Goal: Complete application form

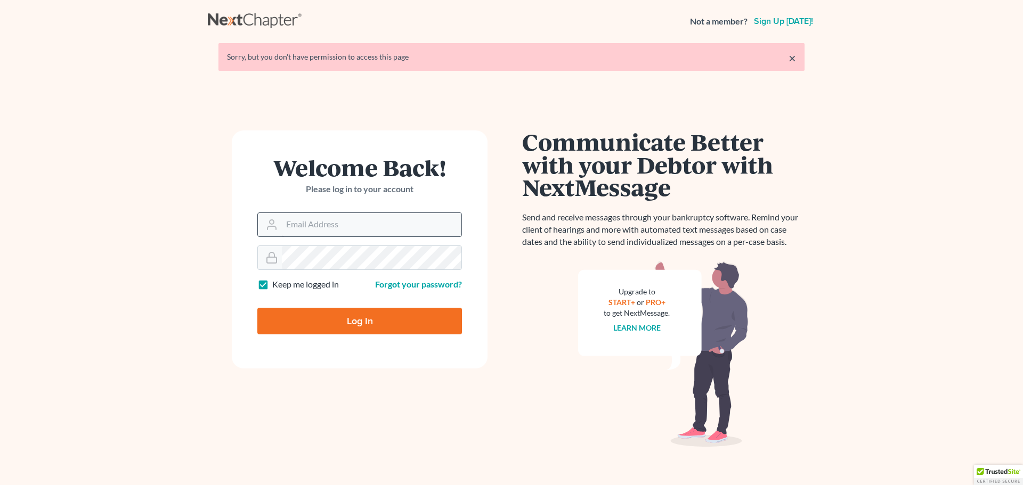
click at [303, 225] on input "Email Address" at bounding box center [372, 224] width 180 height 23
type input "[EMAIL_ADDRESS][DOMAIN_NAME]"
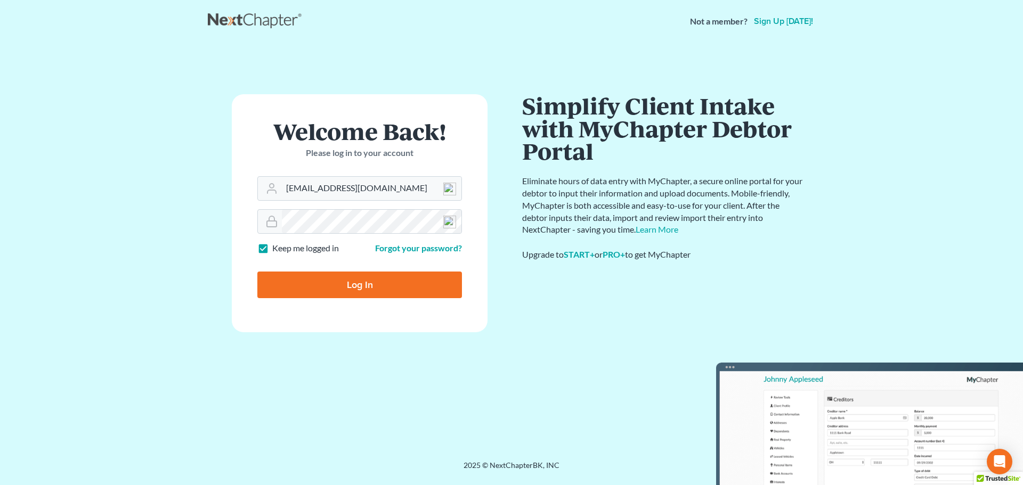
click at [354, 288] on input "Log In" at bounding box center [359, 285] width 205 height 27
type input "Thinking..."
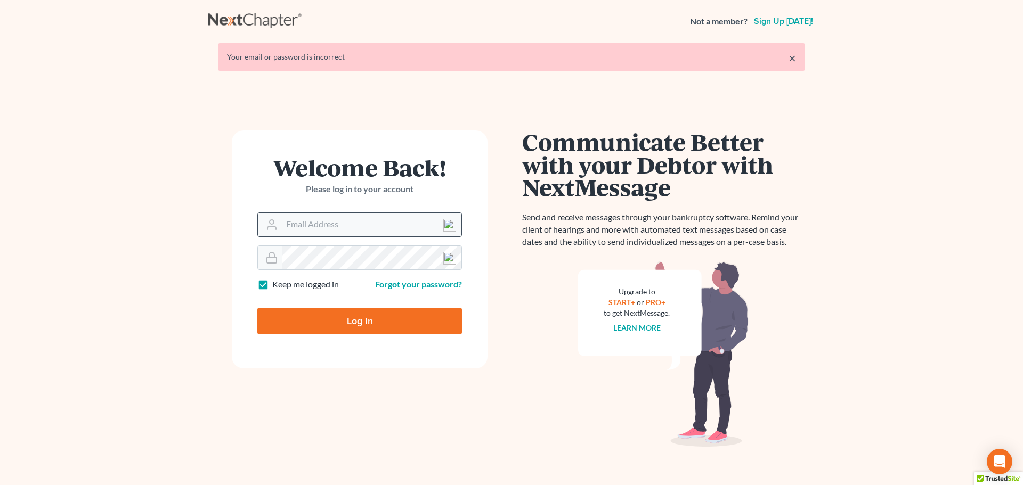
click at [292, 231] on input "Email Address" at bounding box center [372, 224] width 180 height 23
type input "[EMAIL_ADDRESS][DOMAIN_NAME]"
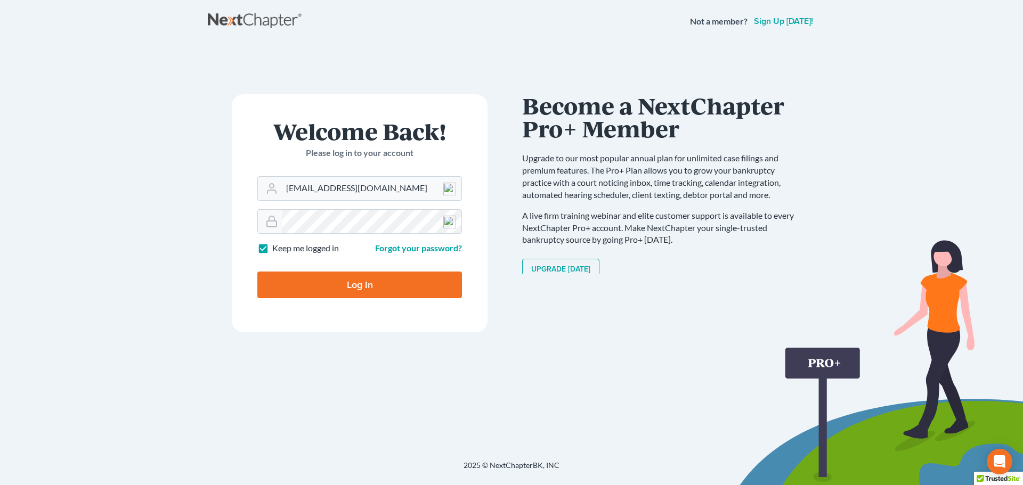
click at [349, 284] on input "Log In" at bounding box center [359, 285] width 205 height 27
type input "Thinking..."
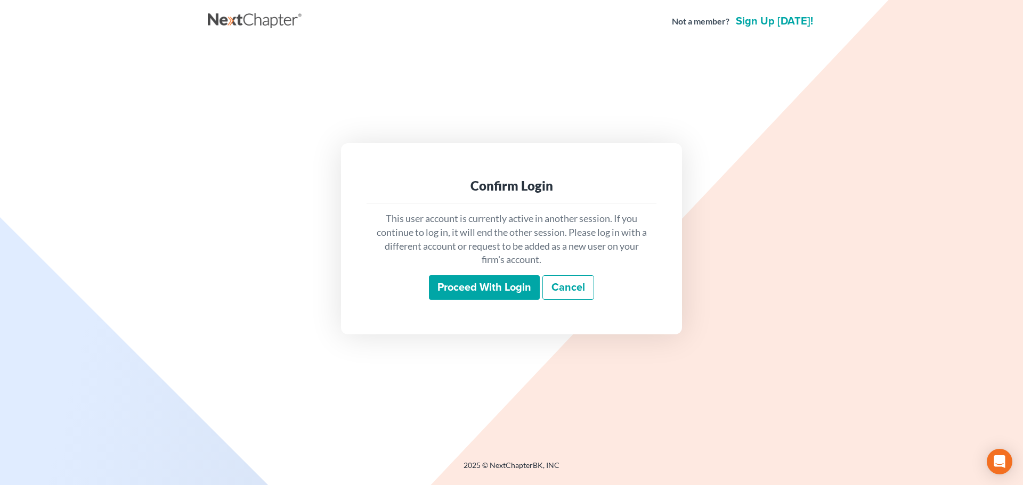
click at [458, 290] on input "Proceed with login" at bounding box center [484, 287] width 111 height 25
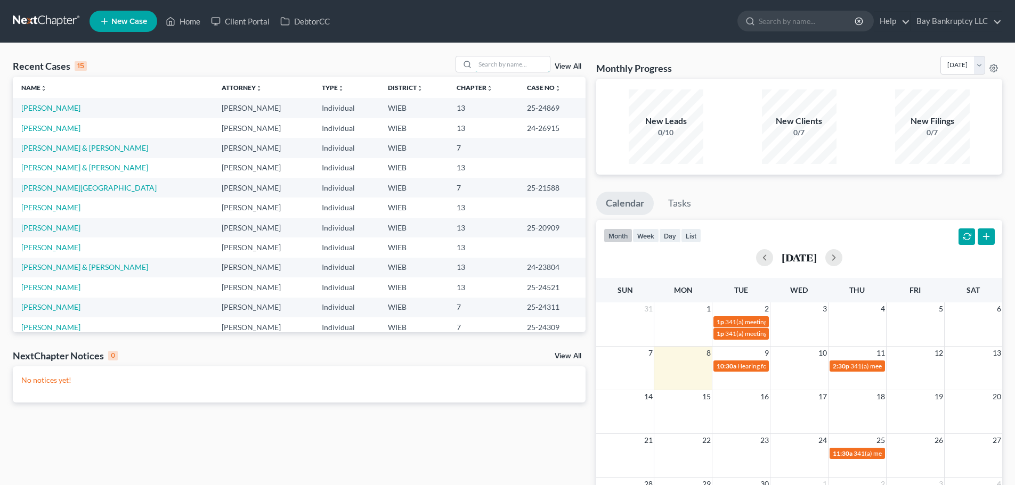
click at [502, 65] on input "search" at bounding box center [512, 63] width 75 height 15
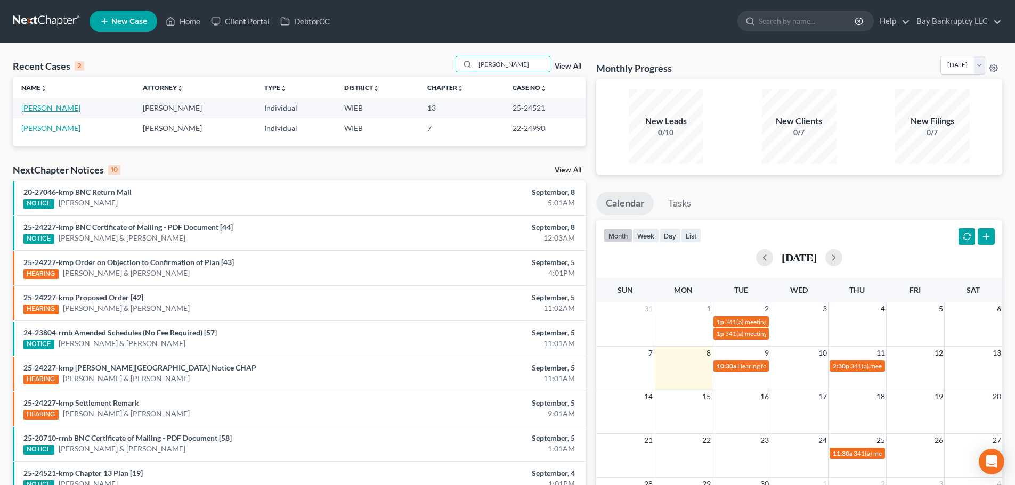
type input "tanisha"
click at [62, 105] on link "Caldwell, Tanisha" at bounding box center [50, 107] width 59 height 9
select select "1"
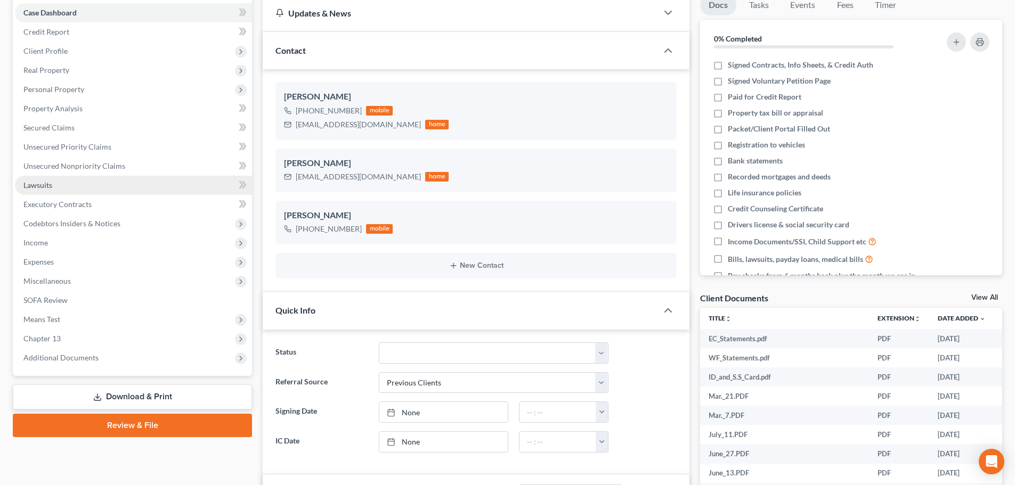
scroll to position [320, 0]
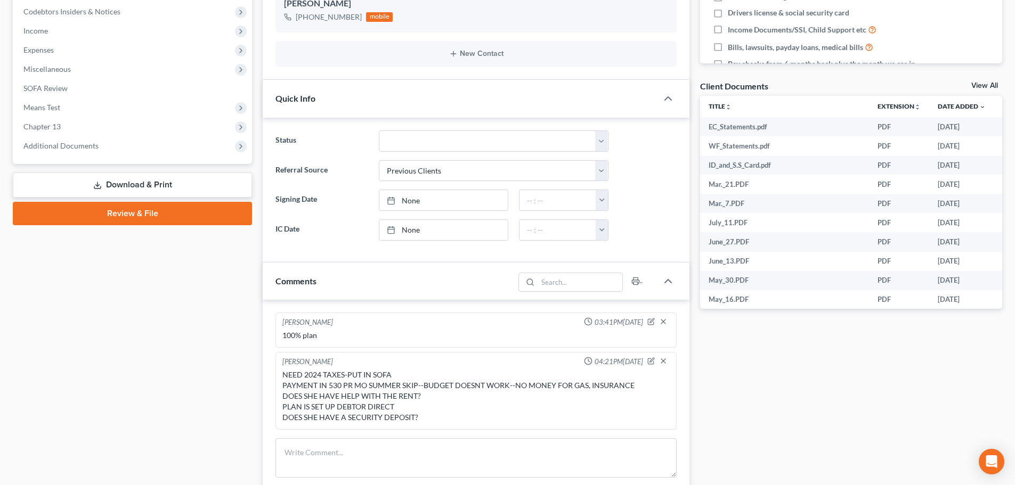
click at [148, 190] on link "Download & Print" at bounding box center [132, 185] width 239 height 25
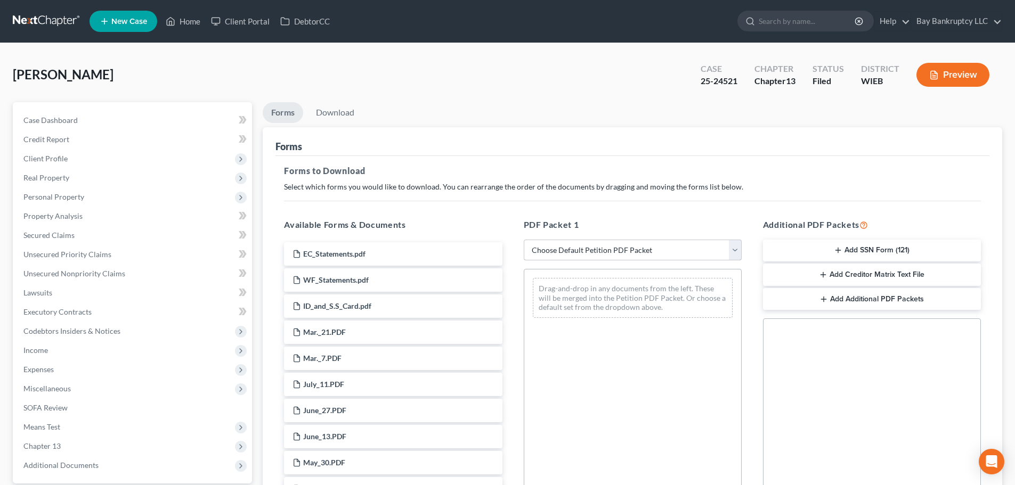
click at [610, 246] on select "Choose Default Petition PDF Packet Complete Bankruptcy Petition (all forms and …" at bounding box center [633, 250] width 218 height 21
select select "3"
click at [524, 240] on select "Choose Default Petition PDF Packet Complete Bankruptcy Petition (all forms and …" at bounding box center [633, 250] width 218 height 21
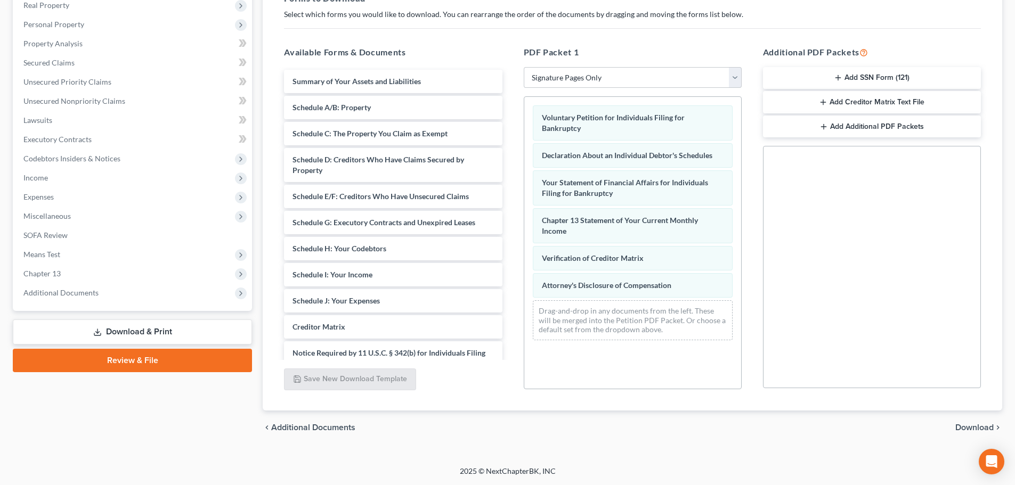
click at [969, 427] on span "Download" at bounding box center [974, 428] width 38 height 9
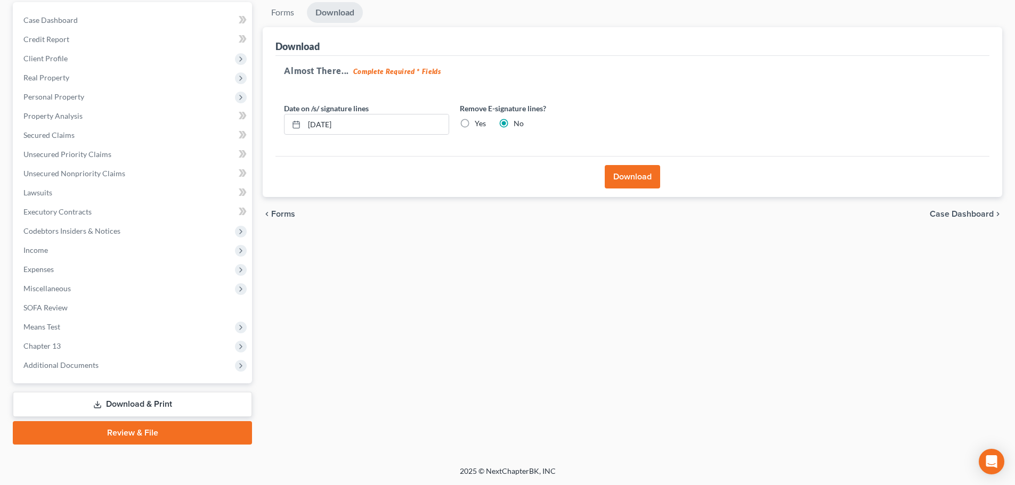
scroll to position [100, 0]
click at [327, 123] on input "09/08/2025" at bounding box center [376, 125] width 144 height 20
type input "09/03/2025"
click at [624, 173] on button "Download" at bounding box center [632, 176] width 55 height 23
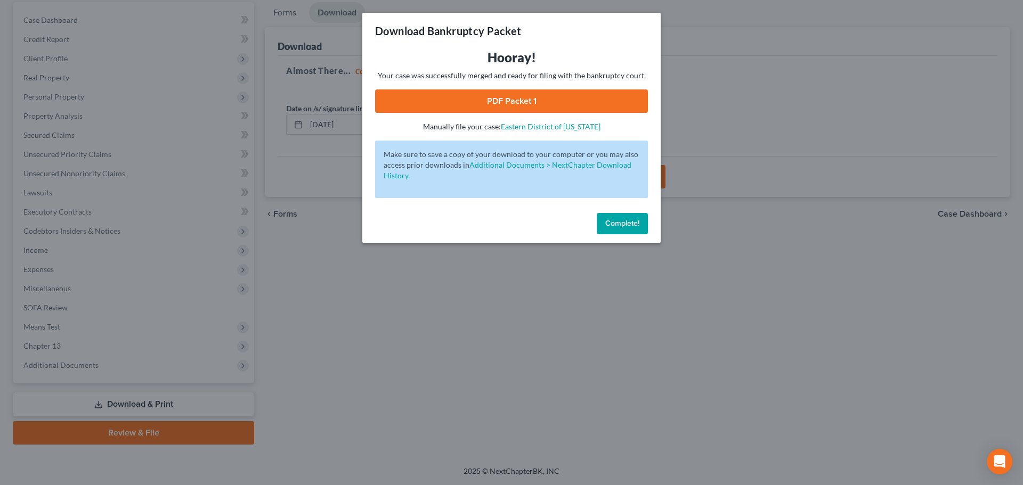
click at [507, 98] on link "PDF Packet 1" at bounding box center [511, 101] width 273 height 23
click at [665, 281] on div "Download Bankruptcy Packet Hooray! Your case was successfully merged and ready …" at bounding box center [511, 242] width 1023 height 485
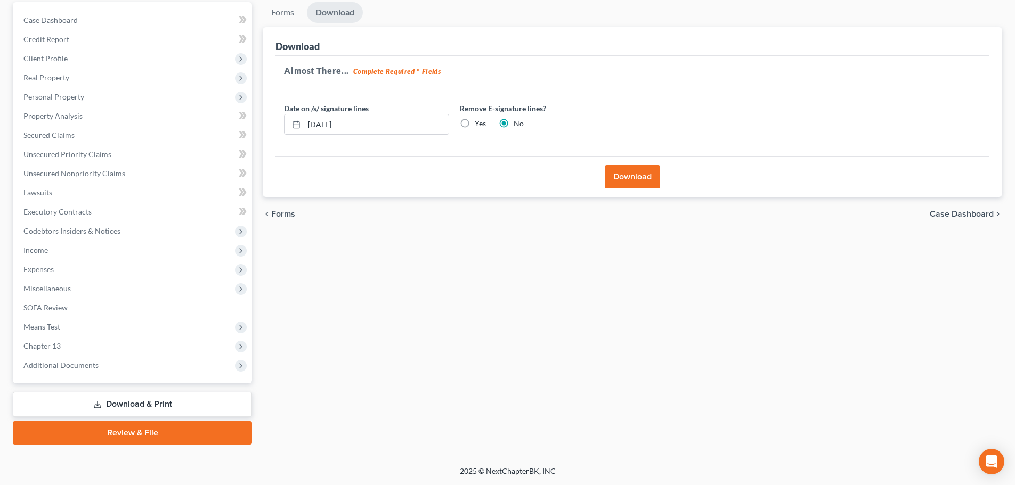
click at [638, 177] on button "Download" at bounding box center [632, 176] width 55 height 23
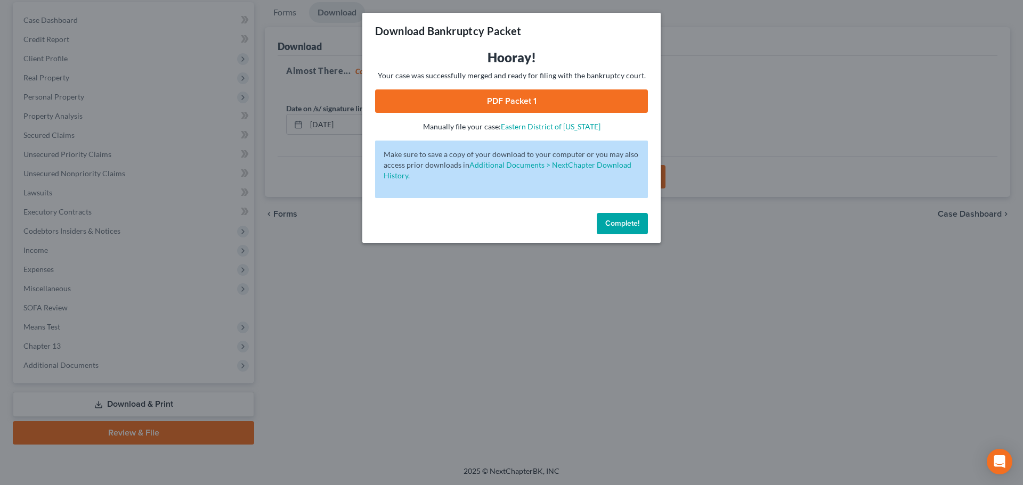
click at [544, 107] on link "PDF Packet 1" at bounding box center [511, 101] width 273 height 23
click at [614, 224] on span "Complete!" at bounding box center [622, 223] width 34 height 9
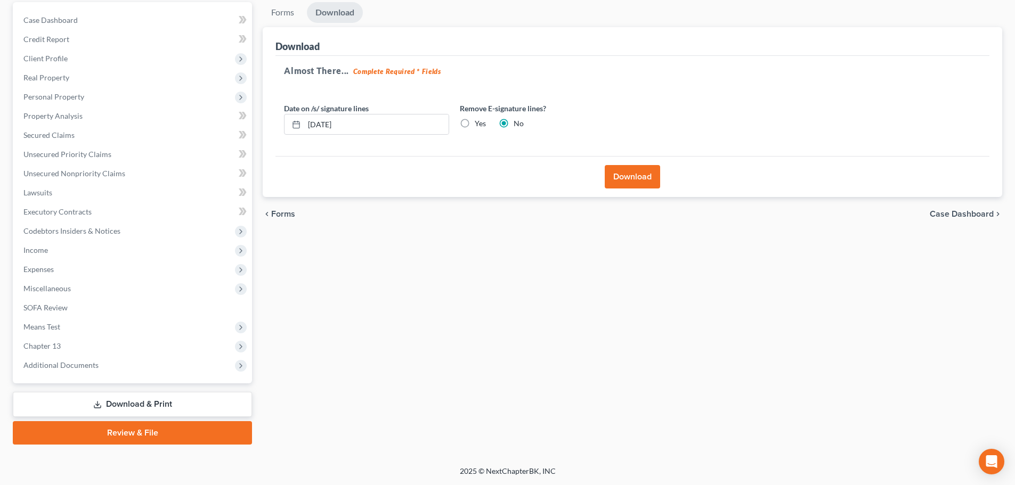
scroll to position [0, 0]
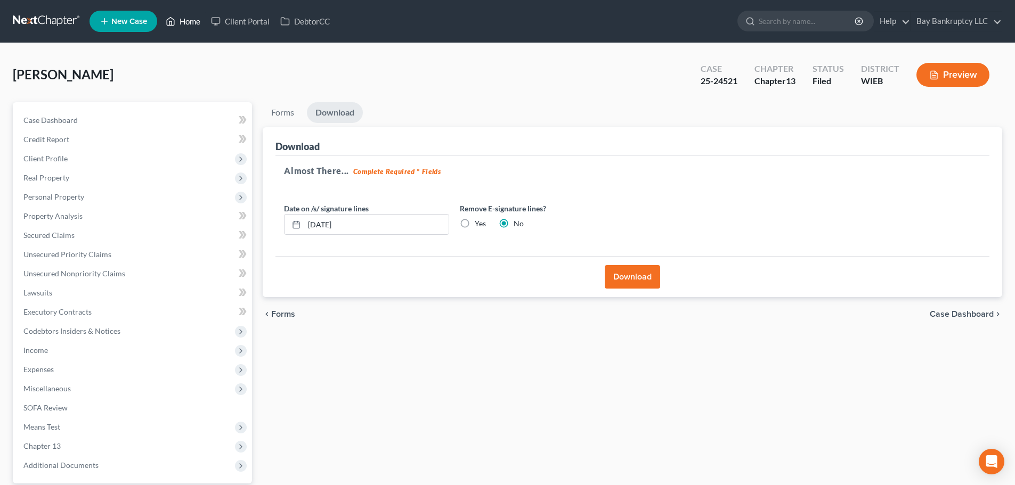
click at [189, 20] on link "Home" at bounding box center [182, 21] width 45 height 19
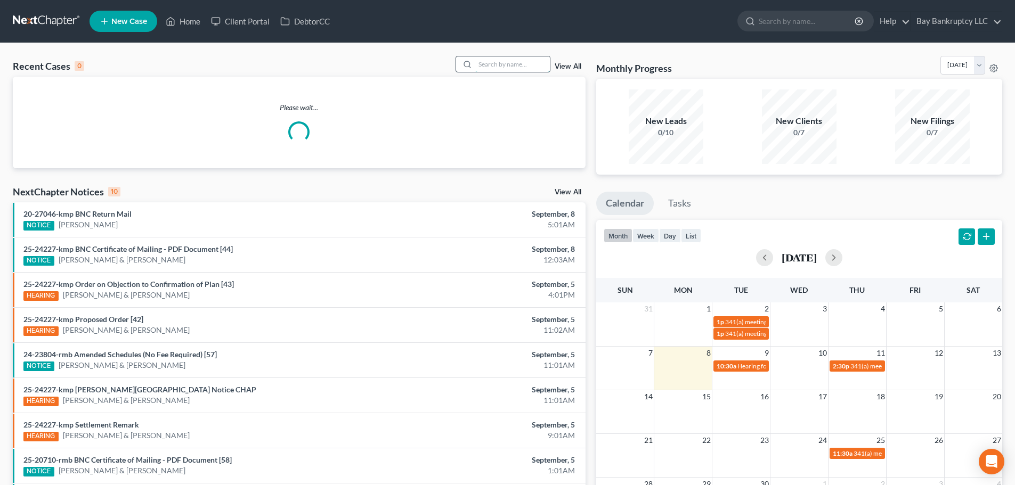
click at [515, 67] on input "search" at bounding box center [512, 63] width 75 height 15
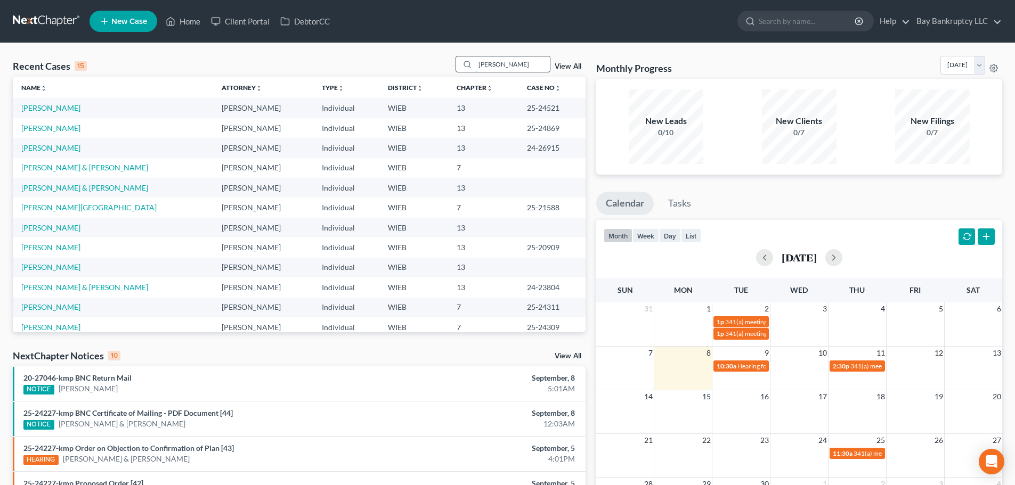
type input "SHARON"
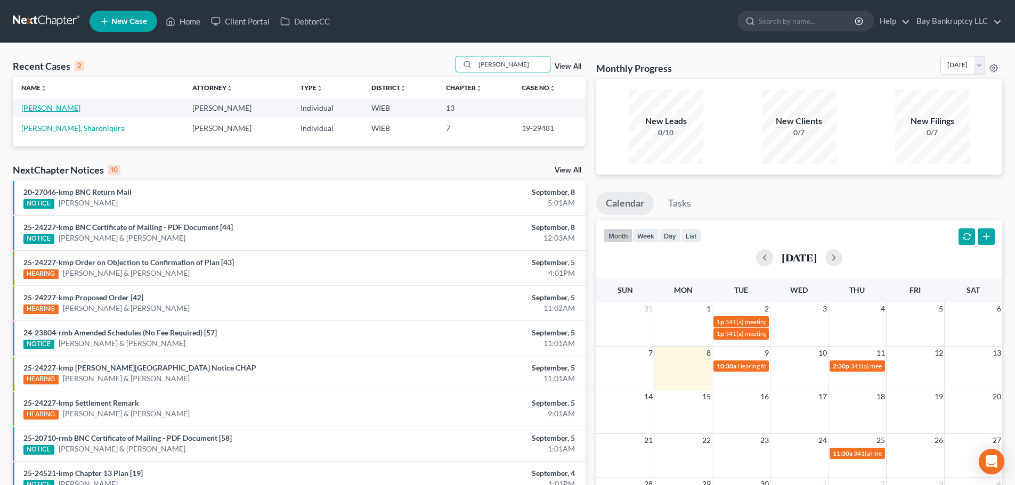
click at [48, 105] on link "Feldmann, Sharon" at bounding box center [50, 107] width 59 height 9
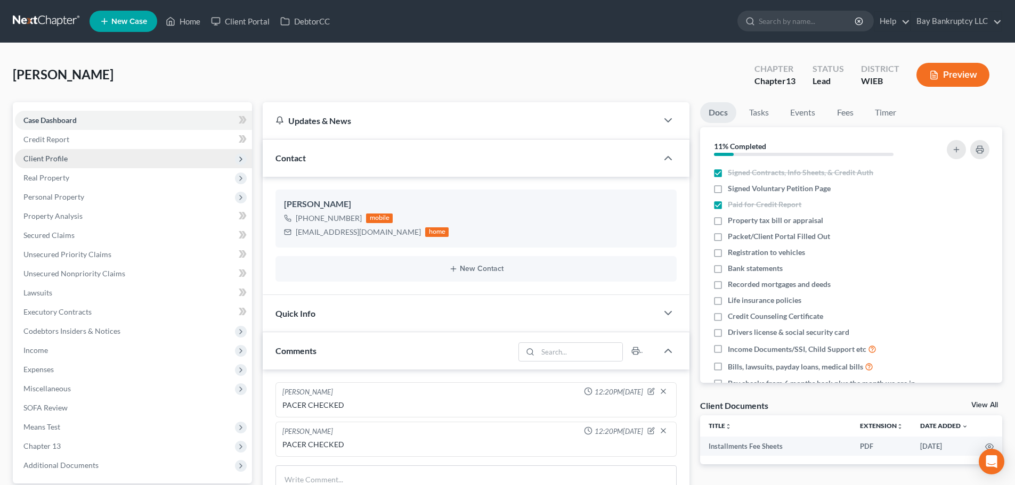
click at [47, 164] on span "Client Profile" at bounding box center [133, 158] width 237 height 19
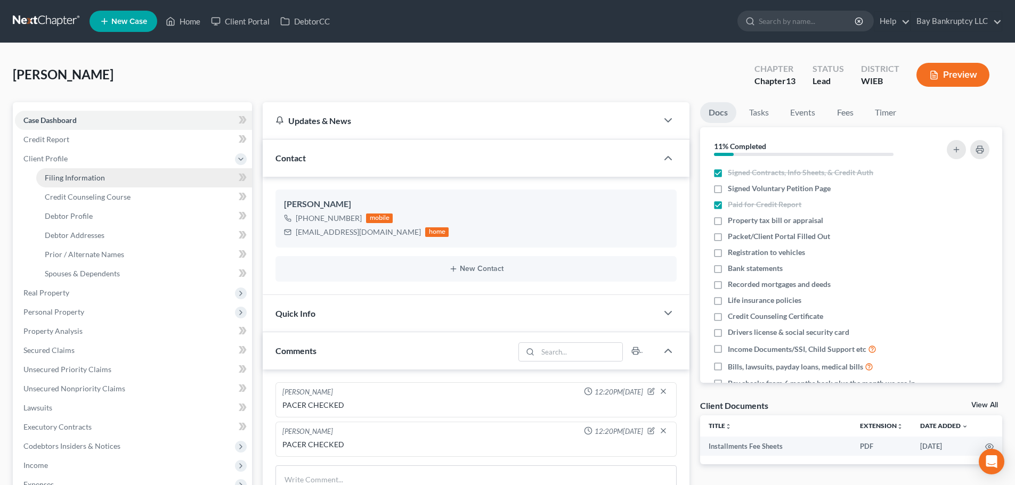
click at [54, 176] on span "Filing Information" at bounding box center [75, 177] width 60 height 9
select select "1"
select select "0"
select select "3"
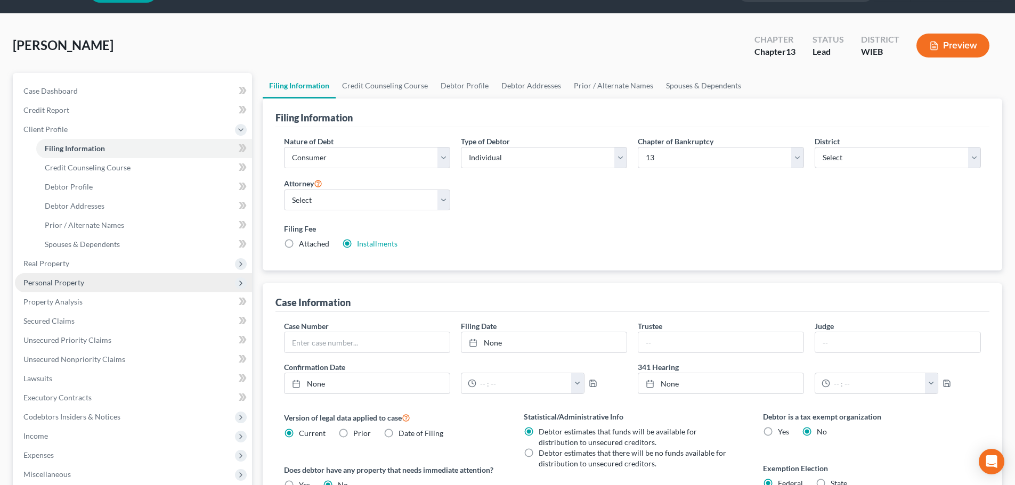
scroll to position [53, 0]
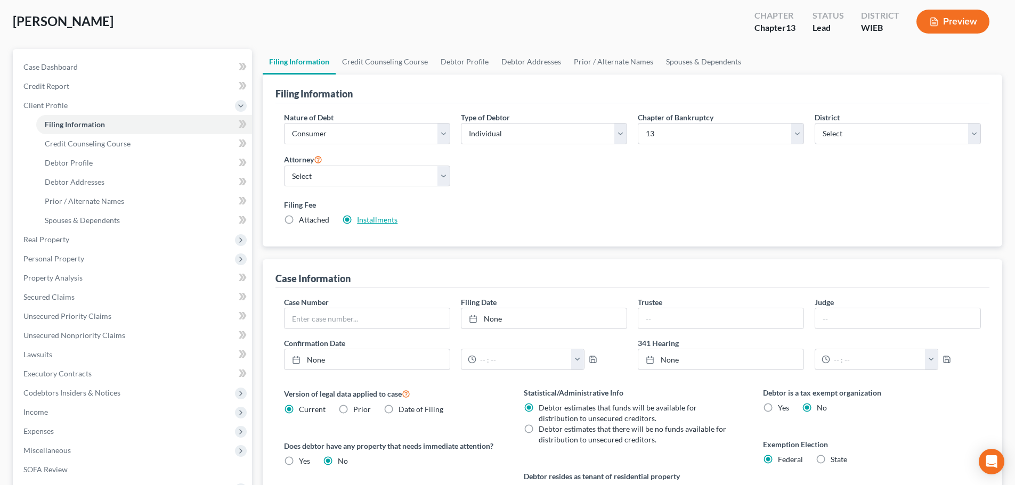
click at [381, 219] on link "Installments" at bounding box center [377, 219] width 40 height 9
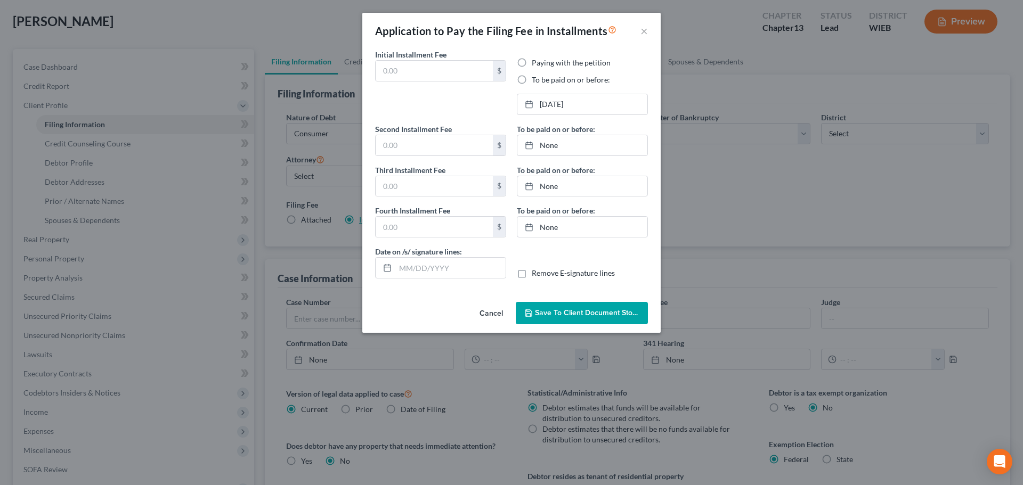
type input "313.00"
radio input "true"
type input "0.00"
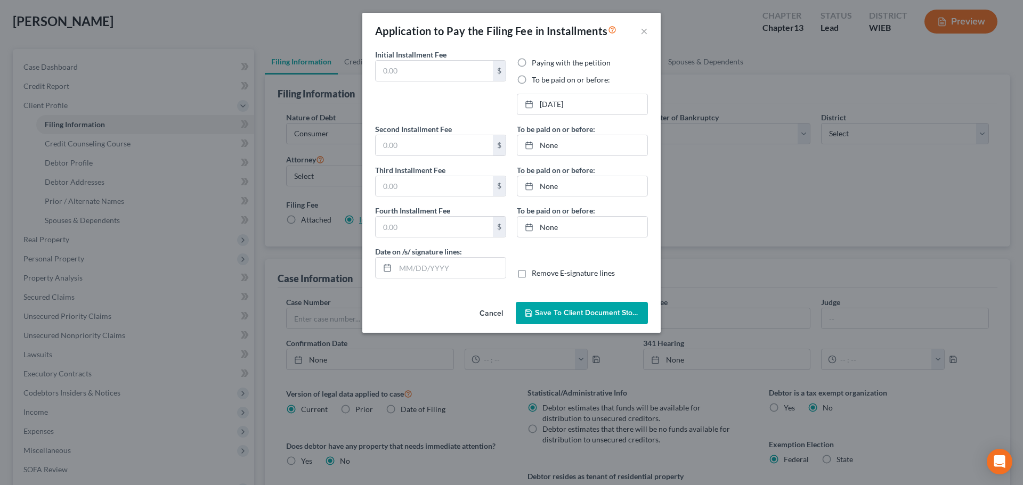
type input "09/08/2025"
click at [558, 98] on link "9/22/2025" at bounding box center [582, 104] width 130 height 20
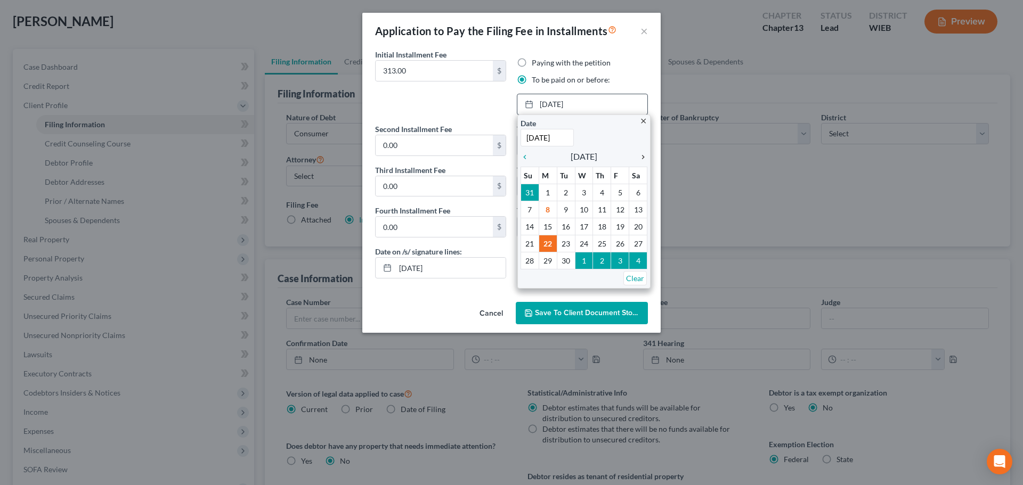
click at [644, 156] on icon "chevron_right" at bounding box center [640, 157] width 14 height 9
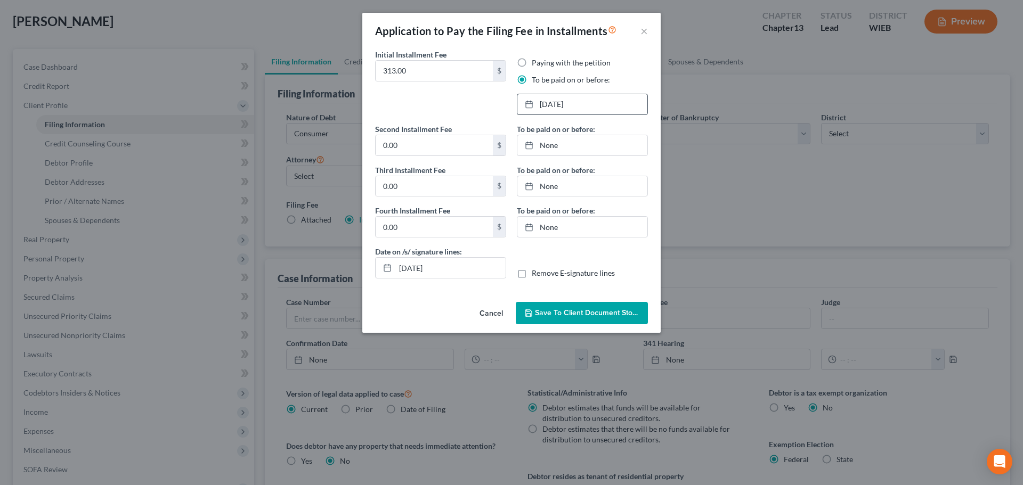
click at [583, 319] on button "Save to Client Document Storage" at bounding box center [582, 313] width 132 height 22
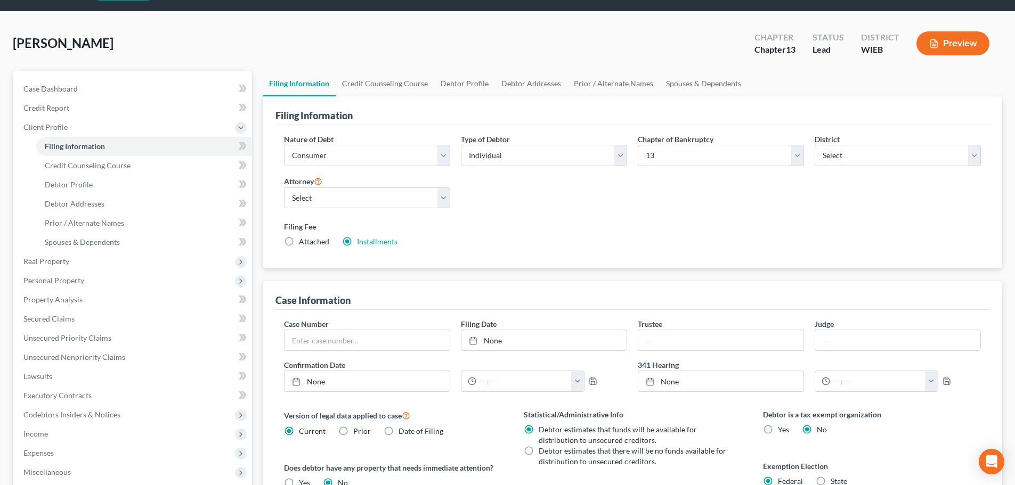
scroll to position [0, 0]
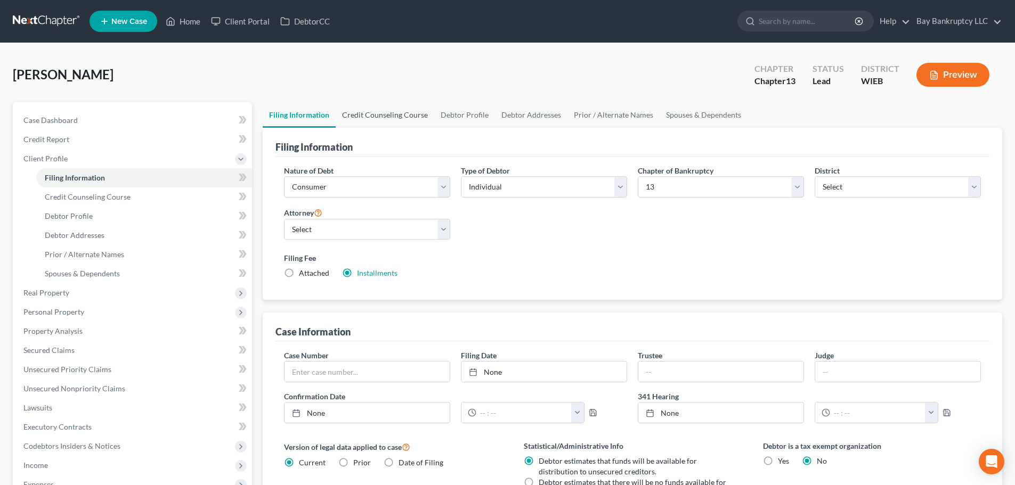
click at [369, 111] on link "Credit Counseling Course" at bounding box center [385, 115] width 99 height 26
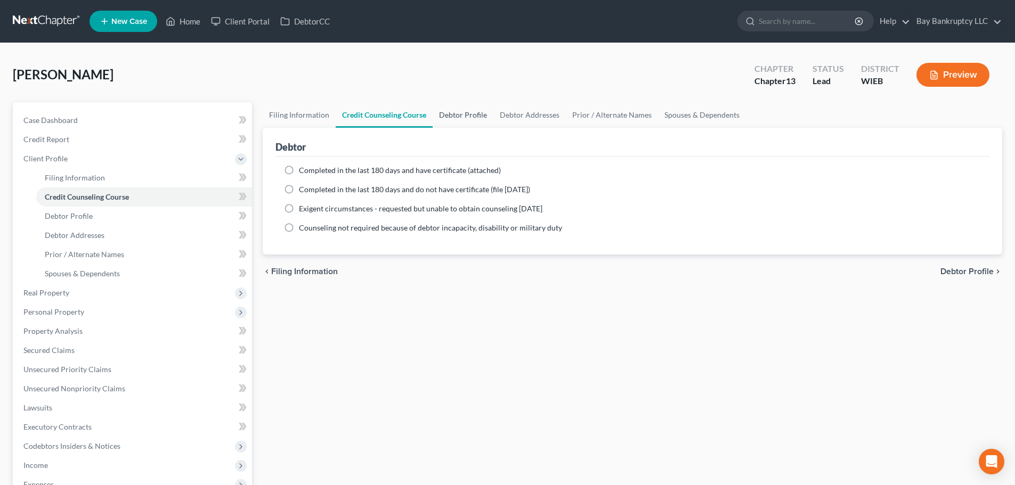
click at [449, 118] on link "Debtor Profile" at bounding box center [463, 115] width 61 height 26
select select "0"
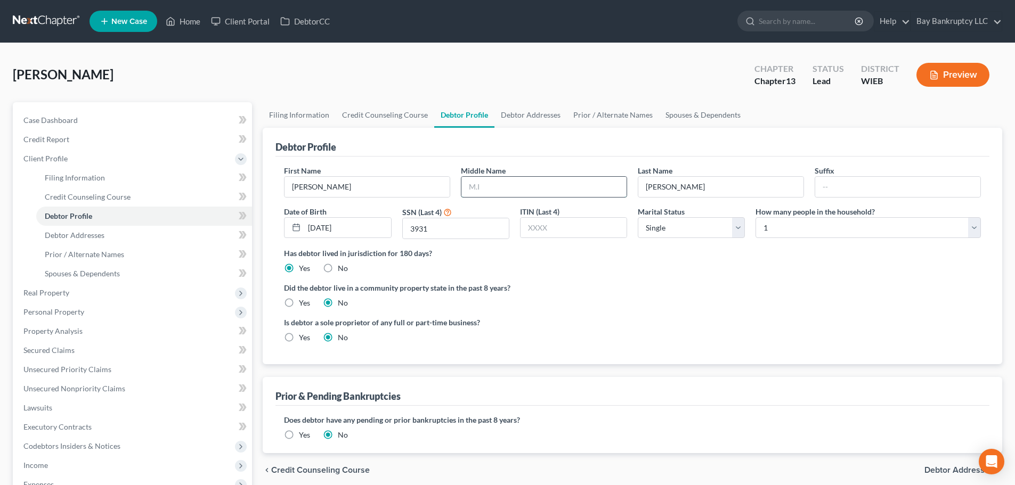
click at [598, 188] on input "text" at bounding box center [543, 187] width 165 height 20
type input "a"
type input "A"
click at [620, 295] on div "Did the debtor live in a community property state in the past 8 years? Yes No" at bounding box center [632, 295] width 697 height 26
click at [299, 301] on label "Yes" at bounding box center [304, 303] width 11 height 11
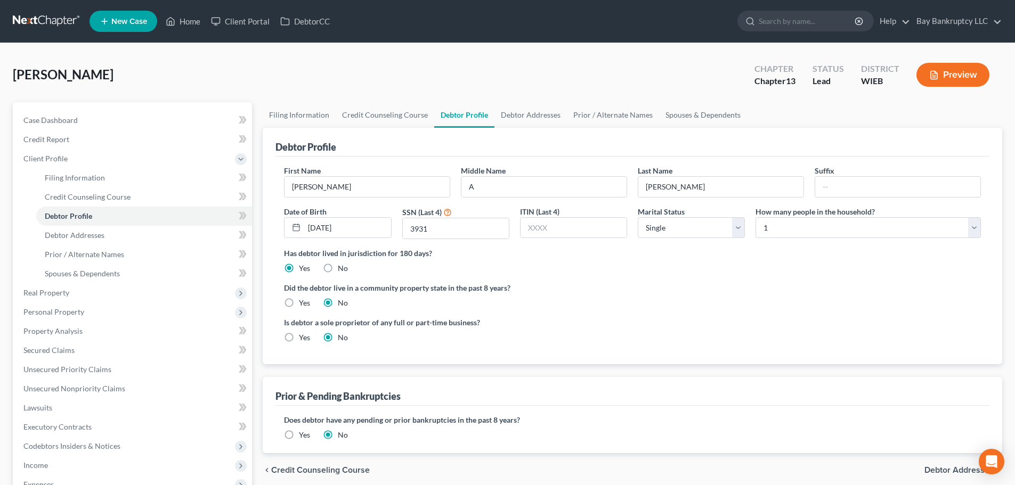
click at [303, 301] on input "Yes" at bounding box center [306, 301] width 7 height 7
radio input "true"
radio input "false"
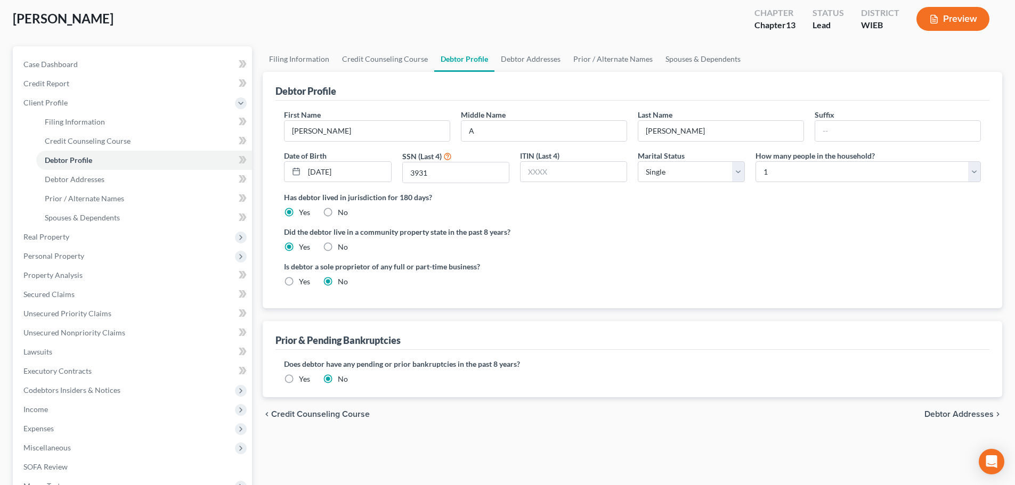
scroll to position [53, 0]
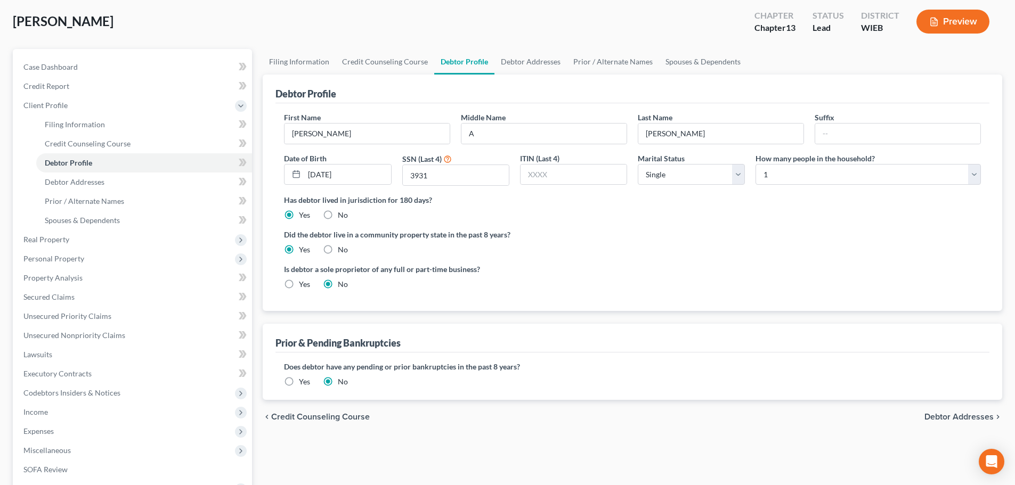
click at [299, 380] on label "Yes" at bounding box center [304, 382] width 11 height 11
click at [303, 380] on input "Yes" at bounding box center [306, 380] width 7 height 7
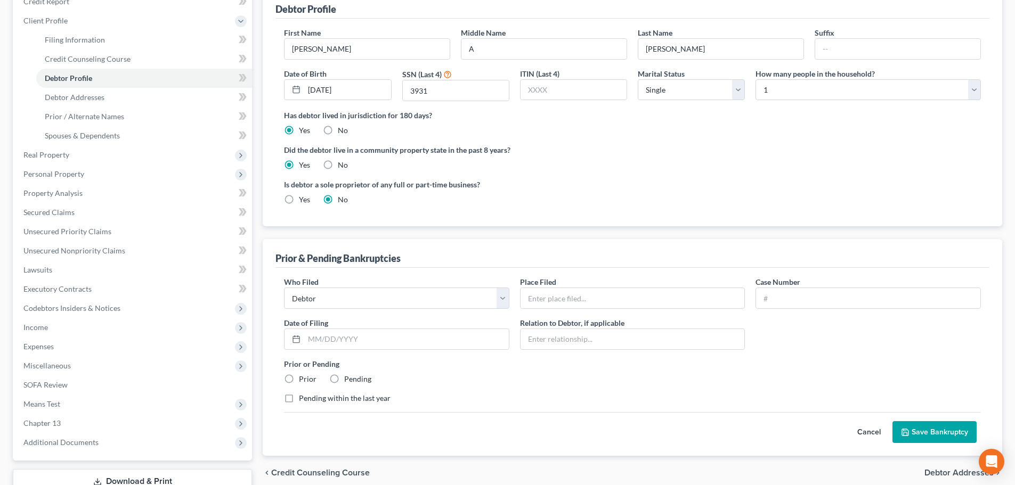
scroll to position [160, 0]
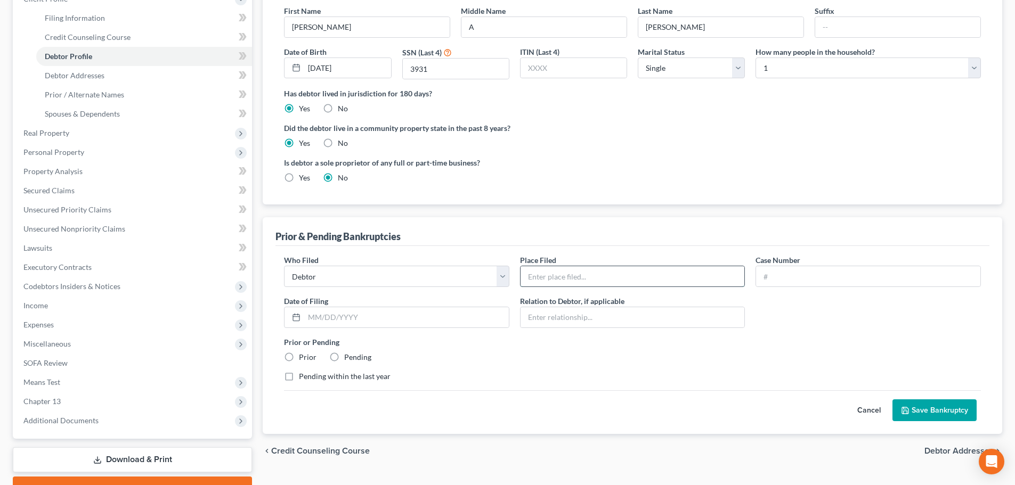
click at [544, 282] on input "text" at bounding box center [632, 276] width 224 height 20
type input "wiebke"
click at [782, 277] on input "text" at bounding box center [868, 276] width 224 height 20
type input "18-27310"
click at [335, 317] on input "text" at bounding box center [406, 317] width 205 height 20
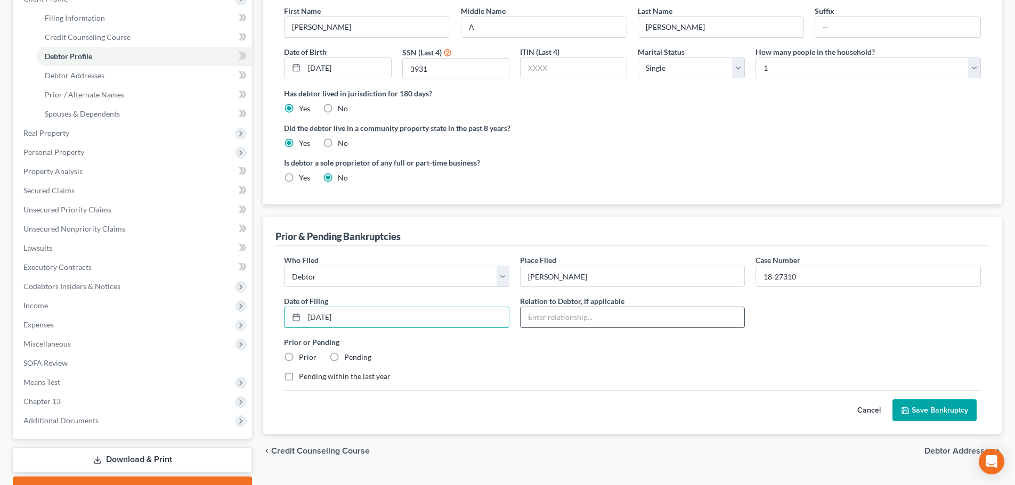
type input "07/30/2018"
click at [635, 314] on input "text" at bounding box center [632, 317] width 224 height 20
type input "chap 7 discharged"
click at [299, 360] on label "Prior" at bounding box center [308, 357] width 18 height 11
click at [303, 359] on input "Prior" at bounding box center [306, 355] width 7 height 7
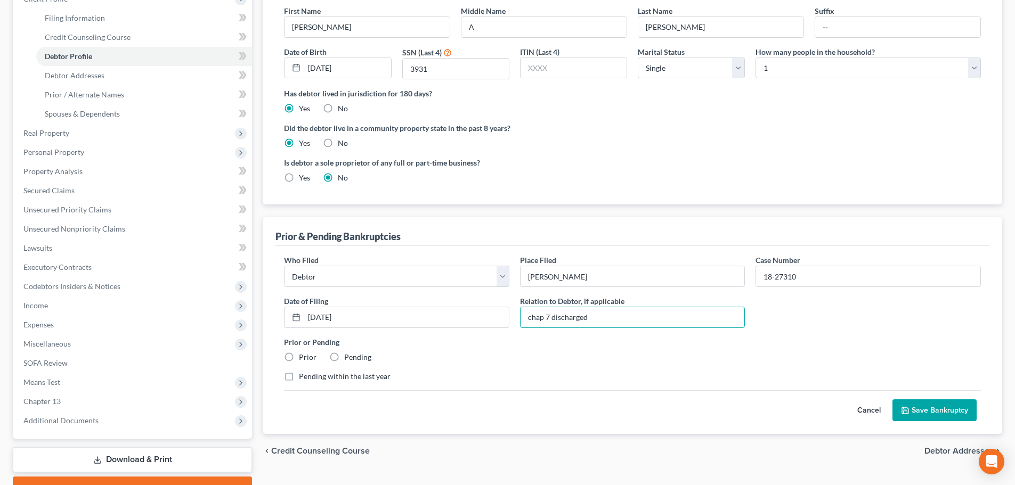
radio input "true"
click at [925, 409] on button "Save Bankruptcy" at bounding box center [934, 411] width 84 height 22
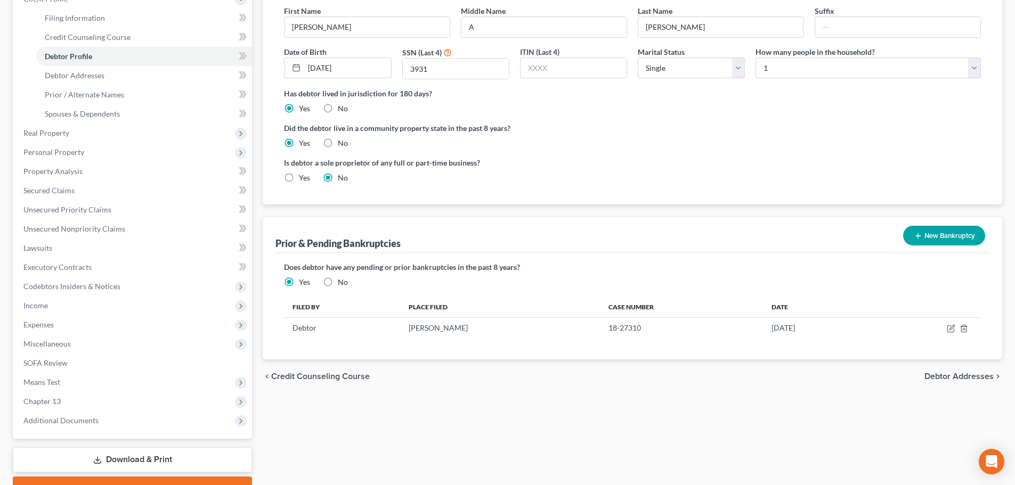
scroll to position [0, 0]
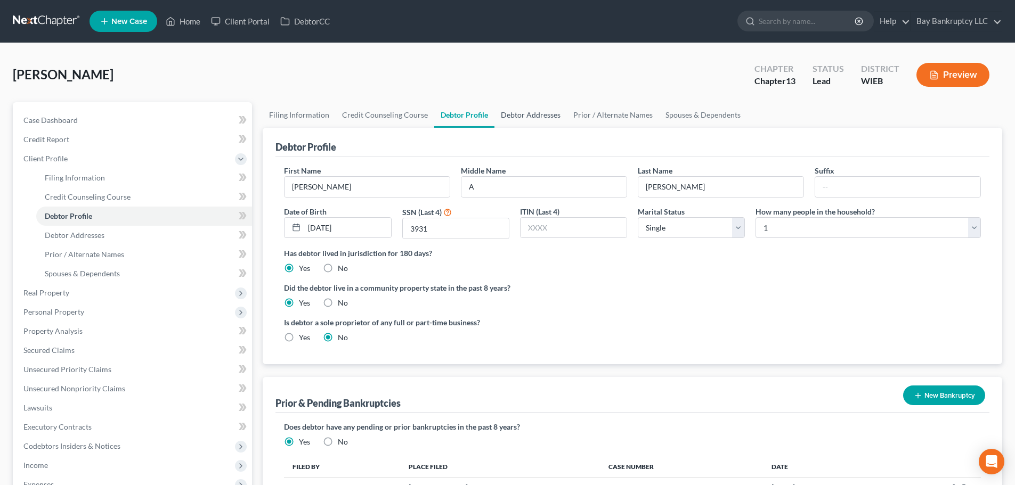
click at [514, 118] on link "Debtor Addresses" at bounding box center [530, 115] width 72 height 26
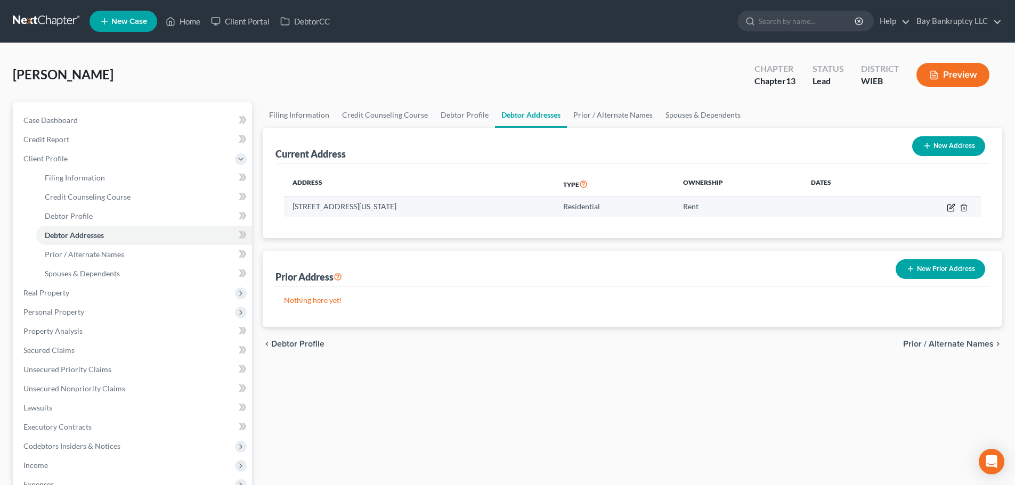
click at [948, 206] on icon "button" at bounding box center [951, 208] width 9 height 9
select select "52"
select select "0"
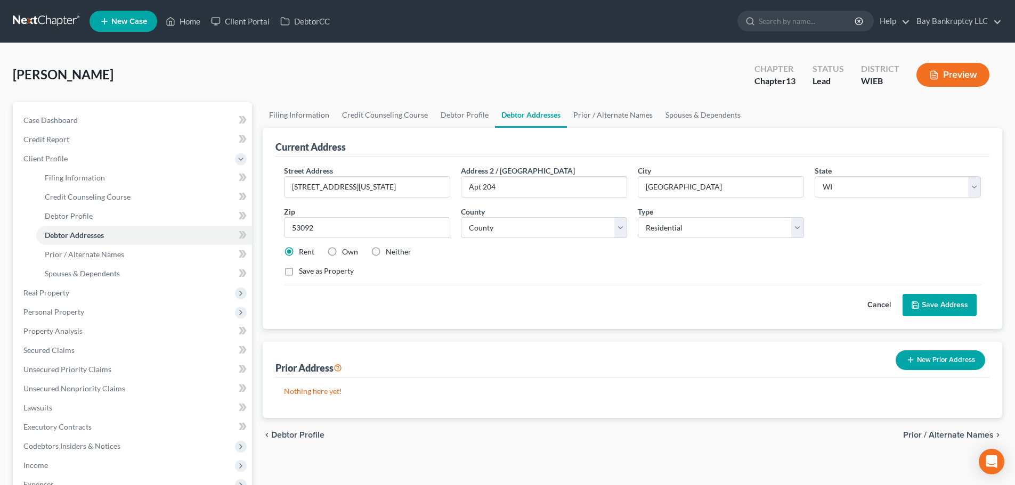
click at [497, 306] on div "Cancel Save Address" at bounding box center [632, 300] width 697 height 31
click at [606, 115] on link "Prior / Alternate Names" at bounding box center [613, 115] width 92 height 26
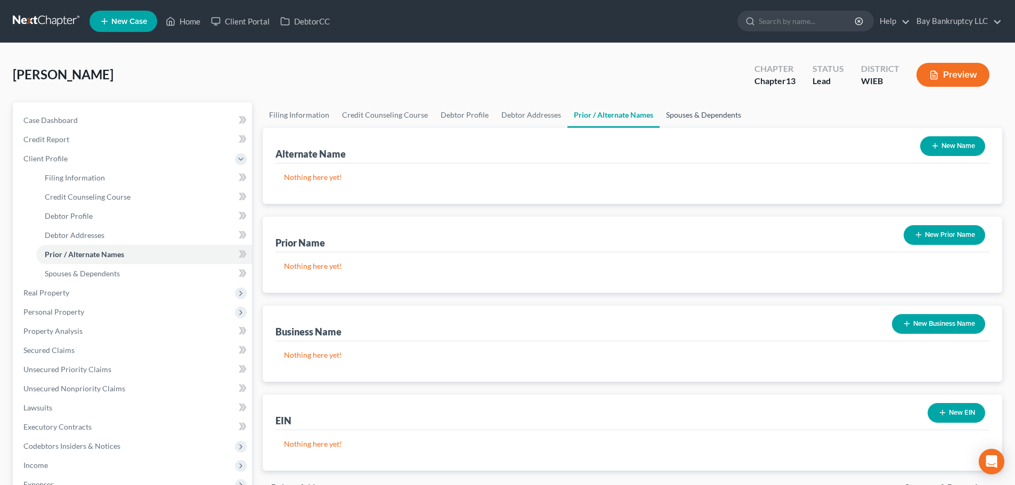
click at [692, 109] on link "Spouses & Dependents" at bounding box center [704, 115] width 88 height 26
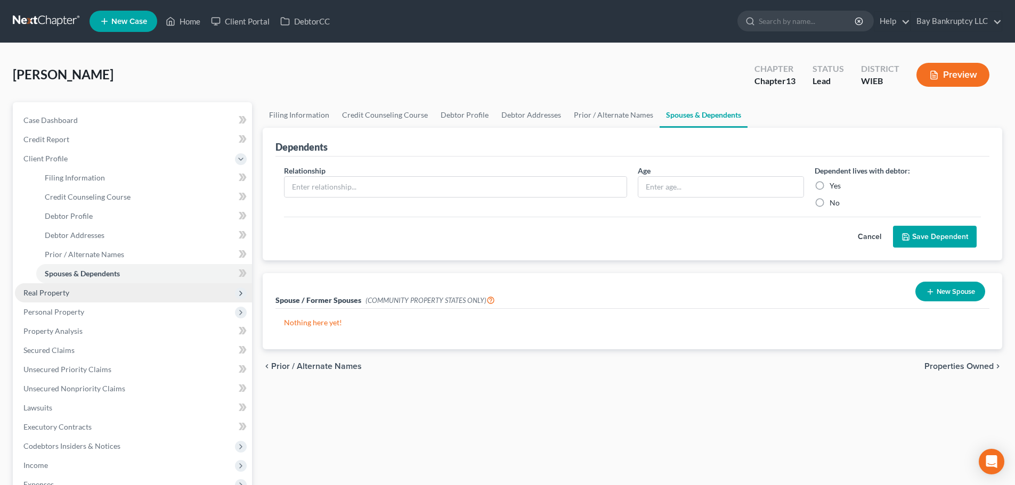
click at [60, 288] on span "Real Property" at bounding box center [46, 292] width 46 height 9
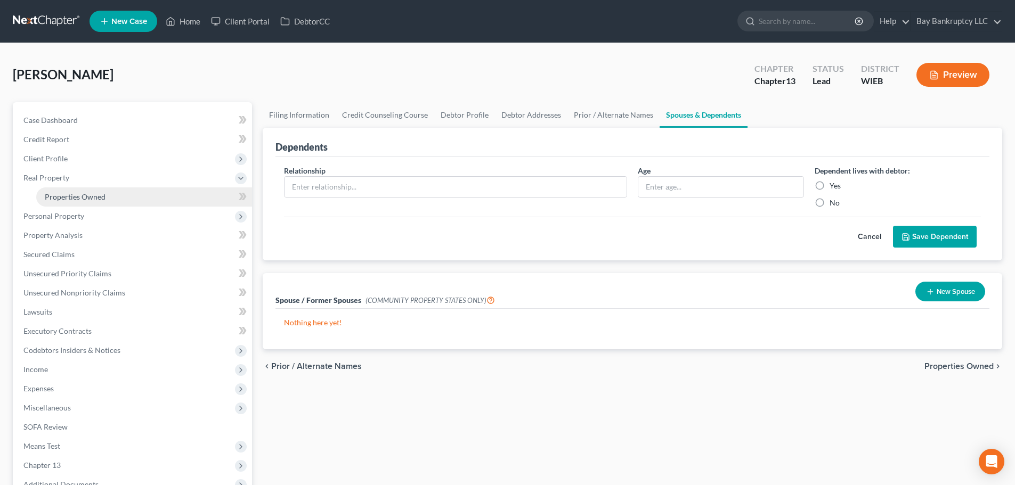
click at [81, 197] on span "Properties Owned" at bounding box center [75, 196] width 61 height 9
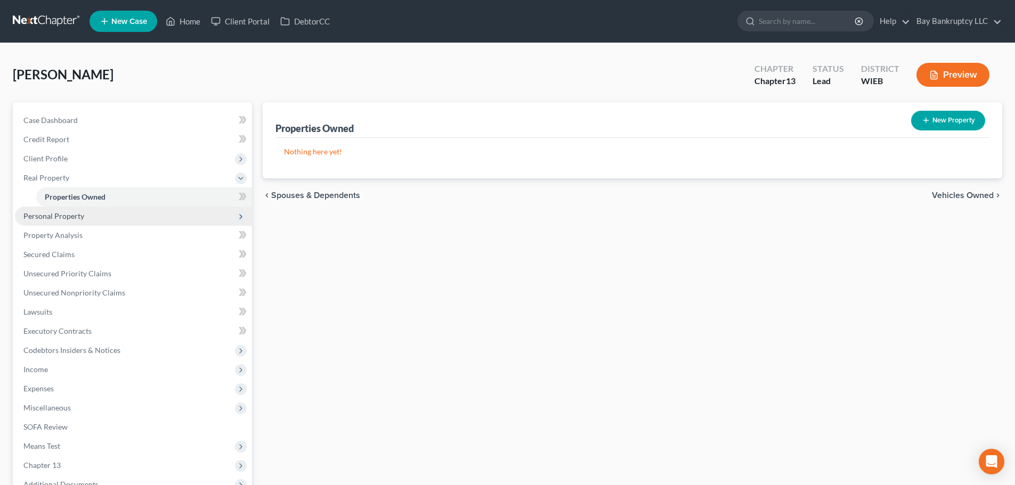
click at [61, 212] on span "Personal Property" at bounding box center [53, 216] width 61 height 9
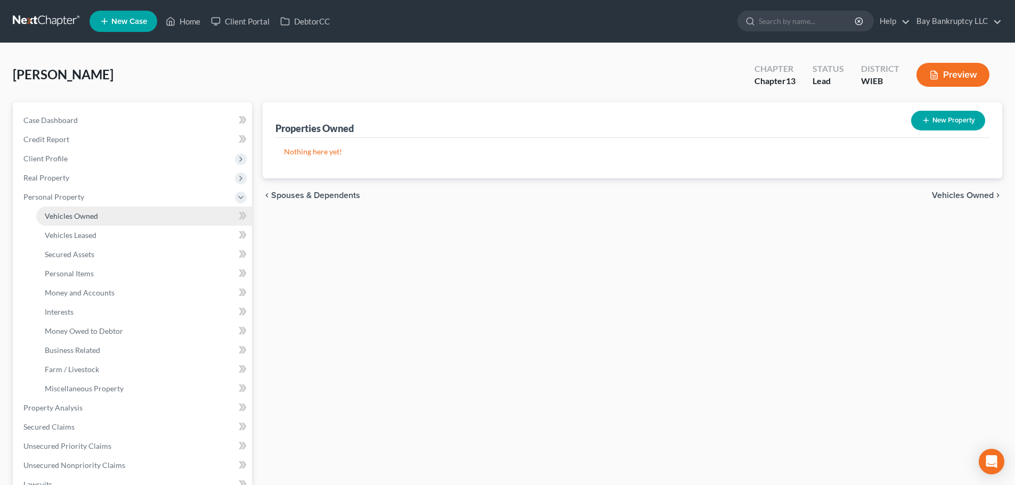
click at [72, 219] on span "Vehicles Owned" at bounding box center [71, 216] width 53 height 9
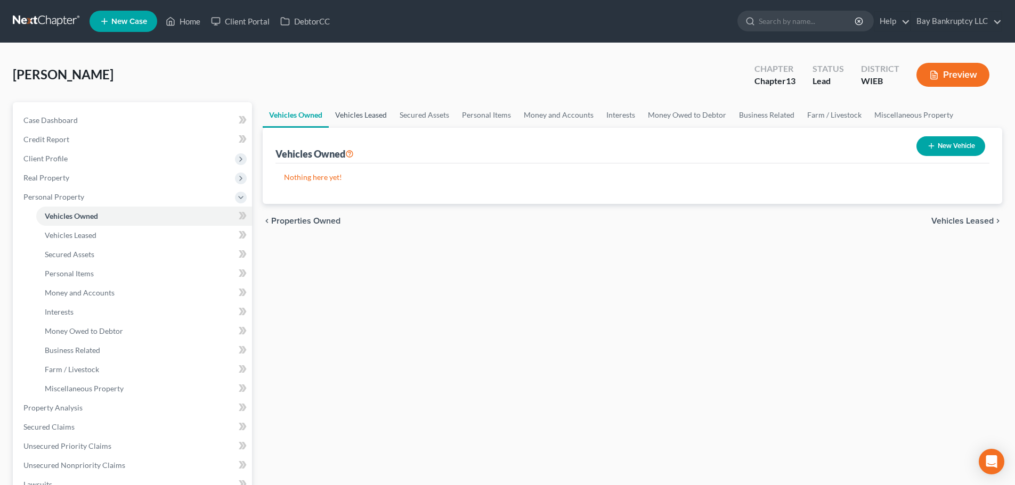
click at [362, 117] on link "Vehicles Leased" at bounding box center [361, 115] width 64 height 26
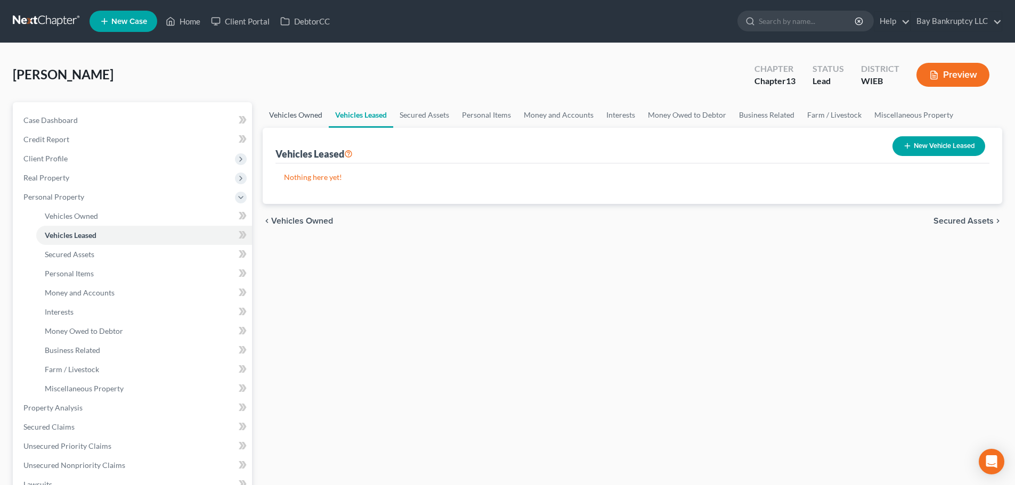
click at [312, 115] on link "Vehicles Owned" at bounding box center [296, 115] width 66 height 26
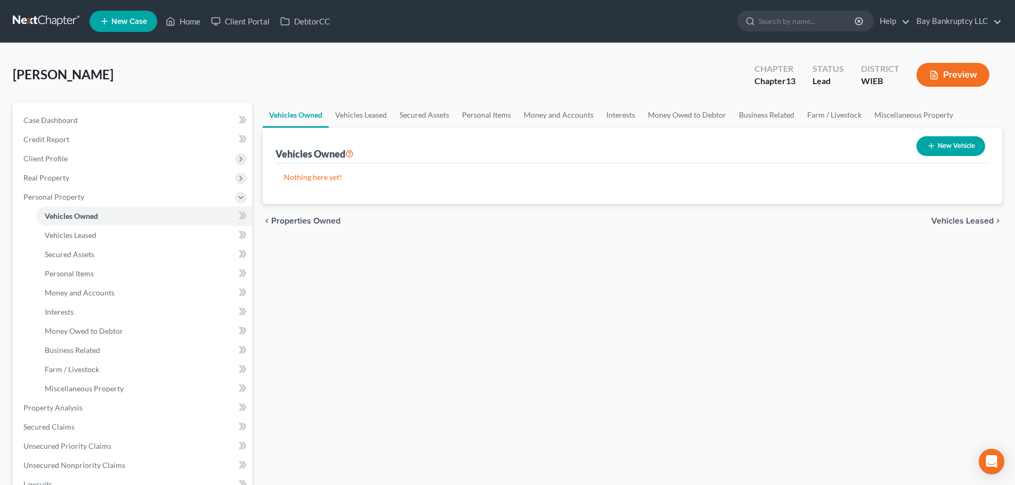
click at [955, 145] on button "New Vehicle" at bounding box center [950, 146] width 69 height 20
select select "0"
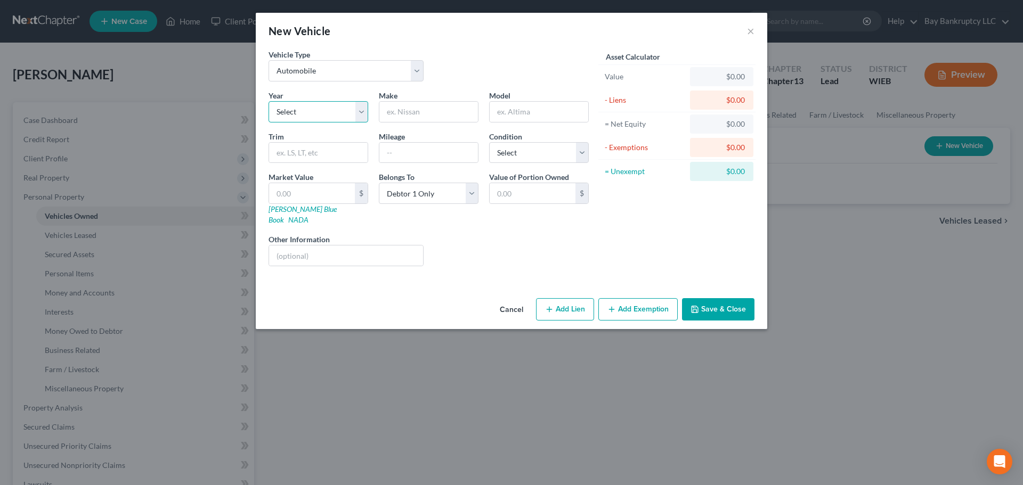
click at [299, 117] on select "Select 2026 2025 2024 2023 2022 2021 2020 2019 2018 2017 2016 2015 2014 2013 20…" at bounding box center [319, 111] width 100 height 21
select select "7"
click at [269, 101] on select "Select 2026 2025 2024 2023 2022 2021 2020 2019 2018 2017 2016 2015 2014 2013 20…" at bounding box center [319, 111] width 100 height 21
click at [408, 111] on input "text" at bounding box center [428, 112] width 99 height 20
type input "Honda"
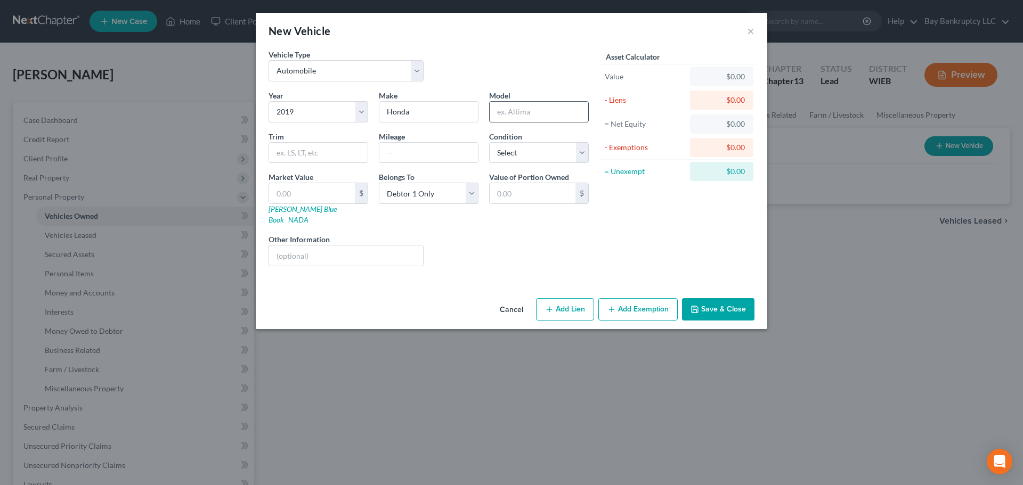
click at [525, 110] on input "text" at bounding box center [539, 112] width 99 height 20
type input "CRV"
click at [524, 150] on select "Select Excellent Very Good Good Fair Poor" at bounding box center [539, 152] width 100 height 21
select select "1"
click at [489, 142] on select "Select Excellent Very Good Good Fair Poor" at bounding box center [539, 152] width 100 height 21
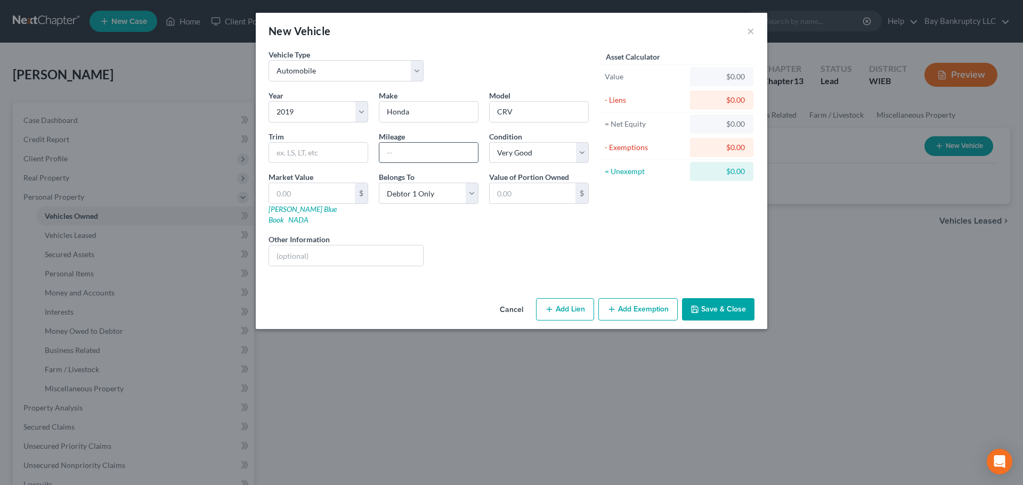
click at [407, 154] on input "text" at bounding box center [428, 153] width 99 height 20
type input "24,000"
click at [459, 272] on div "Vehicle Type Select Automobile Truck Trailer Watercraft Aircraft Motor Home Atv…" at bounding box center [511, 171] width 511 height 245
click at [507, 110] on input "CRV" at bounding box center [539, 112] width 99 height 20
type input "CR-V"
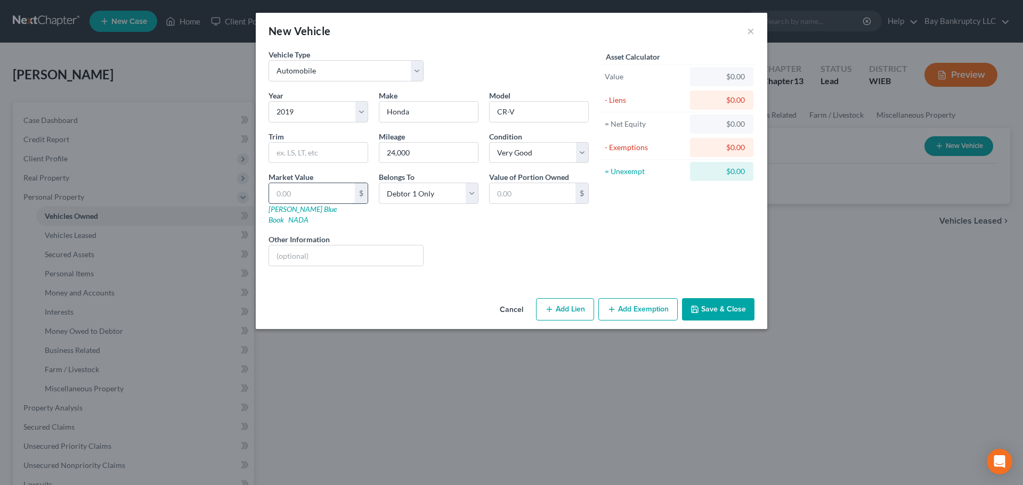
click at [331, 192] on input "text" at bounding box center [312, 193] width 86 height 20
type input "1"
type input "1.00"
type input "18"
type input "18.00"
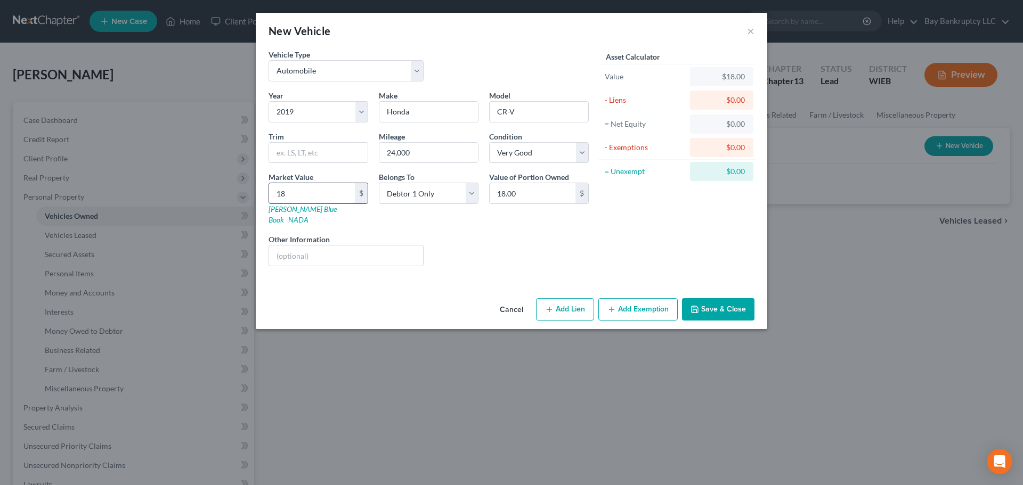
type input "180"
type input "180.00"
type input "1800"
type input "1,800.00"
type input "1,8000"
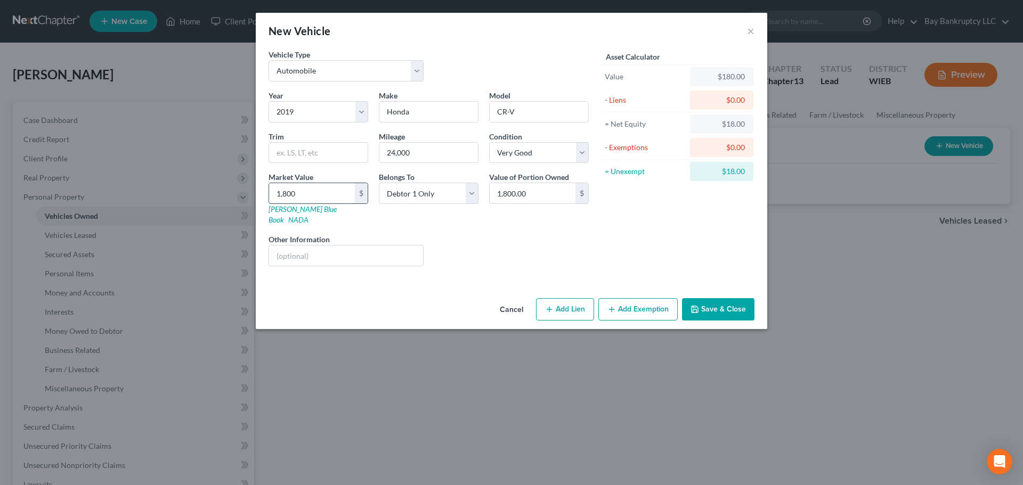
type input "18,000.00"
type input "18,000"
click at [502, 154] on select "Select Excellent Very Good Good Fair Poor" at bounding box center [539, 152] width 100 height 21
select select "2"
click at [489, 142] on select "Select Excellent Very Good Good Fair Poor" at bounding box center [539, 152] width 100 height 21
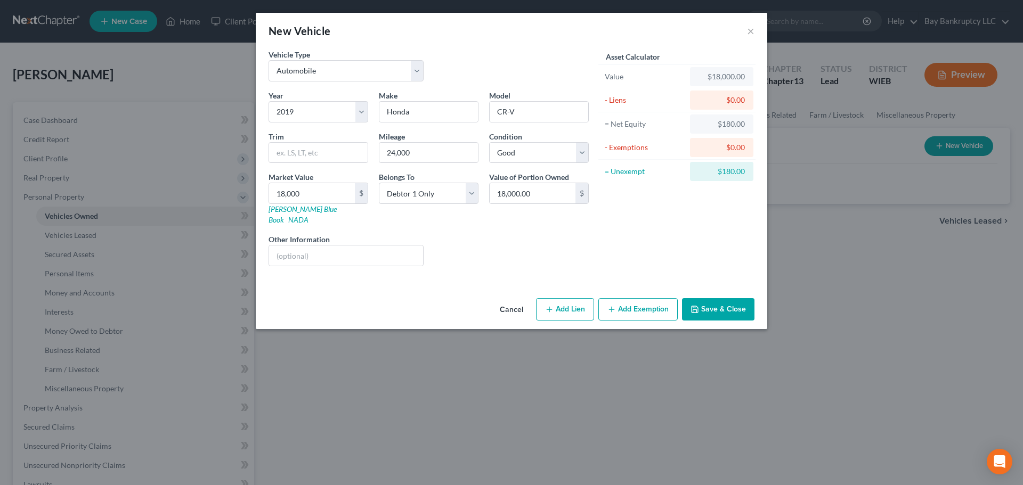
click at [463, 255] on div "Liens Select" at bounding box center [512, 250] width 166 height 32
click at [640, 298] on button "Add Exemption" at bounding box center [637, 309] width 79 height 22
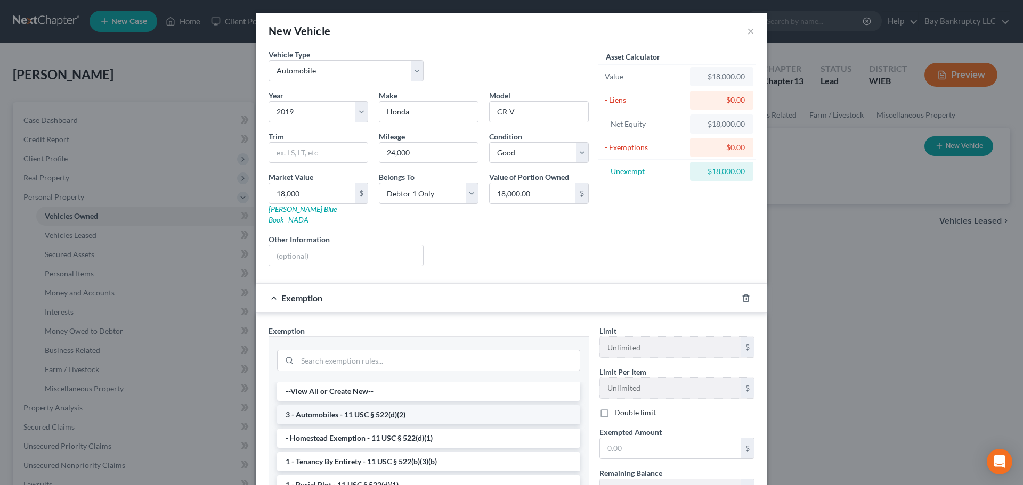
click at [401, 405] on li "3 - Automobiles - 11 USC § 522(d)(2)" at bounding box center [428, 414] width 303 height 19
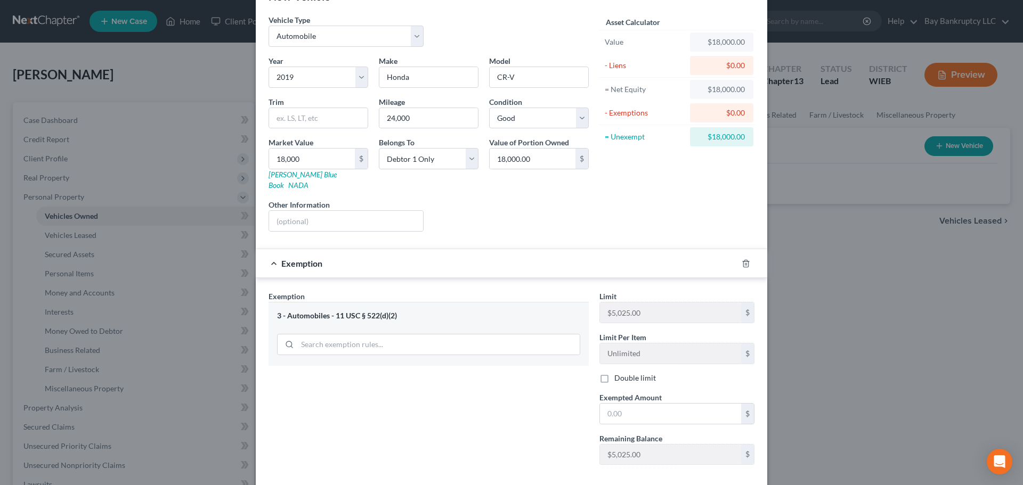
scroll to position [53, 0]
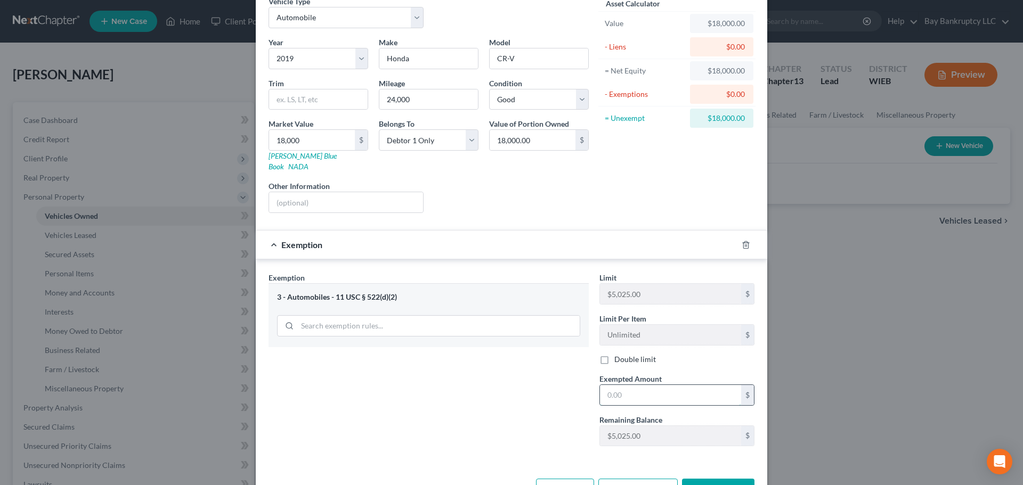
click at [627, 385] on input "text" at bounding box center [670, 395] width 141 height 20
type input "5,025"
click at [515, 401] on div "Exemption Set must be selected for CA. Exemption * 3 - Automobiles - 11 USC § 5…" at bounding box center [428, 363] width 331 height 183
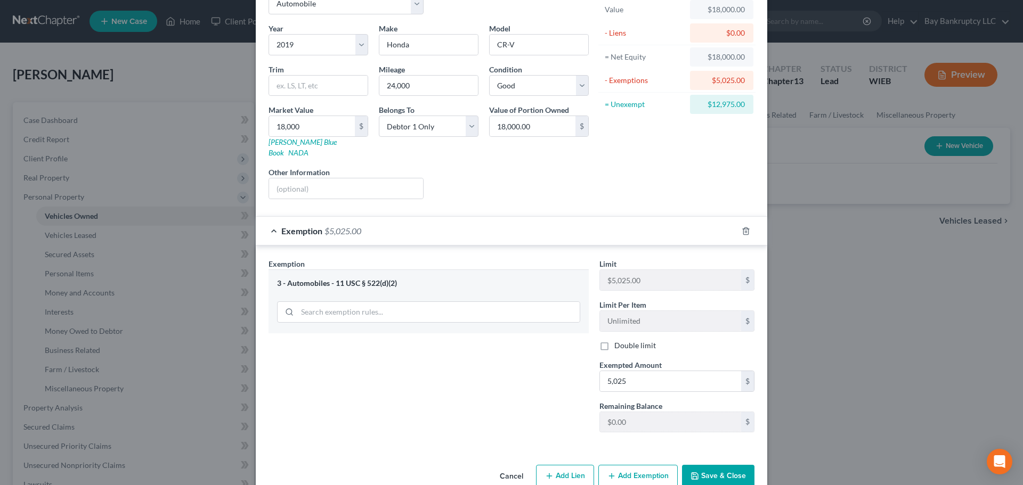
scroll to position [80, 0]
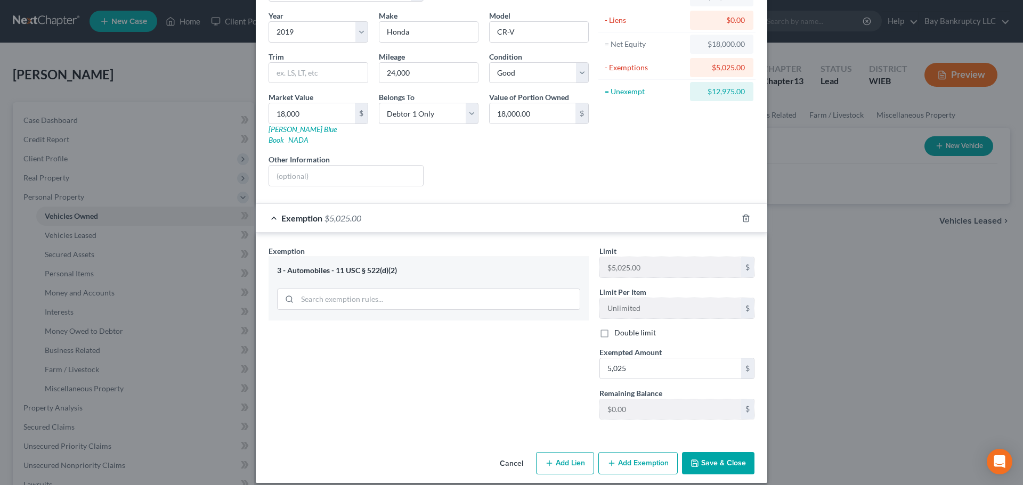
click at [613, 452] on button "Add Exemption" at bounding box center [637, 463] width 79 height 22
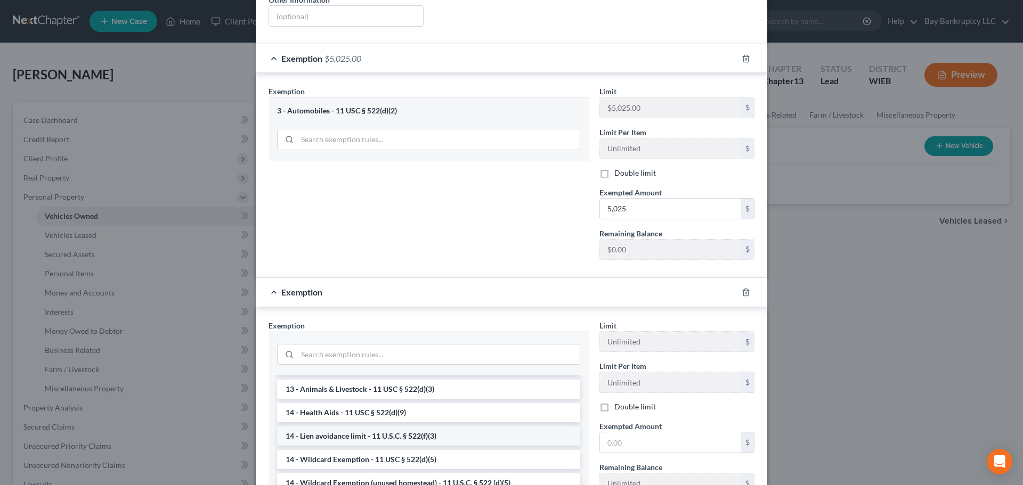
scroll to position [213, 0]
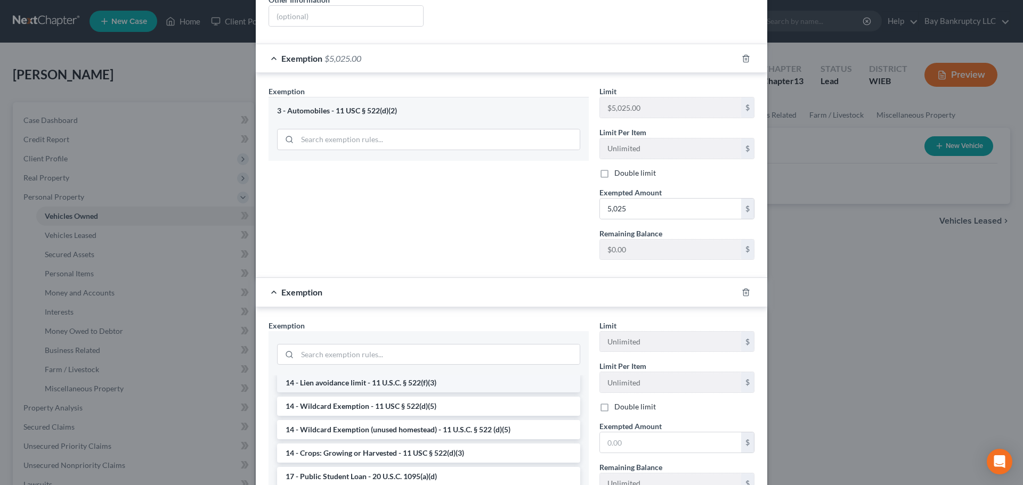
click at [463, 421] on li "14 - Wildcard Exemption (unused homestead) - 11 U.S.C. § 522 (d)(5)" at bounding box center [428, 429] width 303 height 19
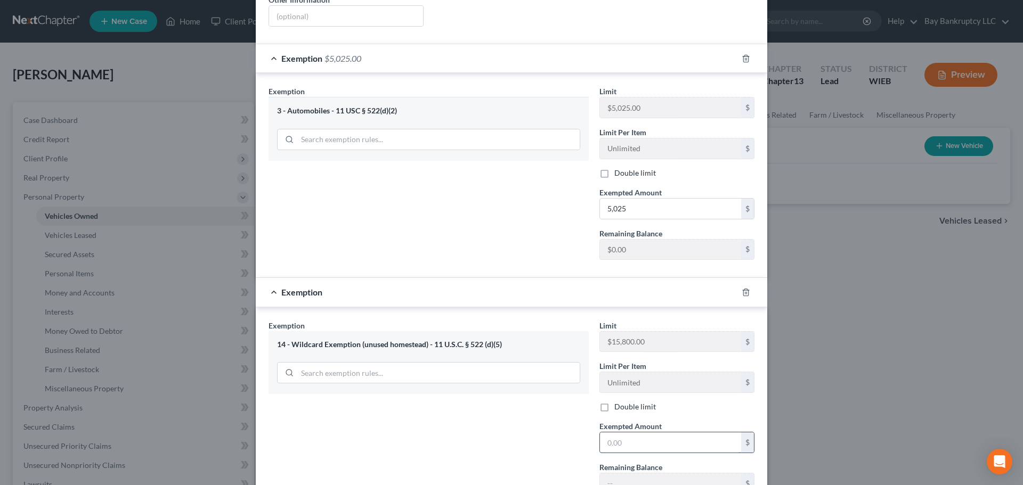
click at [620, 433] on input "text" at bounding box center [670, 443] width 141 height 20
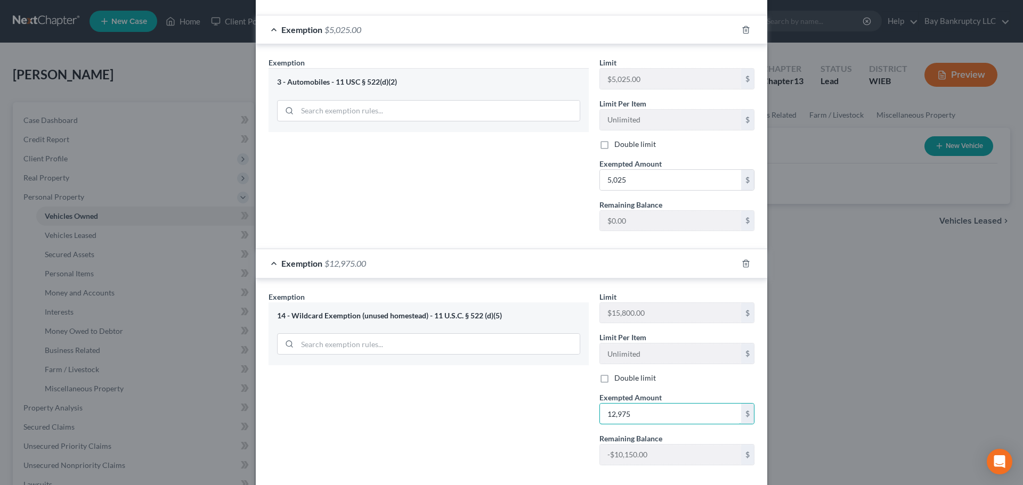
scroll to position [314, 0]
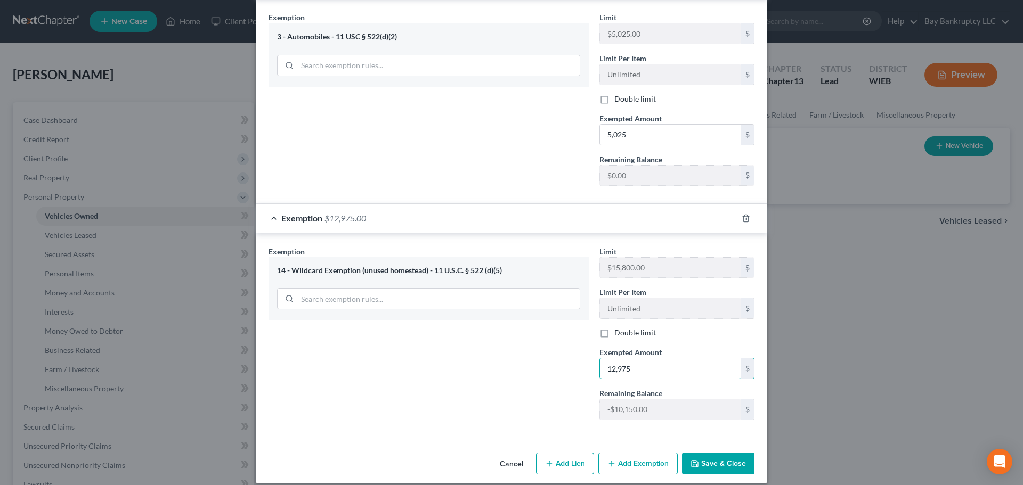
type input "12,975"
click at [698, 453] on button "Save & Close" at bounding box center [718, 464] width 72 height 22
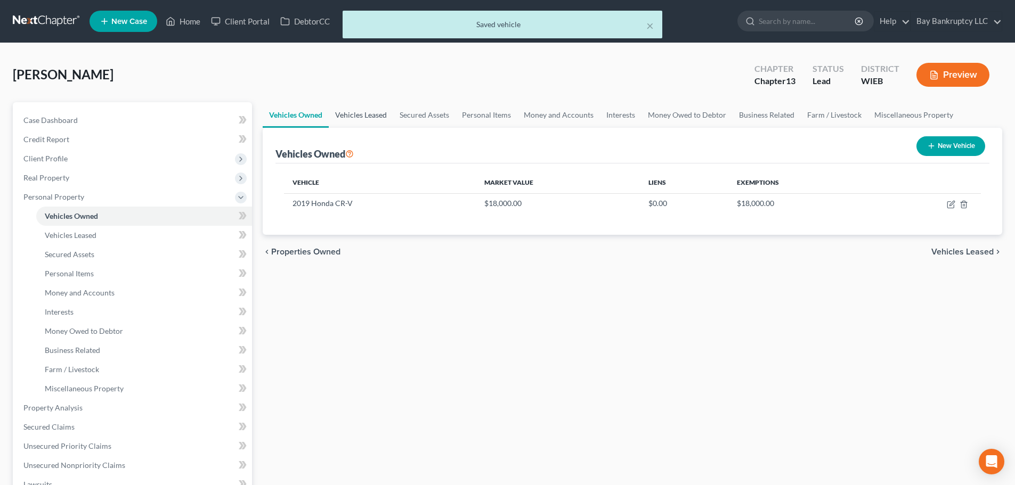
click at [364, 113] on link "Vehicles Leased" at bounding box center [361, 115] width 64 height 26
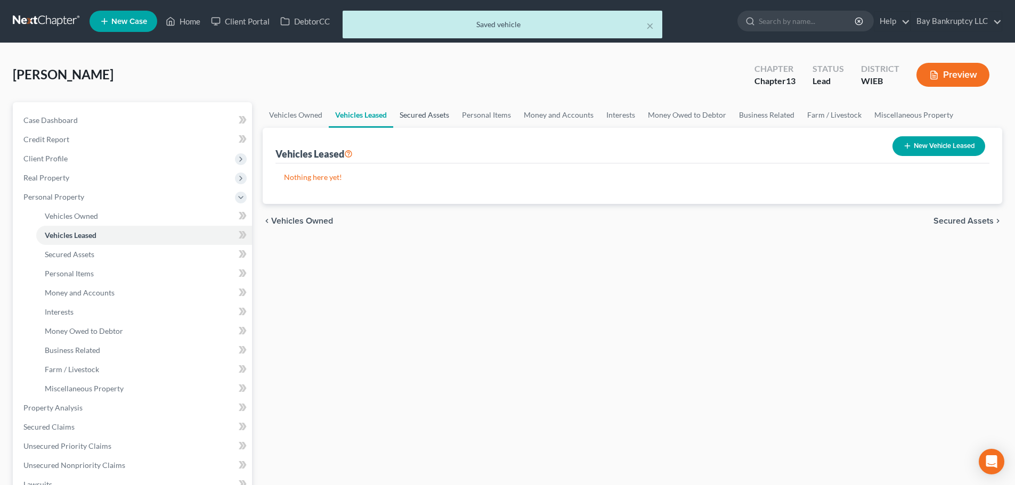
click at [417, 116] on link "Secured Assets" at bounding box center [424, 115] width 62 height 26
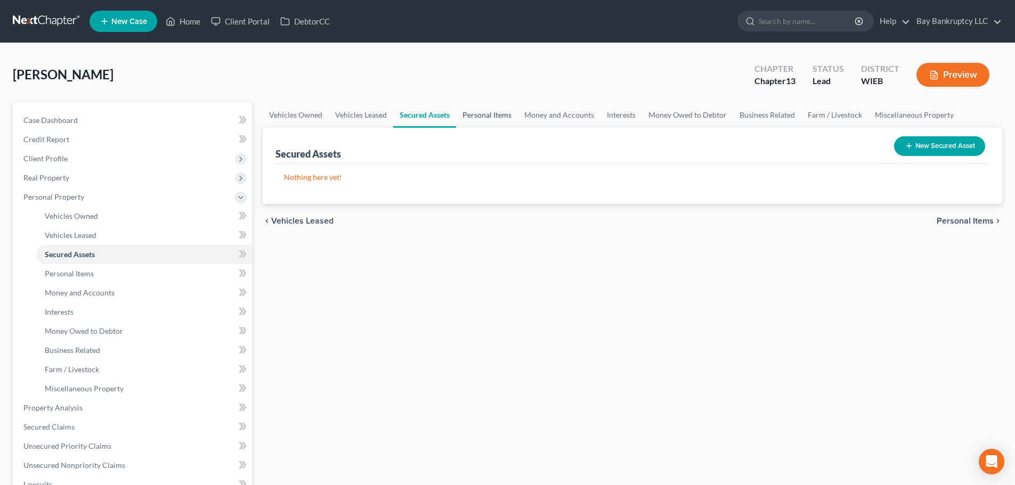
click at [472, 115] on link "Personal Items" at bounding box center [487, 115] width 62 height 26
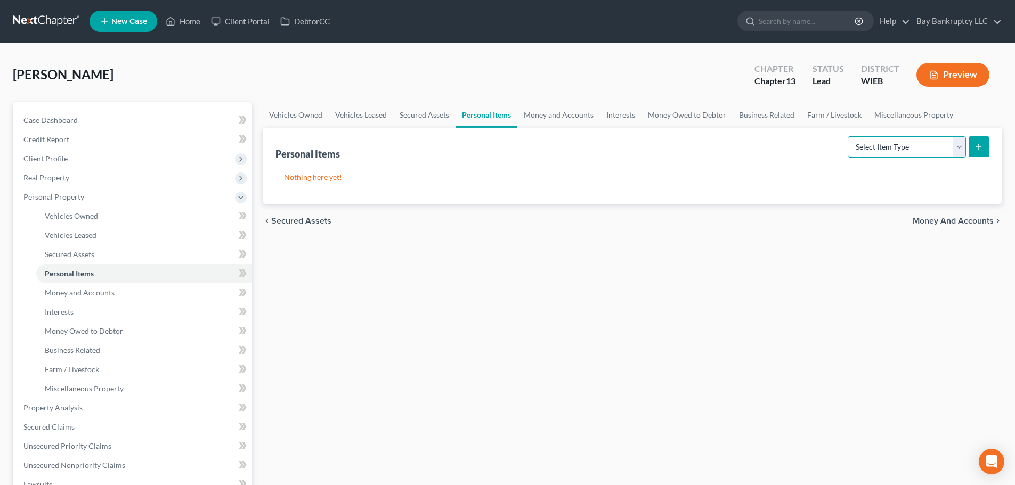
click at [937, 142] on select "Select Item Type Clothing Collectibles Of Value Electronics Firearms Household …" at bounding box center [907, 146] width 118 height 21
select select "clothing"
click at [849, 136] on select "Select Item Type Clothing Collectibles Of Value Electronics Firearms Household …" at bounding box center [907, 146] width 118 height 21
click at [982, 145] on icon "submit" at bounding box center [978, 147] width 9 height 9
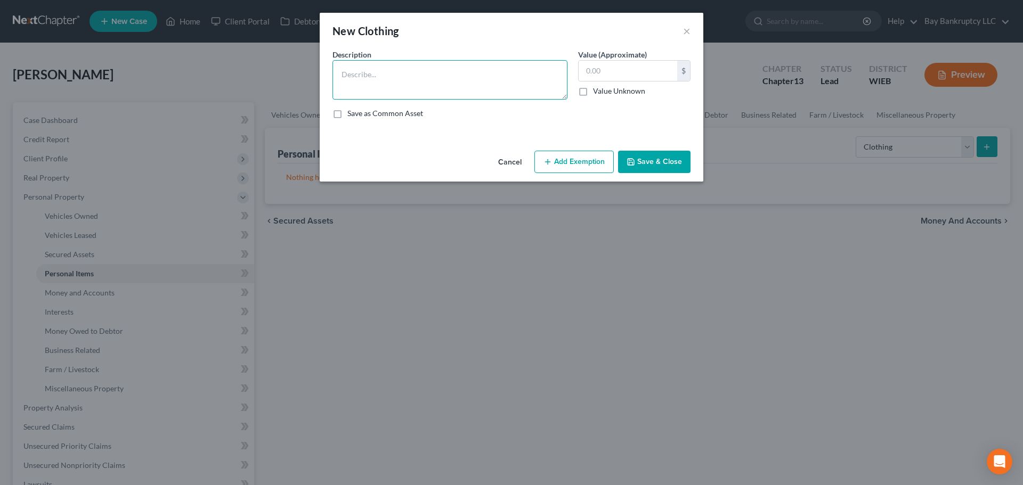
click at [381, 76] on textarea at bounding box center [449, 79] width 235 height 39
type textarea "Misc clothing"
click at [607, 74] on input "text" at bounding box center [628, 71] width 99 height 20
click at [590, 71] on input "text" at bounding box center [628, 71] width 99 height 20
type input "500"
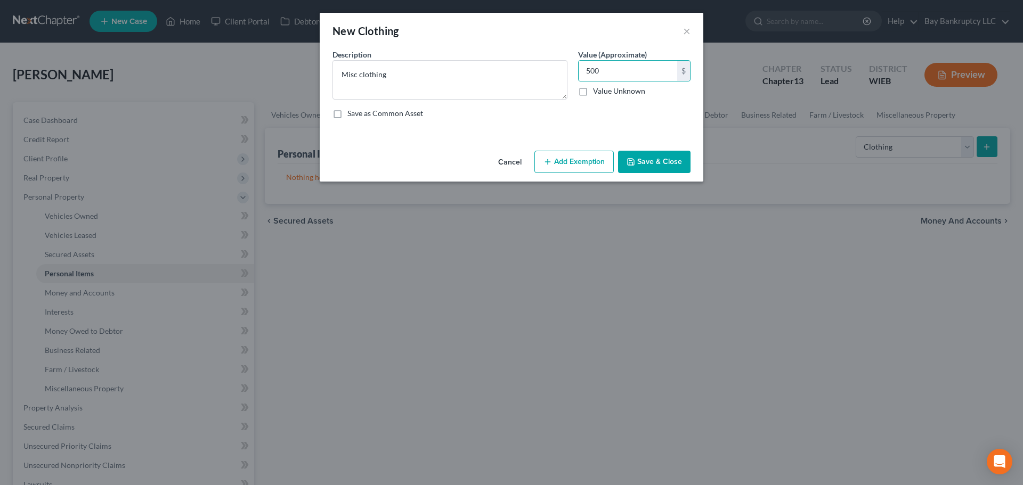
click at [568, 169] on button "Add Exemption" at bounding box center [573, 162] width 79 height 22
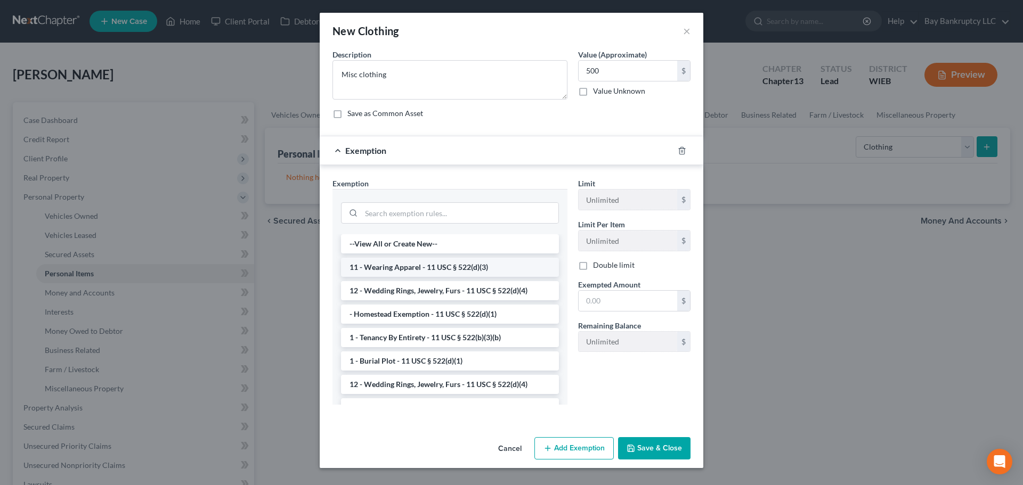
click at [391, 270] on li "11 - Wearing Apparel - 11 USC § 522(d)(3)" at bounding box center [450, 267] width 218 height 19
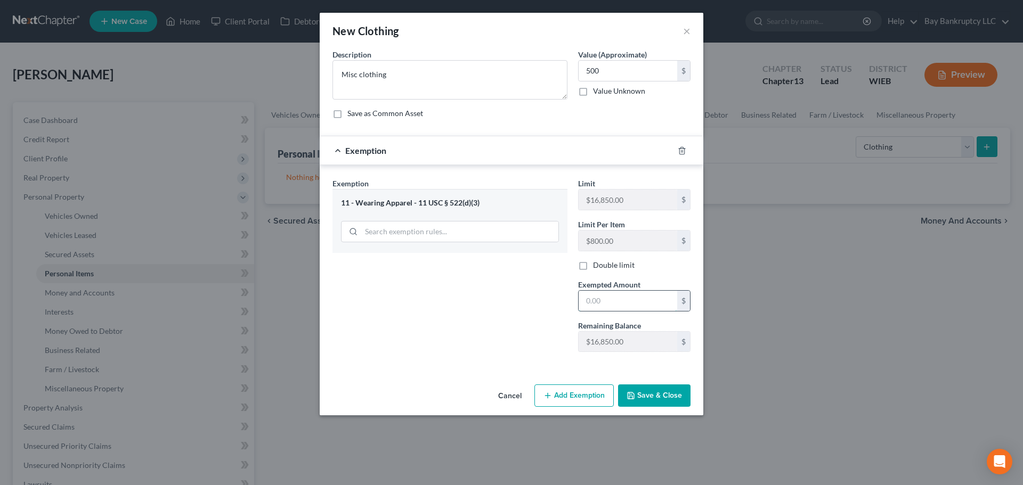
click at [617, 303] on input "text" at bounding box center [628, 301] width 99 height 20
type input "500"
click at [486, 307] on div "Exemption Set must be selected for CA. Exemption * 11 - Wearing Apparel - 11 US…" at bounding box center [450, 269] width 246 height 183
click at [644, 397] on button "Save & Close" at bounding box center [654, 396] width 72 height 22
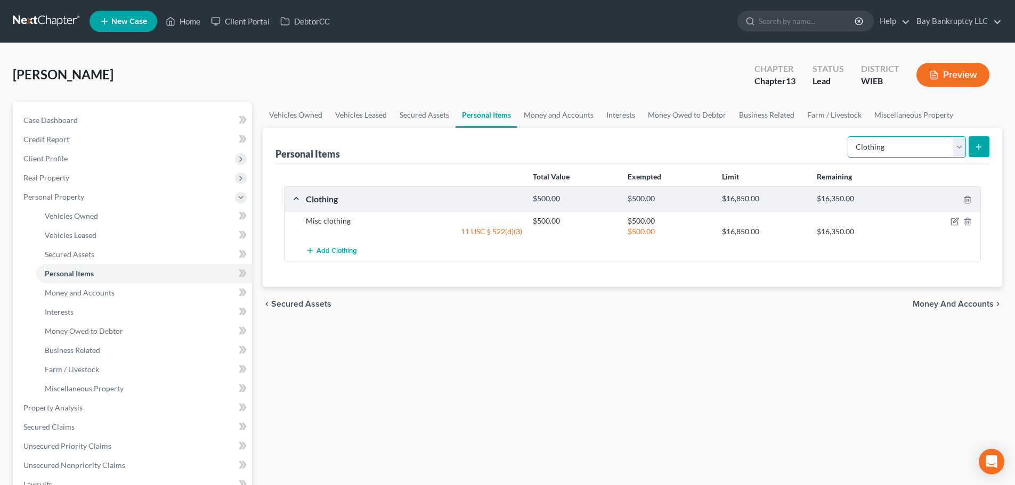
click at [953, 152] on select "Select Item Type Clothing Collectibles Of Value Electronics Firearms Household …" at bounding box center [907, 146] width 118 height 21
select select "household_goods"
click at [849, 136] on select "Select Item Type Clothing Collectibles Of Value Electronics Firearms Household …" at bounding box center [907, 146] width 118 height 21
click at [977, 143] on icon "submit" at bounding box center [978, 147] width 9 height 9
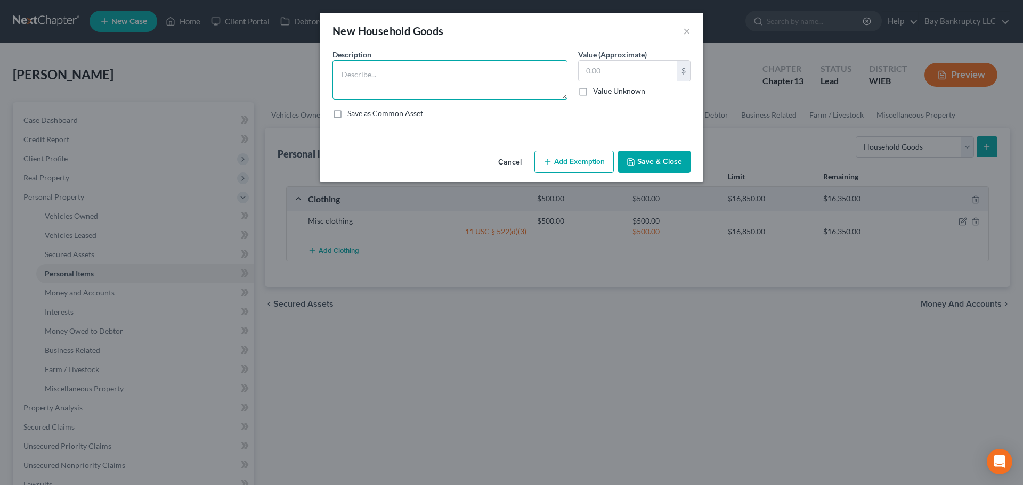
click at [380, 74] on textarea at bounding box center [449, 79] width 235 height 39
type textarea "Misc household goods"
click at [603, 76] on input "text" at bounding box center [628, 71] width 99 height 20
type input "3,000"
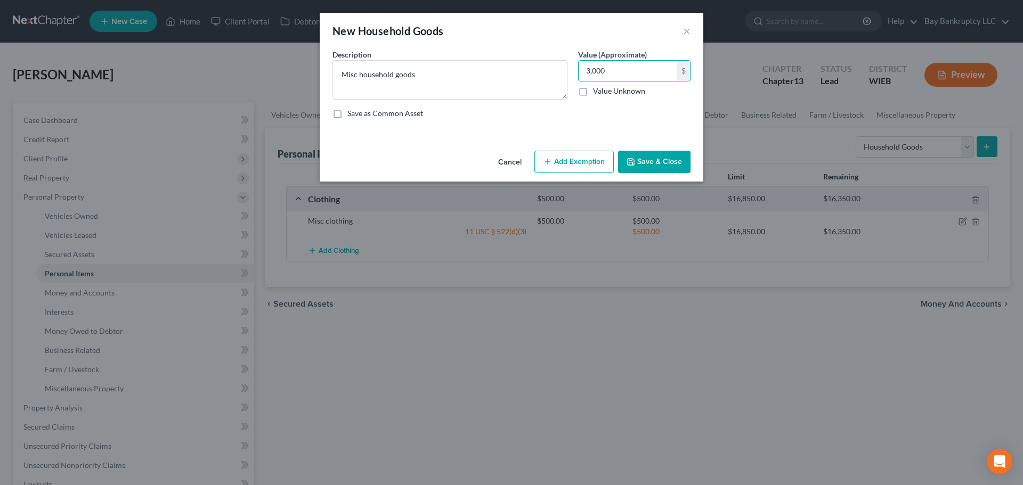
click at [576, 153] on button "Add Exemption" at bounding box center [573, 162] width 79 height 22
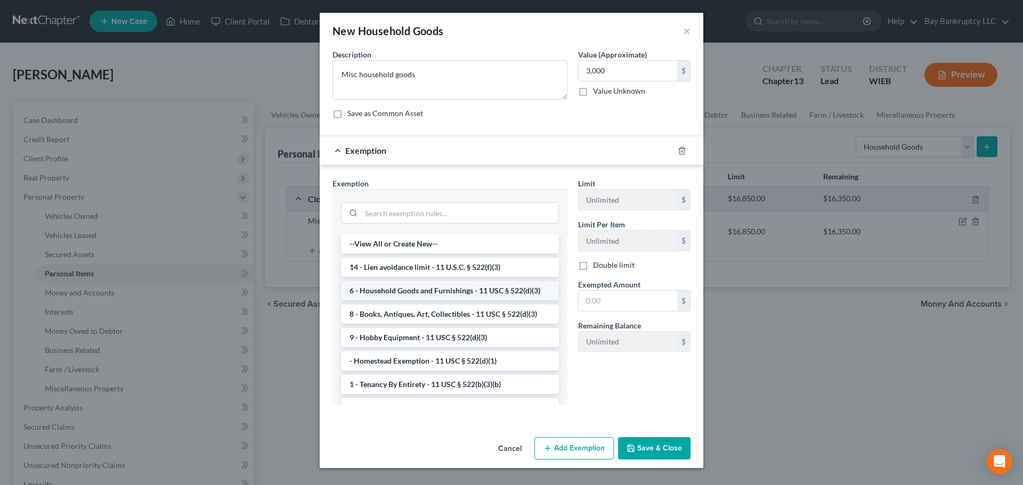
click at [410, 292] on li "6 - Household Goods and Furnishings - 11 USC § 522(d)(3)" at bounding box center [450, 290] width 218 height 19
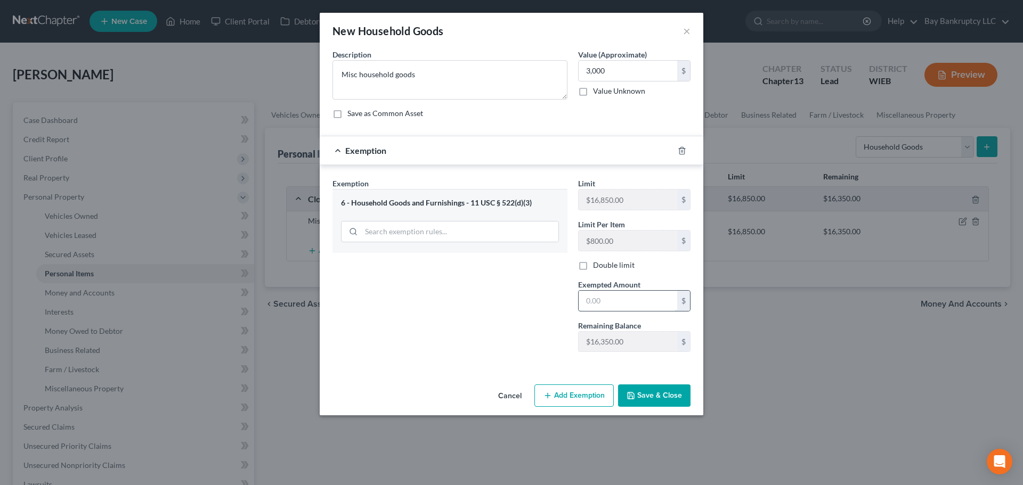
click at [616, 303] on input "text" at bounding box center [628, 301] width 99 height 20
type input "3,000"
click at [436, 318] on div "Exemption Set must be selected for CA. Exemption * 6 - Household Goods and Furn…" at bounding box center [450, 269] width 246 height 183
click at [655, 398] on button "Save & Close" at bounding box center [654, 396] width 72 height 22
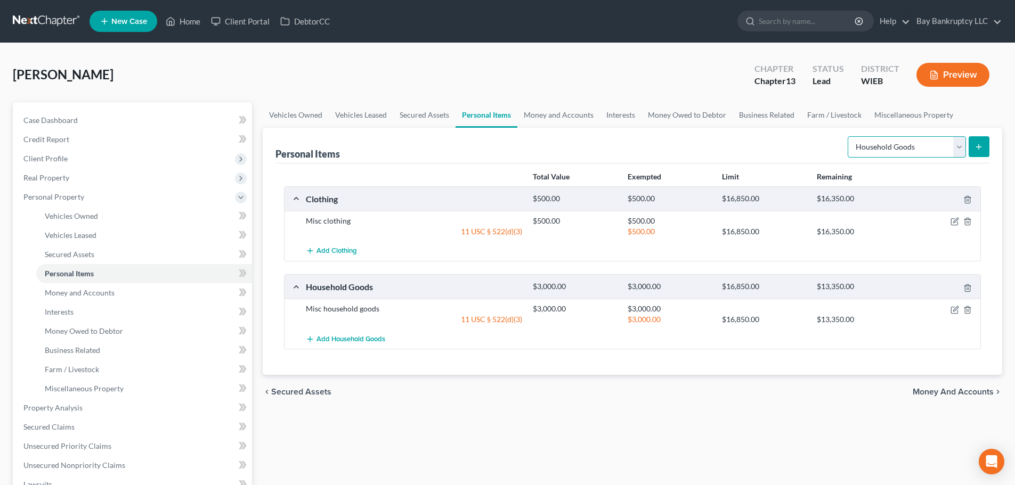
click at [957, 152] on select "Select Item Type Clothing Collectibles Of Value Electronics Firearms Household …" at bounding box center [907, 146] width 118 height 21
select select "jewelry"
click at [849, 136] on select "Select Item Type Clothing Collectibles Of Value Electronics Firearms Household …" at bounding box center [907, 146] width 118 height 21
click at [979, 145] on line "submit" at bounding box center [979, 146] width 0 height 5
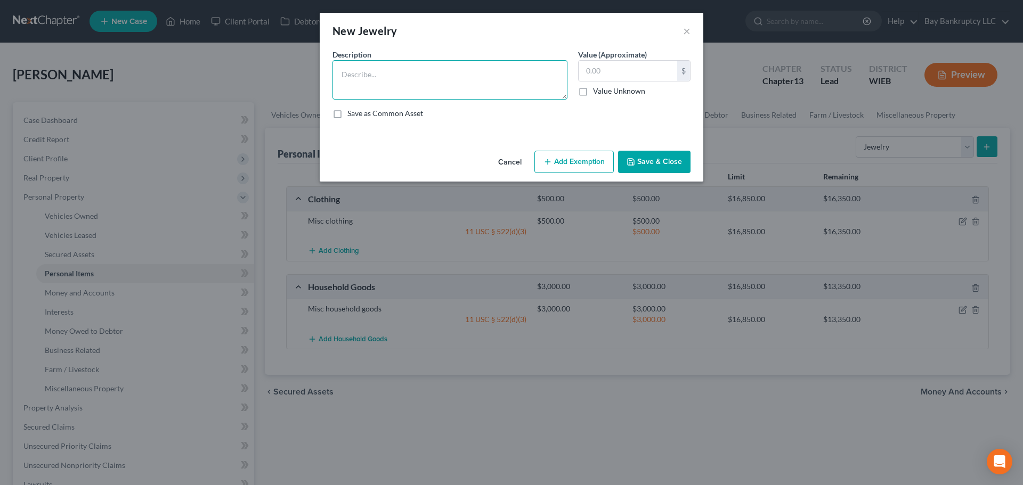
click at [436, 76] on textarea at bounding box center [449, 79] width 235 height 39
click at [633, 71] on input "text" at bounding box center [628, 71] width 99 height 20
click at [483, 73] on textarea "Misc costume" at bounding box center [449, 79] width 235 height 39
type textarea "Misc costume jewelry"
click at [608, 73] on input "text" at bounding box center [628, 71] width 99 height 20
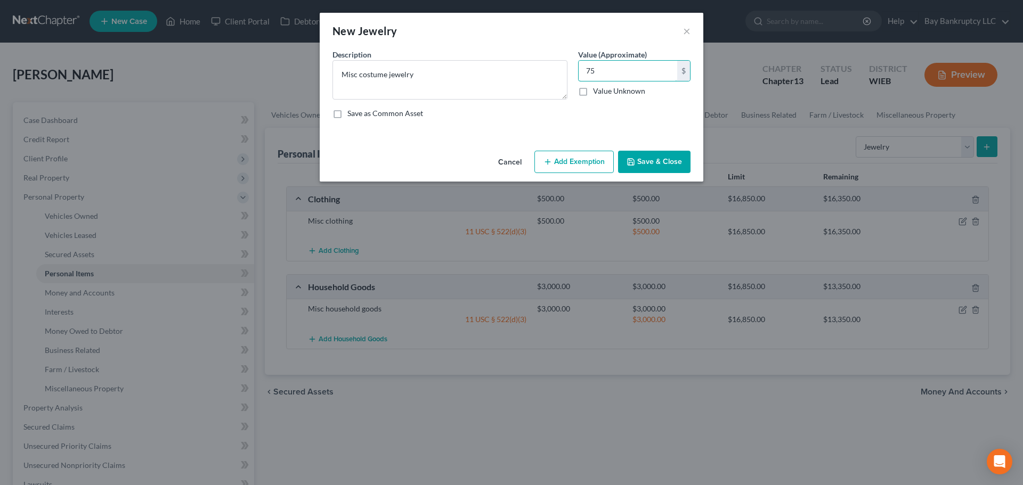
type input "75"
click at [555, 157] on button "Add Exemption" at bounding box center [573, 162] width 79 height 22
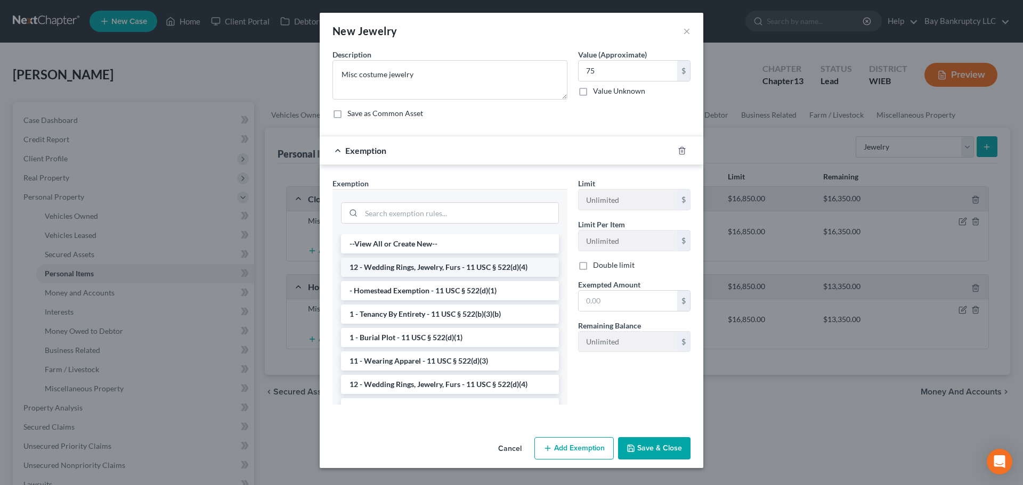
click at [426, 270] on li "12 - Wedding Rings, Jewelry, Furs - 11 USC § 522(d)(4)" at bounding box center [450, 267] width 218 height 19
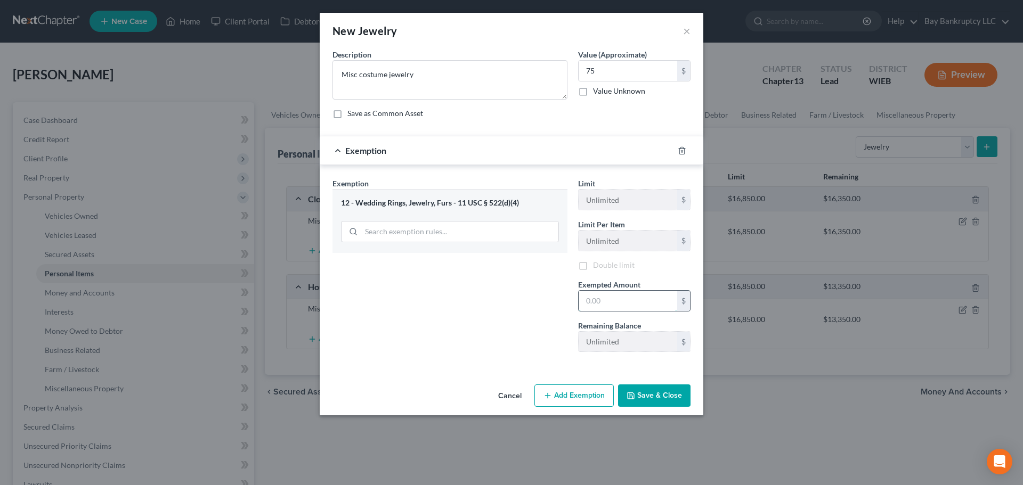
click at [606, 302] on input "text" at bounding box center [628, 301] width 99 height 20
type input "75"
click at [649, 401] on button "Save & Close" at bounding box center [654, 396] width 72 height 22
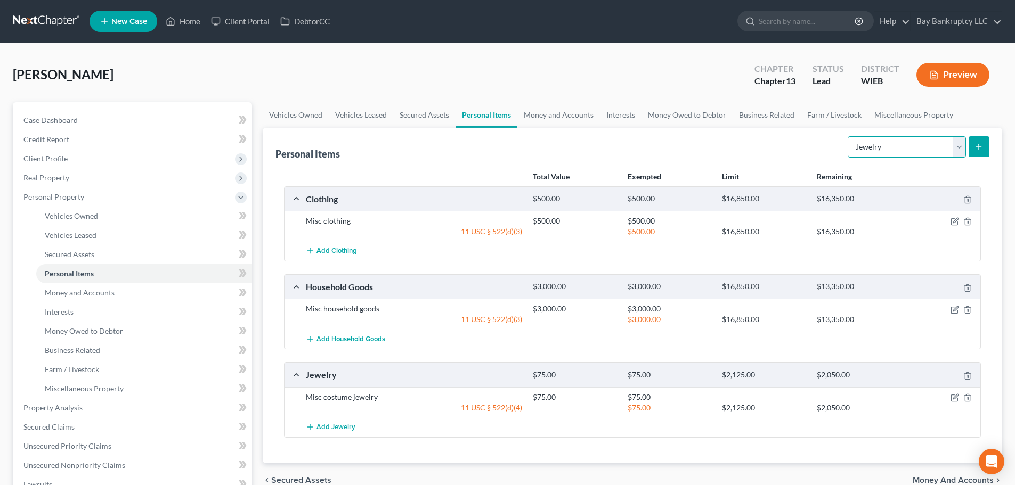
click at [899, 145] on select "Select Item Type Clothing Collectibles Of Value Electronics Firearms Household …" at bounding box center [907, 146] width 118 height 21
select select "electronics"
click at [849, 136] on select "Select Item Type Clothing Collectibles Of Value Electronics Firearms Household …" at bounding box center [907, 146] width 118 height 21
click at [982, 145] on icon "submit" at bounding box center [978, 147] width 9 height 9
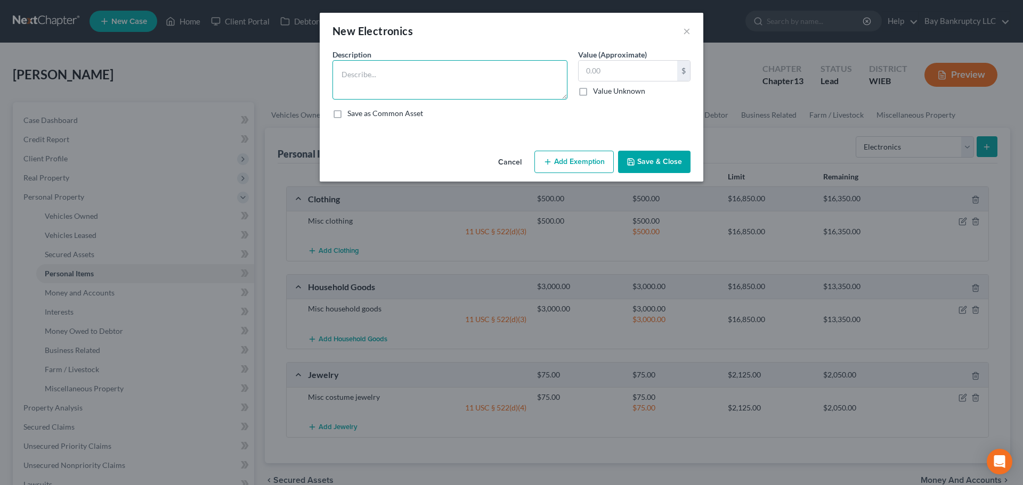
click at [357, 71] on textarea at bounding box center [449, 79] width 235 height 39
type textarea "T"
type textarea "Cell phone, 2 TVs"
click at [611, 69] on input "text" at bounding box center [628, 71] width 99 height 20
type input "500"
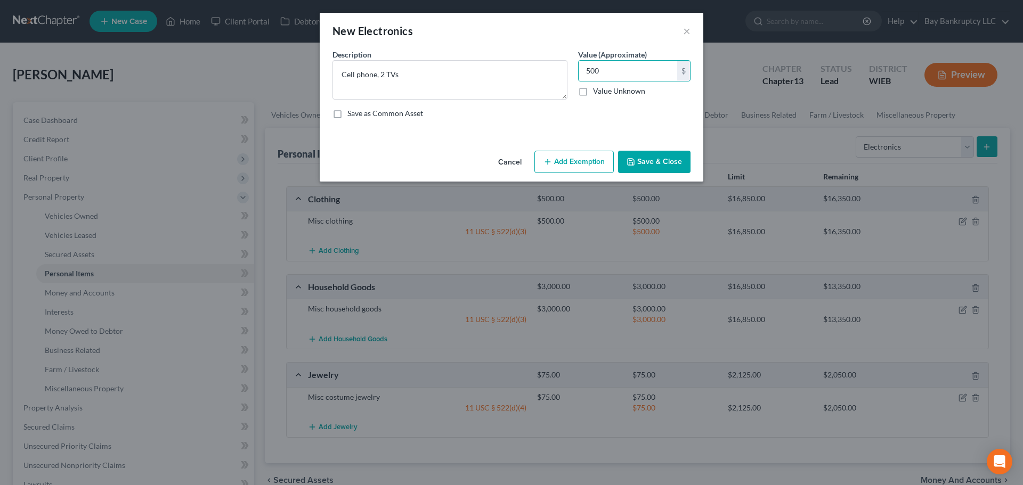
click at [570, 160] on button "Add Exemption" at bounding box center [573, 162] width 79 height 22
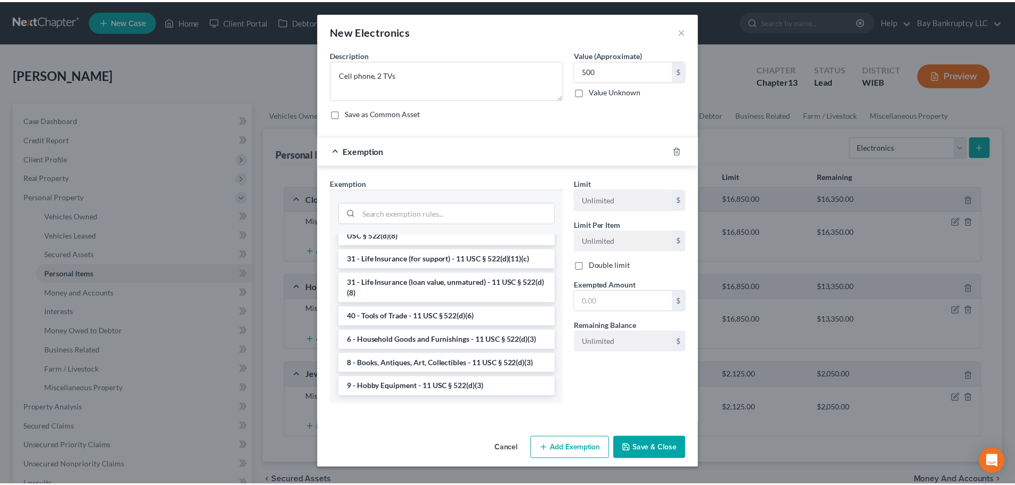
scroll to position [857, 0]
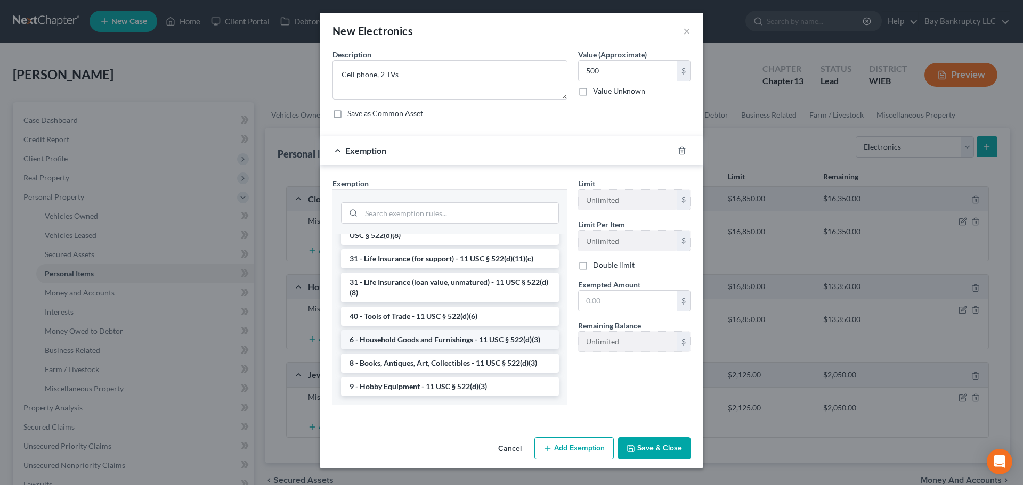
click at [406, 339] on li "6 - Household Goods and Furnishings - 11 USC § 522(d)(3)" at bounding box center [450, 339] width 218 height 19
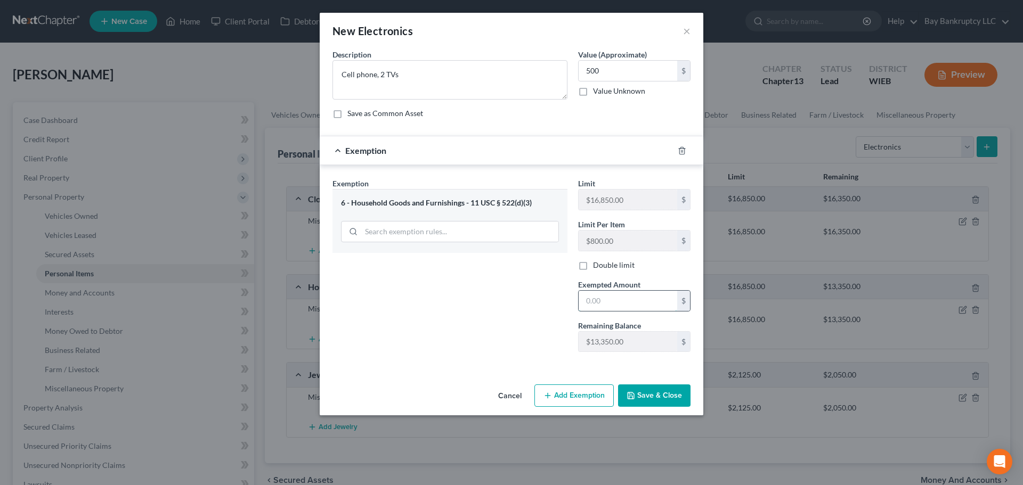
click at [595, 298] on input "text" at bounding box center [628, 301] width 99 height 20
type input "500"
click at [467, 317] on div "Exemption Set must be selected for CA. Exemption * 6 - Household Goods and Furn…" at bounding box center [450, 269] width 246 height 183
click at [652, 398] on button "Save & Close" at bounding box center [654, 396] width 72 height 22
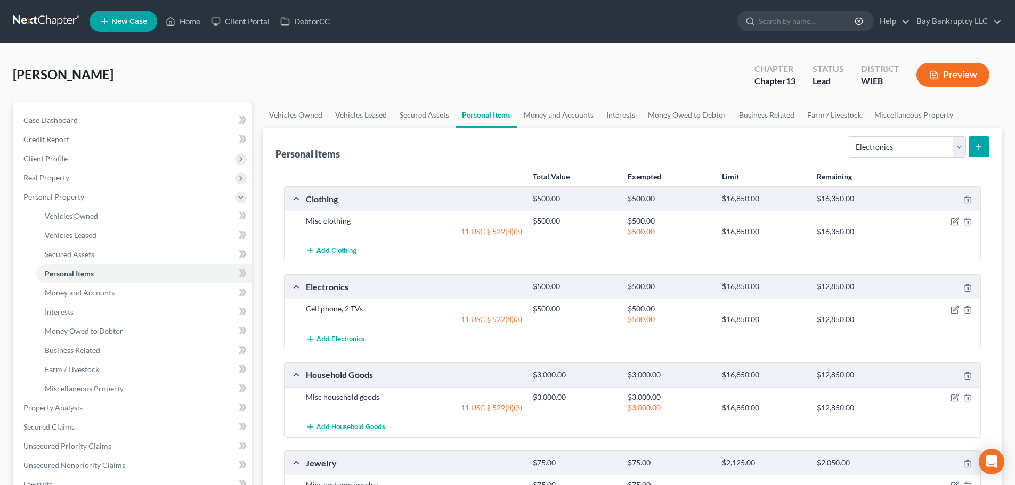
scroll to position [53, 0]
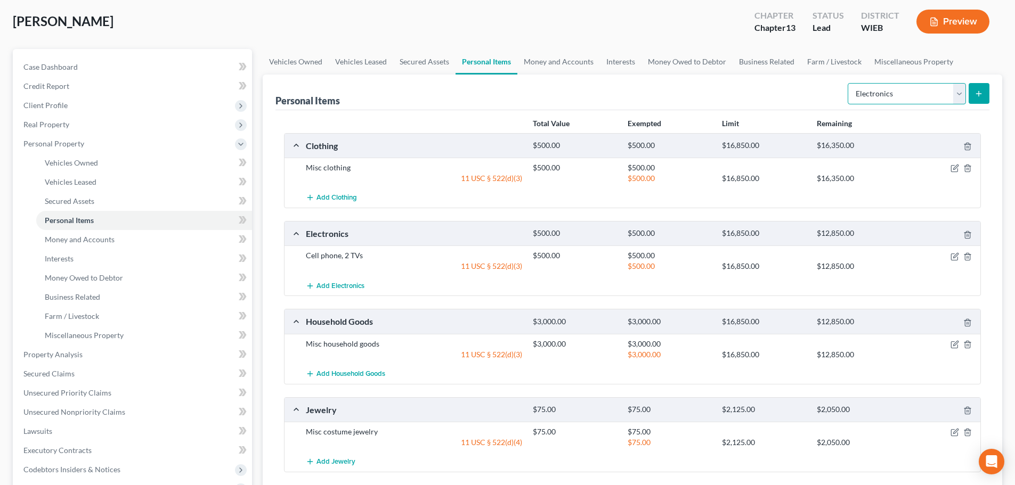
click at [904, 91] on select "Select Item Type Clothing Collectibles Of Value Electronics Firearms Household …" at bounding box center [907, 93] width 118 height 21
click at [767, 100] on div "Personal Items Select Item Type Clothing Collectibles Of Value Electronics Fire…" at bounding box center [632, 93] width 714 height 36
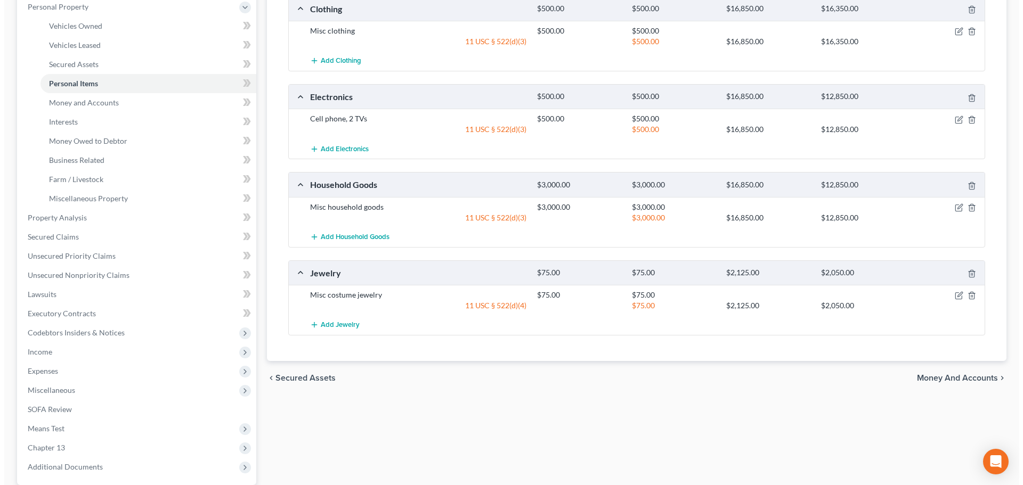
scroll to position [0, 0]
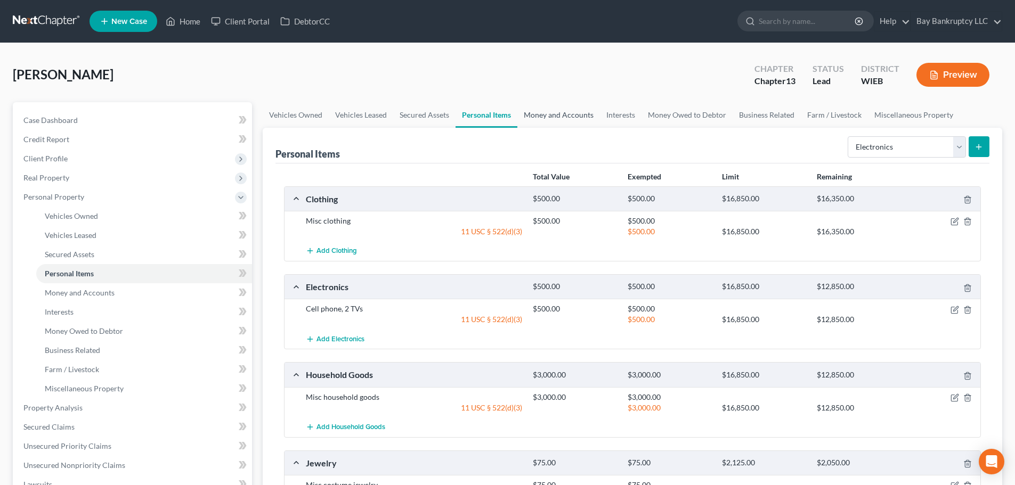
click at [543, 116] on link "Money and Accounts" at bounding box center [558, 115] width 83 height 26
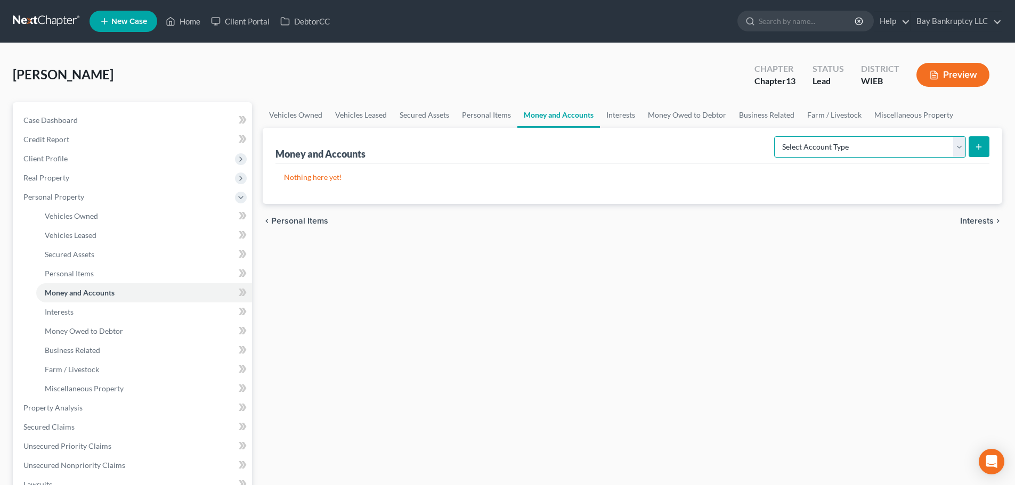
click at [840, 147] on select "Select Account Type Brokerage Cash on Hand Certificates of Deposit Checking Acc…" at bounding box center [870, 146] width 192 height 21
select select "checking"
click at [776, 136] on select "Select Account Type Brokerage Cash on Hand Certificates of Deposit Checking Acc…" at bounding box center [870, 146] width 192 height 21
click at [984, 149] on button "submit" at bounding box center [979, 146] width 21 height 21
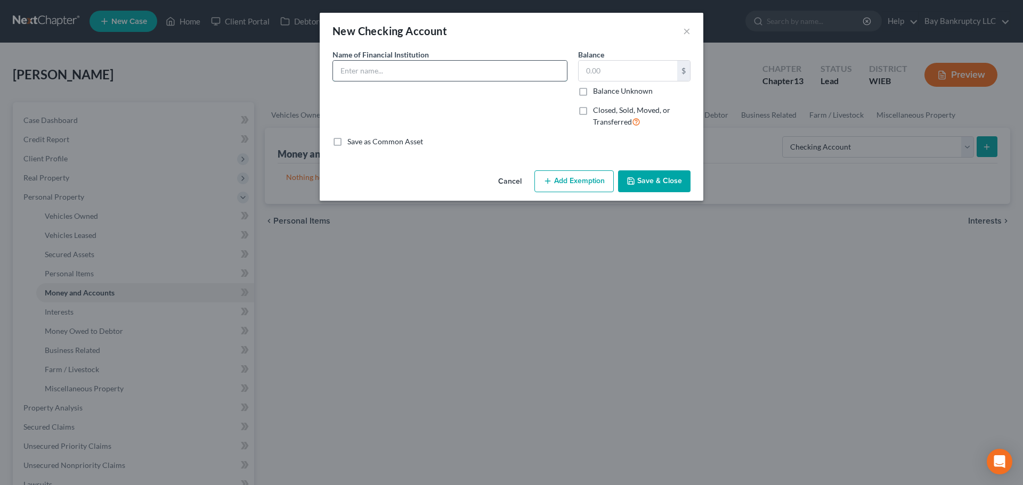
click at [365, 72] on input "text" at bounding box center [450, 71] width 234 height 20
click at [609, 77] on input "text" at bounding box center [628, 71] width 99 height 20
click at [414, 77] on input "PNC" at bounding box center [450, 71] width 234 height 20
type input "PNC 9405"
click at [645, 181] on button "Save & Close" at bounding box center [654, 181] width 72 height 22
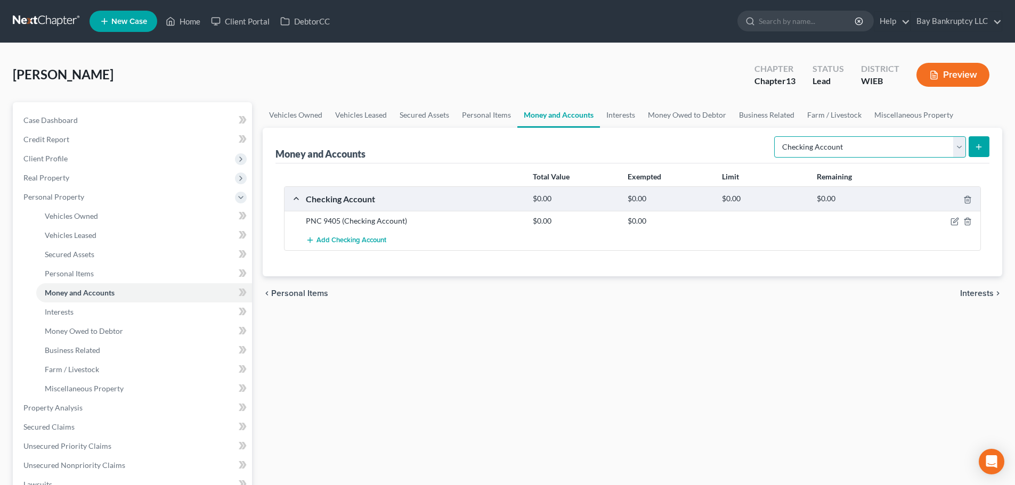
click at [867, 150] on select "Select Account Type Brokerage Cash on Hand Certificates of Deposit Checking Acc…" at bounding box center [870, 146] width 192 height 21
click at [776, 136] on select "Select Account Type Brokerage Cash on Hand Certificates of Deposit Checking Acc…" at bounding box center [870, 146] width 192 height 21
click at [975, 147] on icon "submit" at bounding box center [978, 147] width 9 height 9
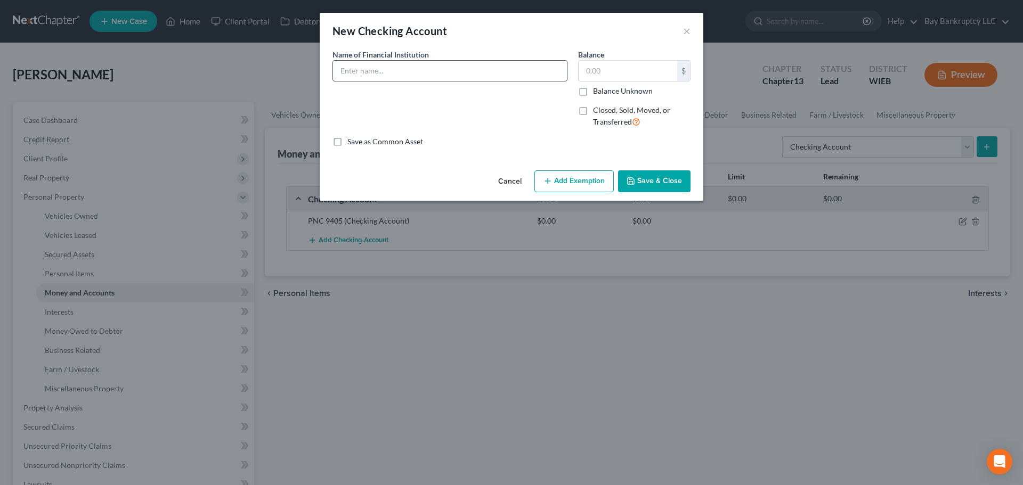
click at [371, 69] on input "text" at bounding box center [450, 71] width 234 height 20
type input "PNC 5269"
click at [646, 177] on button "Save & Close" at bounding box center [654, 181] width 72 height 22
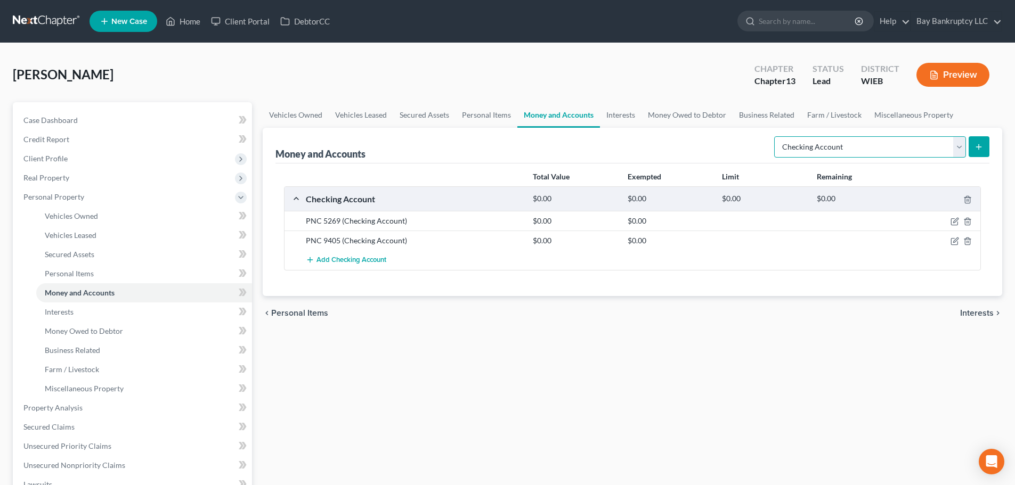
click at [833, 145] on select "Select Account Type Brokerage Cash on Hand Certificates of Deposit Checking Acc…" at bounding box center [870, 146] width 192 height 21
select select "savings"
click at [776, 136] on select "Select Account Type Brokerage Cash on Hand Certificates of Deposit Checking Acc…" at bounding box center [870, 146] width 192 height 21
click at [978, 143] on icon "submit" at bounding box center [978, 147] width 9 height 9
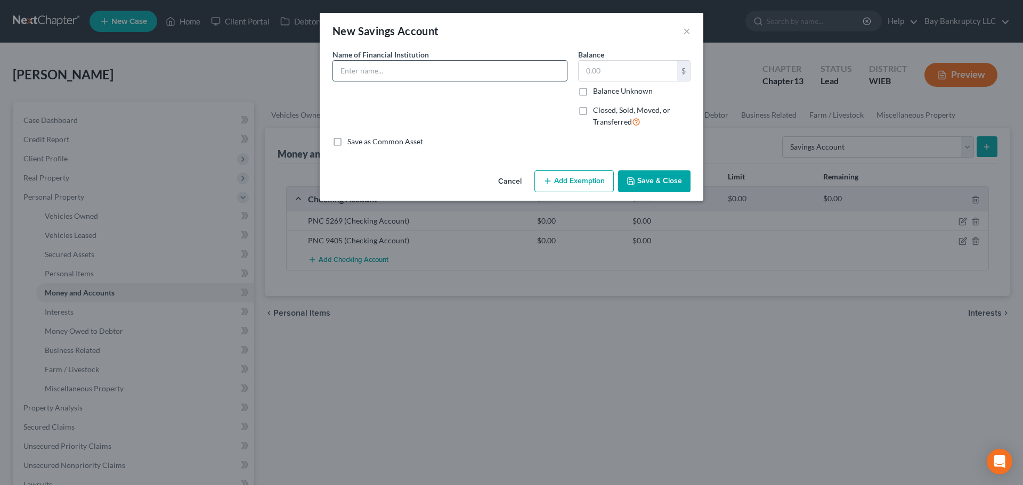
click at [379, 74] on input "text" at bounding box center [450, 71] width 234 height 20
type input "PNC"
click at [622, 74] on input "text" at bounding box center [628, 71] width 99 height 20
type input "1,000"
click at [570, 183] on button "Add Exemption" at bounding box center [573, 181] width 79 height 22
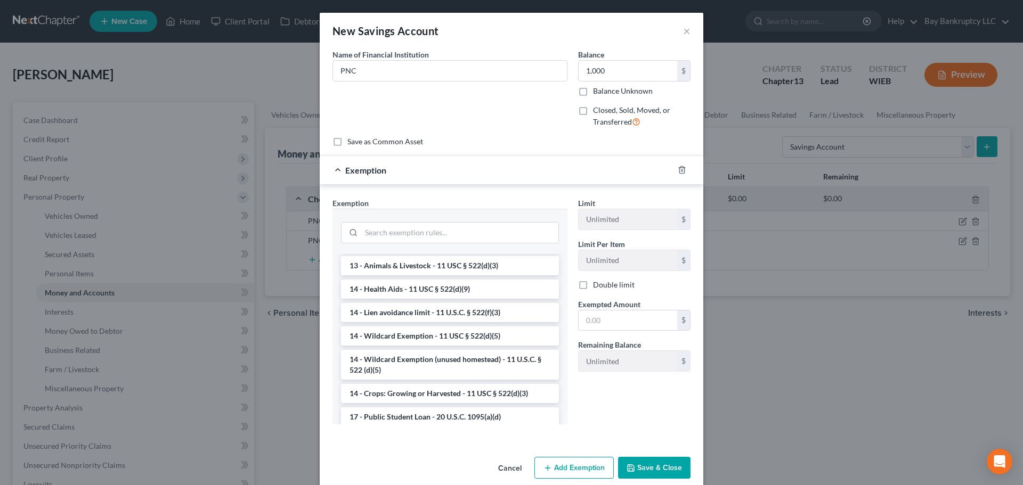
scroll to position [213, 0]
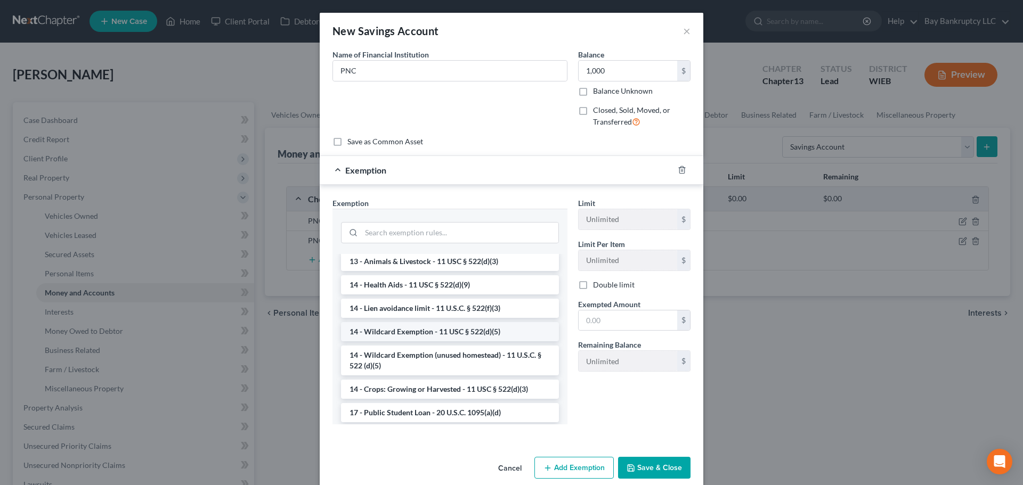
click at [412, 341] on li "14 - Wildcard Exemption - 11 USC § 522(d)(5)" at bounding box center [450, 331] width 218 height 19
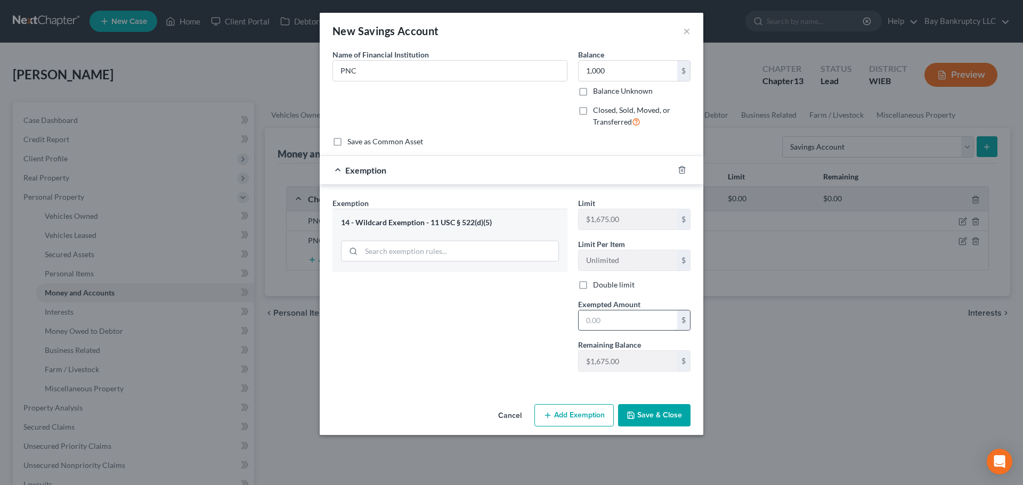
click at [610, 321] on input "text" at bounding box center [628, 321] width 99 height 20
type input "1,000"
click at [498, 345] on div "Exemption Set must be selected for CA. Exemption * 14 - Wildcard Exemption - 11…" at bounding box center [450, 289] width 246 height 183
click at [652, 413] on button "Save & Close" at bounding box center [654, 415] width 72 height 22
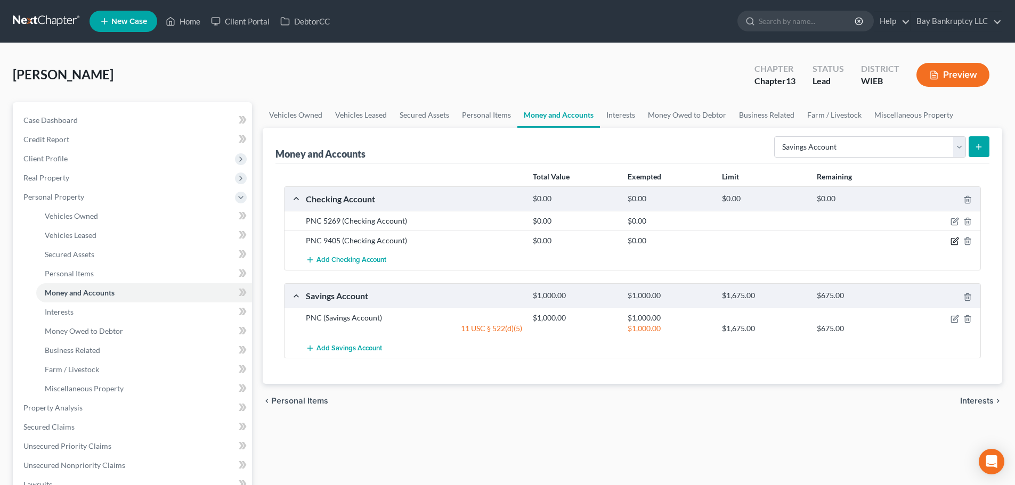
click at [953, 239] on icon "button" at bounding box center [954, 241] width 9 height 9
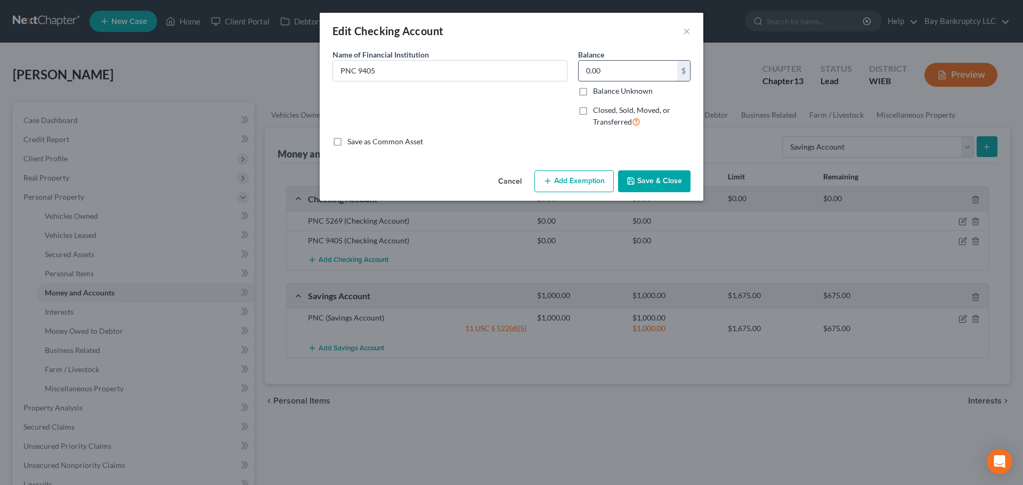
click at [612, 75] on input "0.00" at bounding box center [628, 71] width 99 height 20
type input "4,865"
click at [576, 173] on button "Add Exemption" at bounding box center [573, 181] width 79 height 22
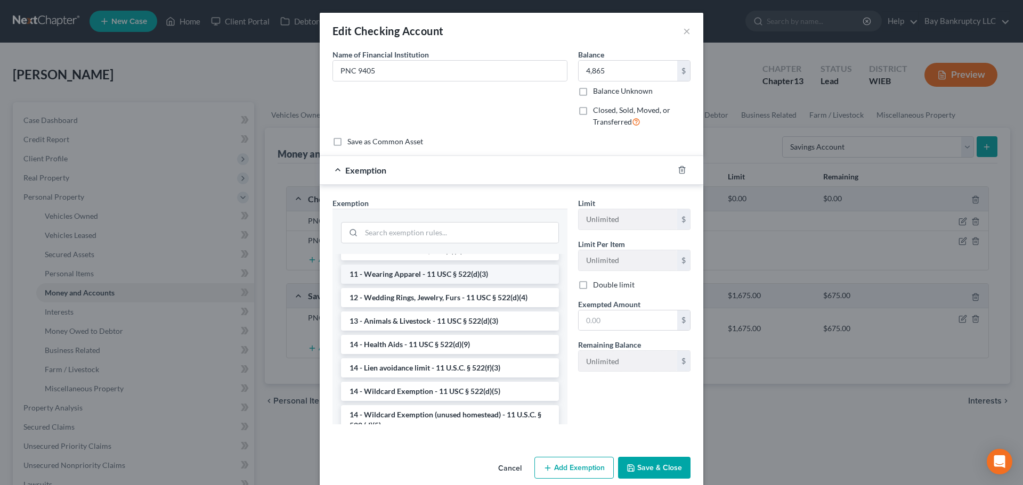
scroll to position [160, 0]
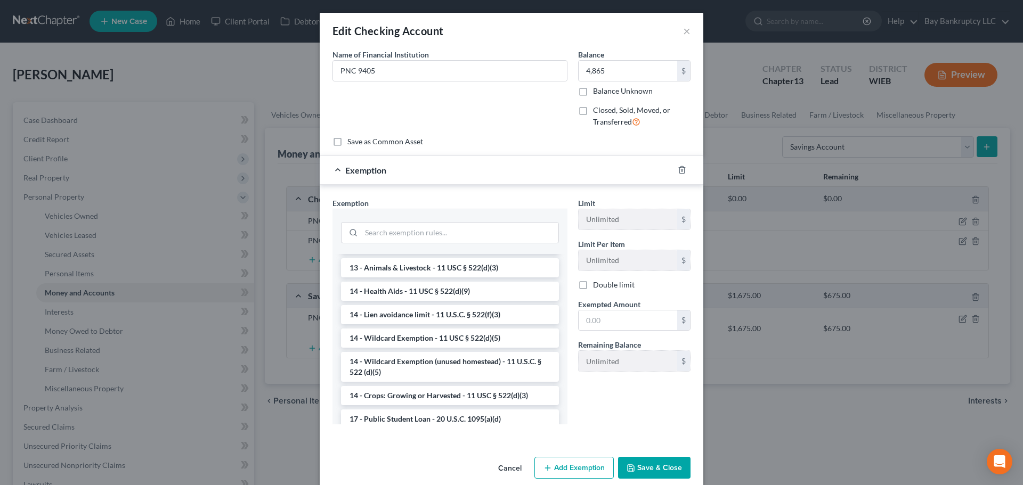
click at [417, 357] on li "14 - Wildcard Exemption (unused homestead) - 11 U.S.C. § 522 (d)(5)" at bounding box center [450, 367] width 218 height 30
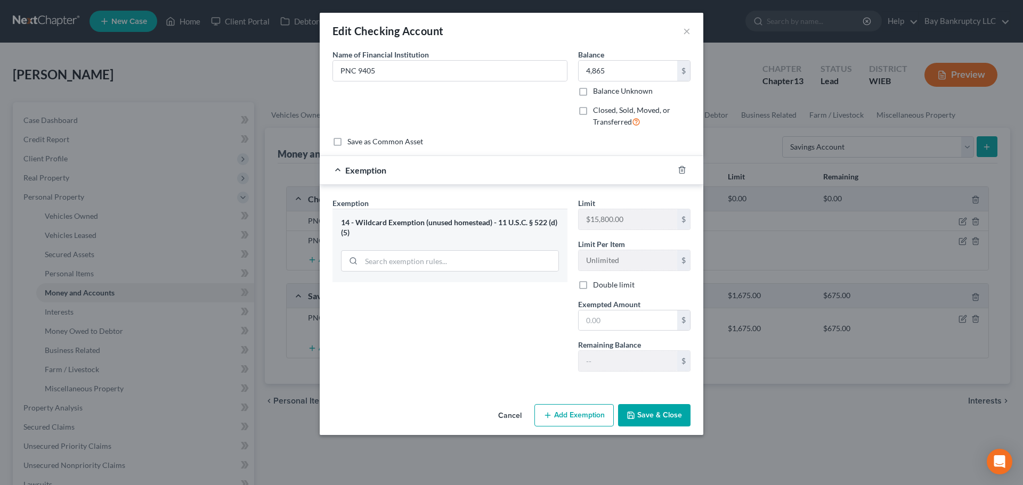
click at [417, 357] on div "Exemption Set must be selected for CA. Exemption * 14 - Wildcard Exemption (unu…" at bounding box center [450, 289] width 246 height 183
click at [597, 321] on input "text" at bounding box center [628, 321] width 99 height 20
type input "4,865"
click at [658, 411] on button "Save & Close" at bounding box center [654, 415] width 72 height 22
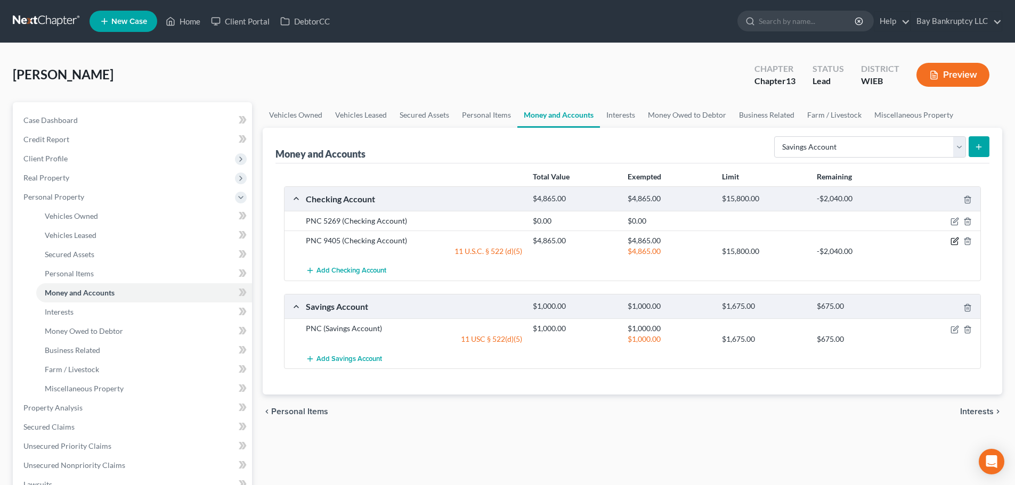
click at [954, 241] on icon "button" at bounding box center [955, 240] width 5 height 5
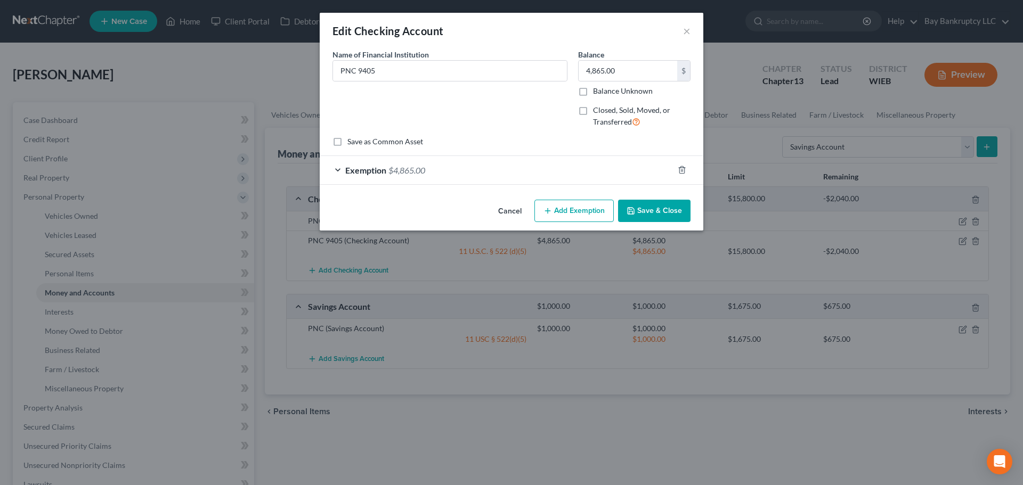
click at [401, 171] on span "$4,865.00" at bounding box center [406, 170] width 37 height 10
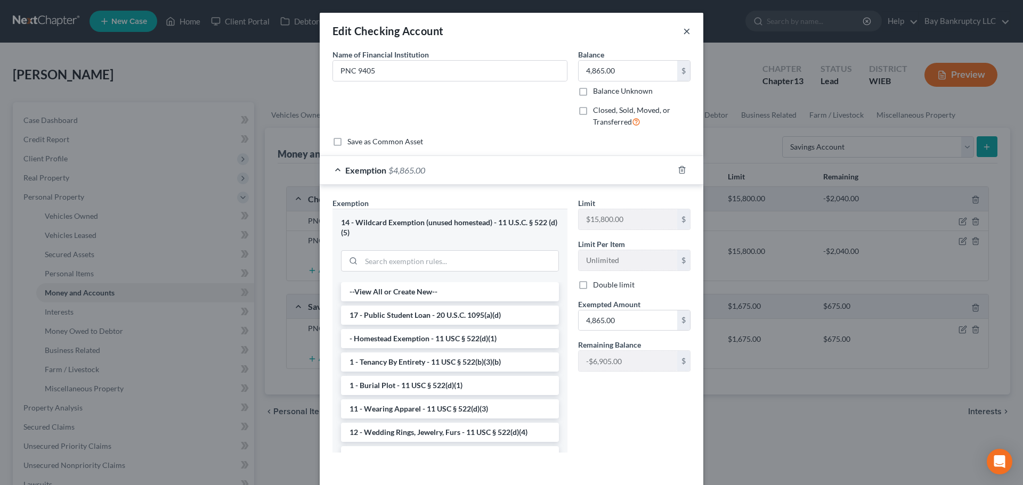
click at [683, 29] on button "×" at bounding box center [686, 31] width 7 height 13
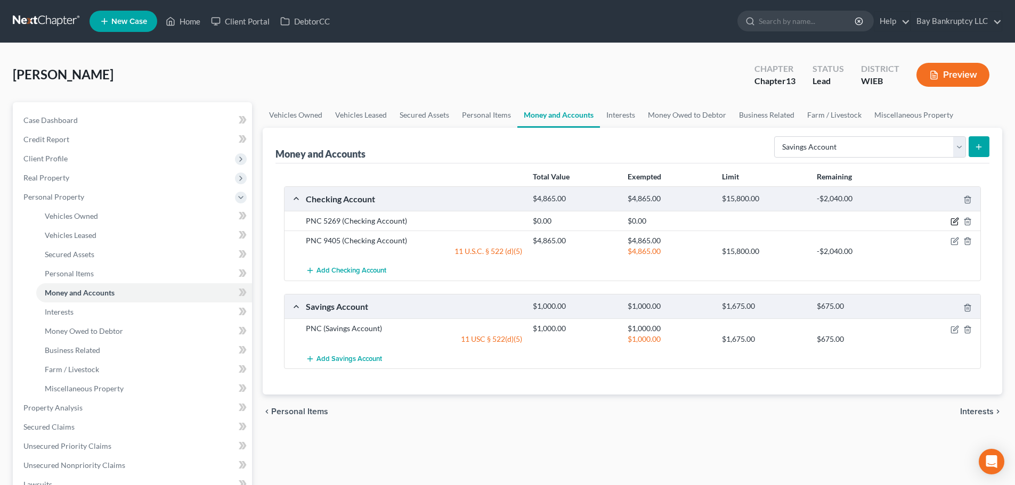
click at [954, 221] on icon "button" at bounding box center [954, 221] width 9 height 9
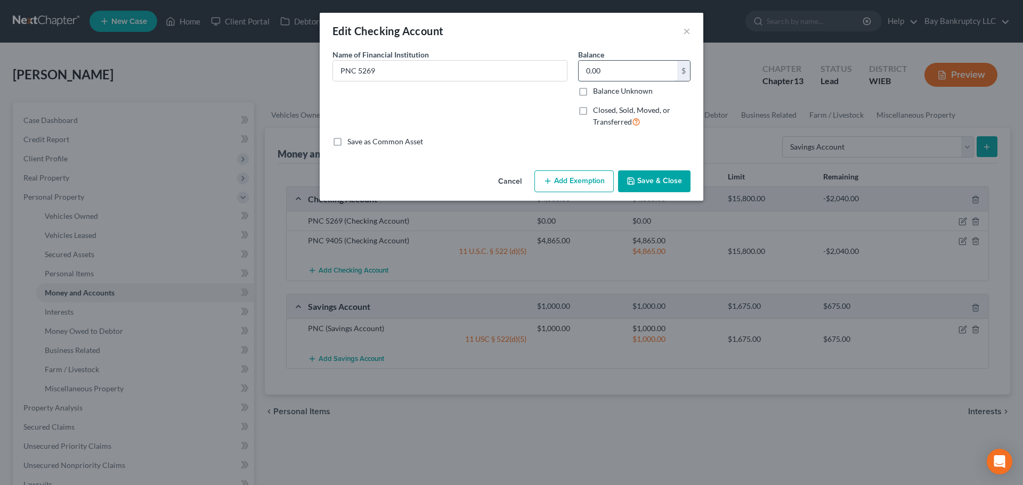
click at [622, 65] on input "0.00" at bounding box center [628, 71] width 99 height 20
type input "587"
click at [560, 183] on button "Add Exemption" at bounding box center [573, 181] width 79 height 22
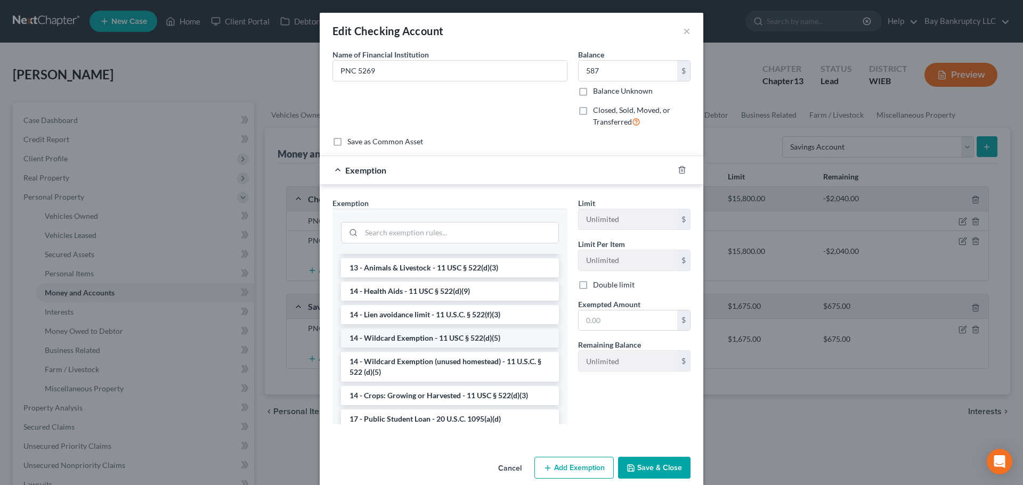
click at [409, 334] on li "14 - Wildcard Exemption - 11 USC § 522(d)(5)" at bounding box center [450, 338] width 218 height 19
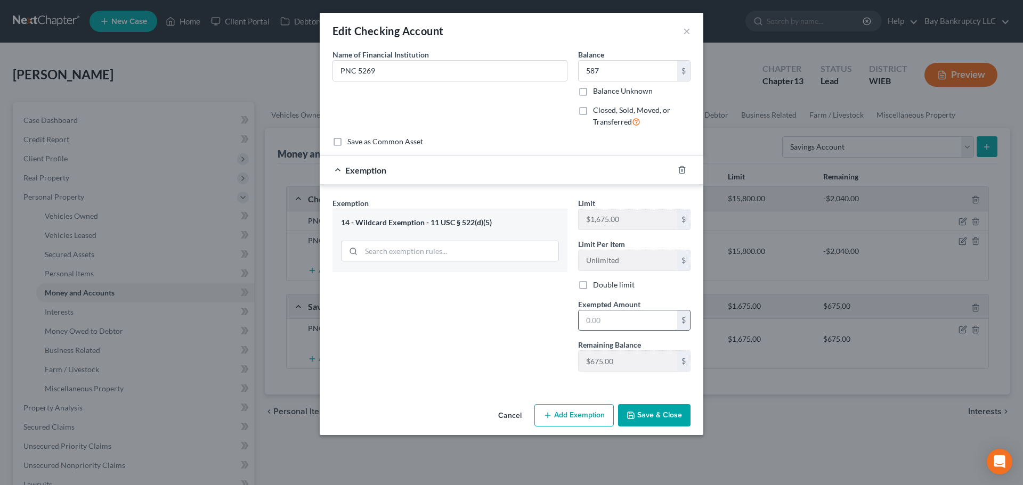
click at [601, 319] on input "text" at bounding box center [628, 321] width 99 height 20
type input "587"
click at [480, 335] on div "Exemption Set must be selected for CA. Exemption * 14 - Wildcard Exemption - 11…" at bounding box center [450, 289] width 246 height 183
click at [653, 419] on button "Save & Close" at bounding box center [654, 415] width 72 height 22
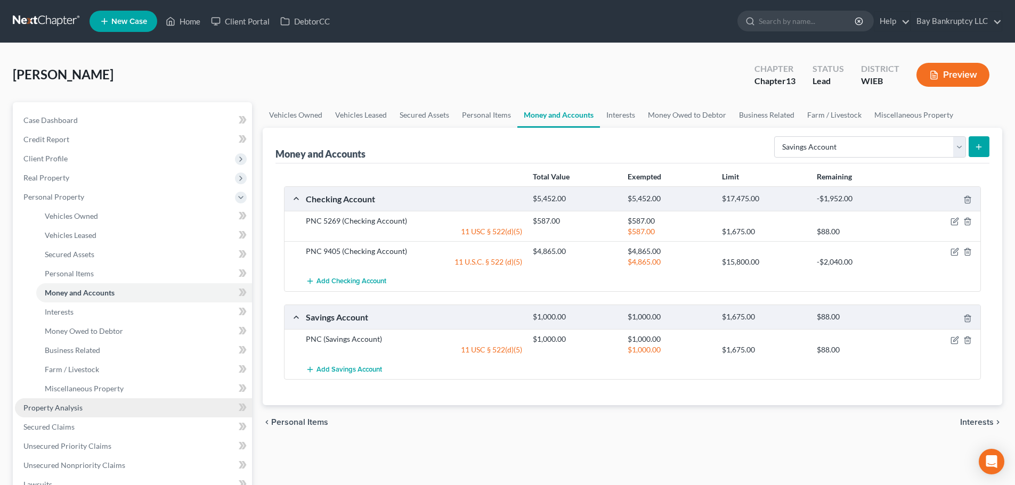
click at [58, 404] on span "Property Analysis" at bounding box center [52, 407] width 59 height 9
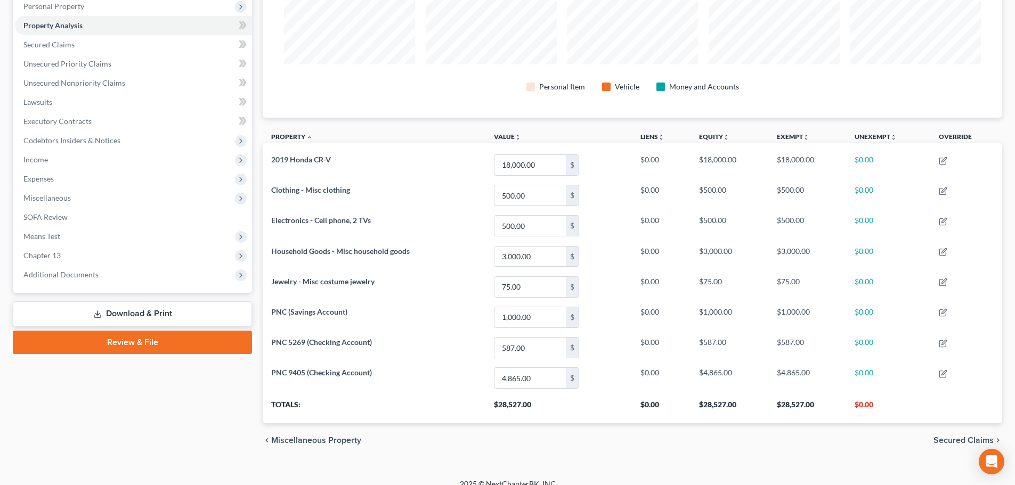
scroll to position [204, 0]
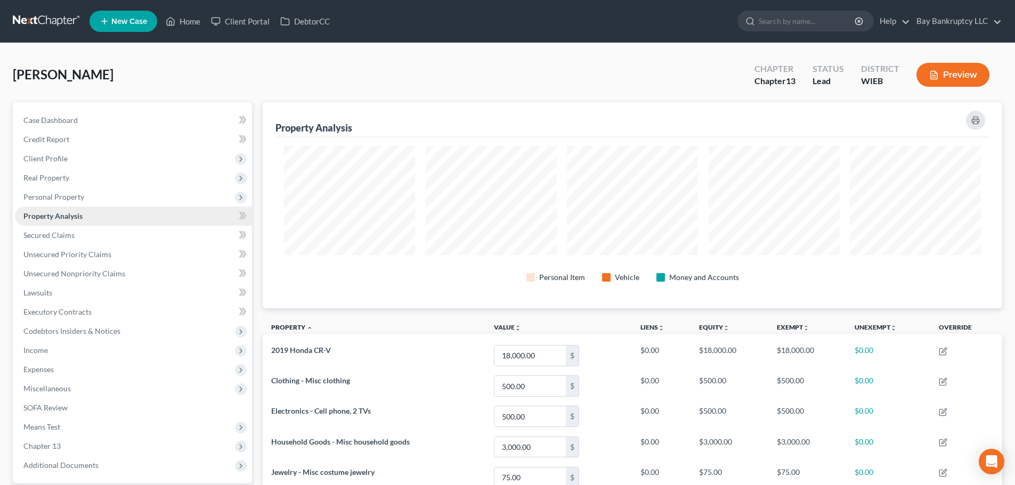
click at [60, 213] on span "Property Analysis" at bounding box center [52, 216] width 59 height 9
click at [58, 193] on span "Personal Property" at bounding box center [53, 196] width 61 height 9
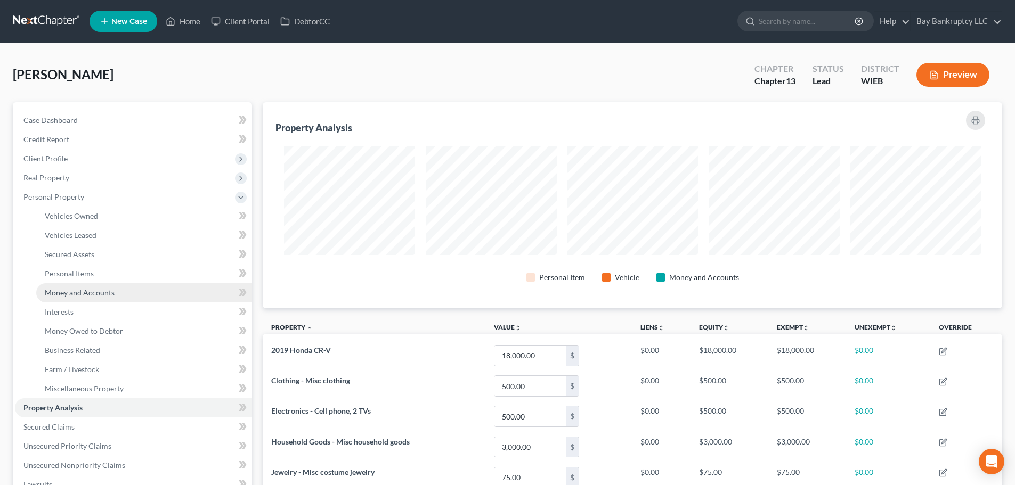
click at [86, 291] on span "Money and Accounts" at bounding box center [80, 292] width 70 height 9
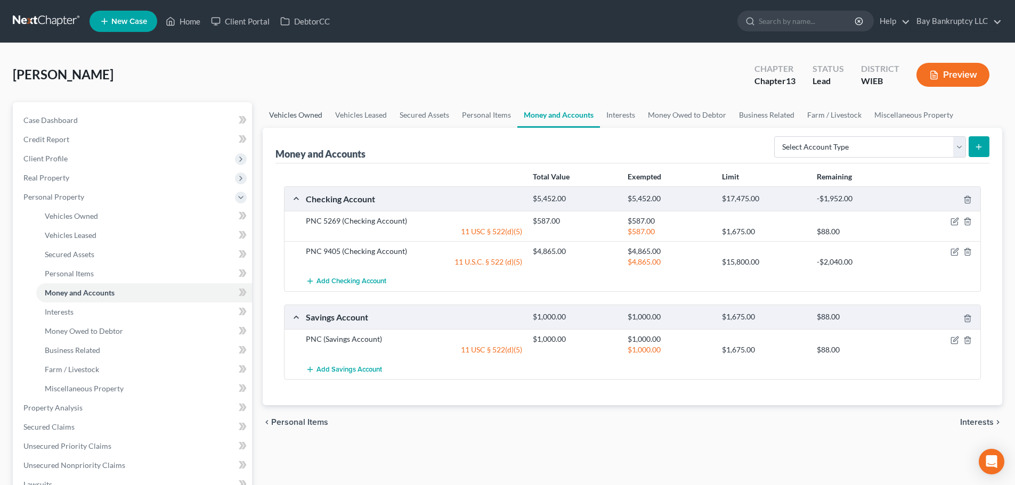
click at [306, 114] on link "Vehicles Owned" at bounding box center [296, 115] width 66 height 26
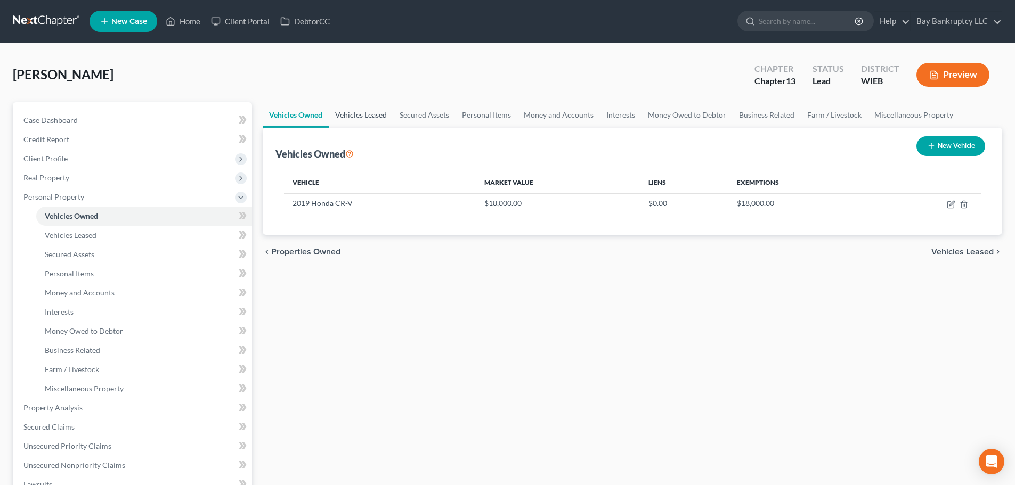
click at [367, 112] on link "Vehicles Leased" at bounding box center [361, 115] width 64 height 26
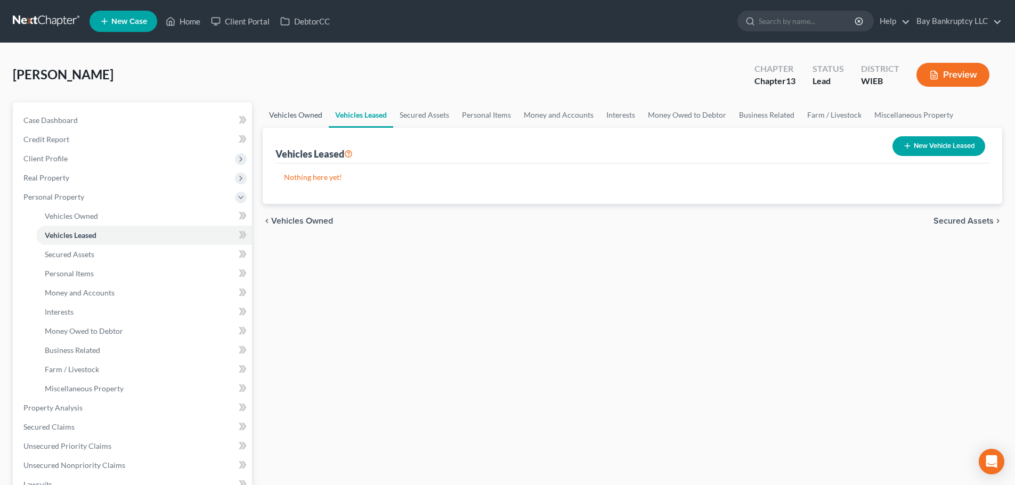
click at [300, 107] on link "Vehicles Owned" at bounding box center [296, 115] width 66 height 26
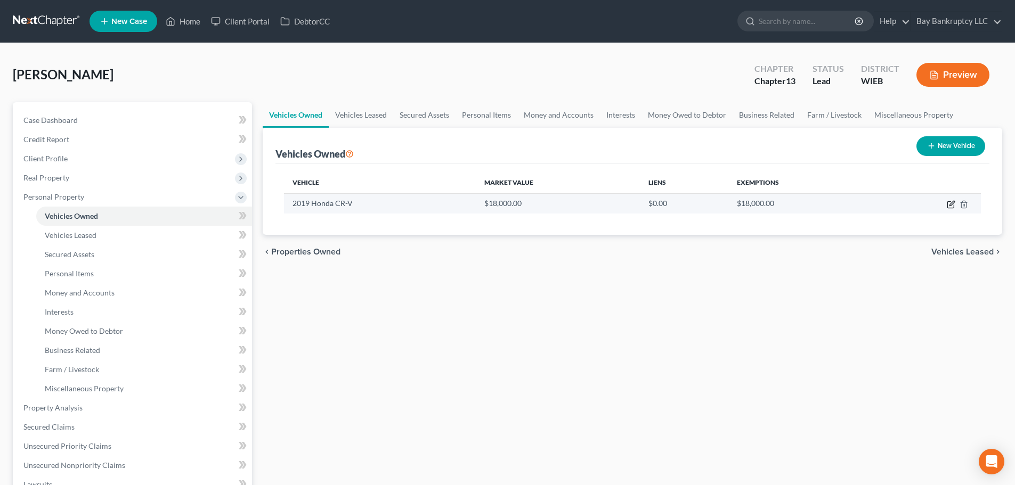
click at [948, 202] on icon "button" at bounding box center [950, 205] width 6 height 6
select select "0"
select select "7"
select select "2"
select select "0"
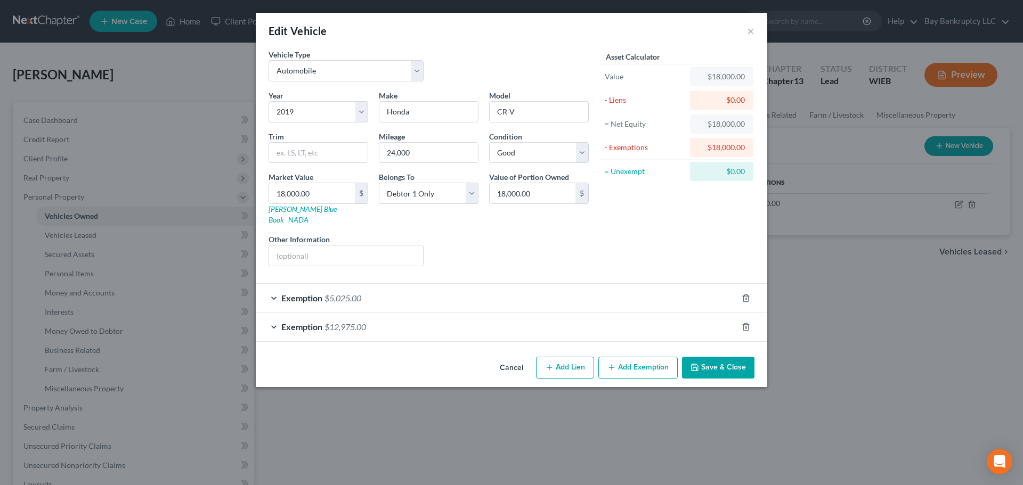
click at [386, 315] on div "Exemption $12,975.00" at bounding box center [497, 327] width 482 height 28
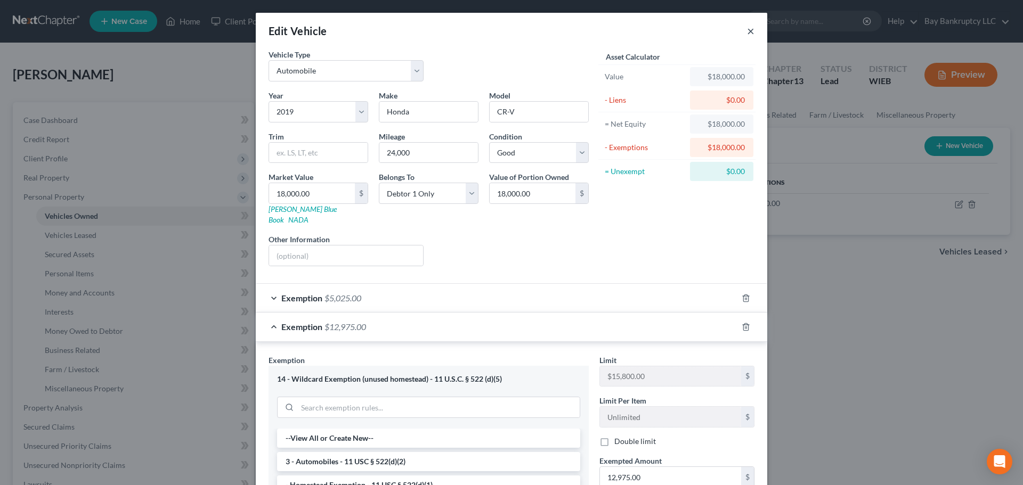
click at [747, 31] on button "×" at bounding box center [750, 31] width 7 height 13
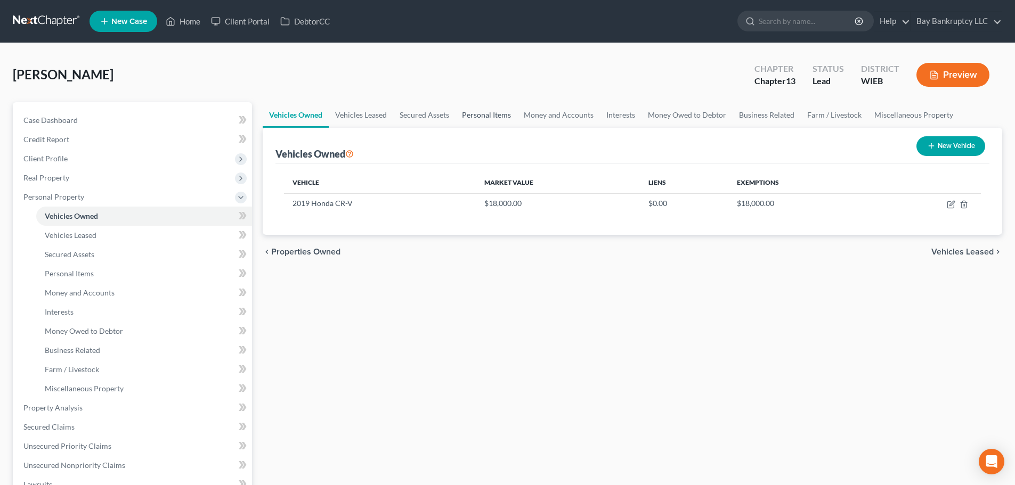
click at [488, 116] on link "Personal Items" at bounding box center [487, 115] width 62 height 26
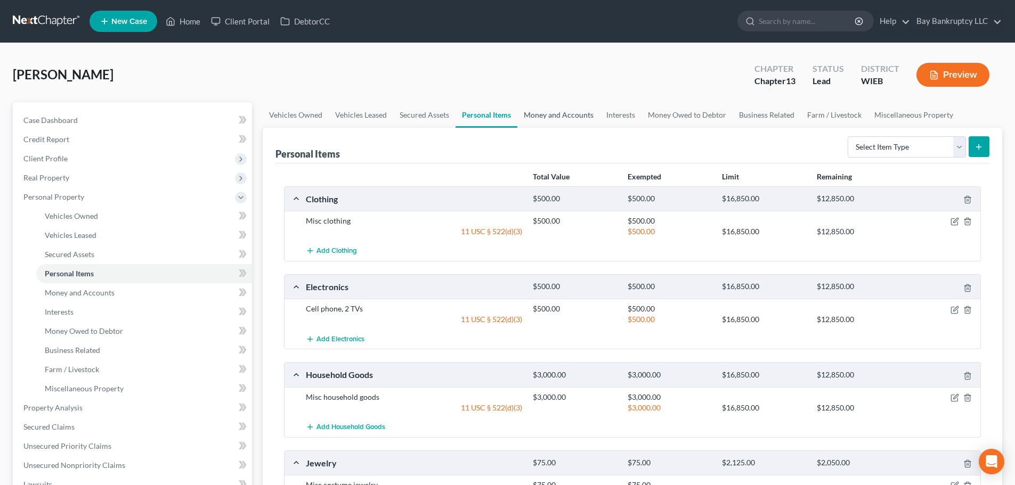
click at [549, 117] on link "Money and Accounts" at bounding box center [558, 115] width 83 height 26
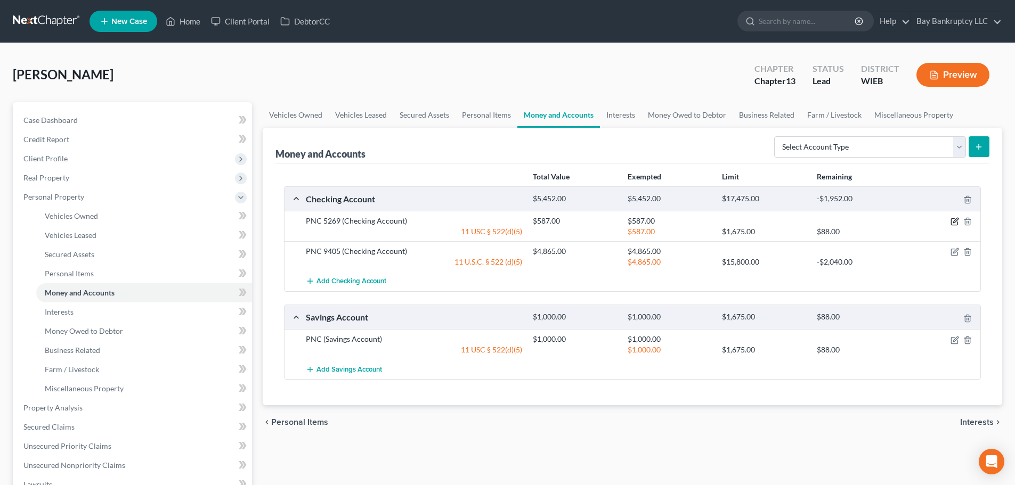
click at [953, 222] on icon "button" at bounding box center [954, 221] width 9 height 9
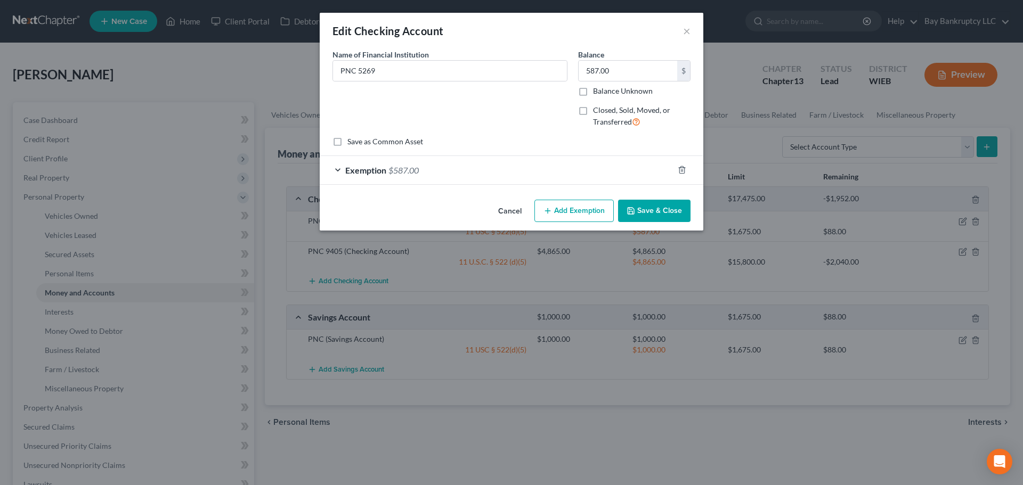
click at [372, 169] on span "Exemption" at bounding box center [365, 170] width 41 height 10
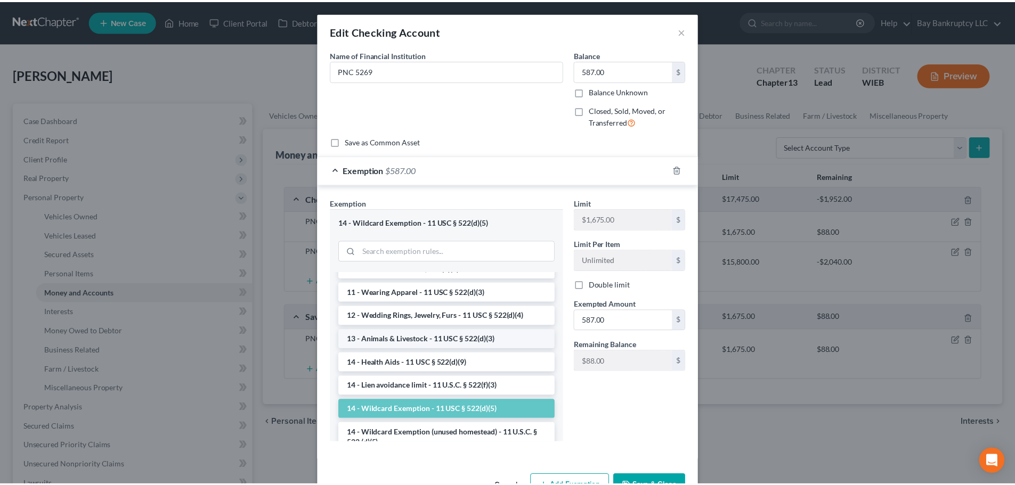
scroll to position [160, 0]
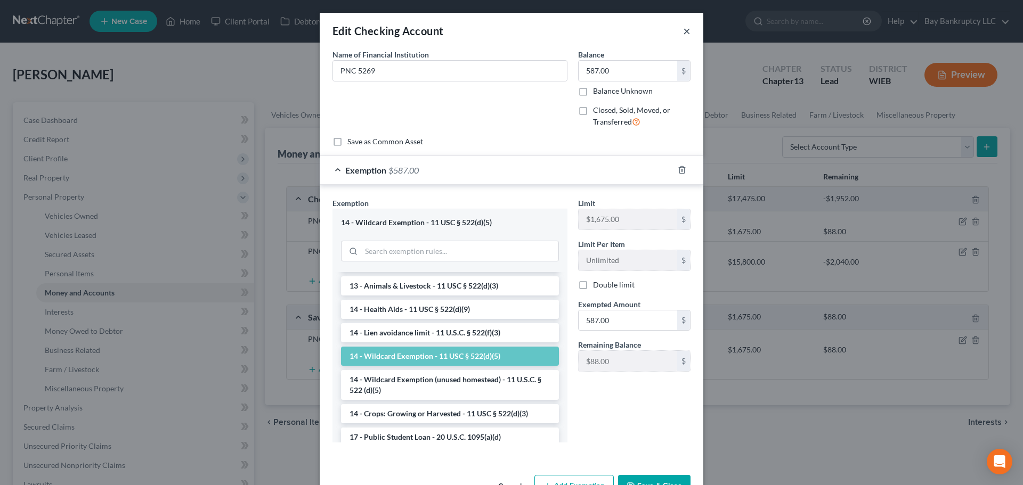
click at [683, 32] on button "×" at bounding box center [686, 31] width 7 height 13
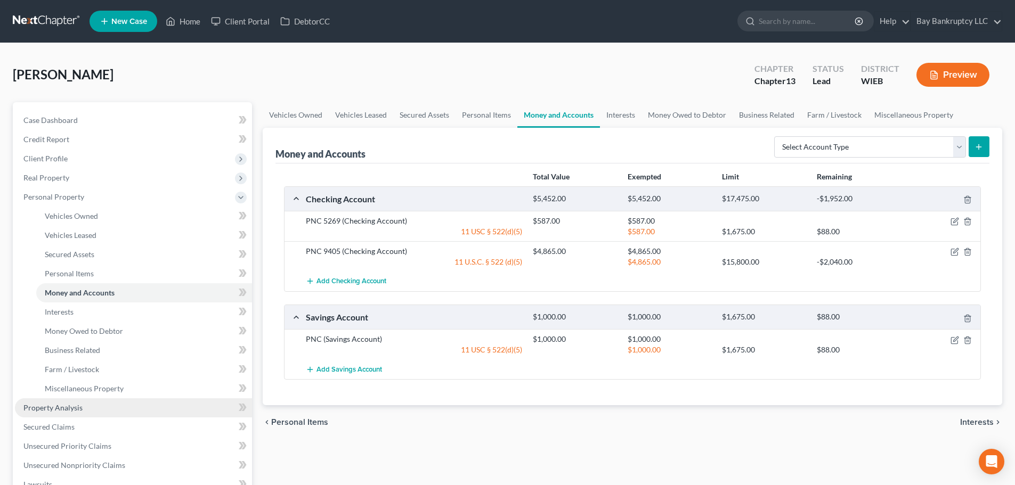
click at [61, 409] on span "Property Analysis" at bounding box center [52, 407] width 59 height 9
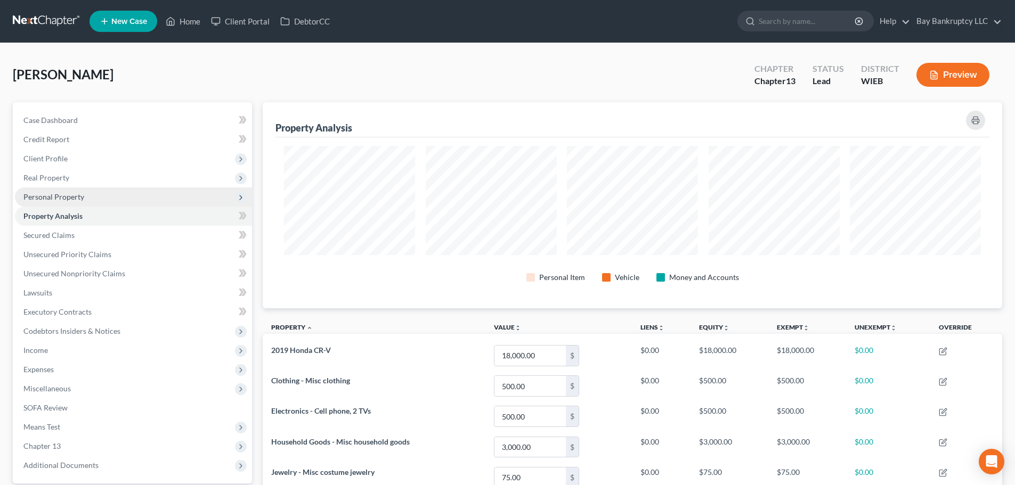
click at [80, 199] on span "Personal Property" at bounding box center [53, 196] width 61 height 9
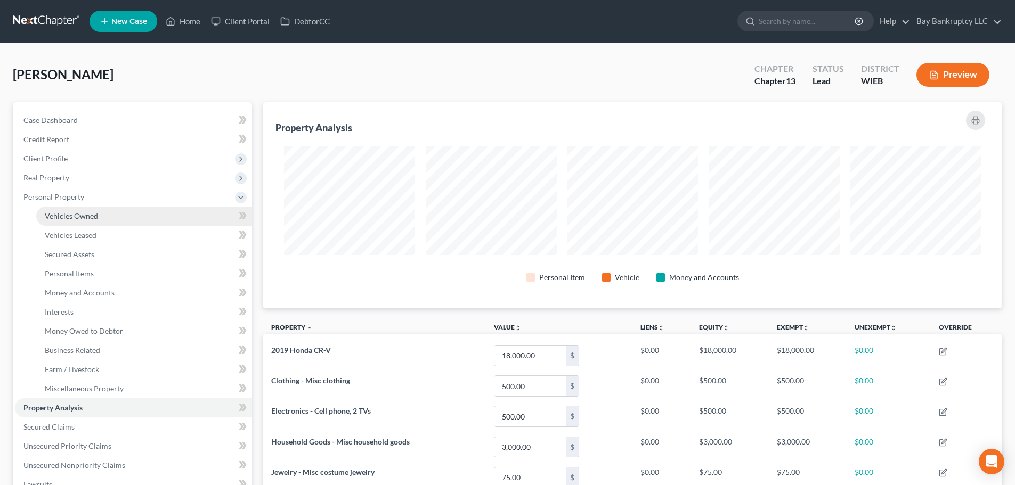
click at [82, 217] on span "Vehicles Owned" at bounding box center [71, 216] width 53 height 9
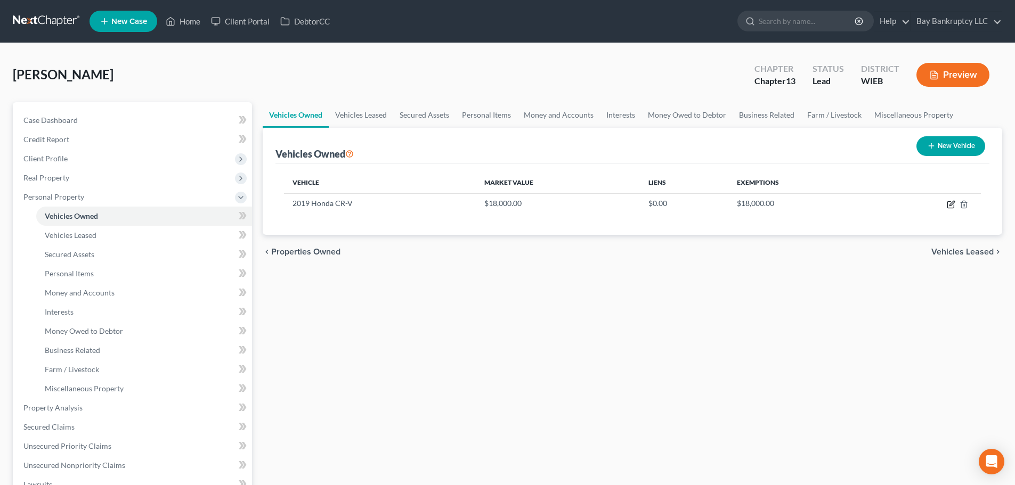
drag, startPoint x: 949, startPoint y: 202, endPoint x: 853, endPoint y: 231, distance: 100.0
click at [949, 203] on icon "button" at bounding box center [951, 204] width 9 height 9
select select "0"
select select "7"
select select "2"
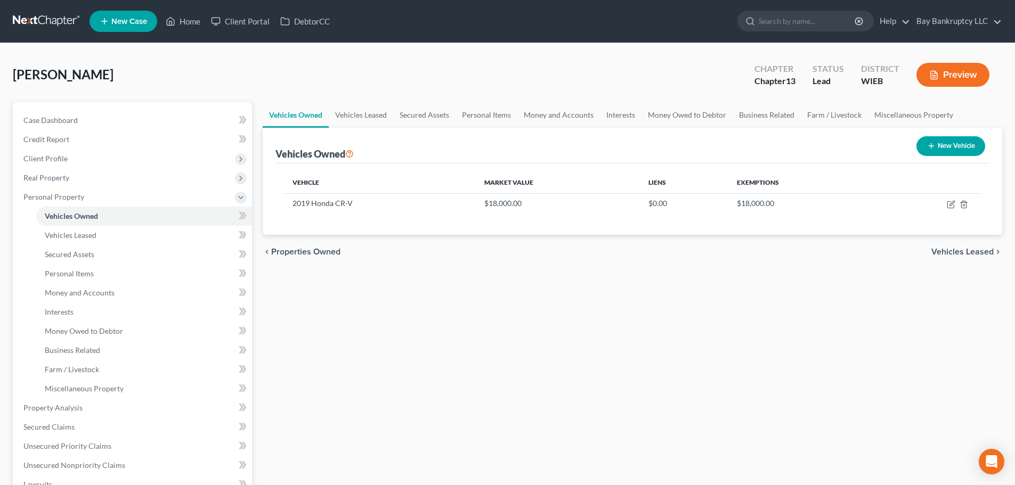
select select "0"
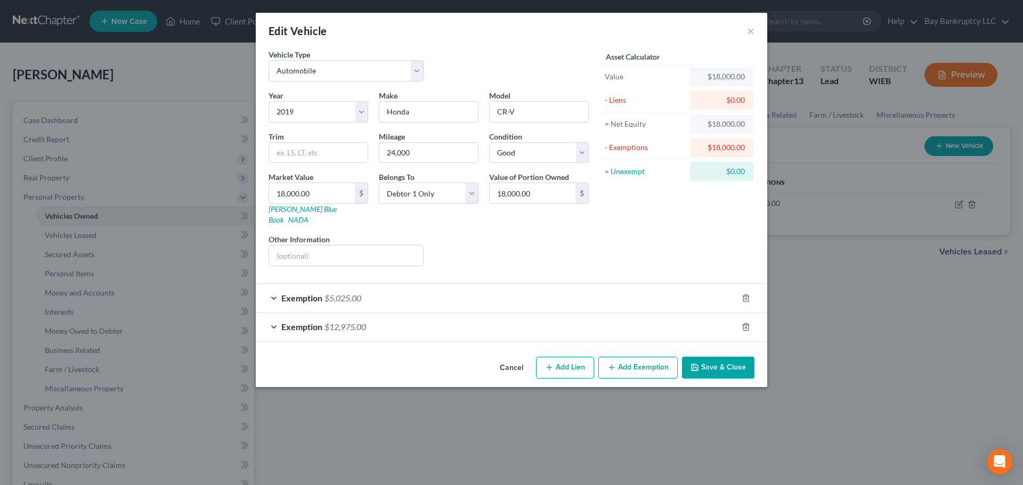
click at [360, 322] on div "Exemption $12,975.00" at bounding box center [497, 327] width 482 height 28
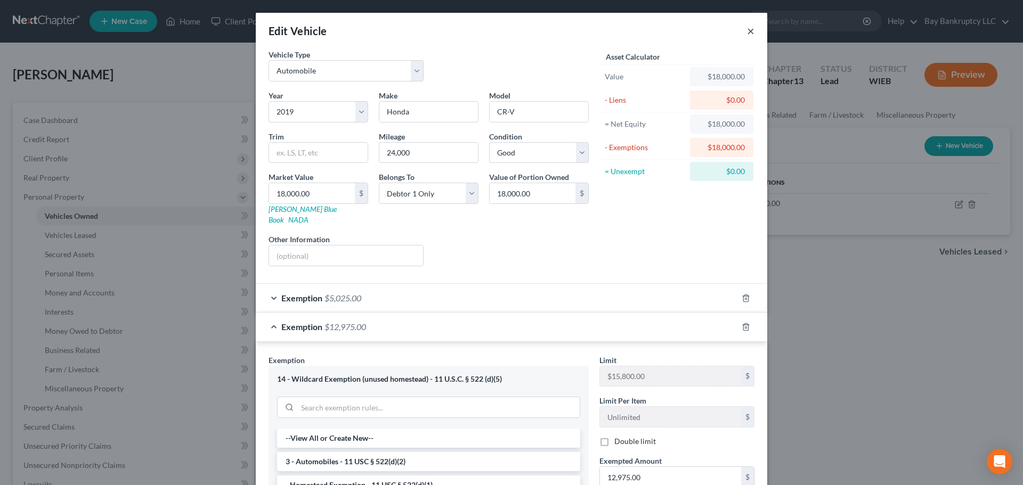
click at [747, 32] on button "×" at bounding box center [750, 31] width 7 height 13
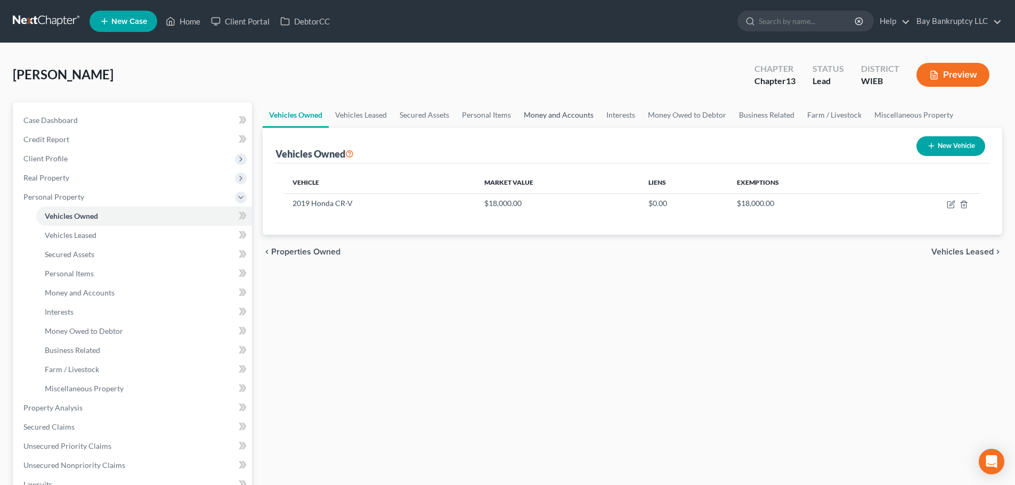
click at [567, 117] on link "Money and Accounts" at bounding box center [558, 115] width 83 height 26
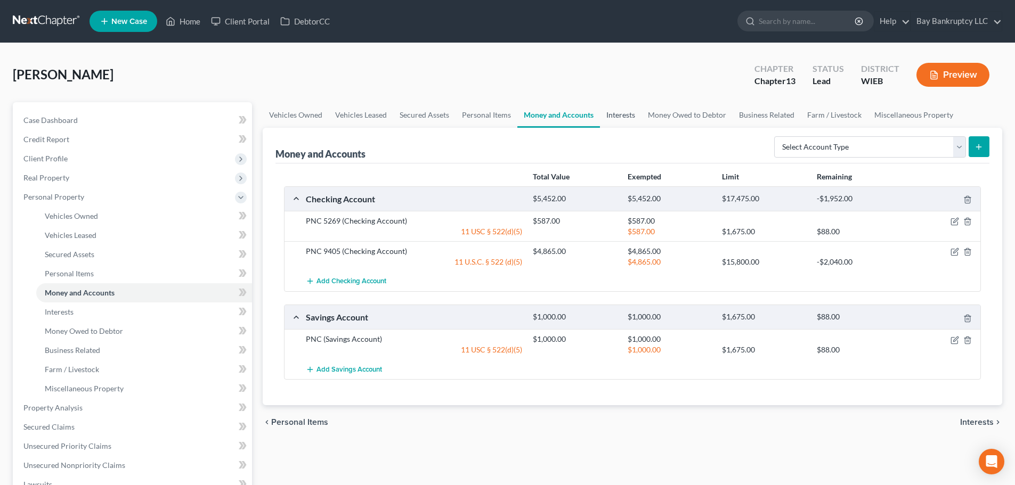
click at [623, 121] on link "Interests" at bounding box center [621, 115] width 42 height 26
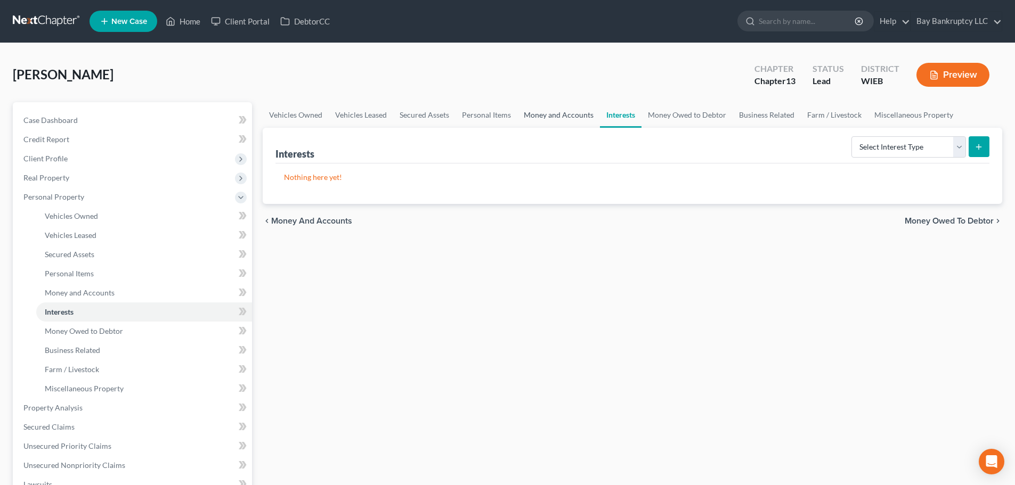
click at [544, 116] on link "Money and Accounts" at bounding box center [558, 115] width 83 height 26
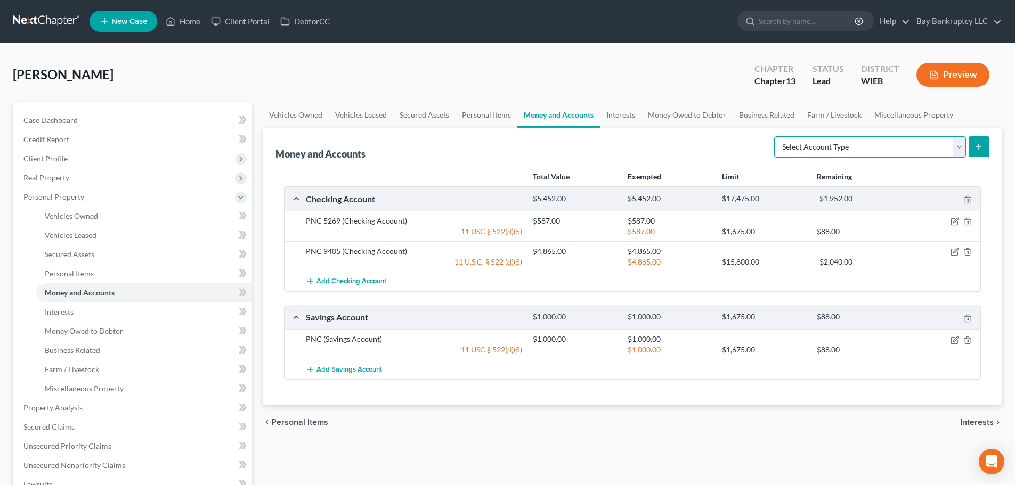
click at [925, 144] on select "Select Account Type Brokerage Cash on Hand Certificates of Deposit Checking Acc…" at bounding box center [870, 146] width 192 height 21
select select "safe_deposit_box"
click at [776, 136] on select "Select Account Type Brokerage Cash on Hand Certificates of Deposit Checking Acc…" at bounding box center [870, 146] width 192 height 21
click at [944, 149] on select "Select Account Type Brokerage Cash on Hand Certificates of Deposit Checking Acc…" at bounding box center [870, 146] width 192 height 21
click at [667, 142] on div "Money and Accounts Select Account Type Brokerage Cash on Hand Certificates of D…" at bounding box center [632, 146] width 714 height 36
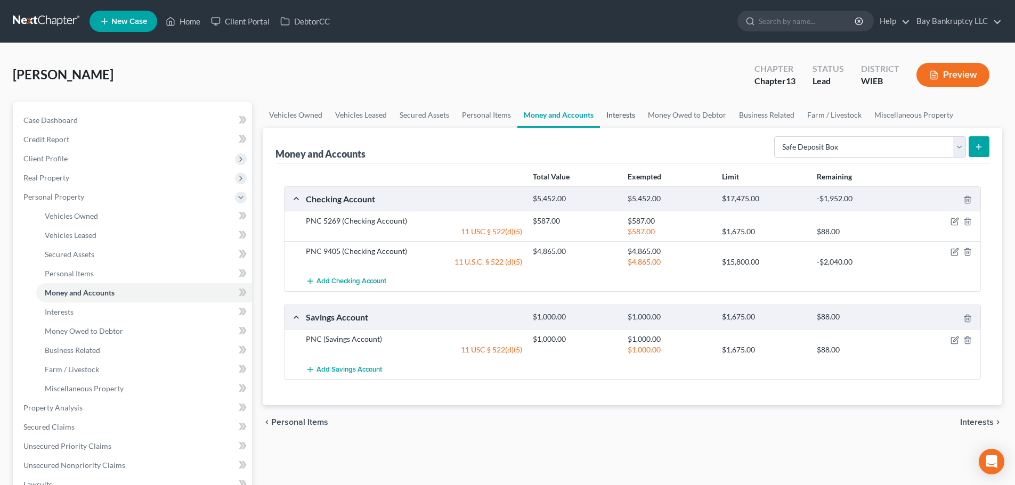
click at [615, 113] on link "Interests" at bounding box center [621, 115] width 42 height 26
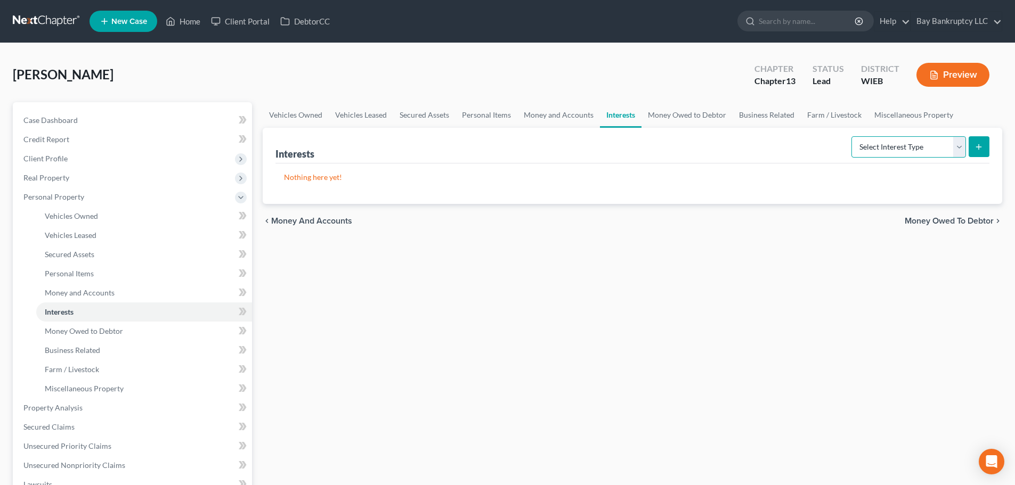
click at [902, 148] on select "Select Interest Type 401K Annuity Bond Education IRA Government Bond Government…" at bounding box center [908, 146] width 115 height 21
click at [782, 395] on div "Vehicles Owned Vehicles Leased Secured Assets Personal Items Money and Accounts…" at bounding box center [632, 419] width 750 height 635
click at [668, 111] on link "Money Owed to Debtor" at bounding box center [686, 115] width 91 height 26
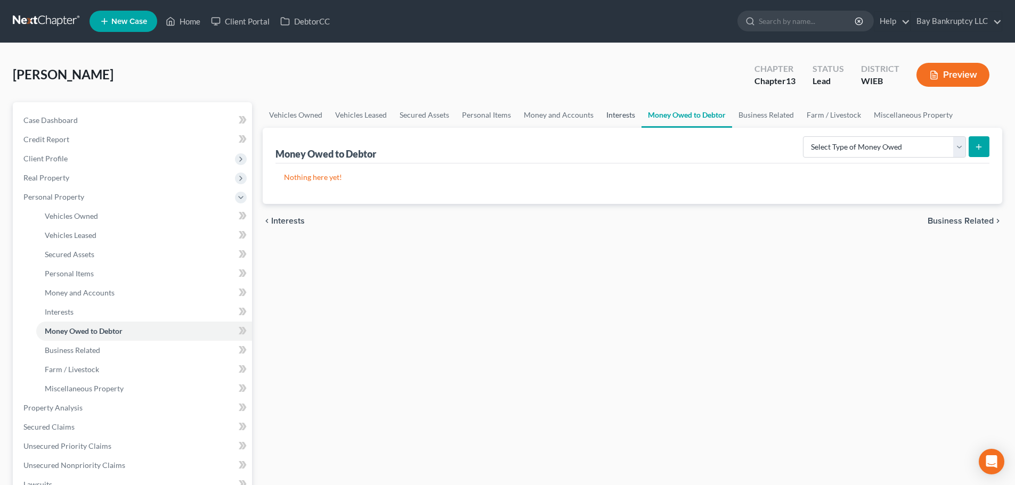
click at [610, 109] on link "Interests" at bounding box center [621, 115] width 42 height 26
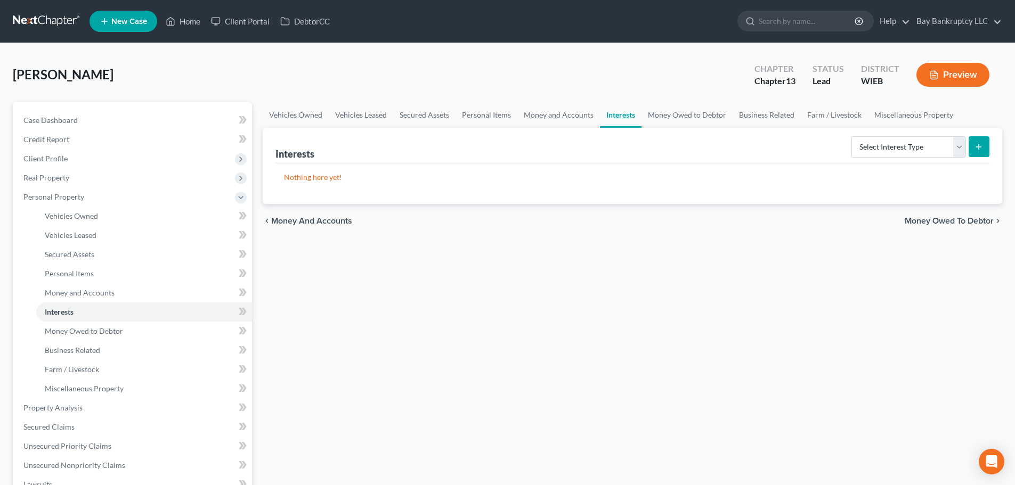
click at [610, 112] on link "Interests" at bounding box center [621, 115] width 42 height 26
click at [611, 119] on link "Interests" at bounding box center [621, 115] width 42 height 26
click at [617, 112] on link "Interests" at bounding box center [621, 115] width 42 height 26
click at [914, 153] on select "Select Interest Type 401K Annuity Bond Education IRA Government Bond Government…" at bounding box center [908, 146] width 115 height 21
click at [674, 361] on div "Vehicles Owned Vehicles Leased Secured Assets Personal Items Money and Accounts…" at bounding box center [632, 419] width 750 height 635
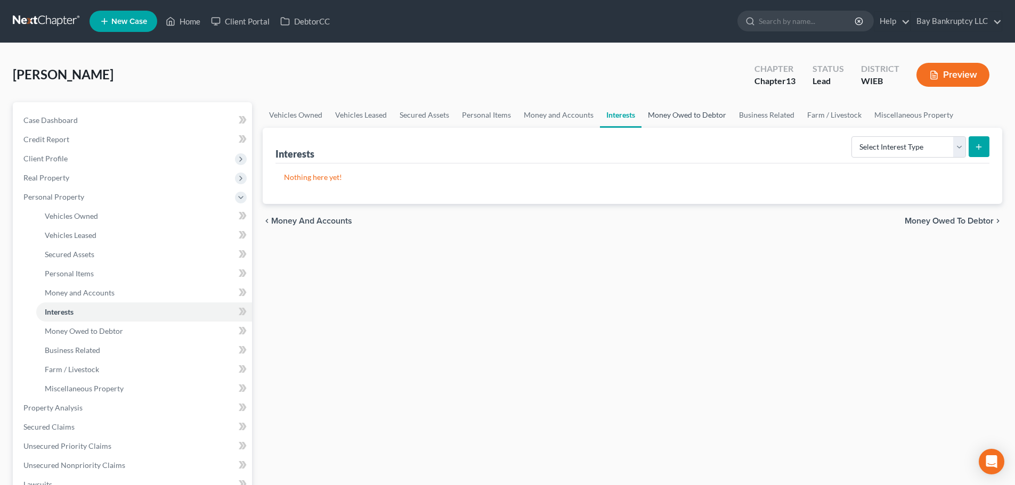
click at [662, 117] on link "Money Owed to Debtor" at bounding box center [686, 115] width 91 height 26
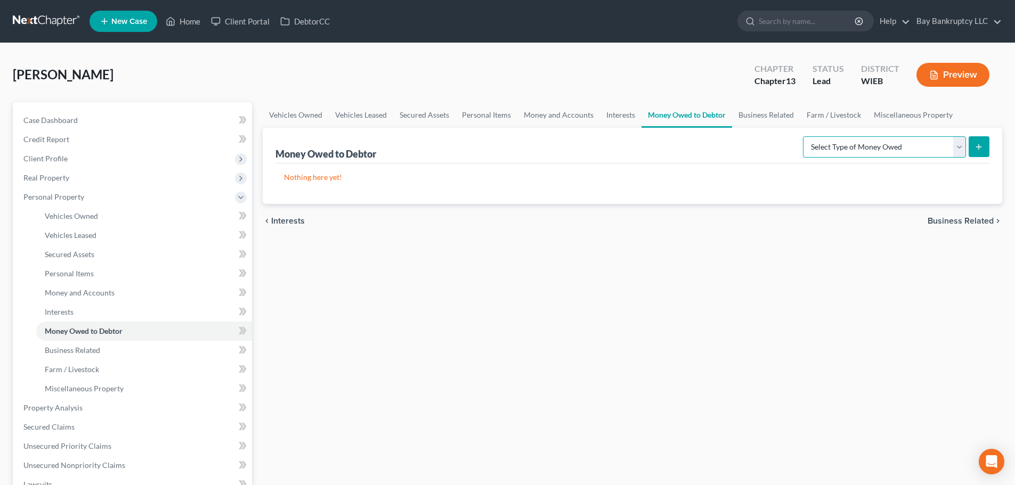
click at [850, 143] on select "Select Type of Money Owed Accounts Receivable Alimony Child Support Claims Agai…" at bounding box center [884, 146] width 163 height 21
click at [671, 218] on div "chevron_left Interests Business Related chevron_right" at bounding box center [632, 221] width 739 height 34
click at [617, 113] on link "Interests" at bounding box center [621, 115] width 42 height 26
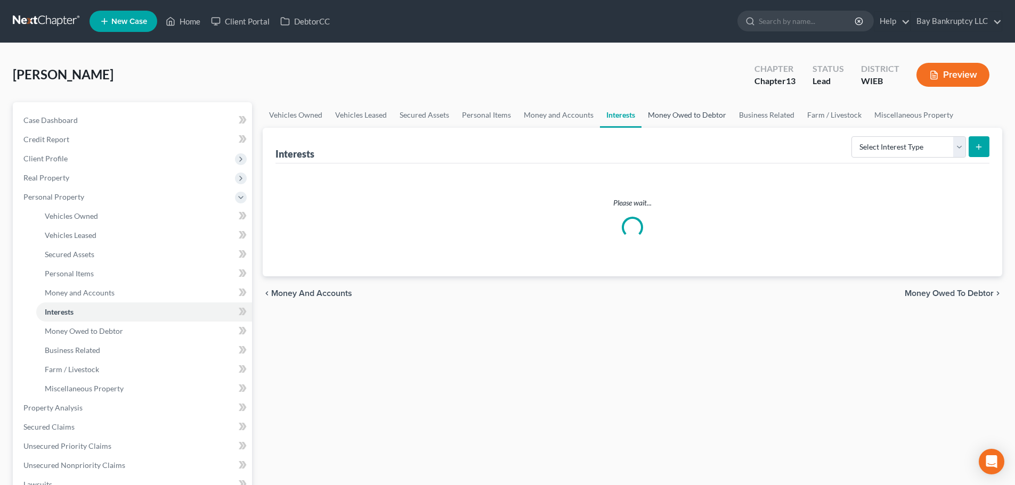
click at [676, 115] on link "Money Owed to Debtor" at bounding box center [686, 115] width 91 height 26
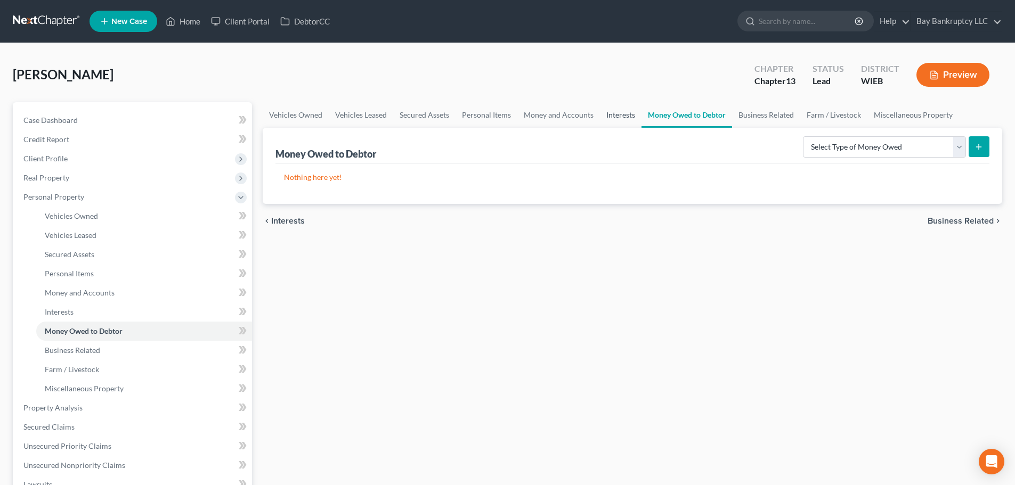
click at [622, 109] on link "Interests" at bounding box center [621, 115] width 42 height 26
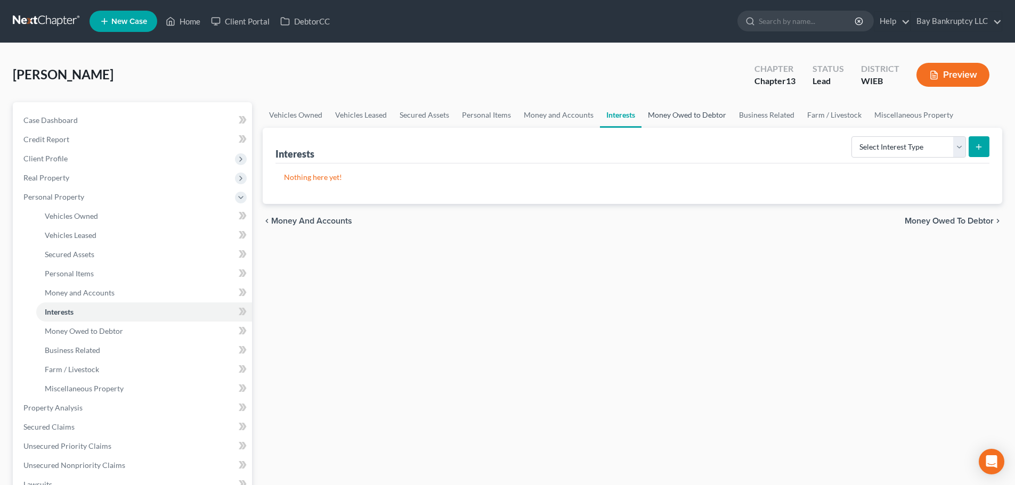
click at [688, 117] on link "Money Owed to Debtor" at bounding box center [686, 115] width 91 height 26
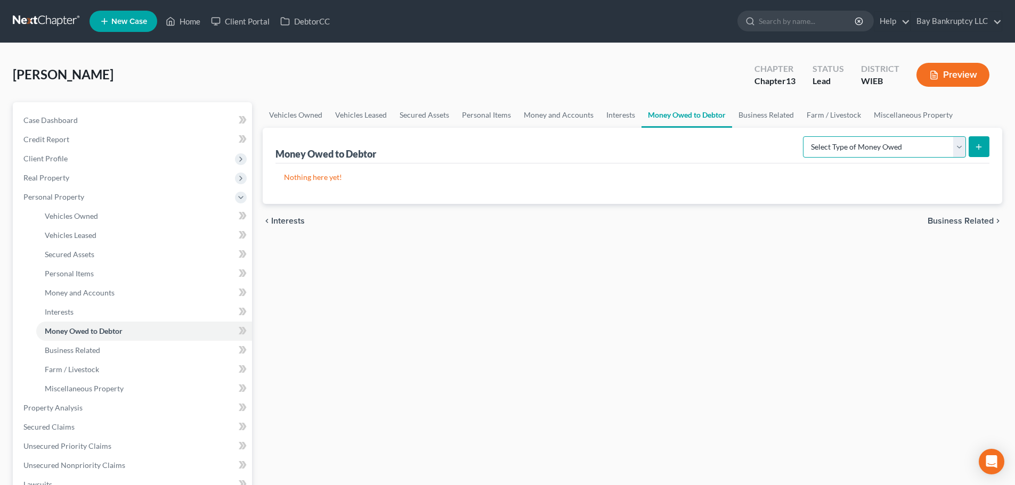
click at [865, 145] on select "Select Type of Money Owed Accounts Receivable Alimony Child Support Claims Agai…" at bounding box center [884, 146] width 163 height 21
click at [742, 315] on div "Vehicles Owned Vehicles Leased Secured Assets Personal Items Money and Accounts…" at bounding box center [632, 419] width 750 height 635
click at [754, 117] on link "Business Related" at bounding box center [766, 115] width 68 height 26
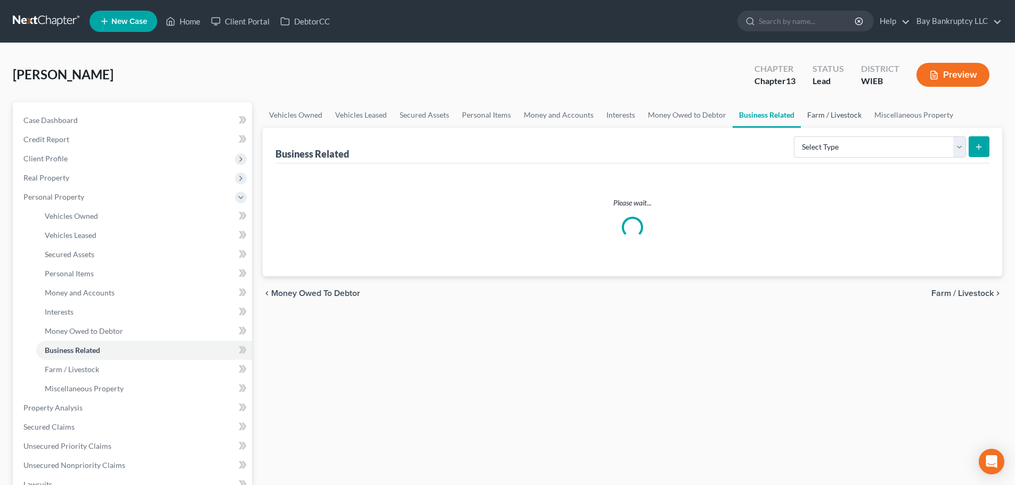
click at [808, 113] on link "Farm / Livestock" at bounding box center [834, 115] width 67 height 26
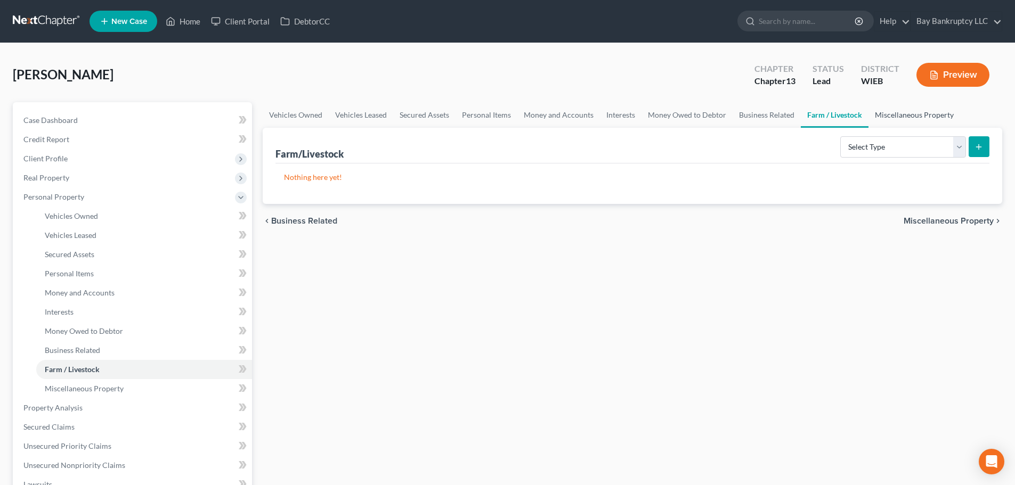
click at [896, 113] on link "Miscellaneous Property" at bounding box center [914, 115] width 92 height 26
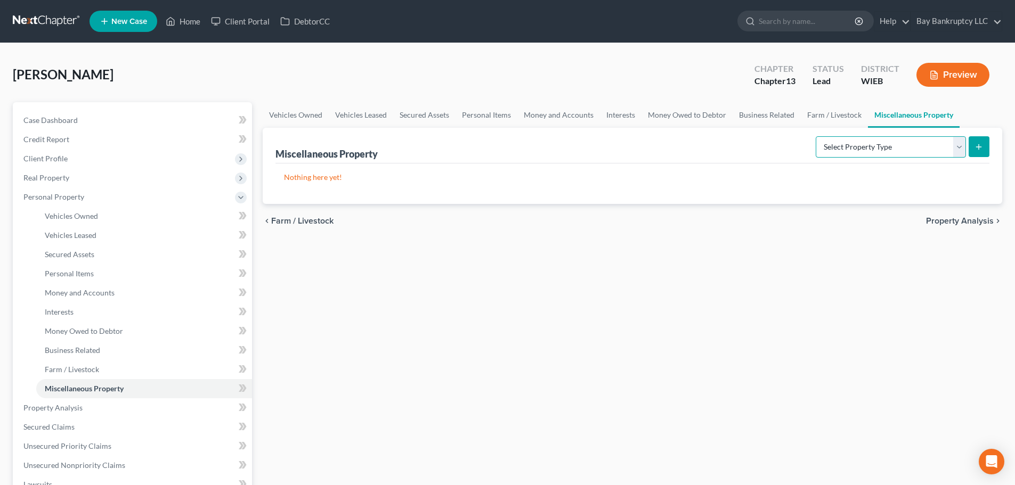
click at [886, 147] on select "Select Property Type Assigned for Creditor Benefit Within 1 Year Holding for An…" at bounding box center [891, 146] width 150 height 21
click at [542, 254] on div "Vehicles Owned Vehicles Leased Secured Assets Personal Items Money and Accounts…" at bounding box center [632, 419] width 750 height 635
click at [57, 406] on span "Property Analysis" at bounding box center [52, 407] width 59 height 9
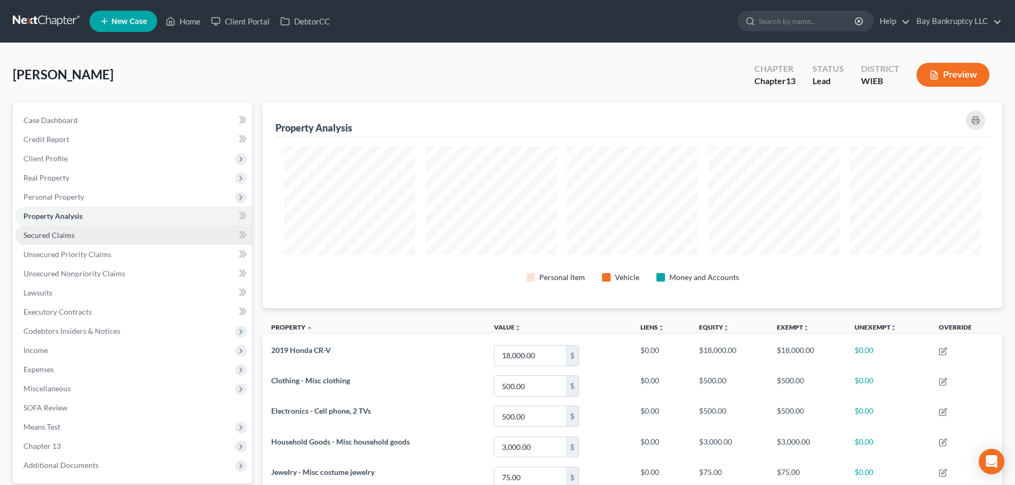
click at [50, 231] on span "Secured Claims" at bounding box center [48, 235] width 51 height 9
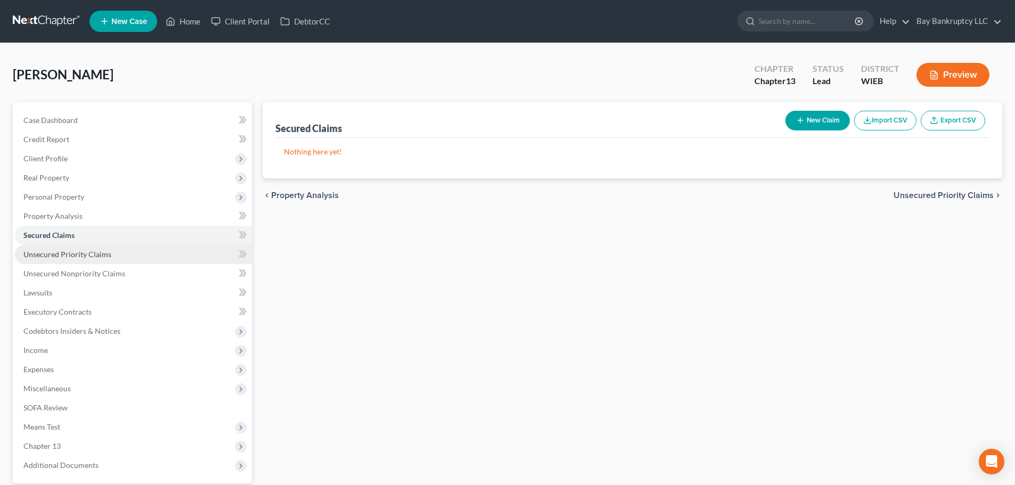
click at [55, 253] on span "Unsecured Priority Claims" at bounding box center [67, 254] width 88 height 9
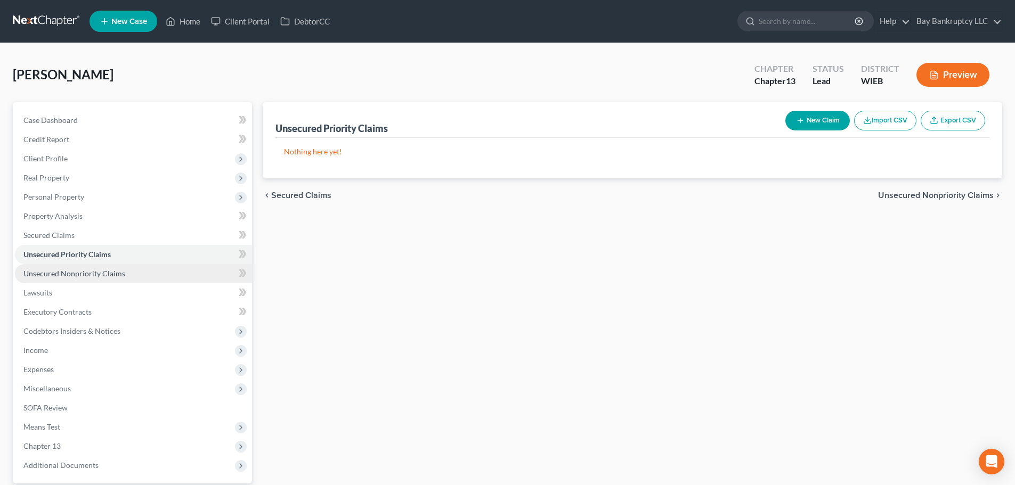
click at [60, 269] on span "Unsecured Nonpriority Claims" at bounding box center [74, 273] width 102 height 9
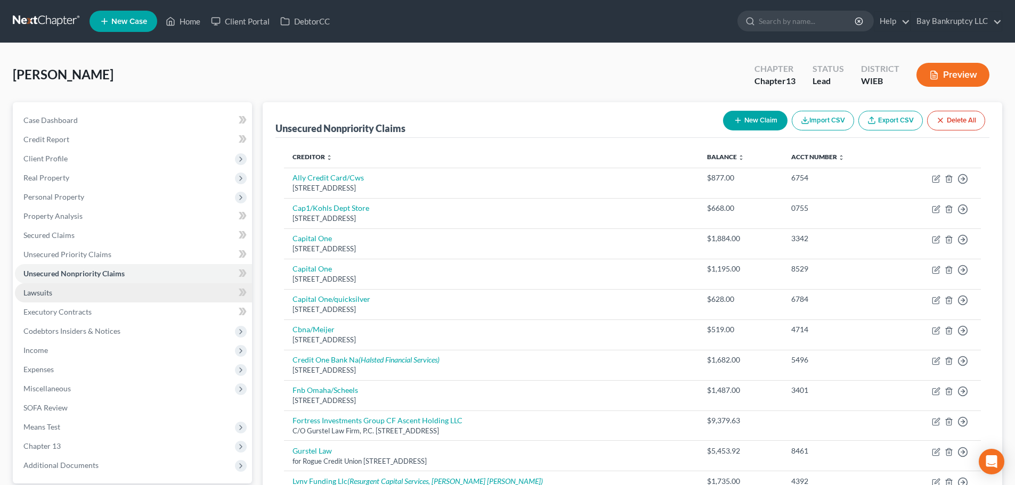
click at [46, 293] on span "Lawsuits" at bounding box center [37, 292] width 29 height 9
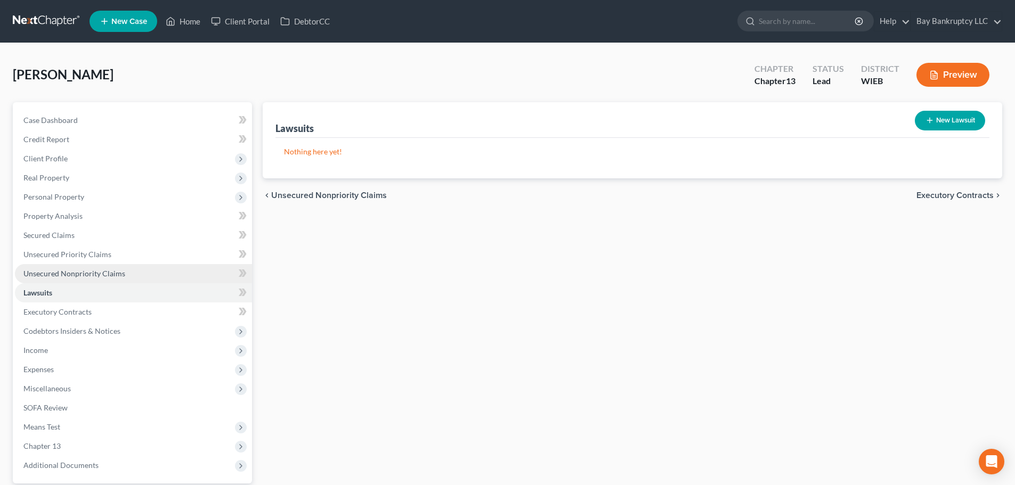
click at [96, 276] on span "Unsecured Nonpriority Claims" at bounding box center [74, 273] width 102 height 9
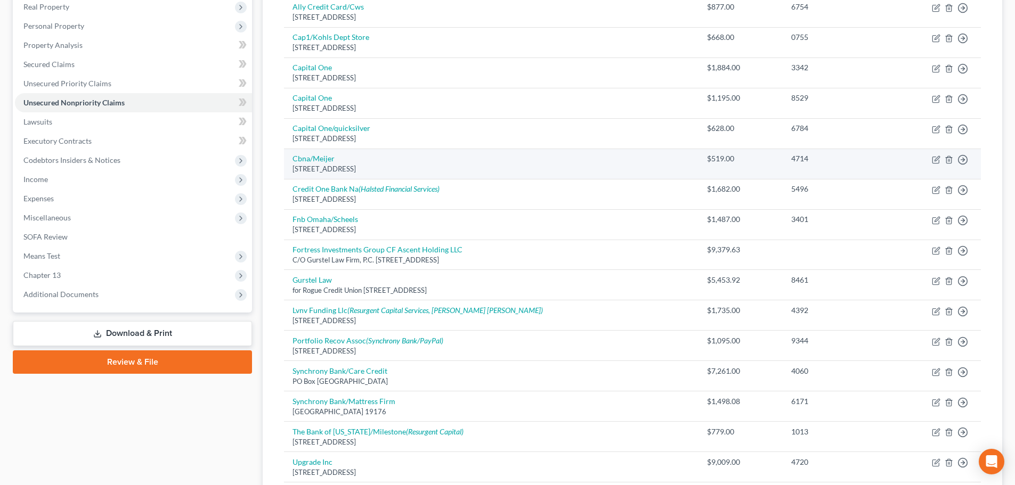
scroll to position [213, 0]
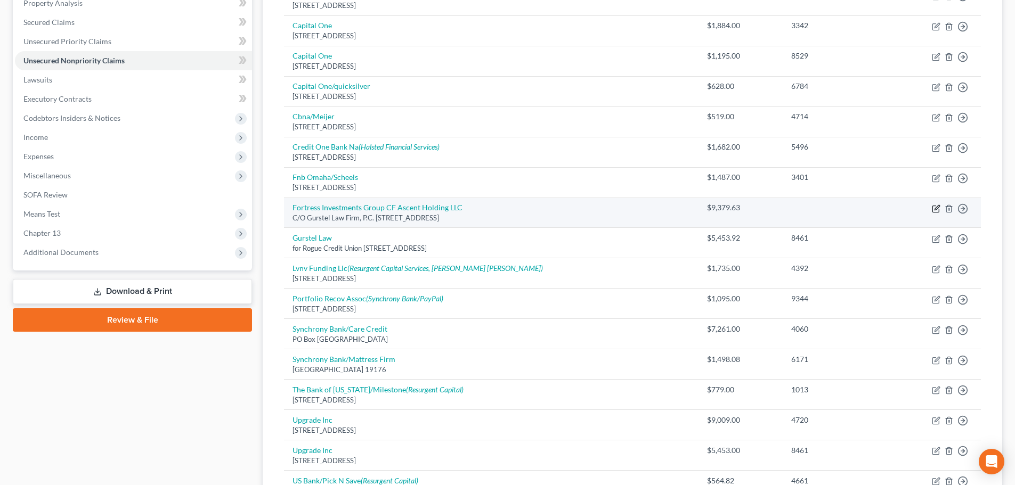
click at [935, 207] on icon "button" at bounding box center [936, 209] width 9 height 9
select select "52"
select select "1"
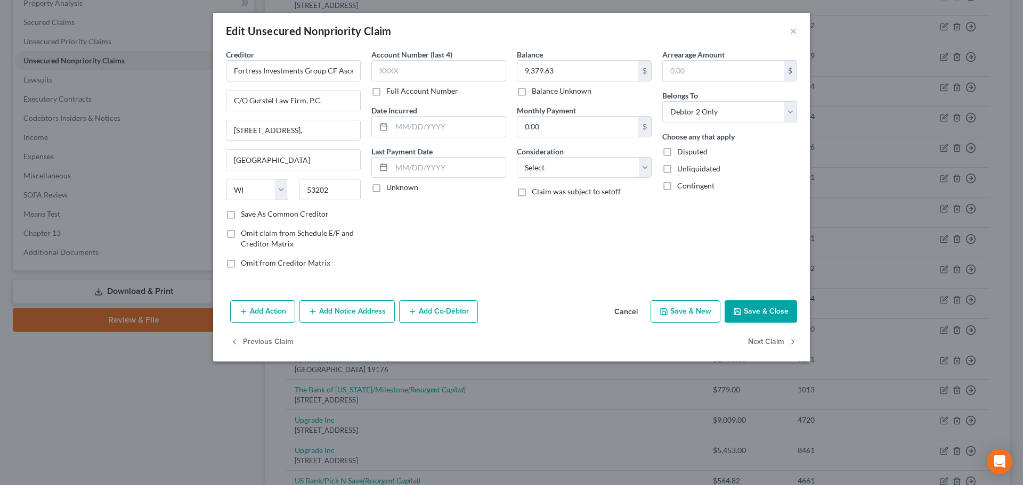
click at [279, 310] on button "Add Action" at bounding box center [262, 311] width 65 height 22
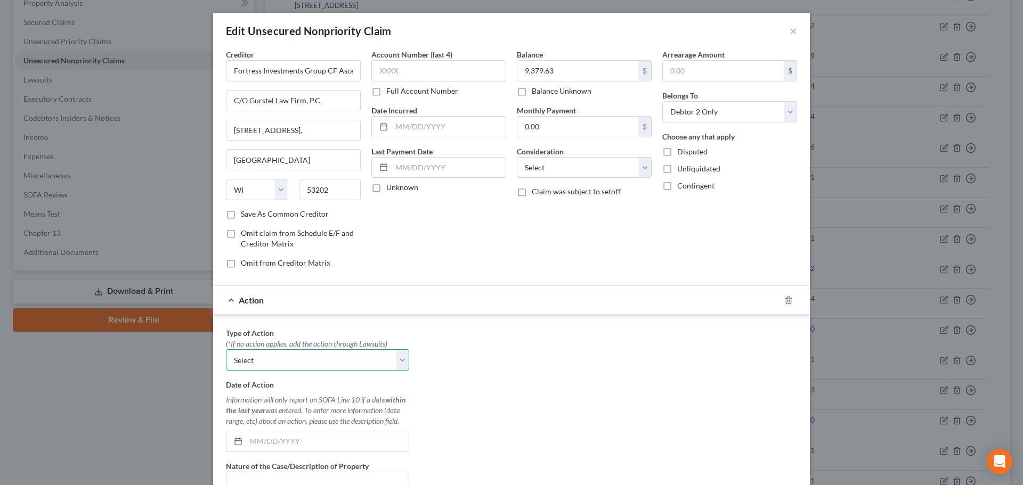
click at [279, 361] on select "Select Repossession Garnishment Foreclosure Personal Injury Attached, Seized, O…" at bounding box center [317, 359] width 183 height 21
click at [480, 362] on div "Type of Action * (*If no action applies, add the action through Lawsuits) Selec…" at bounding box center [512, 461] width 582 height 267
click at [784, 299] on icon "button" at bounding box center [788, 300] width 9 height 9
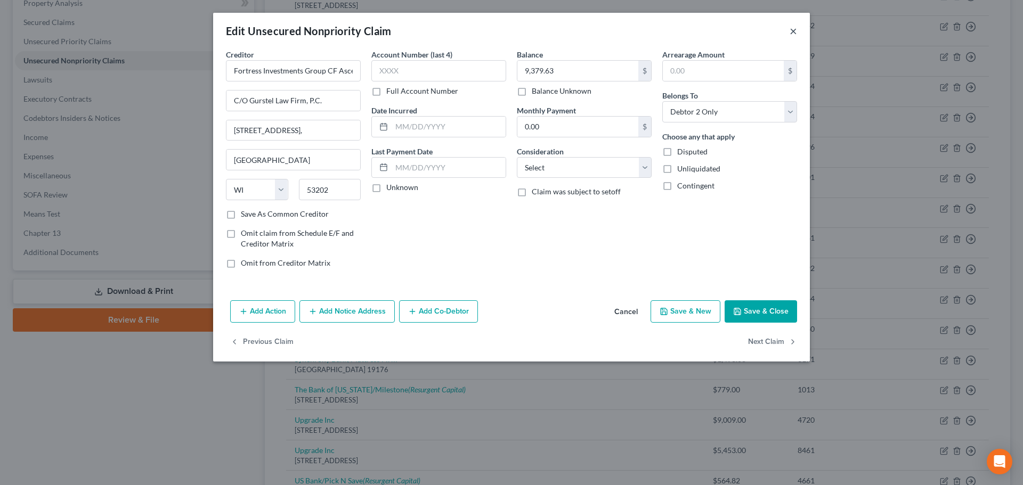
click at [794, 32] on button "×" at bounding box center [793, 31] width 7 height 13
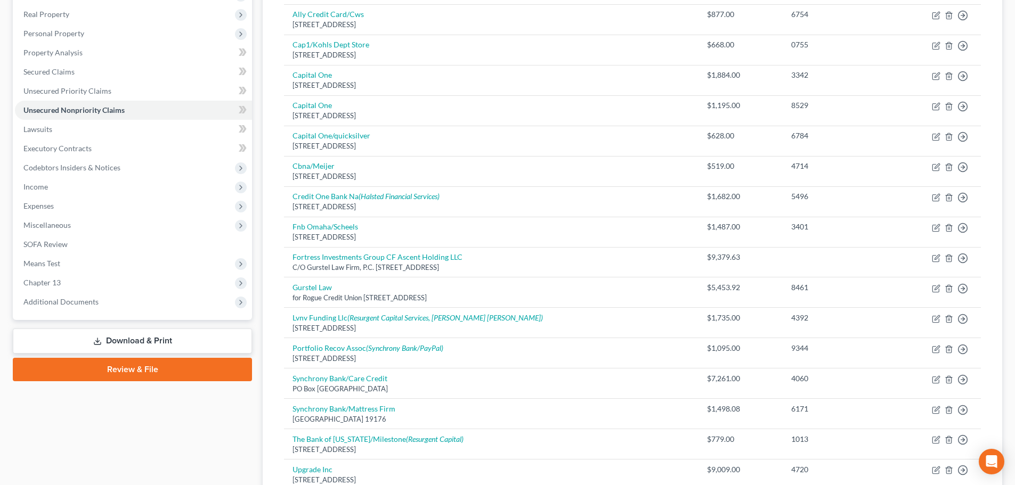
scroll to position [53, 0]
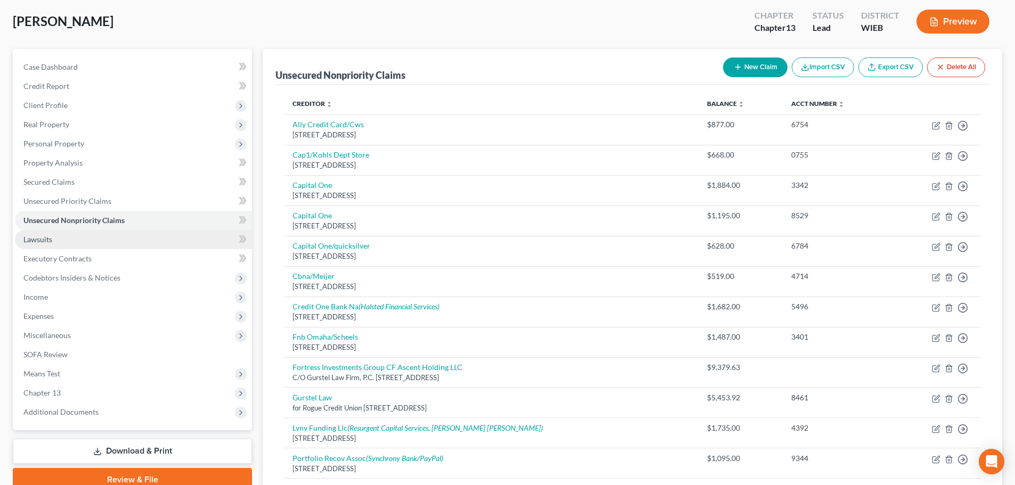
click at [43, 241] on span "Lawsuits" at bounding box center [37, 239] width 29 height 9
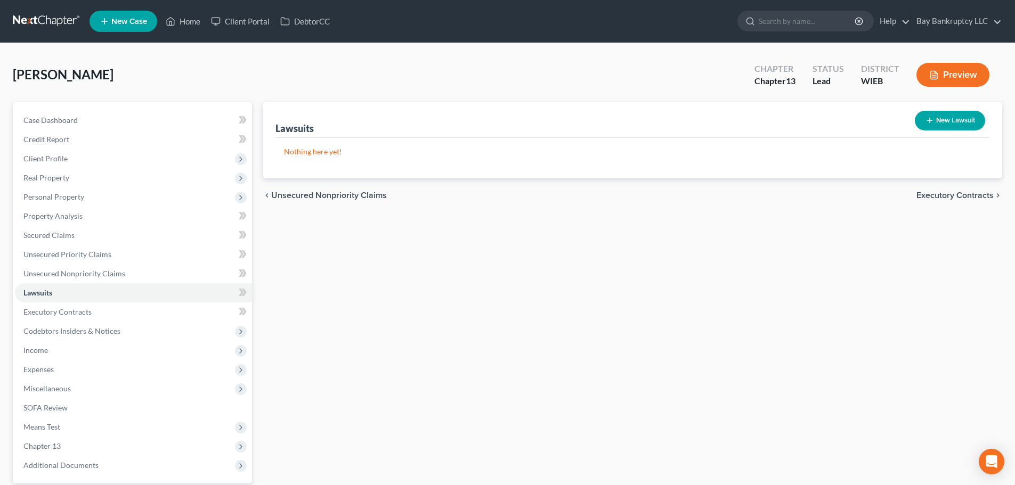
click at [942, 122] on button "New Lawsuit" at bounding box center [950, 121] width 70 height 20
select select "0"
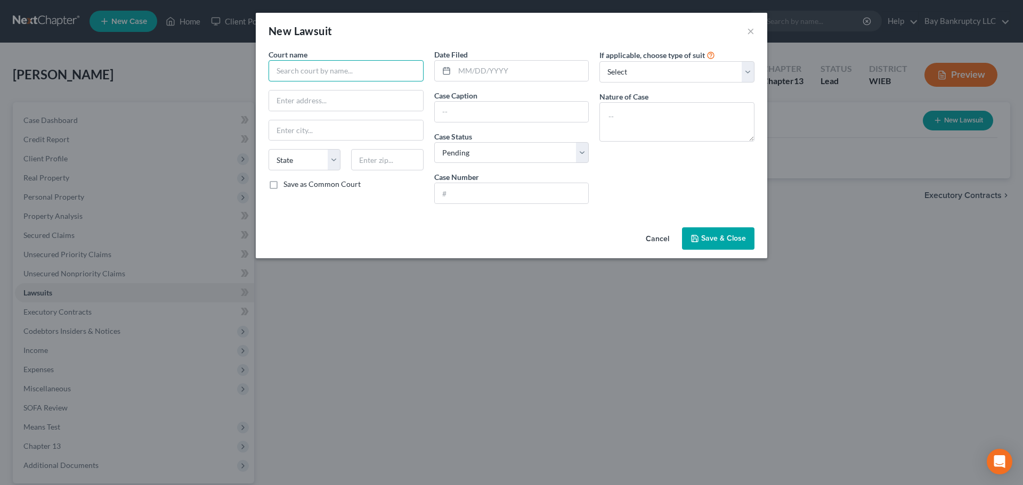
click at [345, 72] on input "text" at bounding box center [346, 70] width 155 height 21
click at [331, 91] on div "Milwaukee County Courthouse" at bounding box center [332, 89] width 111 height 11
type input "Milwaukee County Courthouse"
type input "901 N 9th St"
type input "Milwaukee"
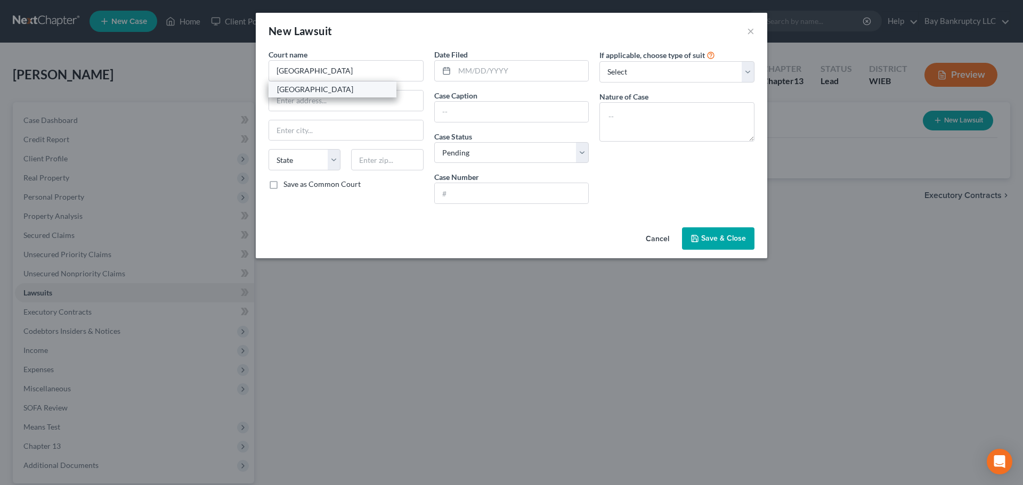
select select "52"
type input "53233"
click at [476, 74] on input "text" at bounding box center [521, 71] width 134 height 20
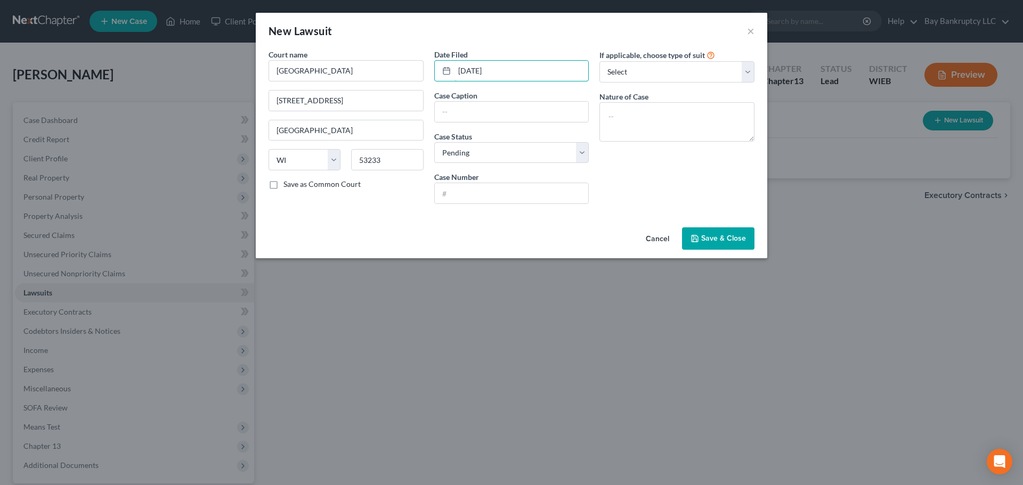
type input "01/09/2025"
click at [457, 112] on input "text" at bounding box center [512, 112] width 154 height 20
click at [459, 201] on input "text" at bounding box center [512, 193] width 154 height 20
paste input "2025CV000007"
type input "2025CV000007"
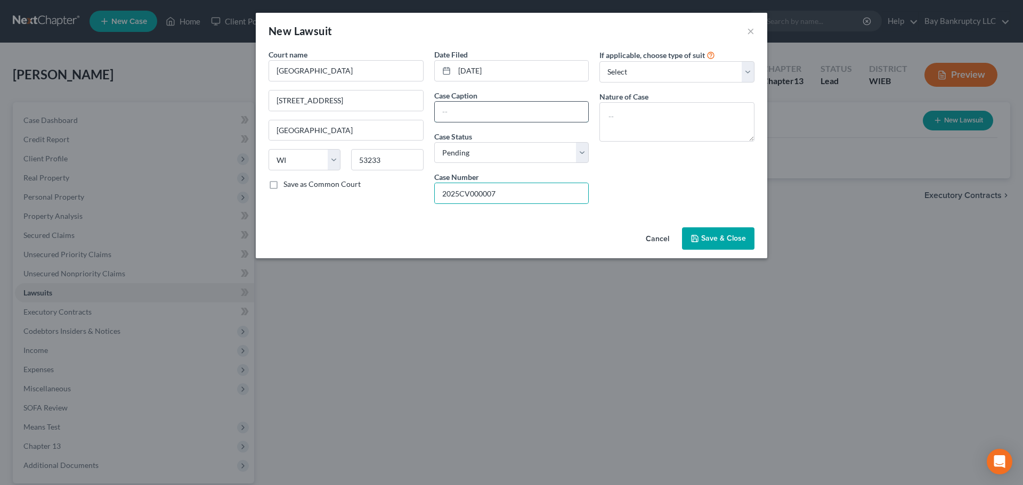
drag, startPoint x: 469, startPoint y: 113, endPoint x: 501, endPoint y: 105, distance: 33.5
click at [469, 113] on input "text" at bounding box center [512, 112] width 154 height 20
click at [457, 115] on input "text" at bounding box center [512, 112] width 154 height 20
paste input "Fortress Investments Group CF Ascent Holding LLC vs. Sharon Feldmann"
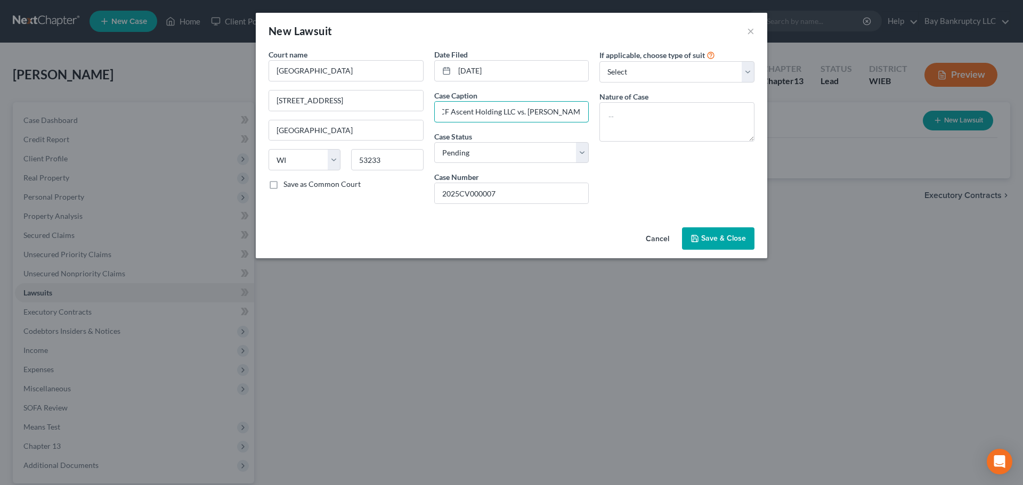
type input "Fortress Investments Group CF Ascent Holding LLC vs. Sharon Feldmann"
click at [629, 167] on div "If applicable, choose type of suit Select Repossession Garnishment Foreclosure …" at bounding box center [677, 131] width 166 height 164
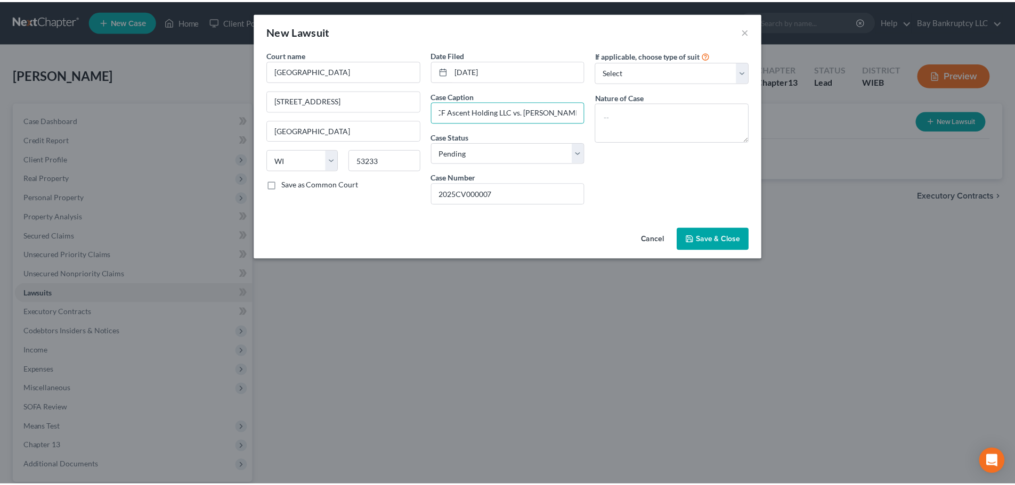
scroll to position [0, 0]
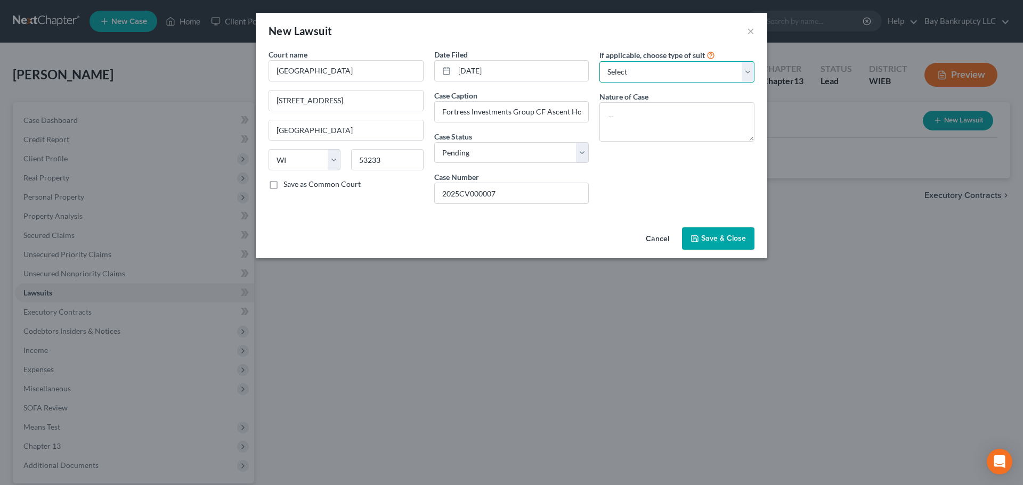
click at [624, 70] on select "Select Repossession Garnishment Foreclosure Attached, Seized, Or Levied Other" at bounding box center [676, 71] width 155 height 21
click at [577, 22] on div "New Lawsuit ×" at bounding box center [511, 31] width 511 height 36
click at [724, 239] on span "Save & Close" at bounding box center [723, 238] width 45 height 9
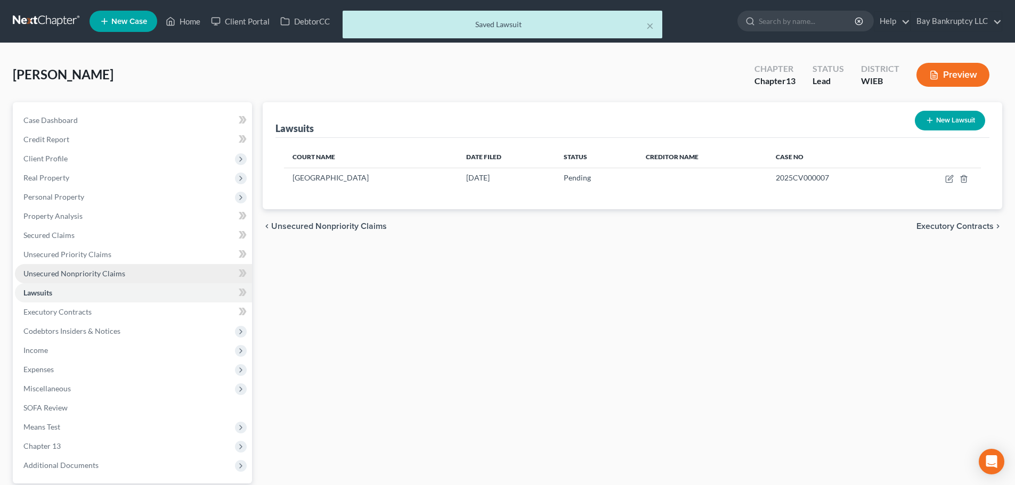
click at [74, 270] on span "Unsecured Nonpriority Claims" at bounding box center [74, 273] width 102 height 9
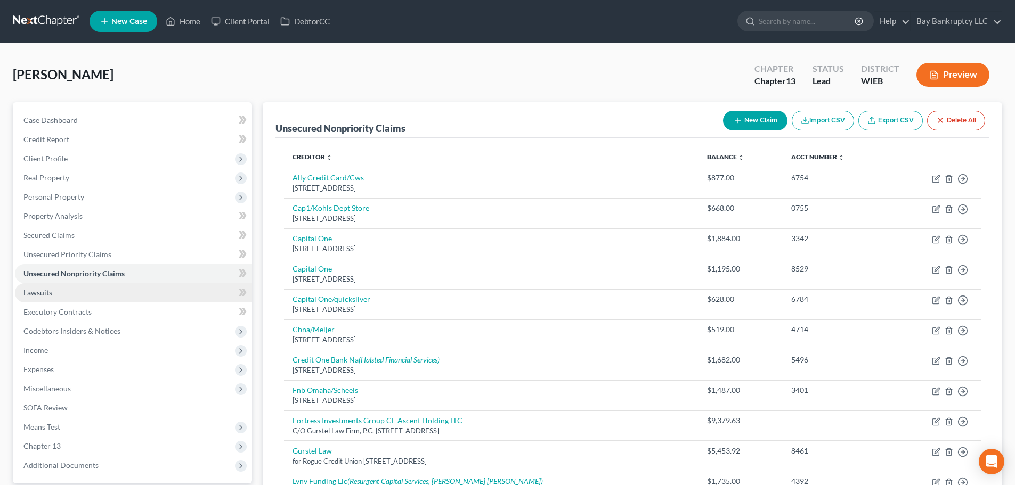
click at [51, 291] on span "Lawsuits" at bounding box center [37, 292] width 29 height 9
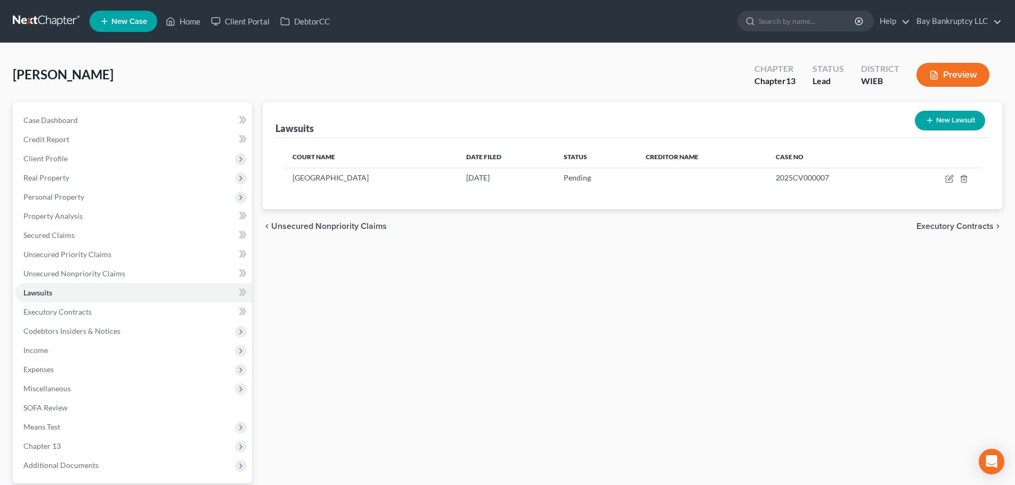
click at [942, 126] on button "New Lawsuit" at bounding box center [950, 121] width 70 height 20
select select "0"
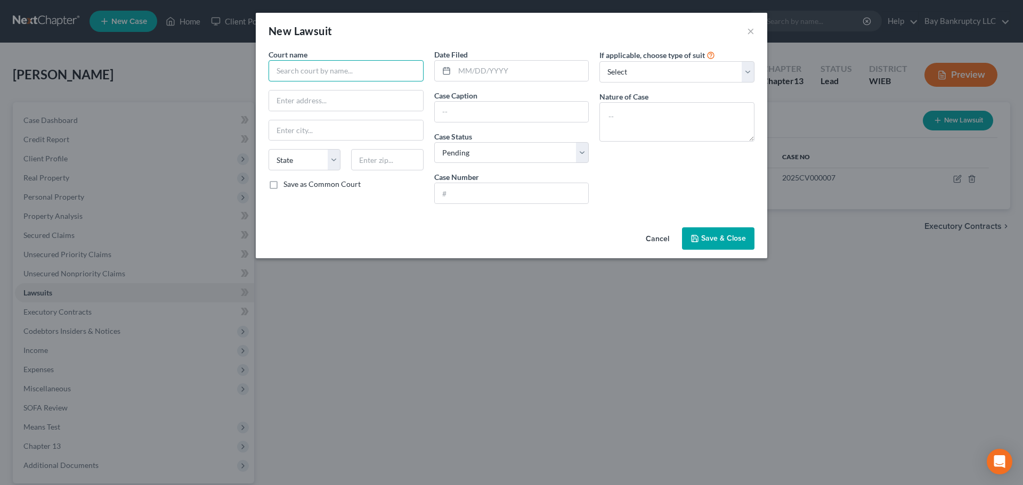
click at [360, 75] on input "text" at bounding box center [346, 70] width 155 height 21
click at [352, 92] on div "Milwaukee County Courthouse" at bounding box center [332, 89] width 111 height 11
type input "Milwaukee County Courthouse"
type input "901 N 9th St"
type input "Milwaukee"
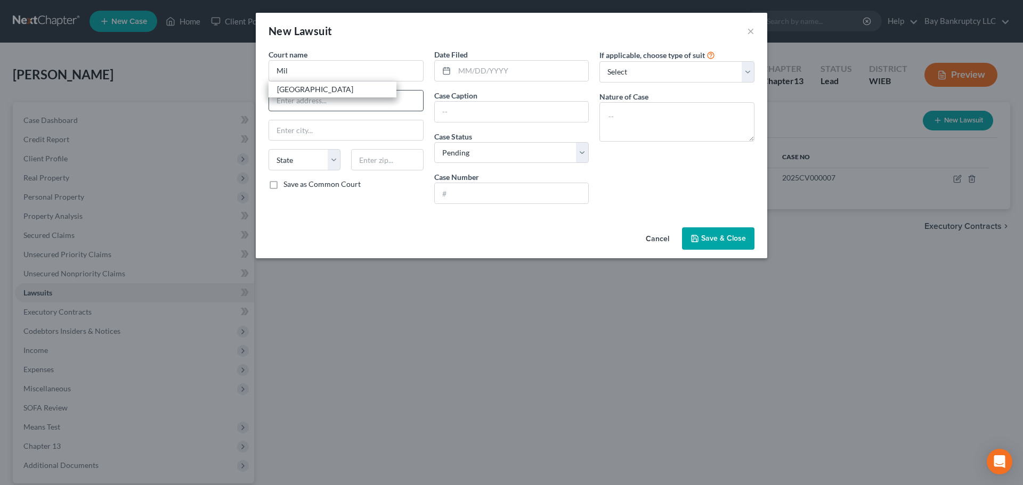
select select "52"
type input "53233"
click at [470, 75] on input "text" at bounding box center [521, 71] width 134 height 20
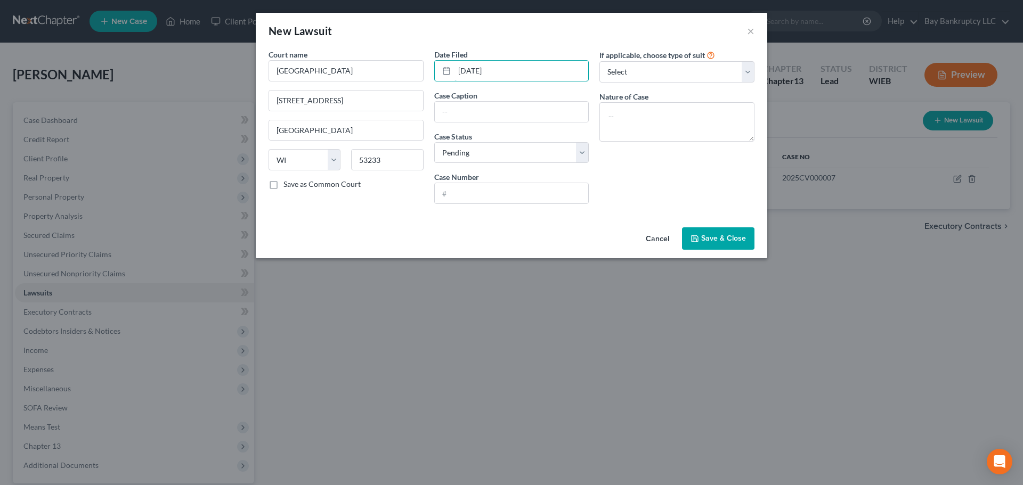
type input "11/21/2024"
click at [467, 116] on input "text" at bounding box center [512, 112] width 154 height 20
paste input "LVNV Funding LLC"
type input "LVNV Funding LLC"
click at [465, 196] on input "text" at bounding box center [512, 193] width 154 height 20
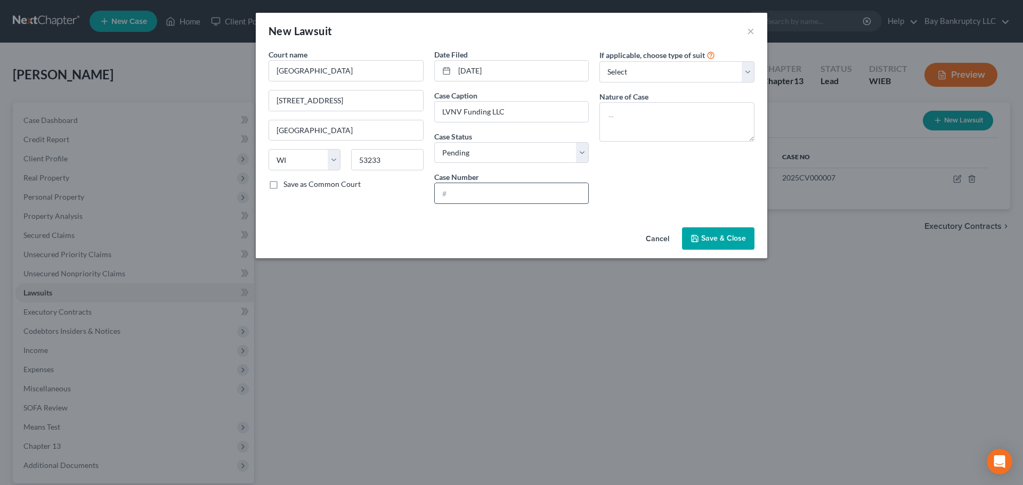
paste input "2024SC000749"
type input "2024SC000749"
click at [654, 171] on div "If applicable, choose type of suit Select Repossession Garnishment Foreclosure …" at bounding box center [677, 131] width 166 height 164
click at [696, 236] on icon "button" at bounding box center [694, 238] width 9 height 9
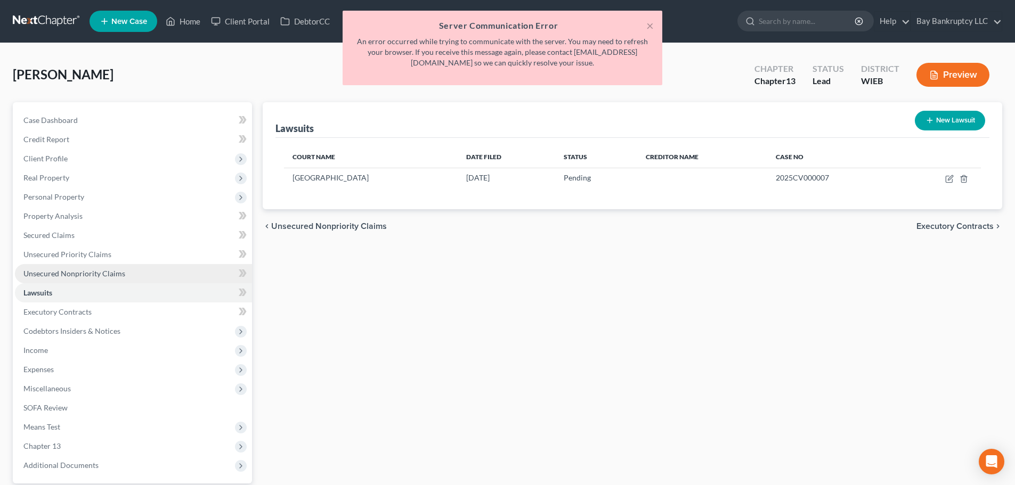
click at [92, 275] on span "Unsecured Nonpriority Claims" at bounding box center [74, 273] width 102 height 9
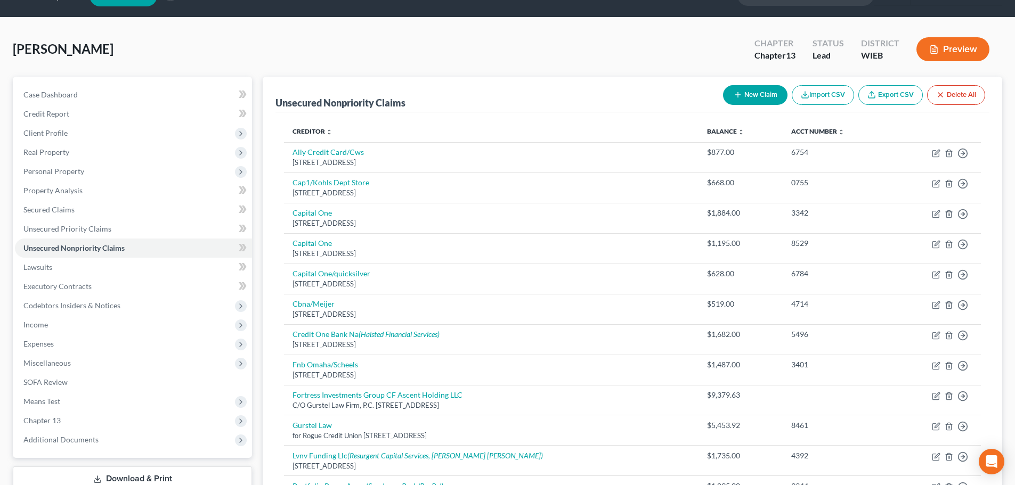
scroll to position [25, 0]
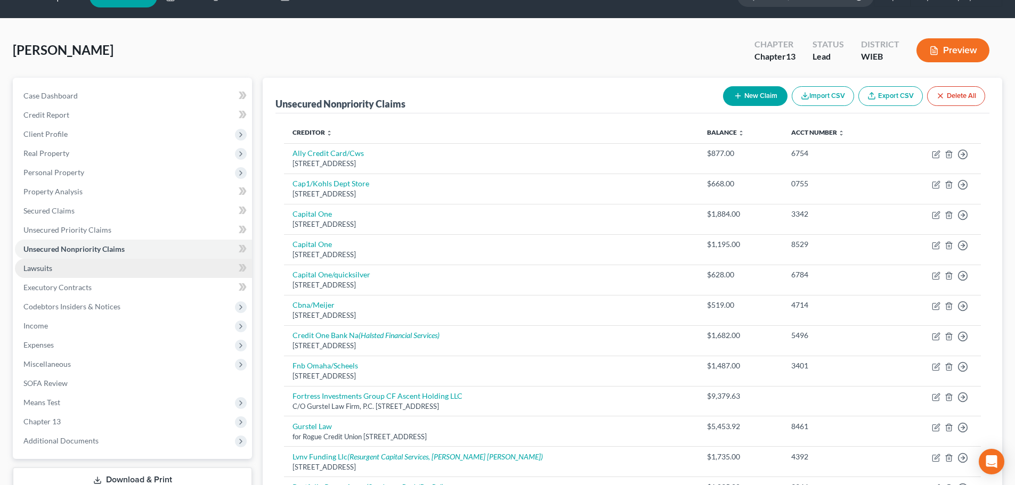
click at [30, 271] on span "Lawsuits" at bounding box center [37, 268] width 29 height 9
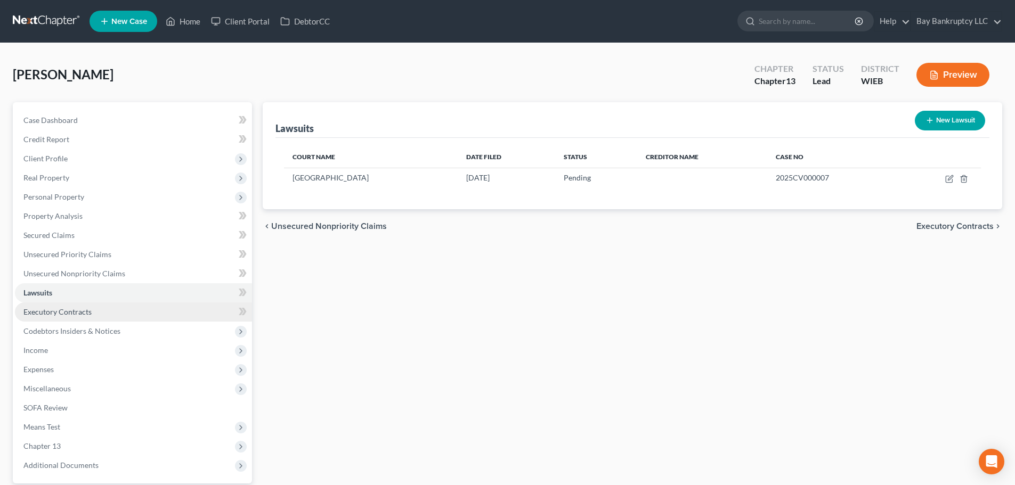
click at [43, 309] on span "Executory Contracts" at bounding box center [57, 311] width 68 height 9
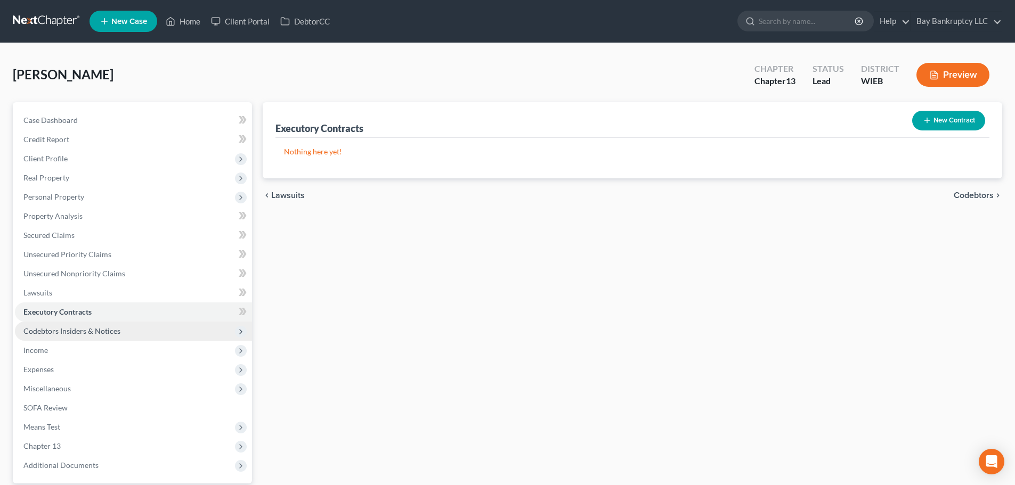
click at [55, 328] on span "Codebtors Insiders & Notices" at bounding box center [71, 331] width 97 height 9
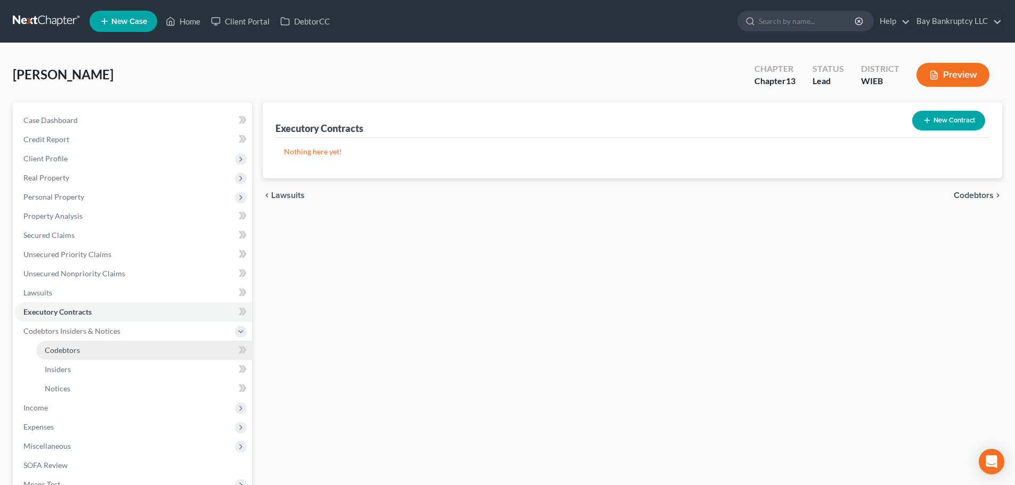
click at [64, 346] on span "Codebtors" at bounding box center [62, 350] width 35 height 9
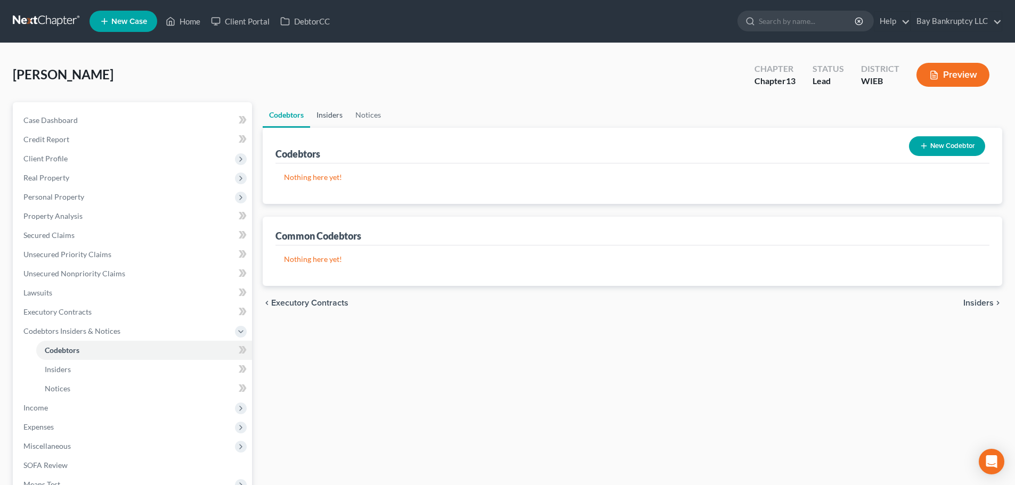
click at [329, 116] on link "Insiders" at bounding box center [329, 115] width 39 height 26
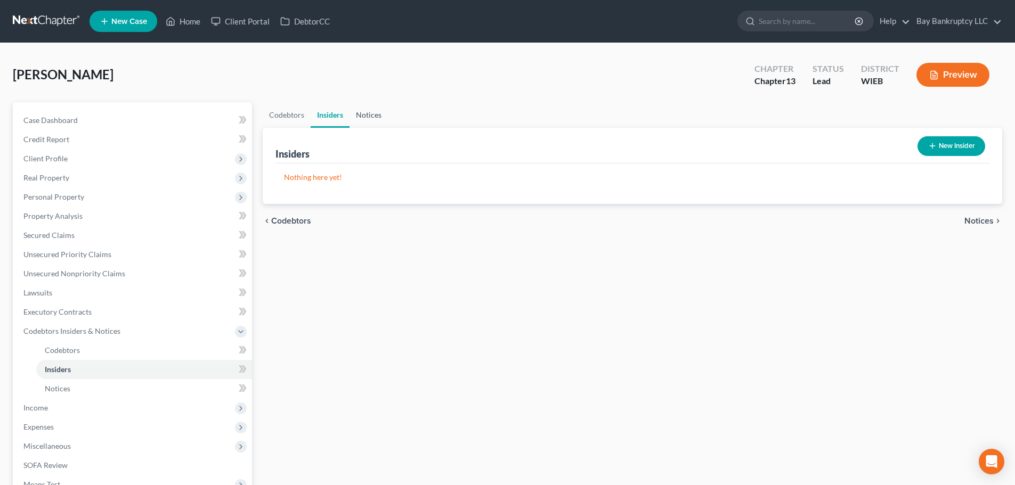
click at [369, 112] on link "Notices" at bounding box center [368, 115] width 38 height 26
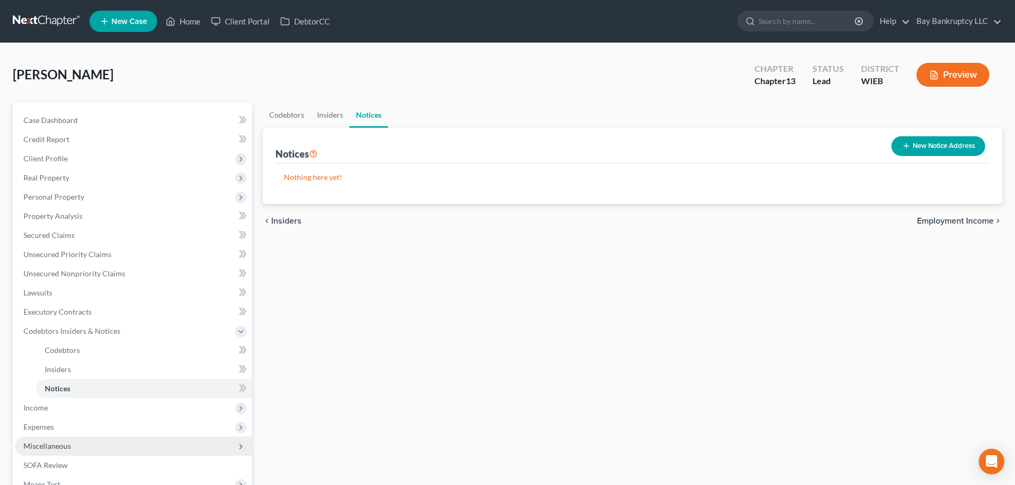
scroll to position [53, 0]
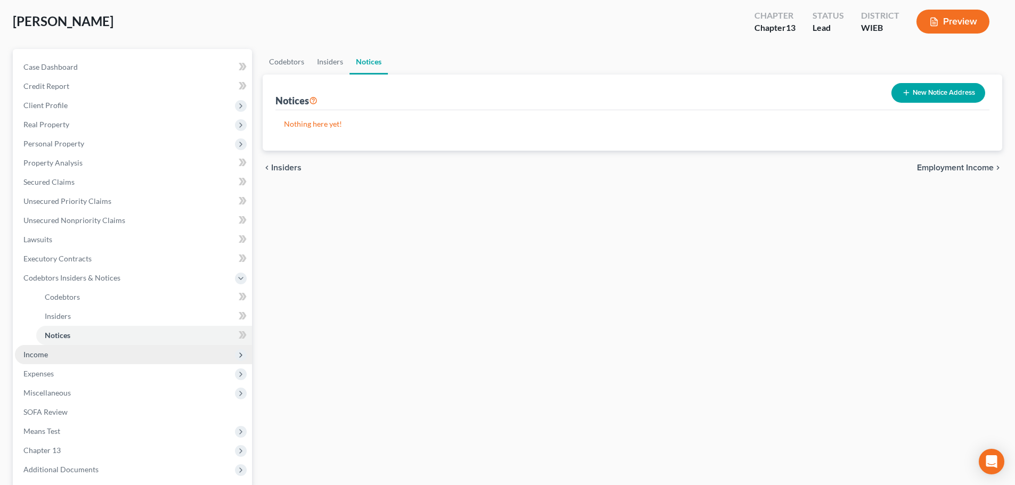
click at [38, 352] on span "Income" at bounding box center [35, 354] width 25 height 9
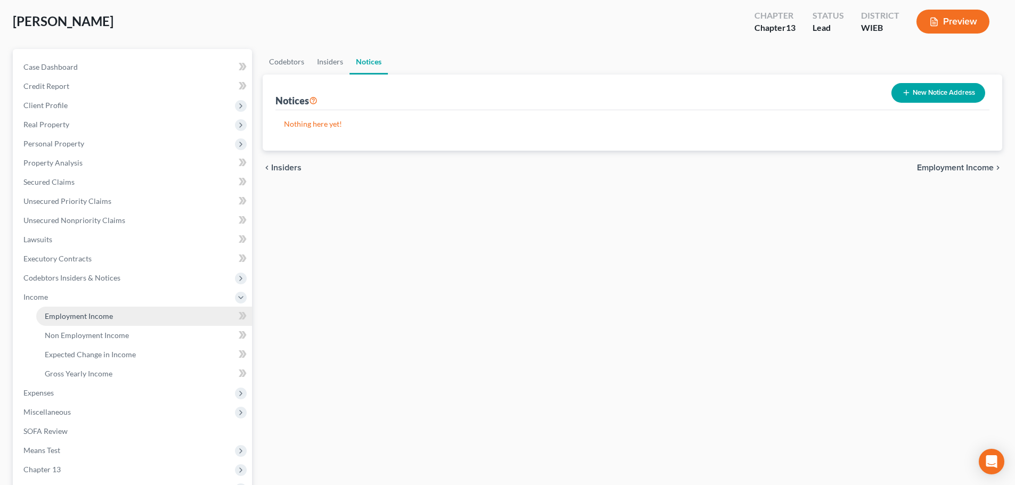
click at [57, 316] on span "Employment Income" at bounding box center [79, 316] width 68 height 9
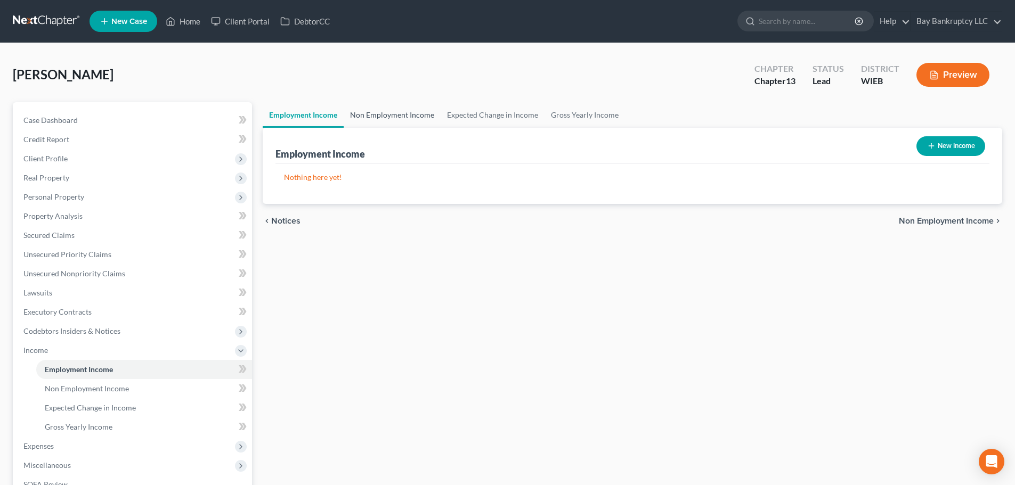
click at [373, 115] on link "Non Employment Income" at bounding box center [392, 115] width 97 height 26
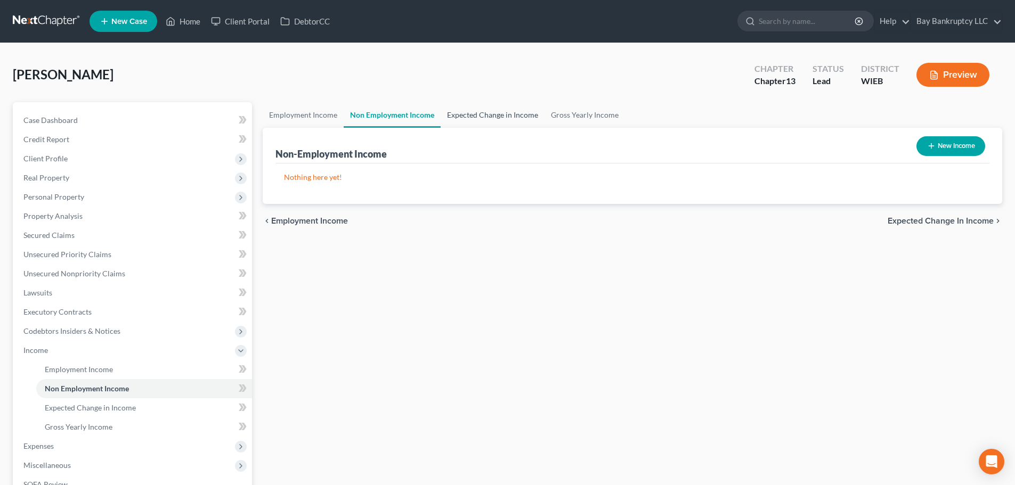
click at [456, 111] on link "Expected Change in Income" at bounding box center [493, 115] width 104 height 26
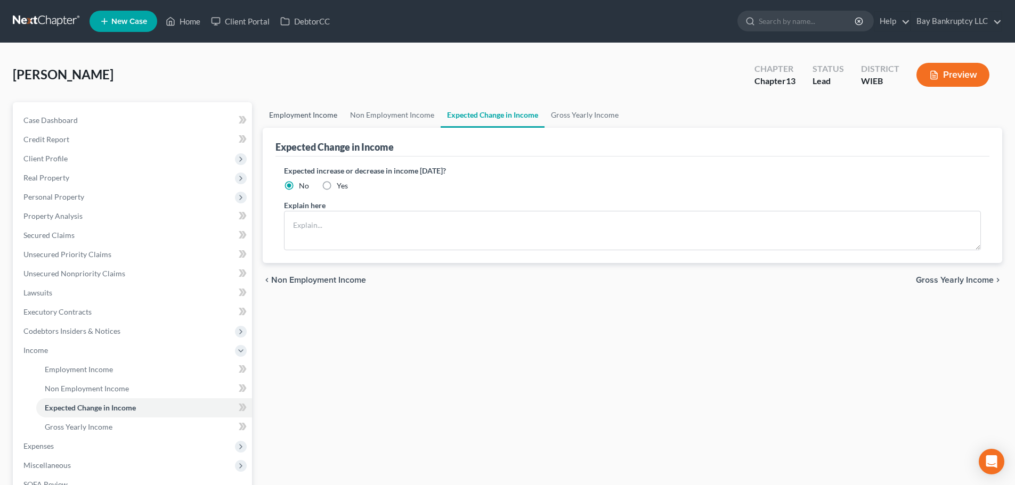
click at [308, 115] on link "Employment Income" at bounding box center [303, 115] width 81 height 26
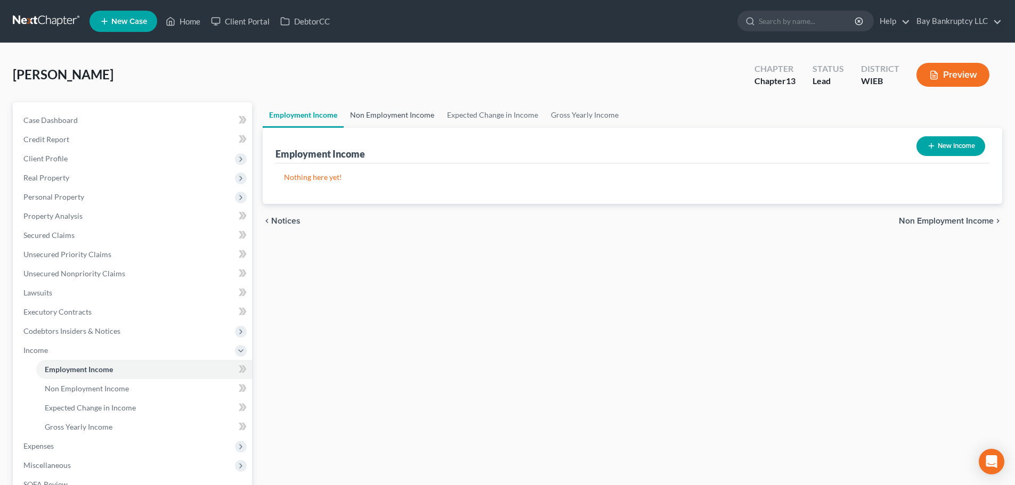
click at [385, 112] on link "Non Employment Income" at bounding box center [392, 115] width 97 height 26
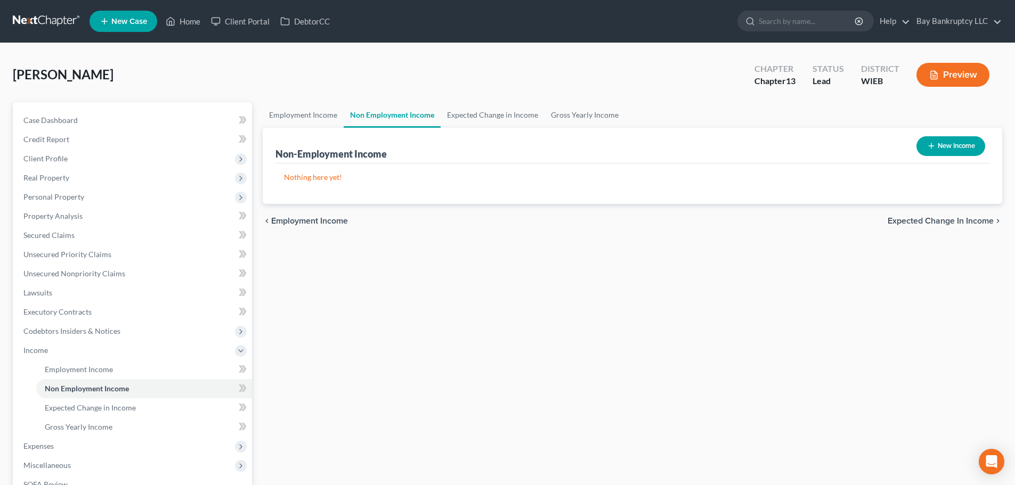
click at [956, 140] on button "New Income" at bounding box center [950, 146] width 69 height 20
select select "0"
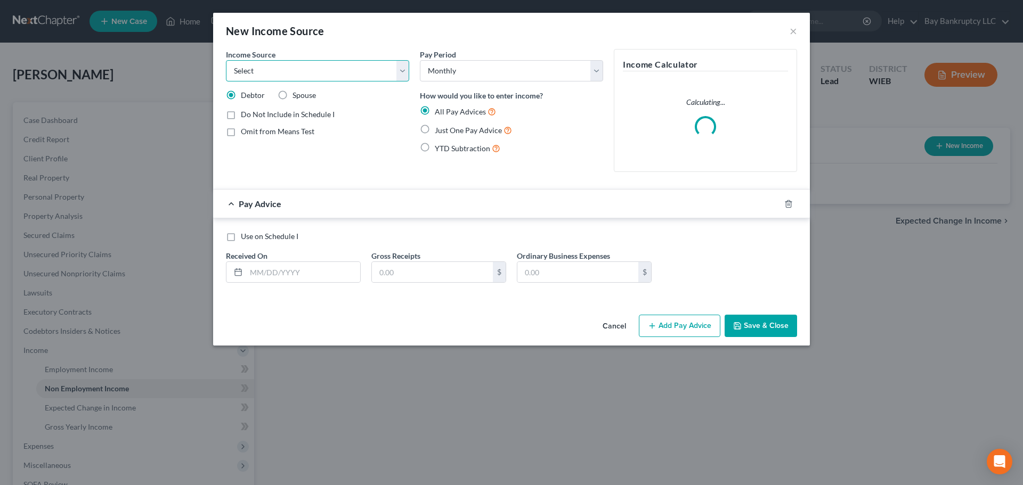
click at [343, 74] on select "Select Unemployment Disability (from employer) Pension Retirement Social Securi…" at bounding box center [317, 70] width 183 height 21
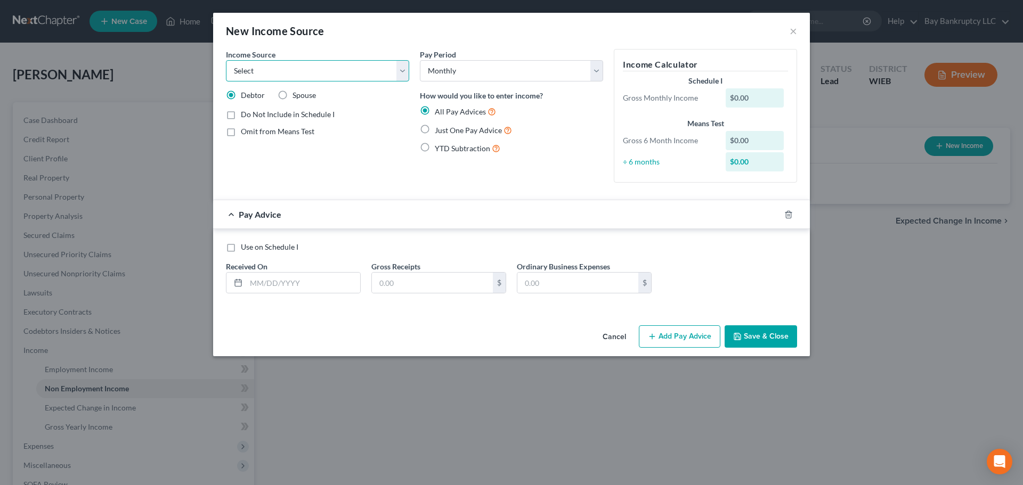
select select "2"
click at [226, 60] on select "Select Unemployment Disability (from employer) Pension Retirement Social Securi…" at bounding box center [317, 70] width 183 height 21
click at [282, 285] on input "text" at bounding box center [303, 283] width 114 height 20
type input "09/08/2025"
click at [405, 283] on input "text" at bounding box center [432, 283] width 121 height 20
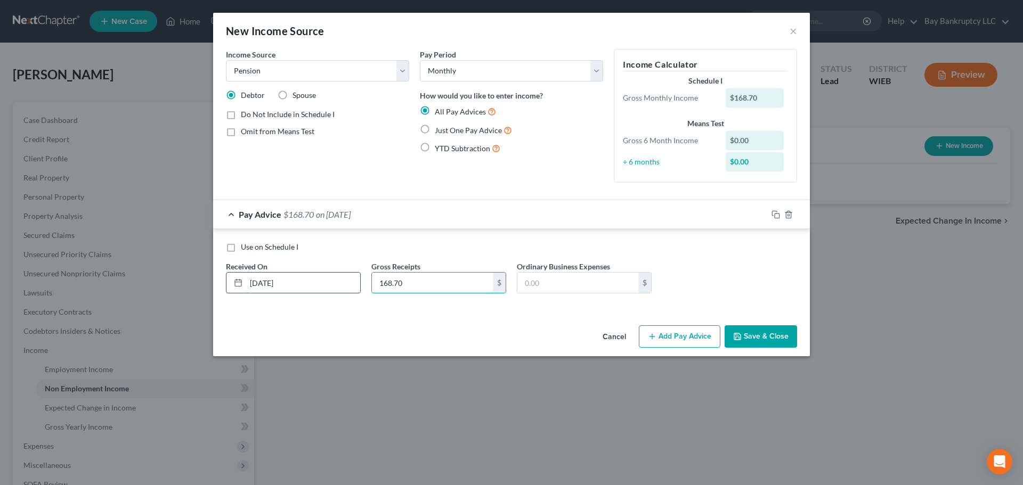
type input "168.70"
click at [257, 283] on input "09/08/2025" at bounding box center [303, 283] width 114 height 20
type input "08/08/2025"
click at [287, 317] on div "Income Source * Select Unemployment Disability (from employer) Pension Retireme…" at bounding box center [511, 185] width 597 height 272
click at [680, 337] on button "Add Pay Advice" at bounding box center [680, 337] width 82 height 22
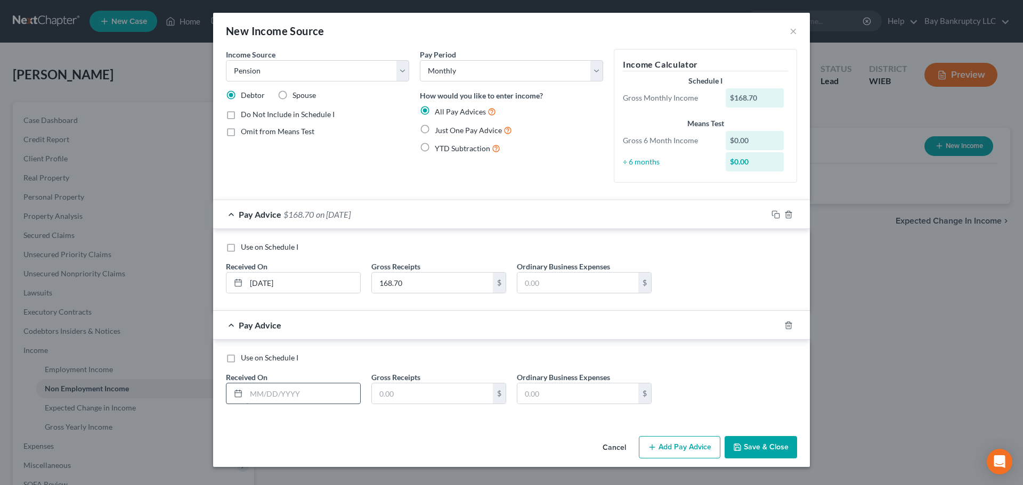
click at [270, 397] on input "text" at bounding box center [303, 394] width 114 height 20
type input "7"
drag, startPoint x: 268, startPoint y: 283, endPoint x: 286, endPoint y: 310, distance: 31.5
click at [268, 283] on input "08/08/2025" at bounding box center [303, 283] width 114 height 20
type input "08/01/2025"
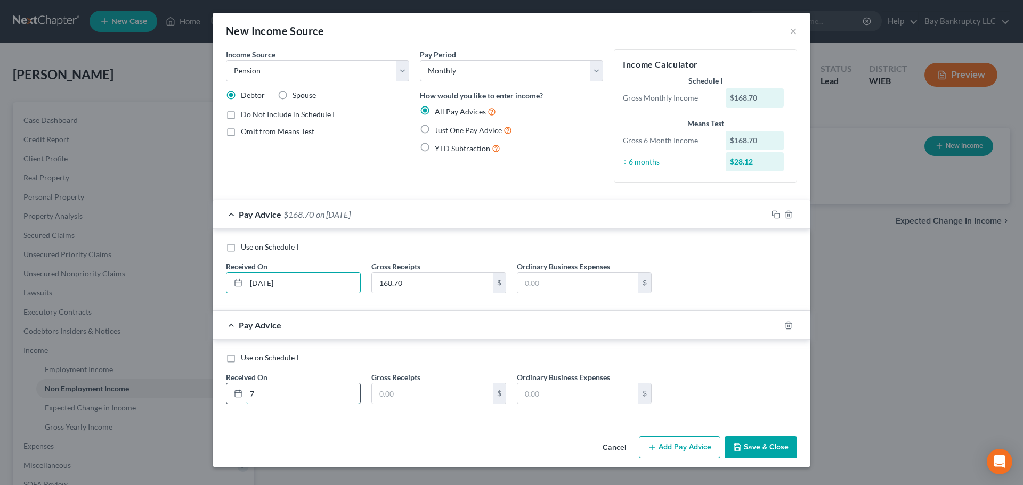
click at [288, 396] on input "7" at bounding box center [303, 394] width 114 height 20
type input "07/01/2025"
click at [406, 400] on input "text" at bounding box center [432, 394] width 121 height 20
type input "168.70"
drag, startPoint x: 745, startPoint y: 450, endPoint x: 727, endPoint y: 450, distance: 18.1
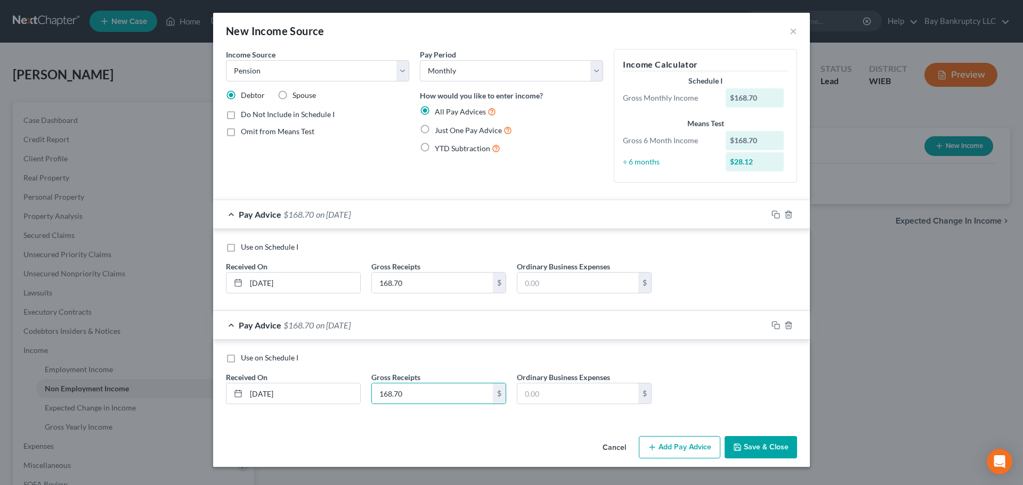
click at [746, 451] on button "Save & Close" at bounding box center [761, 447] width 72 height 22
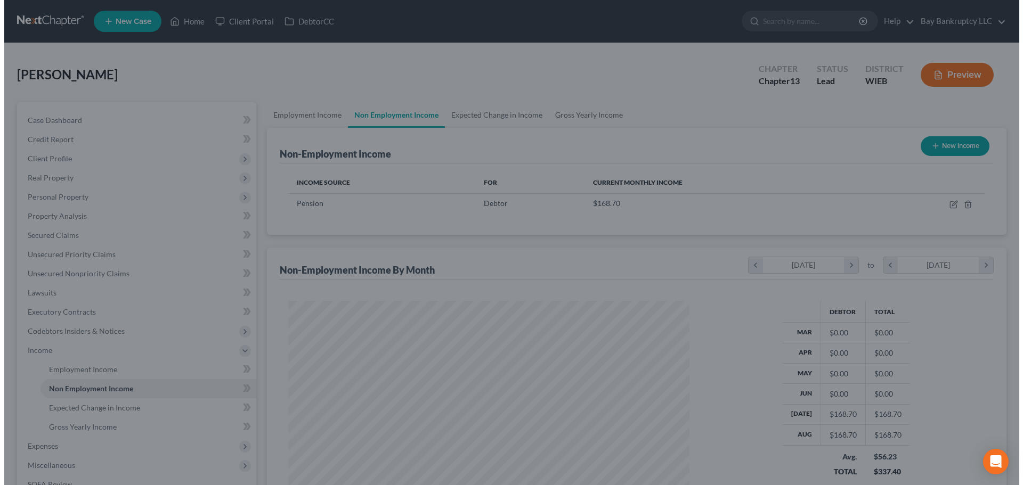
scroll to position [532550, 532330]
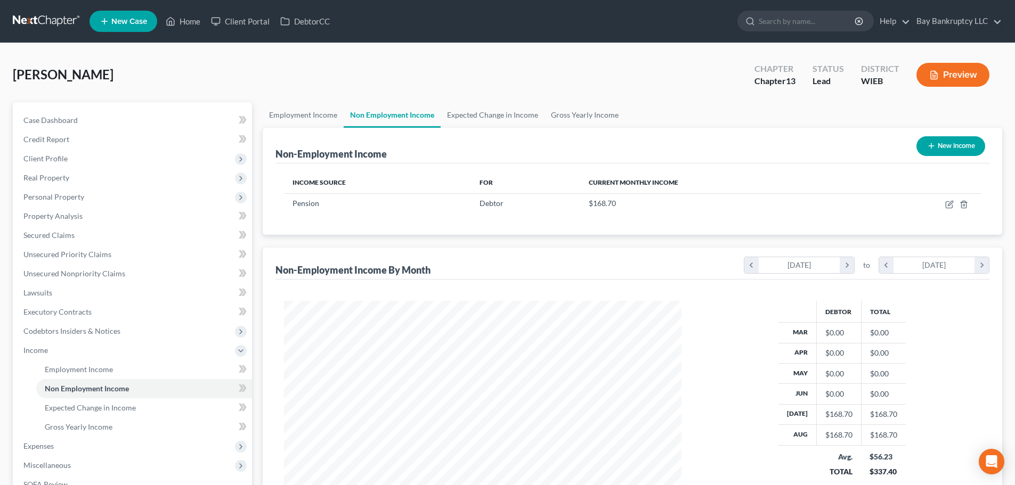
click at [949, 144] on button "New Income" at bounding box center [950, 146] width 69 height 20
select select "0"
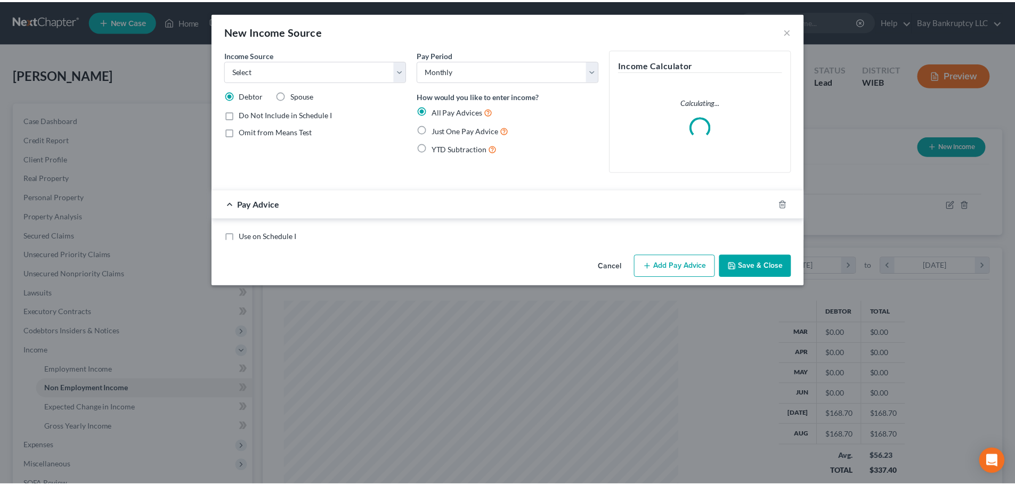
scroll to position [200, 422]
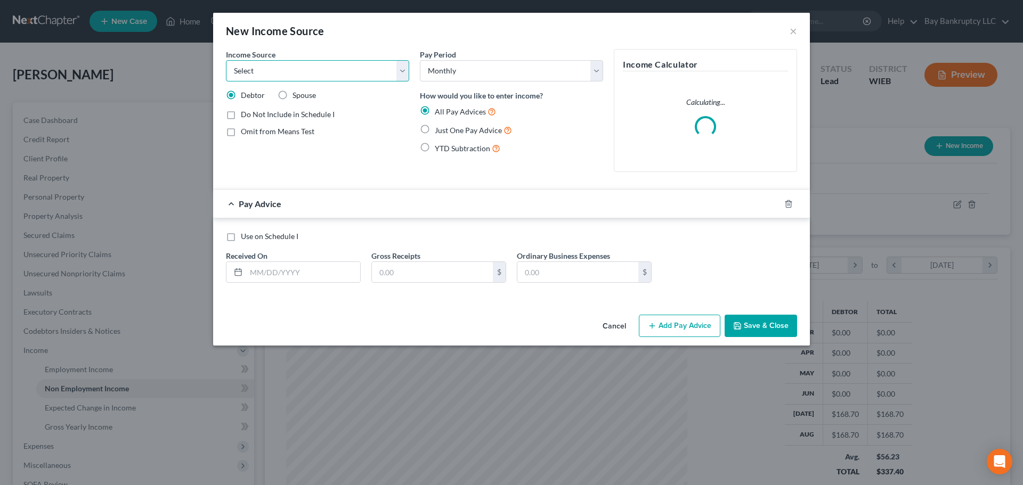
click at [253, 66] on select "Select Unemployment Disability (from employer) Pension Retirement Social Securi…" at bounding box center [317, 70] width 183 height 21
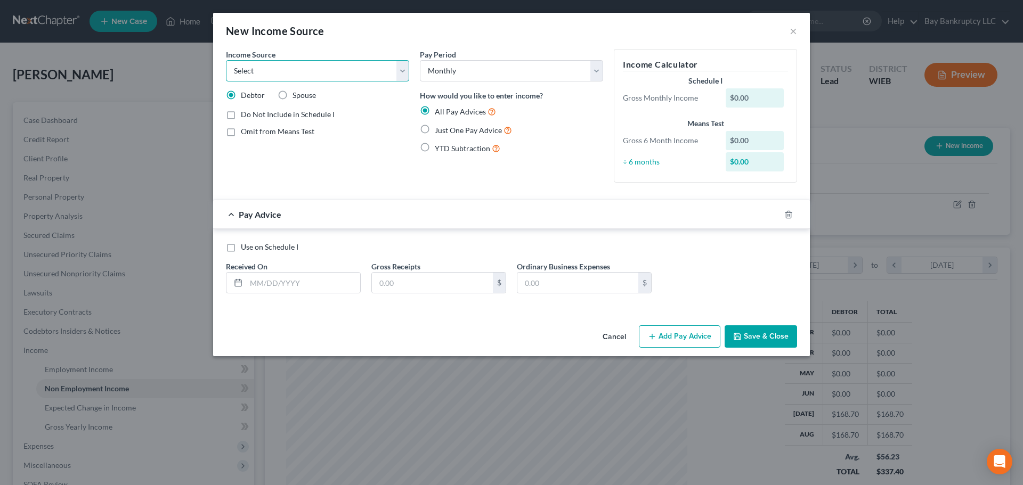
select select "4"
click at [226, 60] on select "Select Unemployment Disability (from employer) Pension Retirement Social Securi…" at bounding box center [317, 70] width 183 height 21
click at [272, 285] on input "text" at bounding box center [303, 283] width 114 height 20
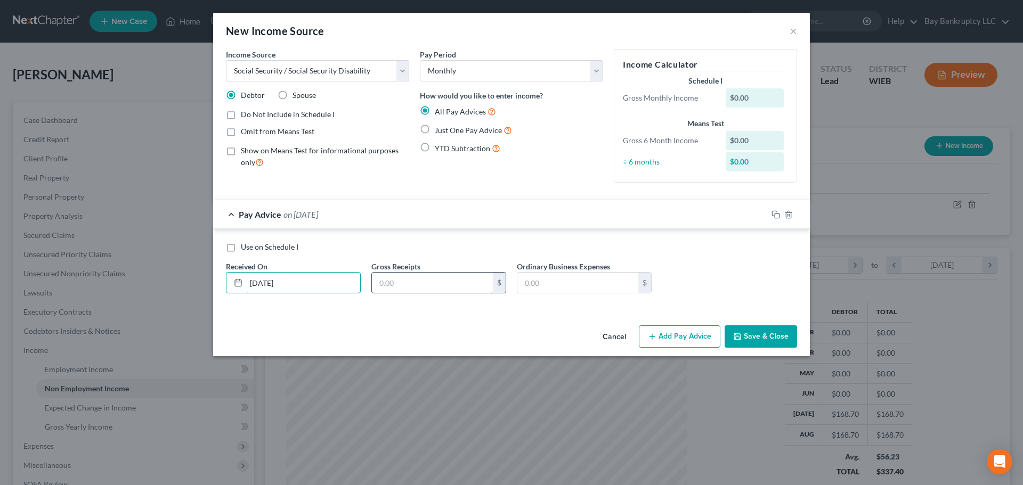
type input "08/01/2025"
click at [408, 280] on input "text" at bounding box center [432, 283] width 121 height 20
type input "2,705"
click at [759, 337] on button "Save & Close" at bounding box center [761, 337] width 72 height 22
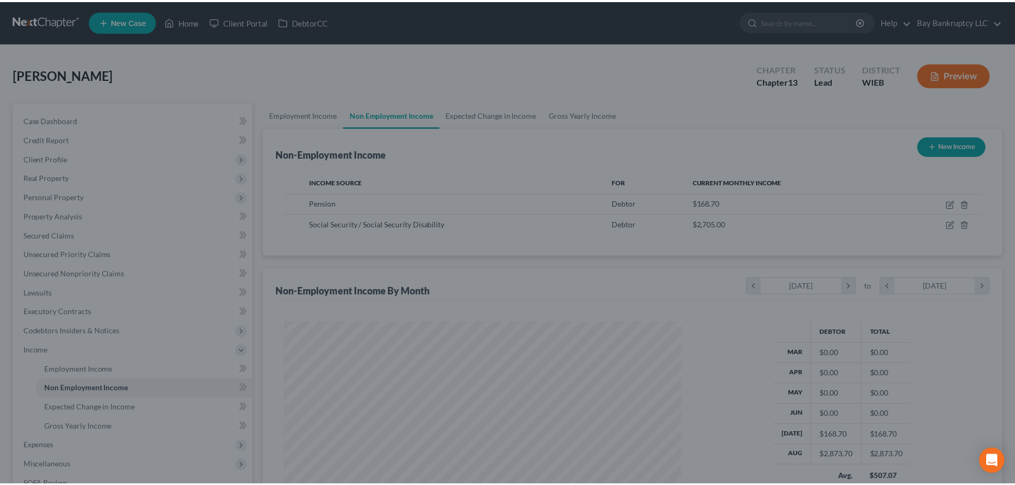
scroll to position [532550, 532330]
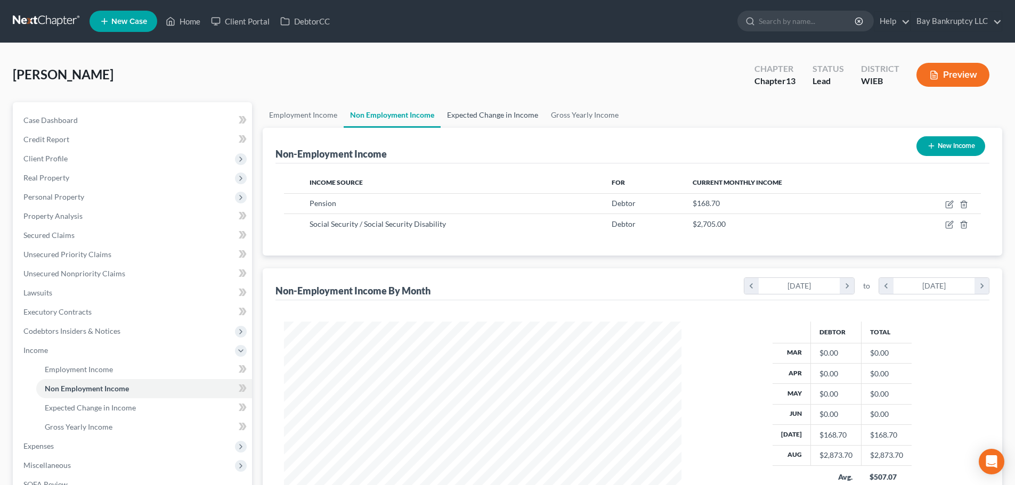
click at [481, 117] on link "Expected Change in Income" at bounding box center [493, 115] width 104 height 26
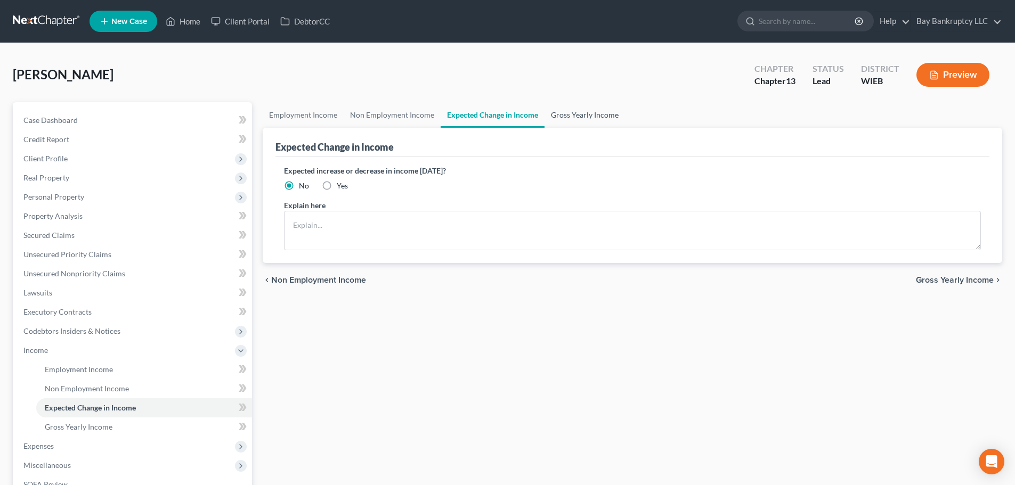
click at [565, 113] on link "Gross Yearly Income" at bounding box center [584, 115] width 80 height 26
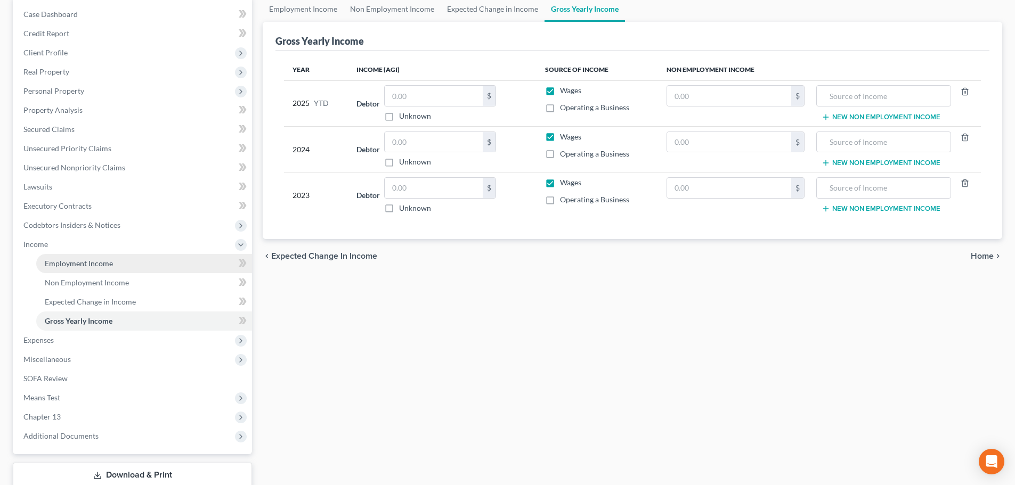
scroll to position [107, 0]
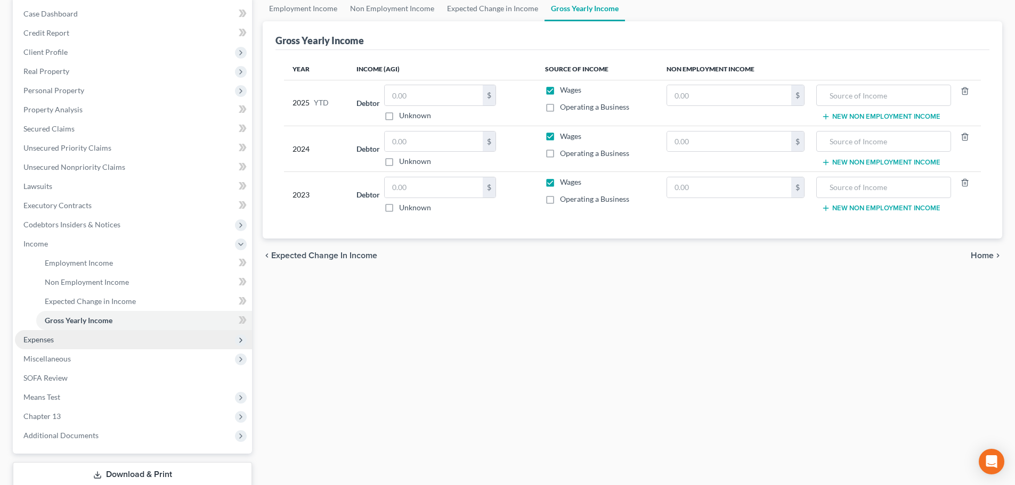
click at [56, 338] on span "Expenses" at bounding box center [133, 339] width 237 height 19
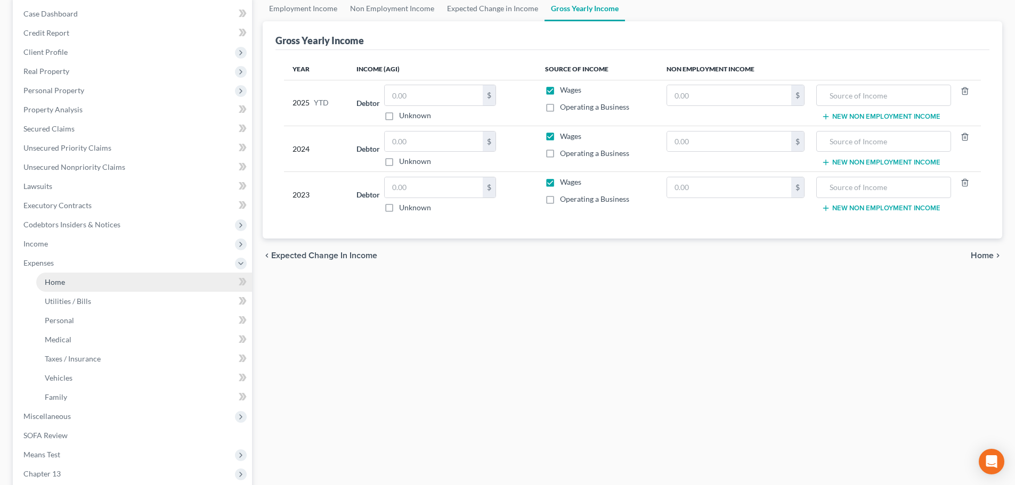
click at [57, 282] on span "Home" at bounding box center [55, 282] width 20 height 9
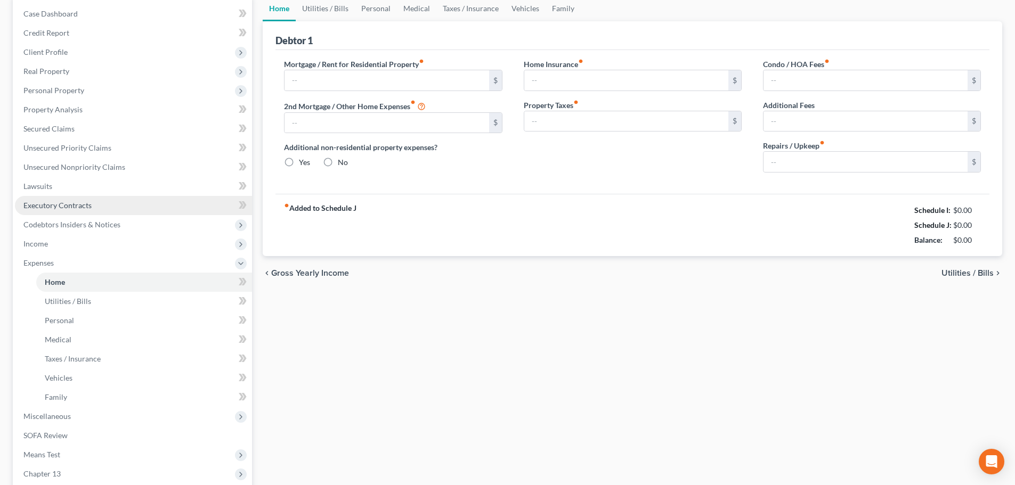
scroll to position [15, 0]
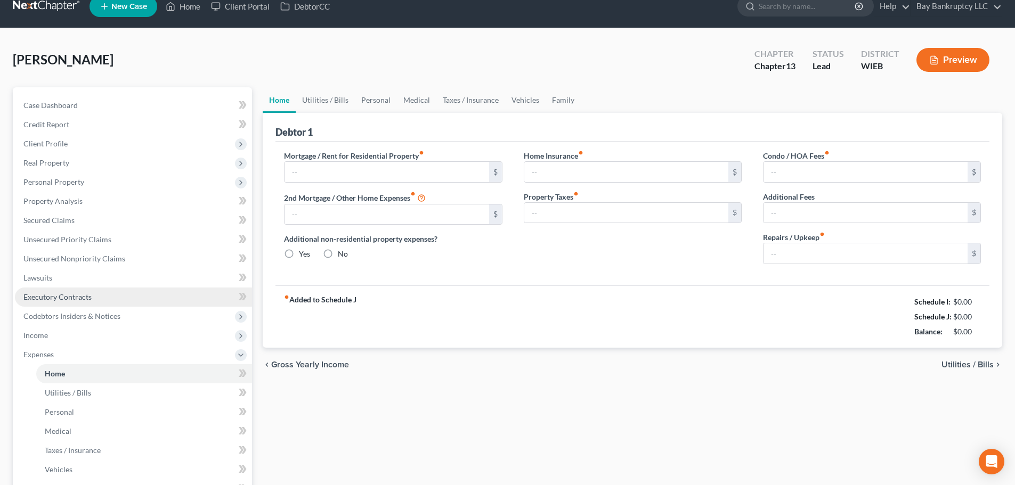
type input "0.00"
radio input "true"
type input "0.00"
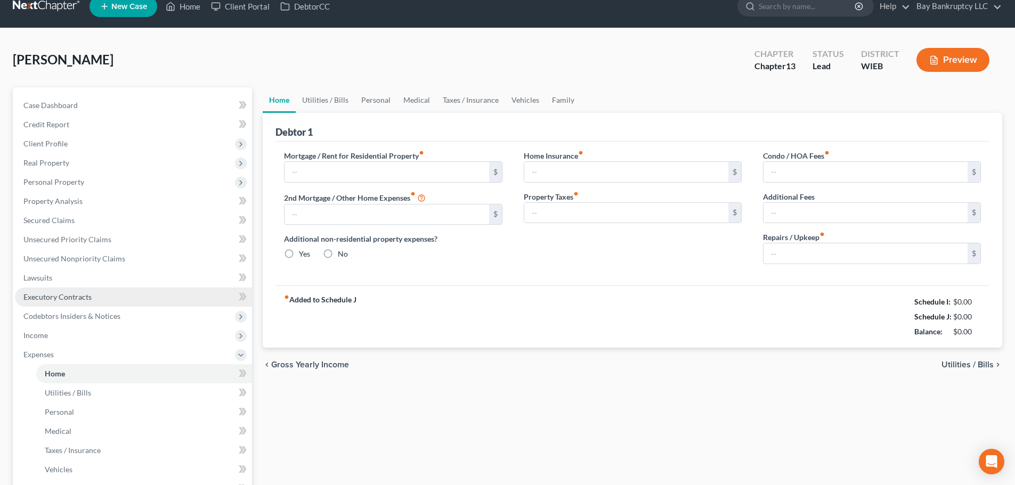
type input "0.00"
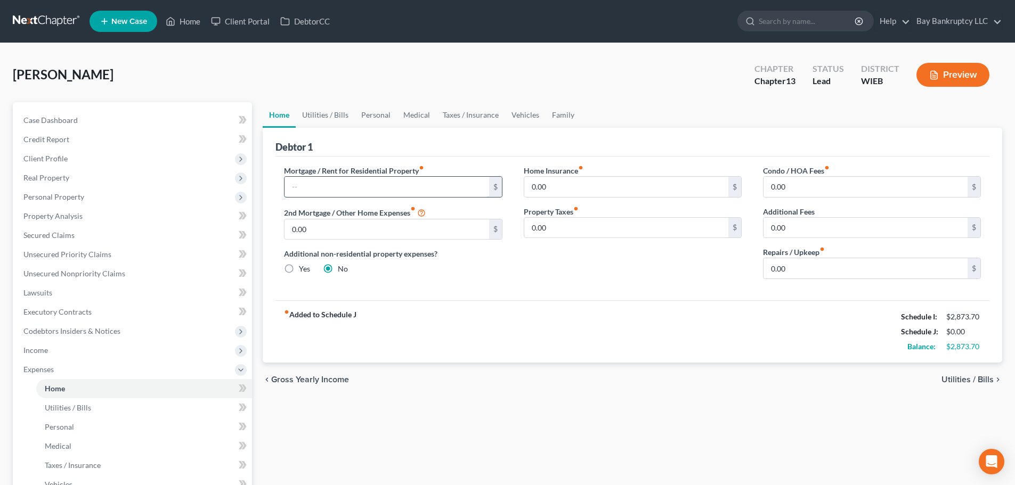
click at [335, 190] on input "text" at bounding box center [386, 187] width 204 height 20
type input "1,165"
click at [524, 117] on link "Vehicles" at bounding box center [525, 115] width 40 height 26
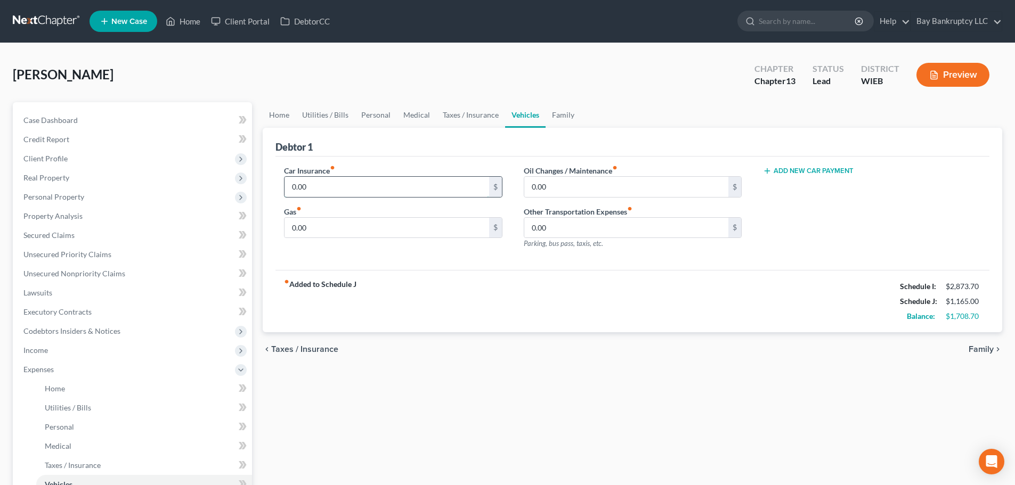
click at [314, 190] on input "0.00" at bounding box center [386, 187] width 204 height 20
type input "120"
click at [312, 110] on link "Utilities / Bills" at bounding box center [325, 115] width 59 height 26
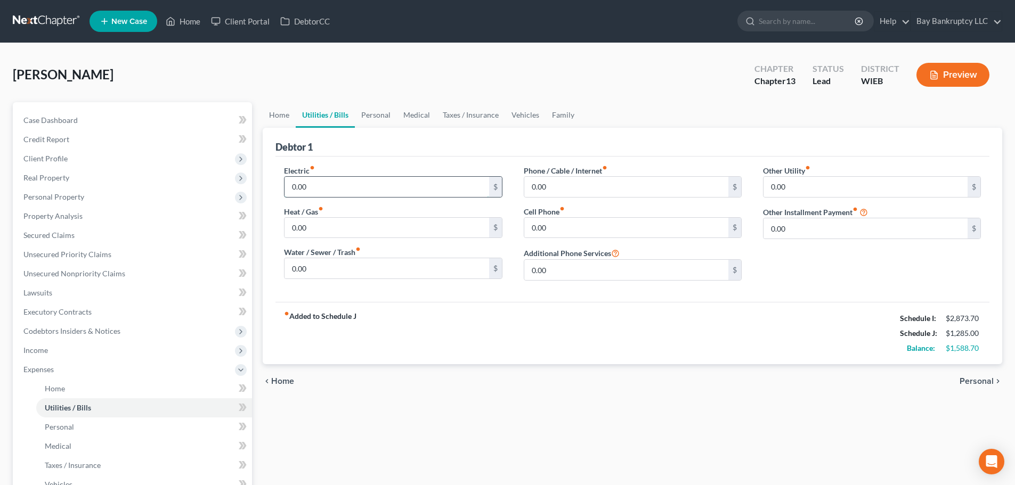
click at [323, 191] on input "0.00" at bounding box center [386, 187] width 204 height 20
type input "70"
click at [571, 192] on input "0.00" at bounding box center [626, 187] width 204 height 20
type input "200"
click at [426, 112] on link "Medical" at bounding box center [416, 115] width 39 height 26
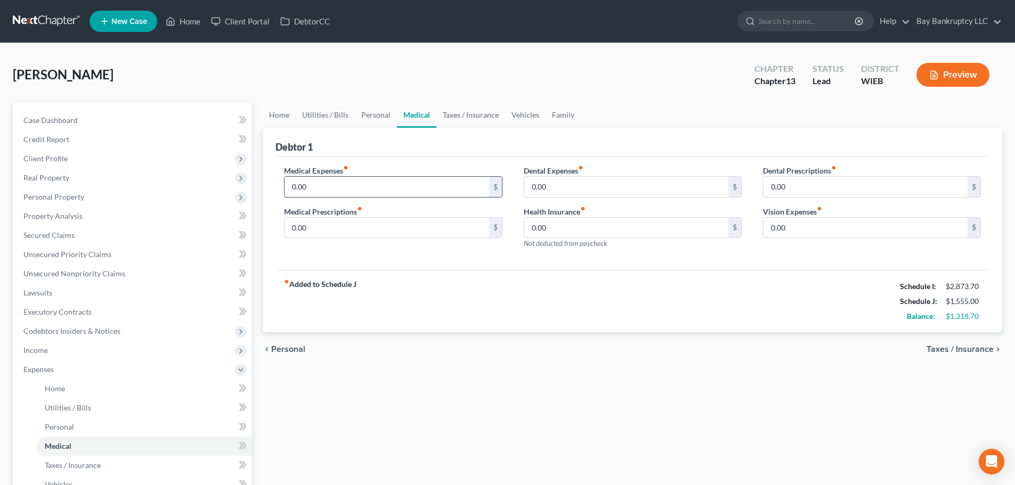
click at [336, 185] on input "0.00" at bounding box center [386, 187] width 204 height 20
type input "35"
click at [311, 225] on input "0.00" at bounding box center [386, 228] width 204 height 20
type input "35"
drag, startPoint x: 384, startPoint y: 112, endPoint x: 376, endPoint y: 125, distance: 15.5
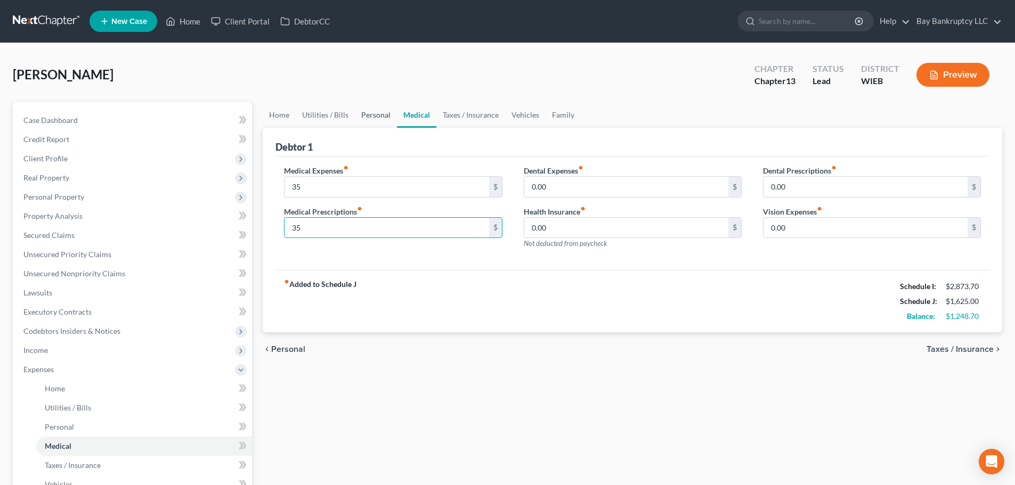
click at [384, 112] on link "Personal" at bounding box center [376, 115] width 42 height 26
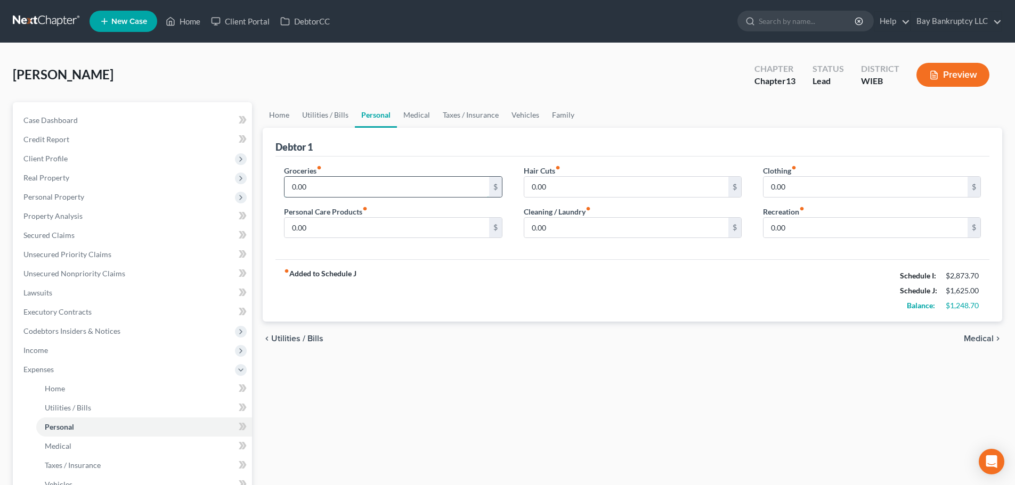
click at [334, 187] on input "0.00" at bounding box center [386, 187] width 204 height 20
type input "200"
click at [420, 111] on link "Medical" at bounding box center [416, 115] width 39 height 26
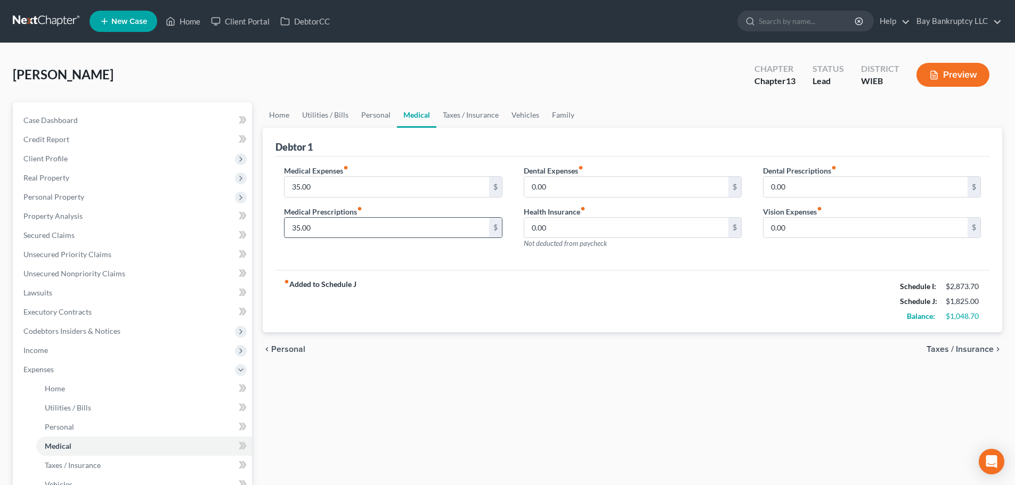
click at [340, 226] on input "35.00" at bounding box center [386, 228] width 204 height 20
type input "61"
click at [406, 326] on div "fiber_manual_record Added to Schedule J Schedule I: $2,873.70 Schedule J: $1,85…" at bounding box center [632, 301] width 714 height 62
click at [328, 186] on input "35.00" at bounding box center [386, 187] width 204 height 20
type input "70"
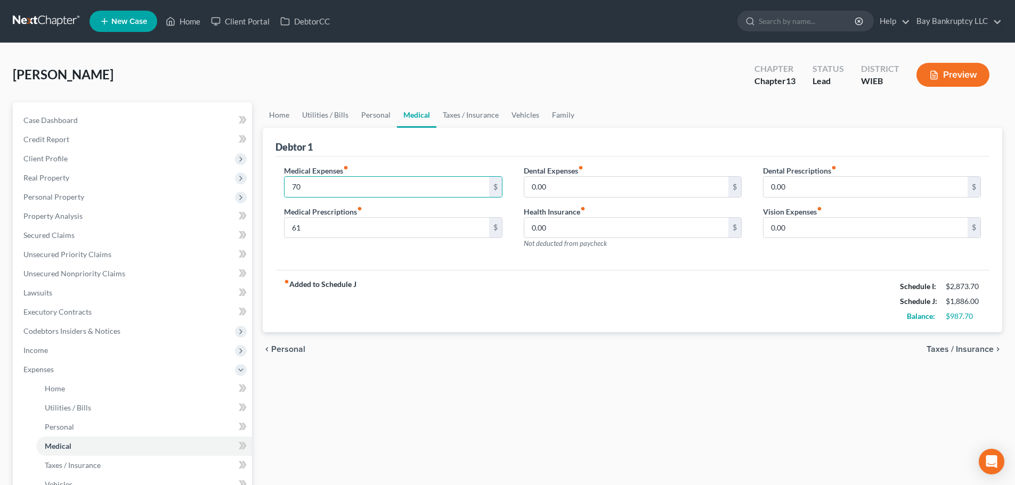
click at [433, 326] on div "fiber_manual_record Added to Schedule J Schedule I: $2,873.70 Schedule J: $1,88…" at bounding box center [632, 301] width 714 height 62
click at [277, 113] on link "Home" at bounding box center [279, 115] width 33 height 26
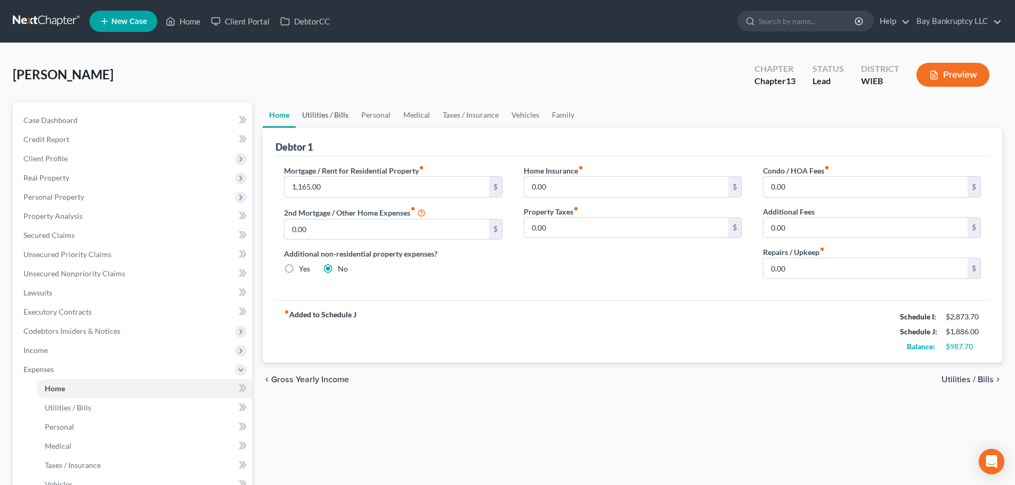
click at [318, 112] on link "Utilities / Bills" at bounding box center [325, 115] width 59 height 26
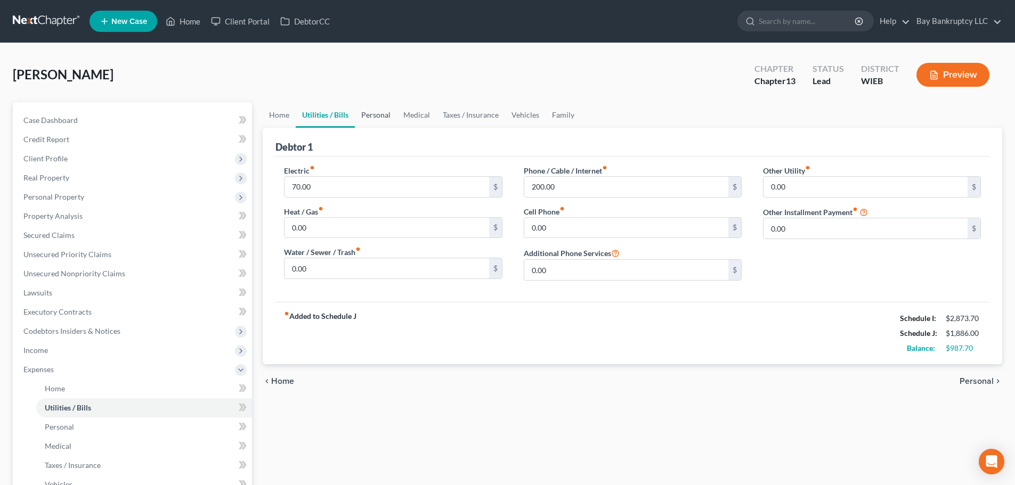
click at [381, 113] on link "Personal" at bounding box center [376, 115] width 42 height 26
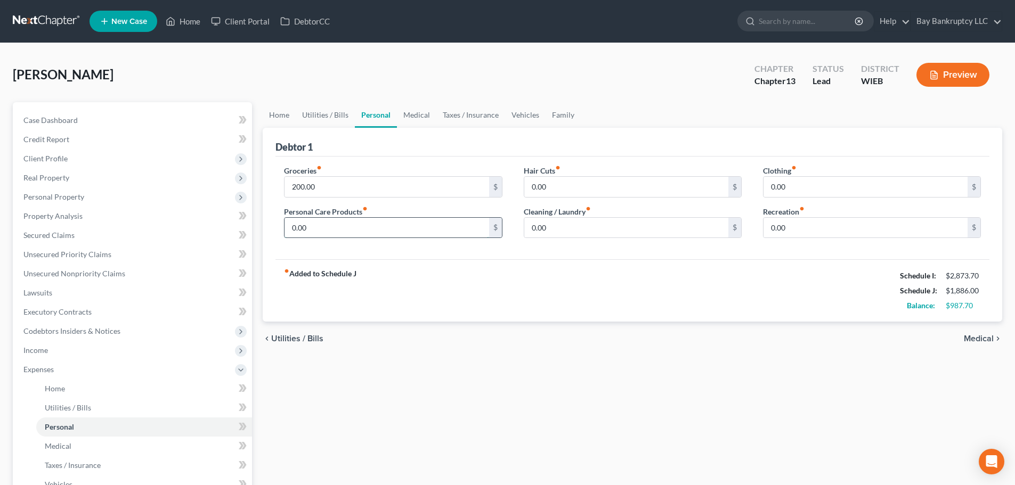
click at [397, 222] on input "0.00" at bounding box center [386, 228] width 204 height 20
click at [813, 189] on input "0.00" at bounding box center [865, 187] width 204 height 20
click at [341, 229] on input "75" at bounding box center [386, 228] width 204 height 20
type input "125"
click at [338, 185] on input "200.00" at bounding box center [386, 187] width 204 height 20
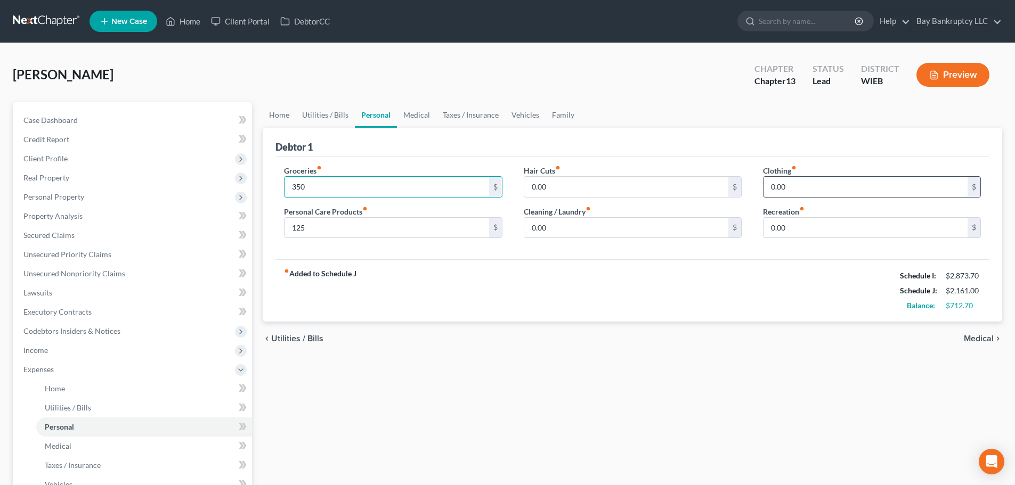
type input "350"
click at [806, 186] on input "0.00" at bounding box center [865, 187] width 204 height 20
type input "150"
click at [796, 227] on input "0.00" at bounding box center [865, 228] width 204 height 20
type input "100"
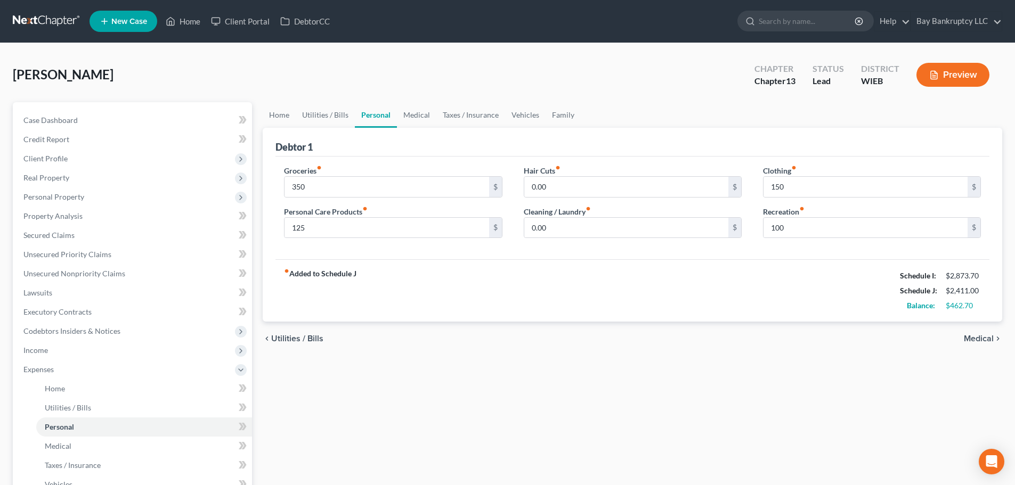
drag, startPoint x: 624, startPoint y: 295, endPoint x: 634, endPoint y: 312, distance: 19.6
click at [624, 294] on div "fiber_manual_record Added to Schedule J Schedule I: $2,873.70 Schedule J: $2,41…" at bounding box center [632, 290] width 714 height 62
click at [278, 110] on link "Home" at bounding box center [279, 115] width 33 height 26
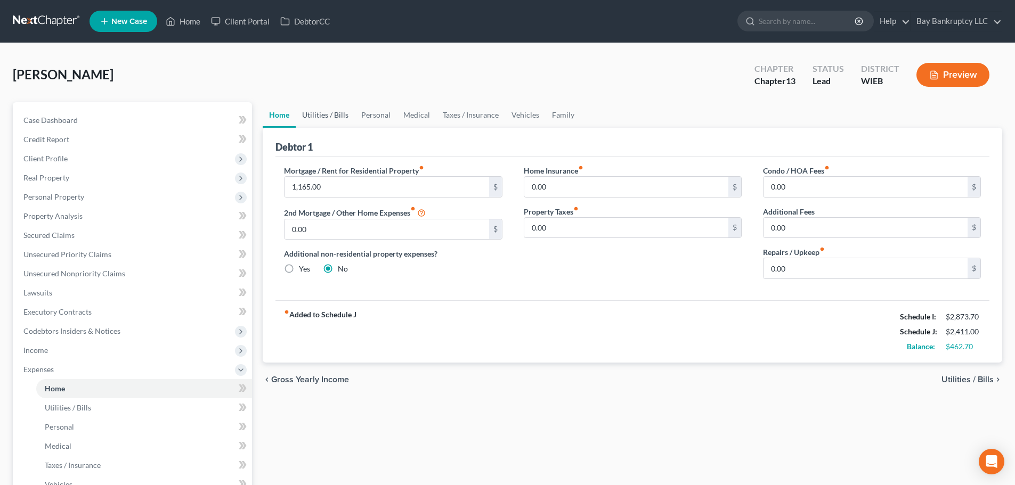
click at [327, 111] on link "Utilities / Bills" at bounding box center [325, 115] width 59 height 26
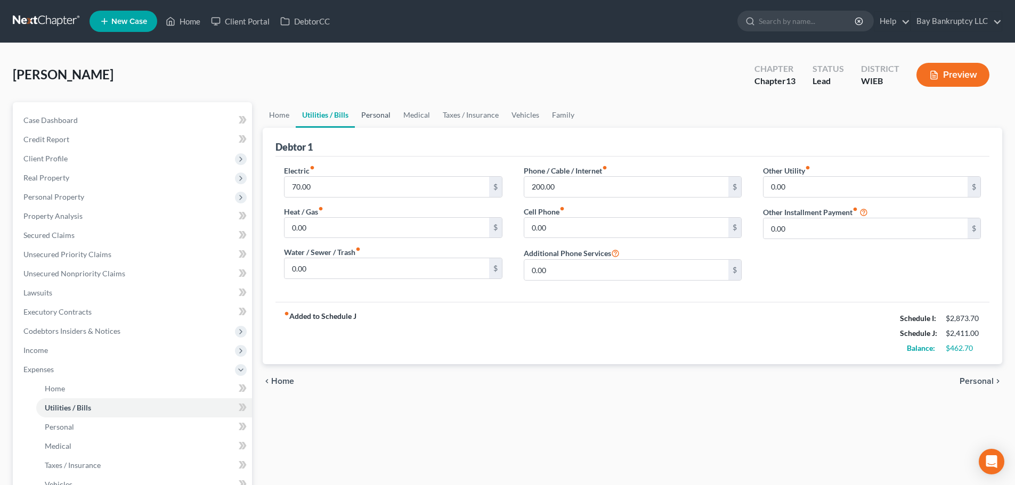
click at [369, 111] on link "Personal" at bounding box center [376, 115] width 42 height 26
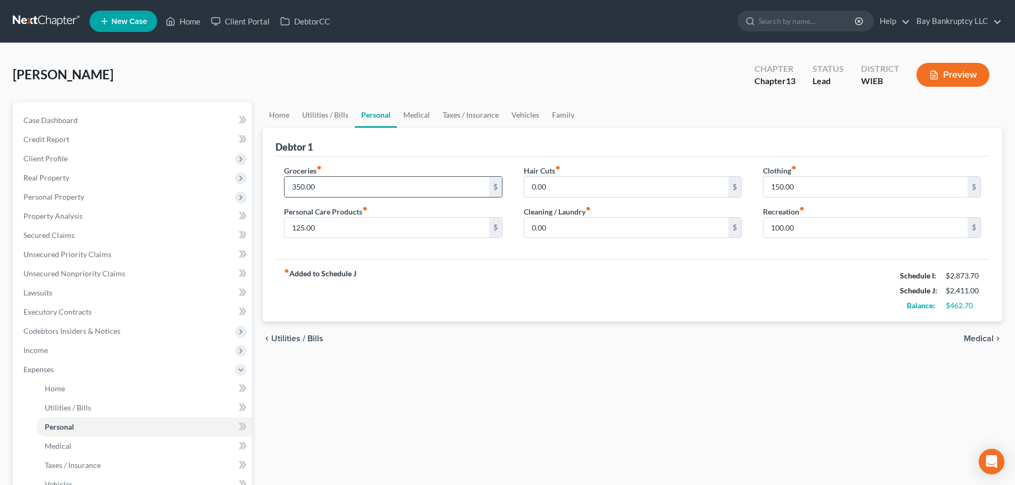
click at [370, 186] on input "350.00" at bounding box center [386, 187] width 204 height 20
type input "400"
click at [484, 329] on div "chevron_left Utilities / Bills Medical chevron_right" at bounding box center [632, 339] width 739 height 34
click at [419, 116] on link "Medical" at bounding box center [416, 115] width 39 height 26
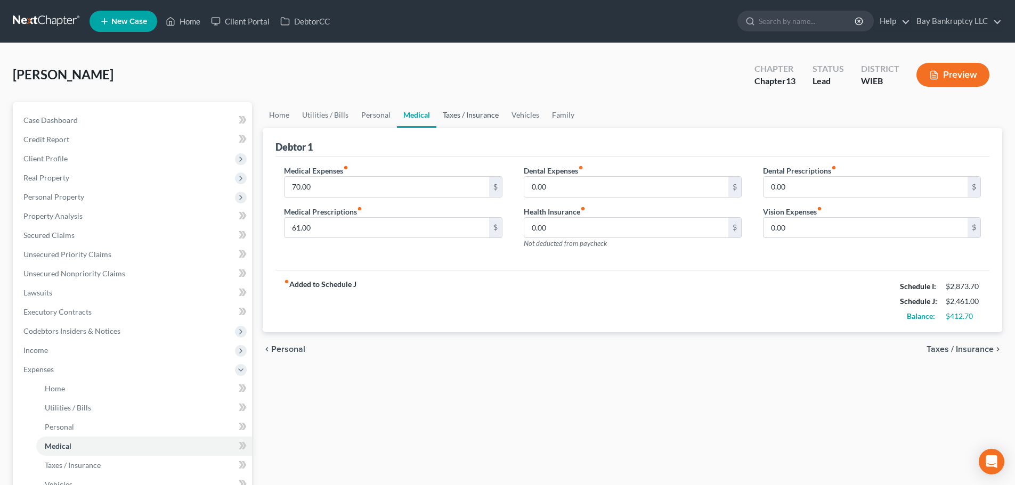
click at [445, 112] on link "Taxes / Insurance" at bounding box center [470, 115] width 69 height 26
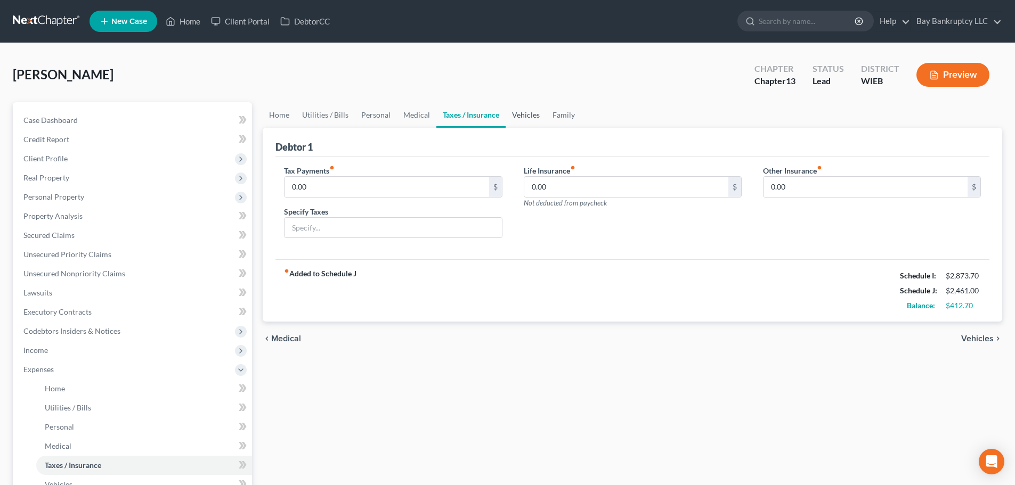
click at [517, 112] on link "Vehicles" at bounding box center [526, 115] width 40 height 26
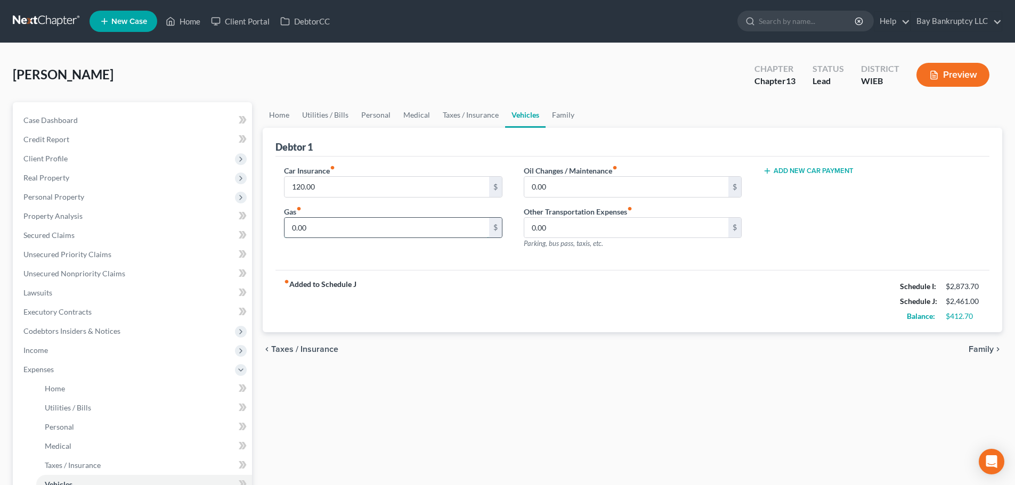
click at [363, 233] on input "0.00" at bounding box center [386, 228] width 204 height 20
type input "100"
click at [616, 257] on div "Oil Changes / Maintenance fiber_manual_record 0.00 $ Other Transportation Expen…" at bounding box center [632, 211] width 239 height 93
click at [569, 188] on input "0.00" at bounding box center [626, 187] width 204 height 20
type input "25"
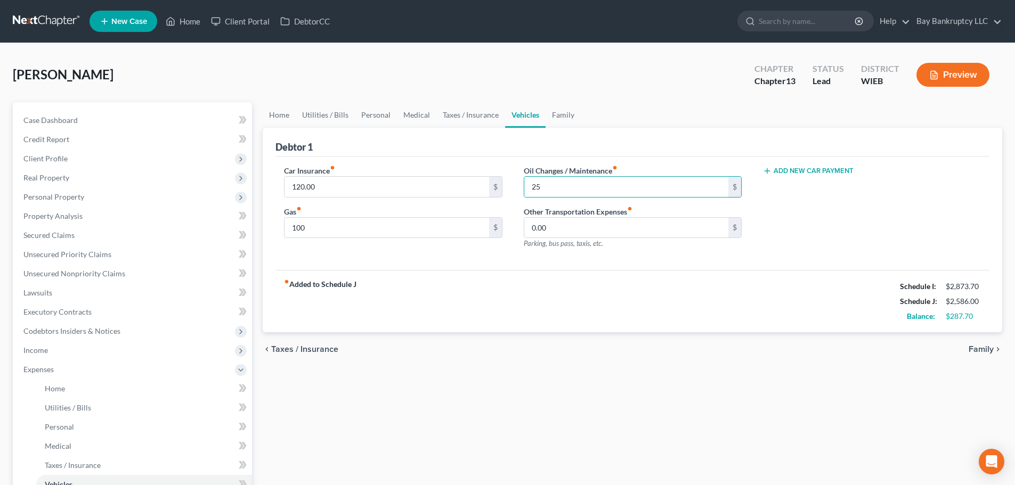
drag, startPoint x: 473, startPoint y: 314, endPoint x: 460, endPoint y: 313, distance: 12.8
click at [473, 314] on div "fiber_manual_record Added to Schedule J Schedule I: $2,873.70 Schedule J: $2,58…" at bounding box center [632, 301] width 714 height 62
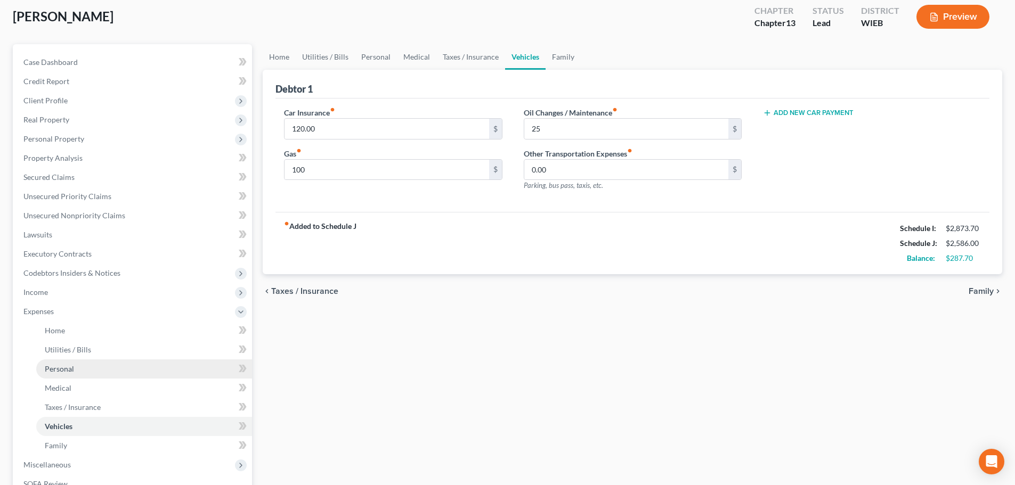
scroll to position [160, 0]
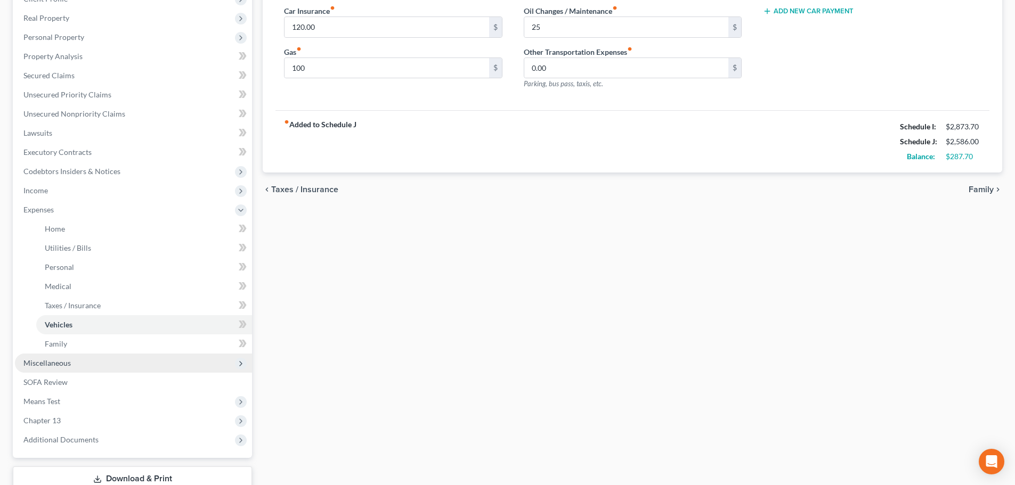
click at [48, 360] on span "Miscellaneous" at bounding box center [46, 363] width 47 height 9
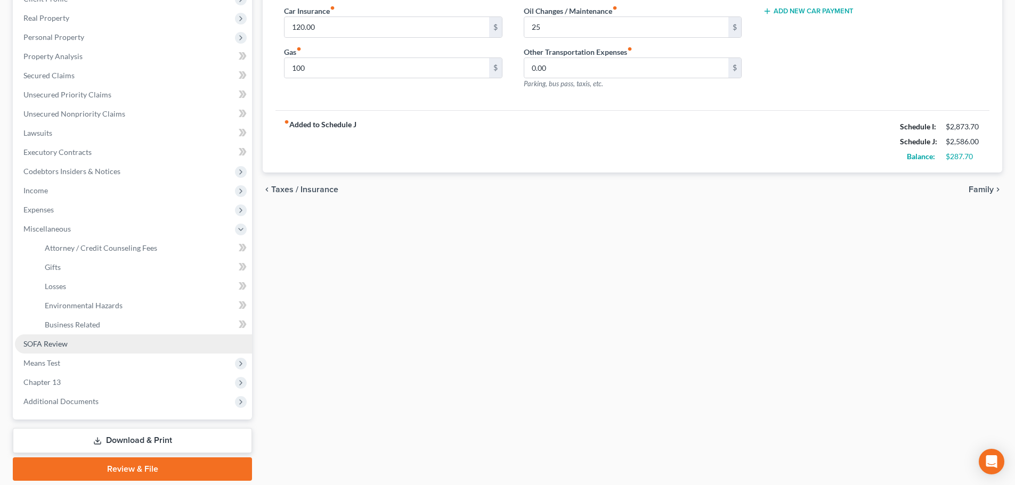
click at [64, 344] on span "SOFA Review" at bounding box center [45, 343] width 44 height 9
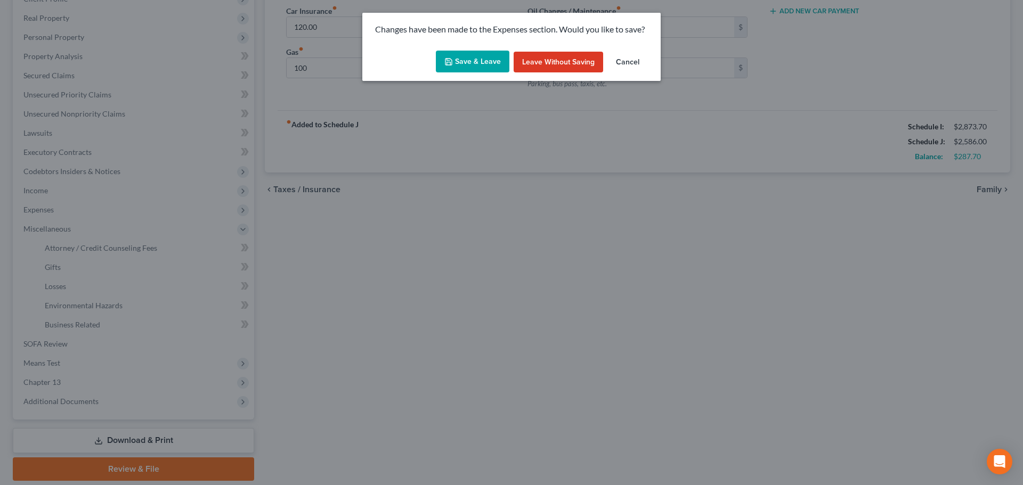
click at [465, 57] on button "Save & Leave" at bounding box center [473, 62] width 74 height 22
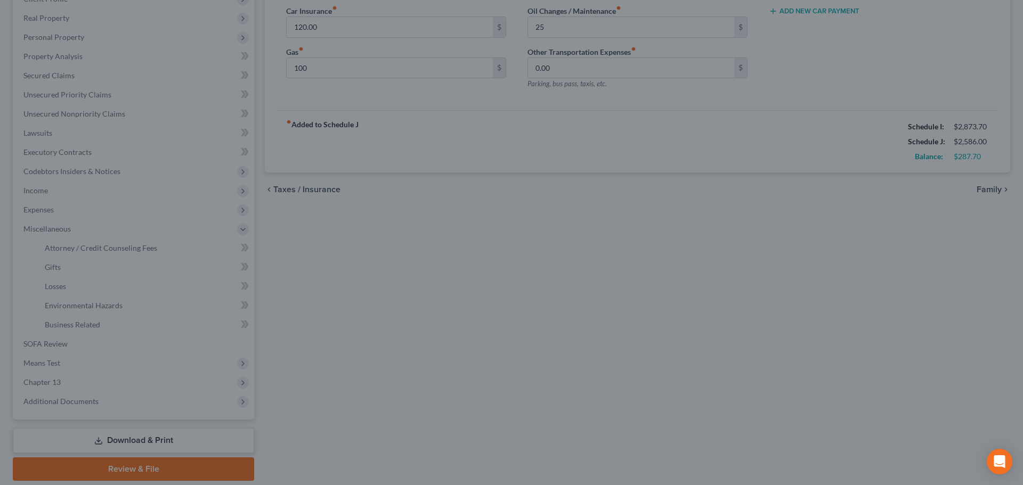
type input "100.00"
type input "25.00"
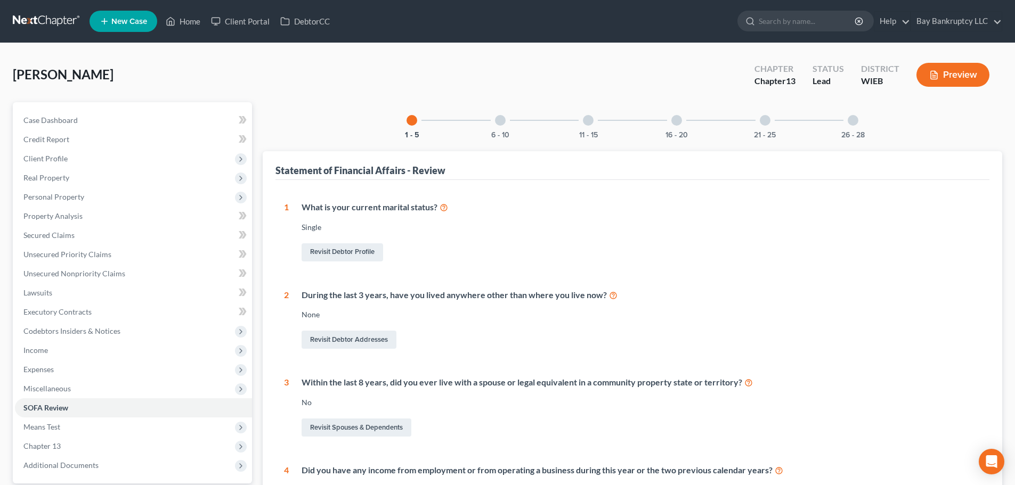
click at [495, 124] on div "6 - 10" at bounding box center [500, 120] width 36 height 36
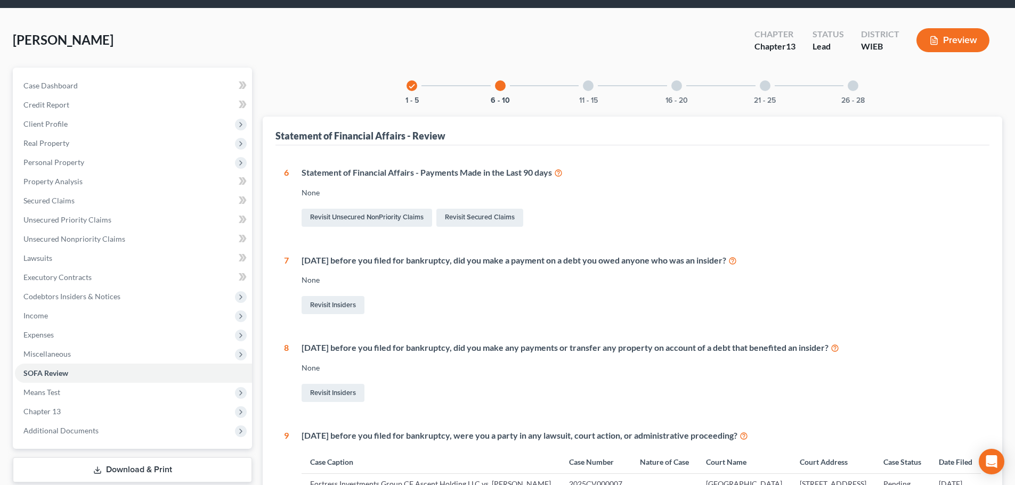
scroll to position [53, 0]
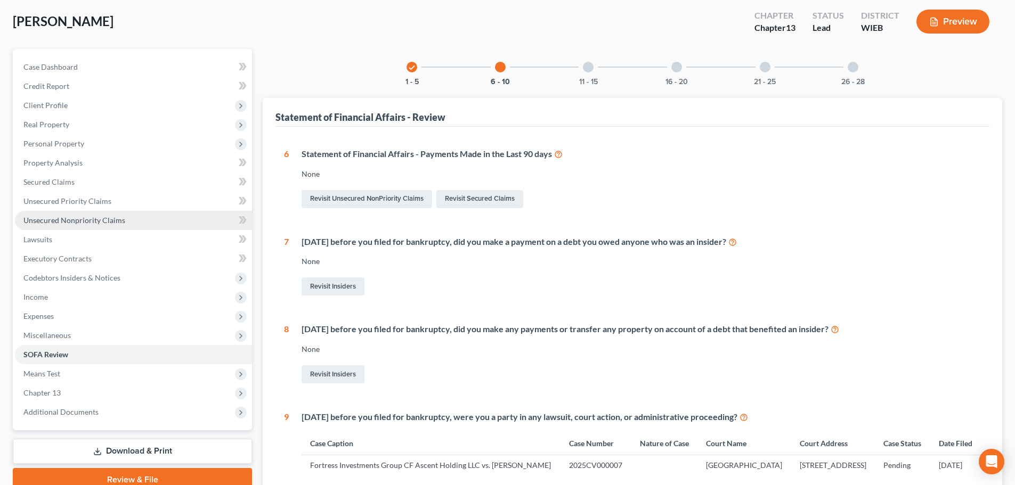
click at [107, 223] on span "Unsecured Nonpriority Claims" at bounding box center [74, 220] width 102 height 9
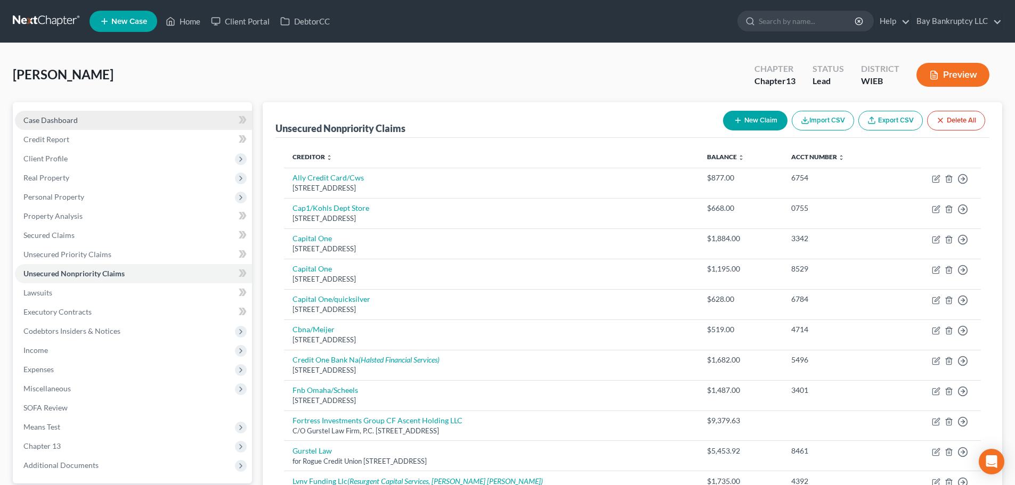
click at [73, 119] on span "Case Dashboard" at bounding box center [50, 120] width 54 height 9
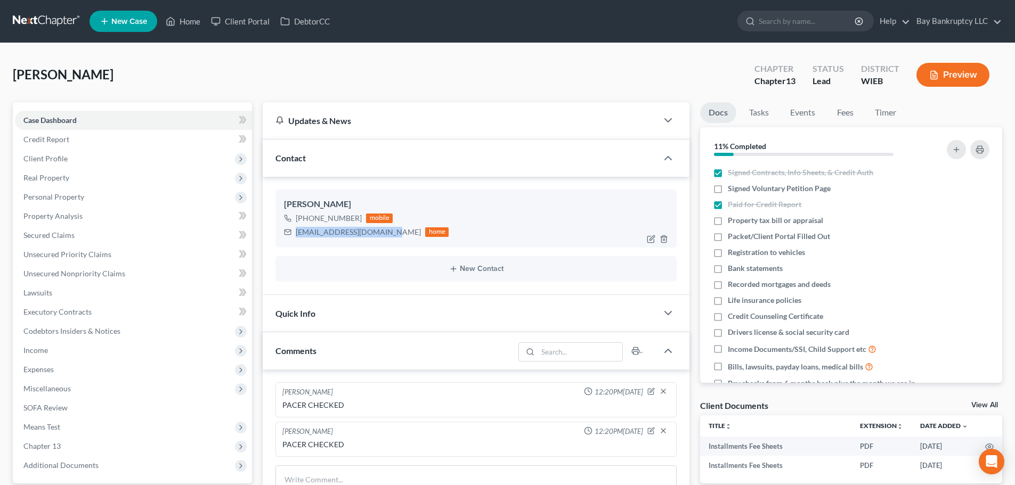
drag, startPoint x: 296, startPoint y: 234, endPoint x: 390, endPoint y: 233, distance: 93.8
click at [390, 233] on div "sharonfeldmann@yahoo.com" at bounding box center [358, 232] width 125 height 11
copy div "sharonfeldmann@yahoo.com"
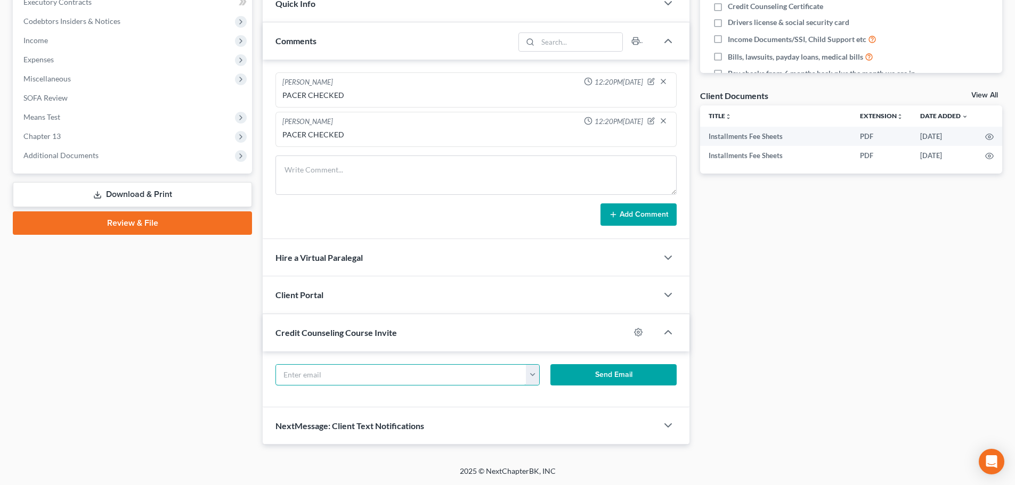
drag, startPoint x: 326, startPoint y: 375, endPoint x: 328, endPoint y: 233, distance: 142.3
click at [326, 375] on input "text" at bounding box center [401, 375] width 250 height 20
paste input "sharonfeldmann@yahoo.com"
click at [326, 373] on input "sharonfeldmann@yahoo.com" at bounding box center [401, 375] width 250 height 20
paste input "sharonfeldmann@yahoo.com"
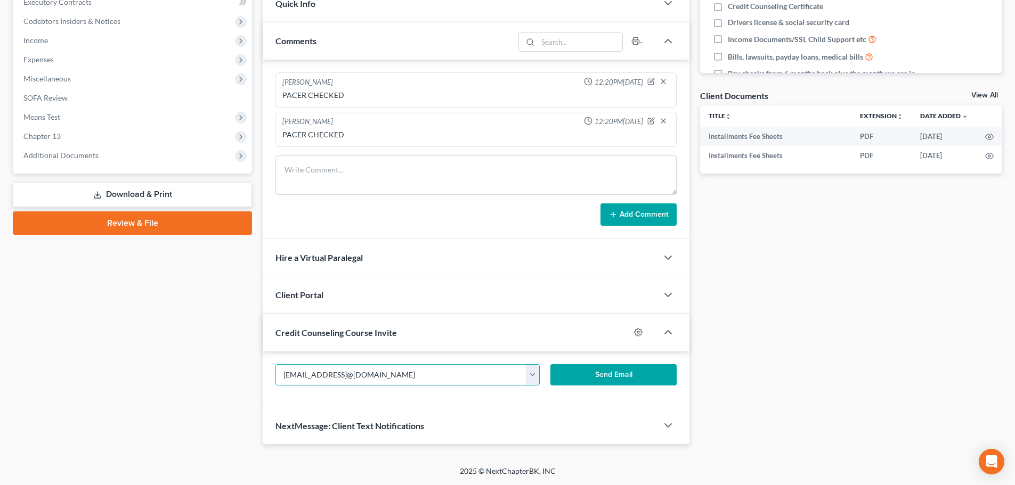
click at [243, 379] on div "Case Dashboard Payments Invoices Payments Payments Credit Report Client Profile" at bounding box center [132, 118] width 250 height 653
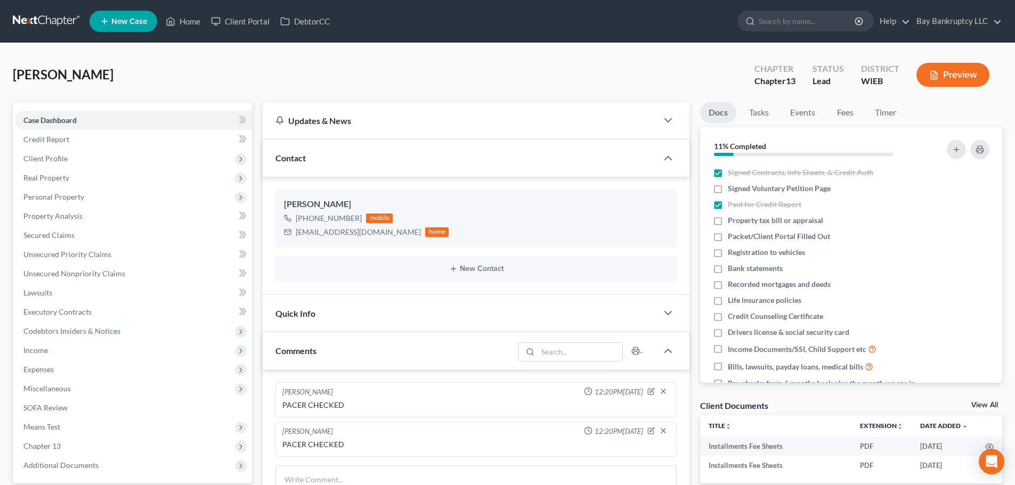
click at [348, 89] on div "Feldmann, Sharon Upgraded Chapter Chapter 13 Status Lead District WIEB Preview" at bounding box center [507, 79] width 989 height 46
drag, startPoint x: 296, startPoint y: 233, endPoint x: 390, endPoint y: 235, distance: 93.8
click at [390, 235] on div "sharonfeldmann@yahoo.com" at bounding box center [358, 232] width 125 height 11
copy div "sharonfeldmann@yahoo.com"
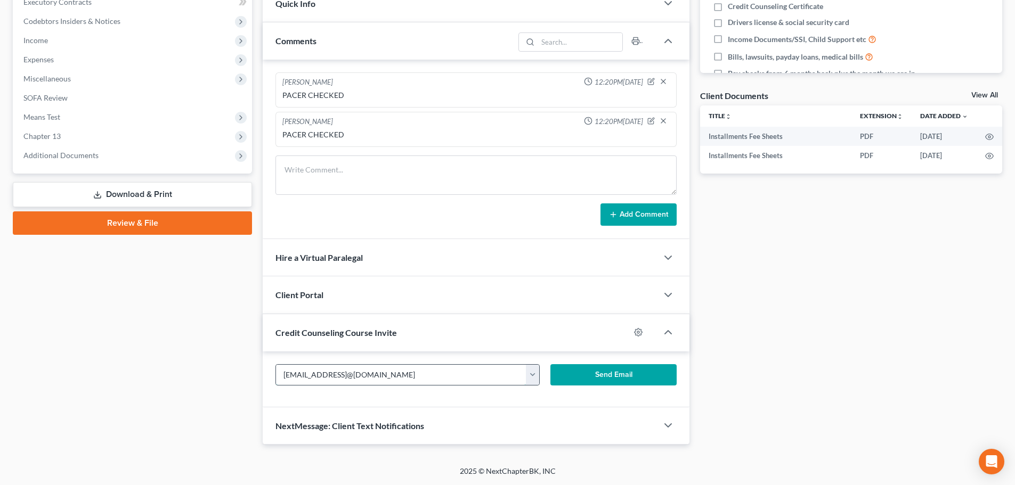
click at [487, 372] on input "sharonfeldmsharonfeldmann@yahoo.comann@yahoo.com" at bounding box center [401, 375] width 250 height 20
type input "s"
paste input "sharonfeldmann@yahoo.com"
type input "sharonfeldmann@yahoo.com"
click at [630, 380] on button "Send Email" at bounding box center [613, 374] width 127 height 21
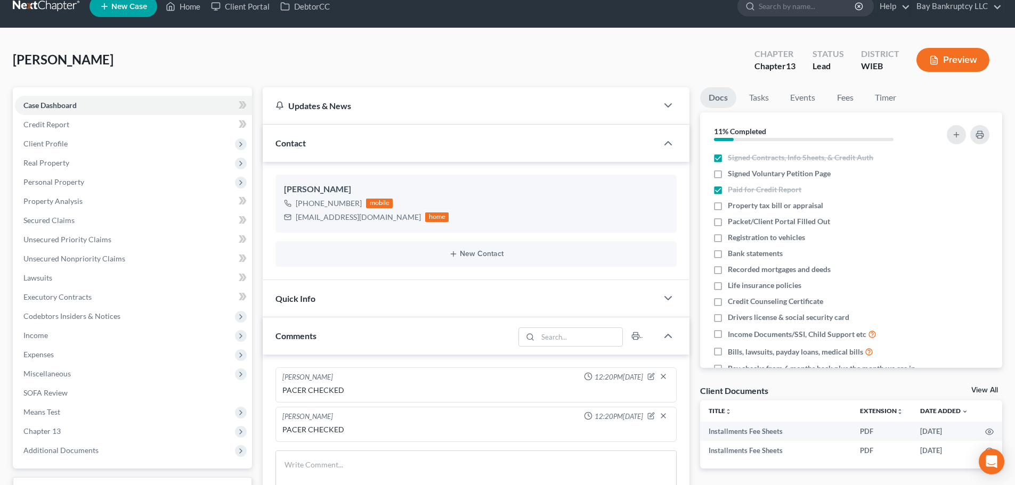
scroll to position [0, 0]
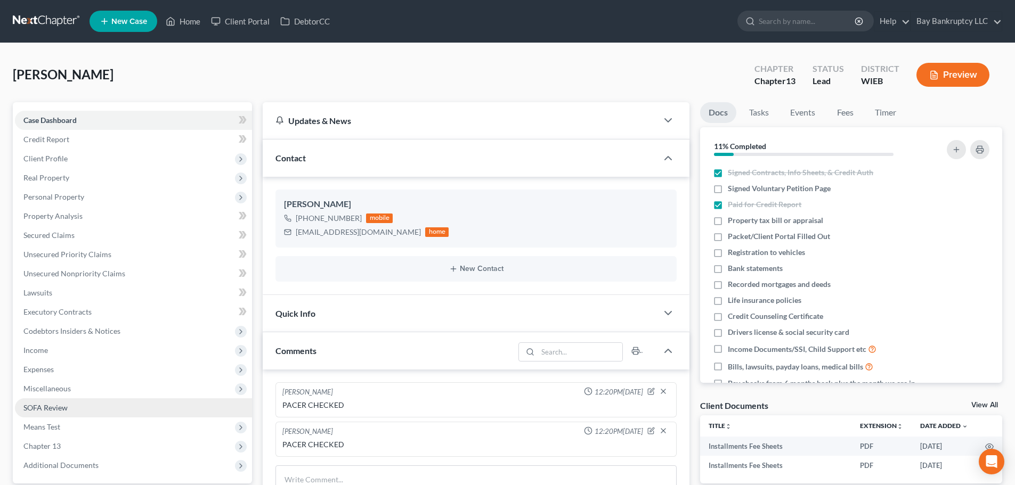
drag, startPoint x: 61, startPoint y: 371, endPoint x: 88, endPoint y: 414, distance: 50.8
click at [61, 371] on span "Expenses" at bounding box center [133, 369] width 237 height 19
click at [85, 412] on link "Utilities / Bills" at bounding box center [144, 407] width 216 height 19
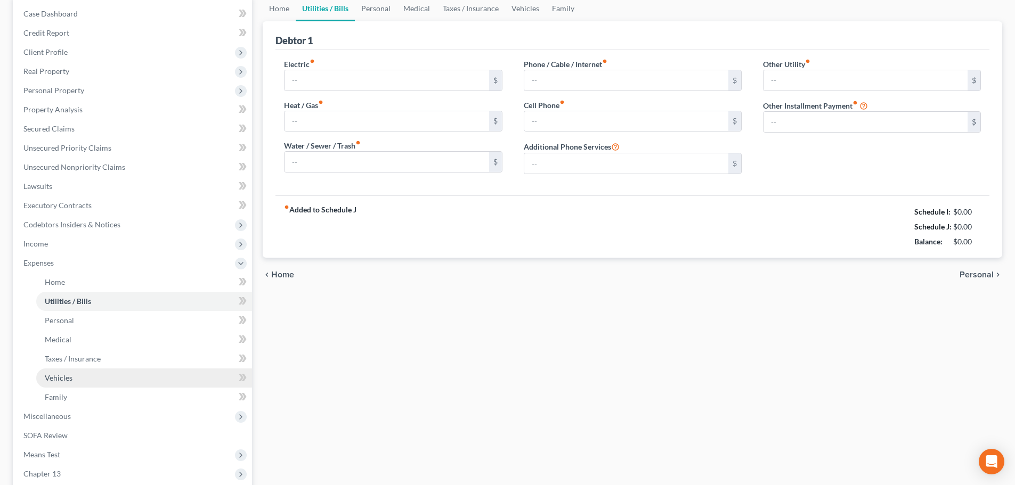
type input "70.00"
type input "0.00"
type input "200.00"
type input "0.00"
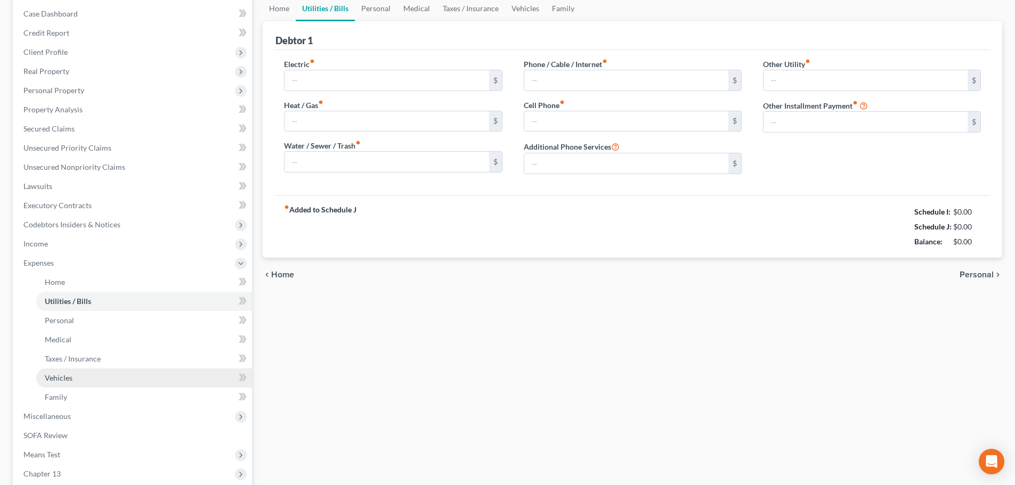
type input "0.00"
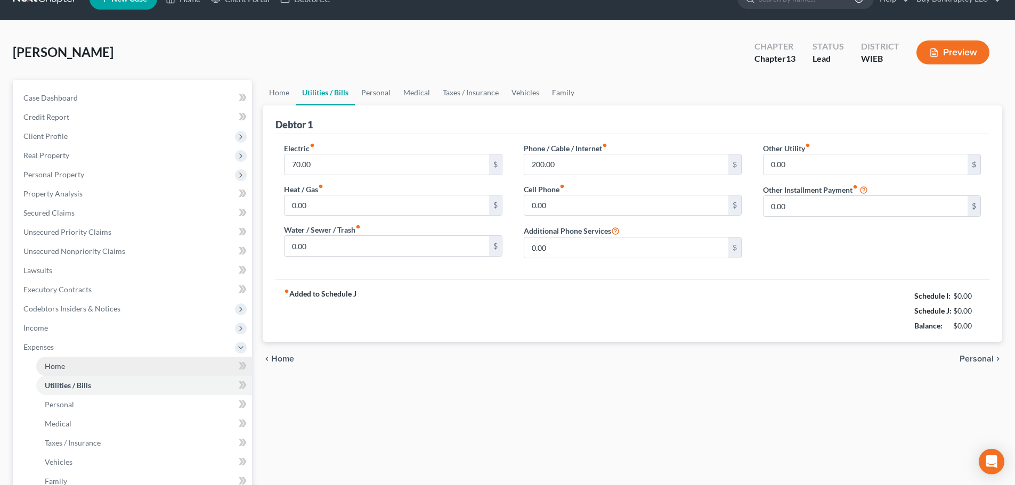
click at [79, 386] on ul "Home Utilities / Bills Personal Medical" at bounding box center [133, 424] width 237 height 134
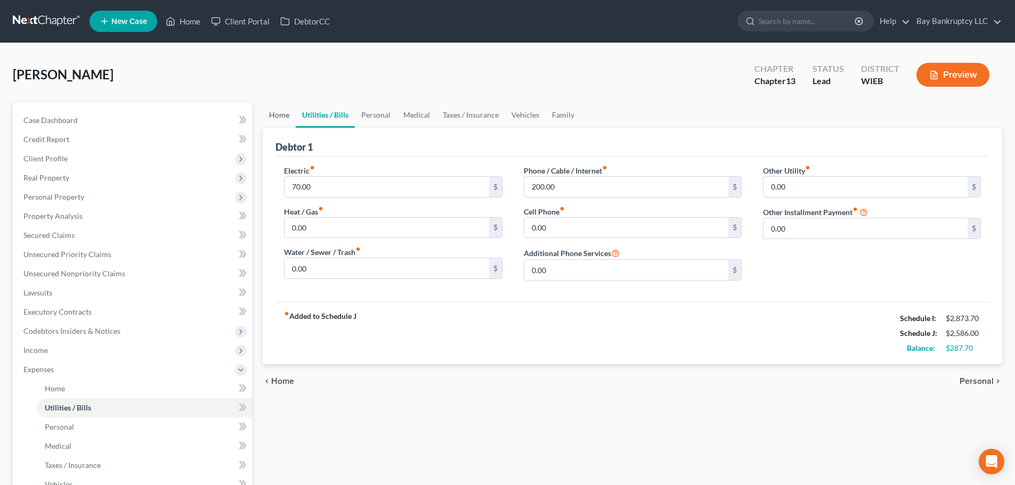
click at [275, 120] on link "Home" at bounding box center [279, 115] width 33 height 26
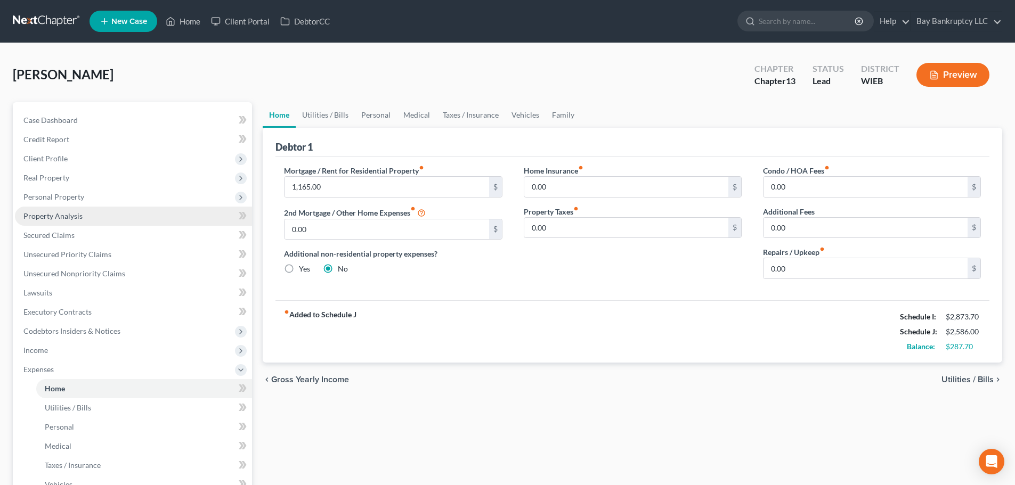
click at [77, 215] on span "Property Analysis" at bounding box center [52, 216] width 59 height 9
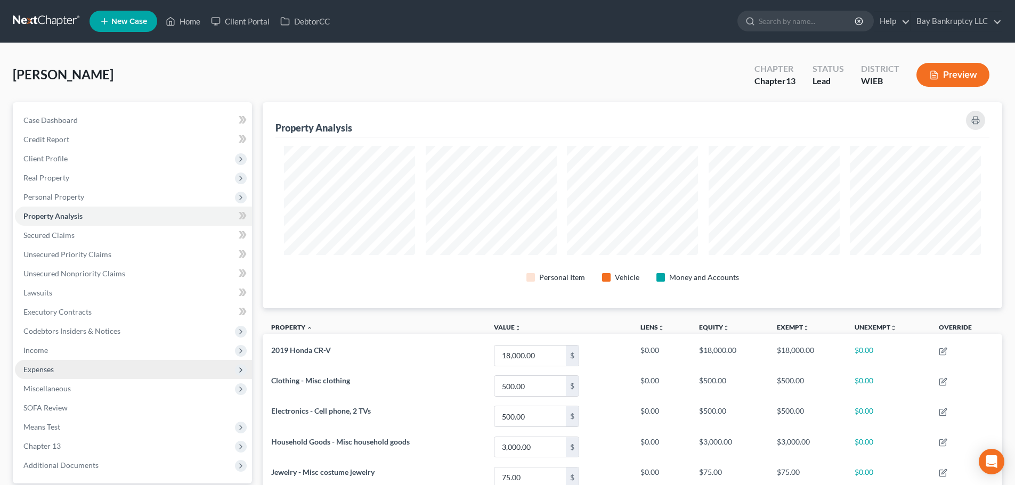
click at [57, 373] on span "Expenses" at bounding box center [133, 369] width 237 height 19
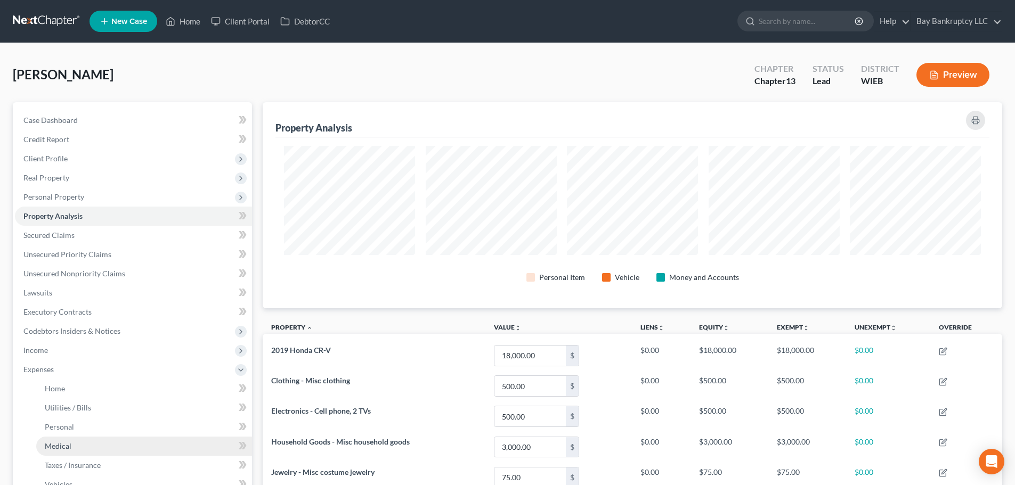
click at [69, 451] on link "Medical" at bounding box center [144, 446] width 216 height 19
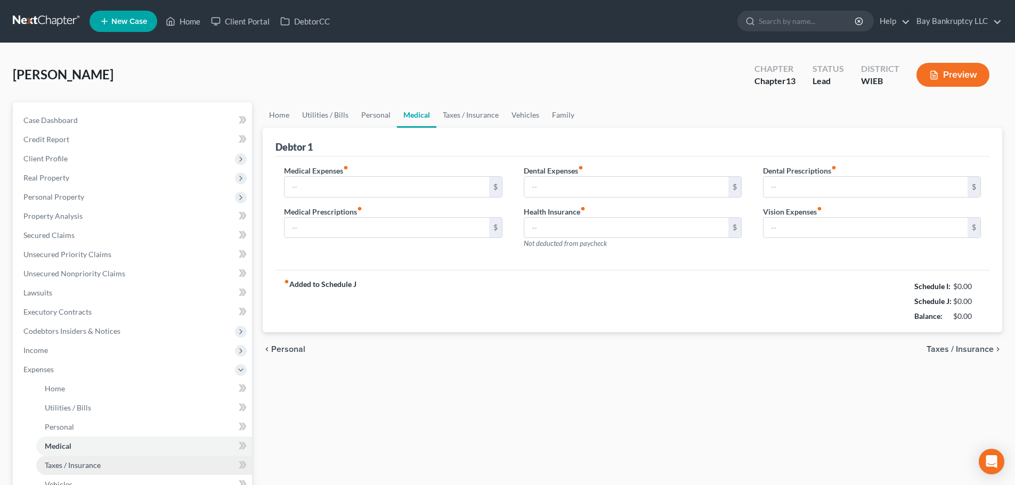
type input "70.00"
type input "61.00"
type input "0.00"
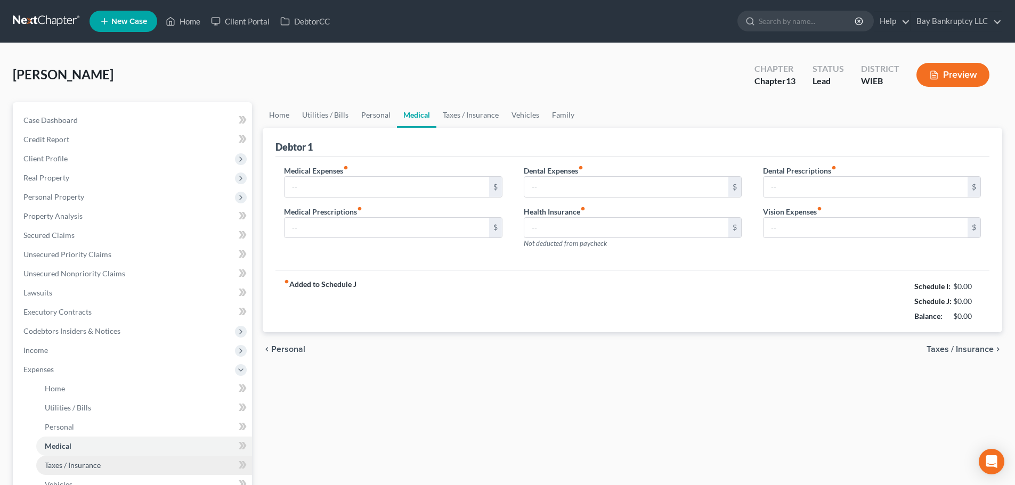
type input "0.00"
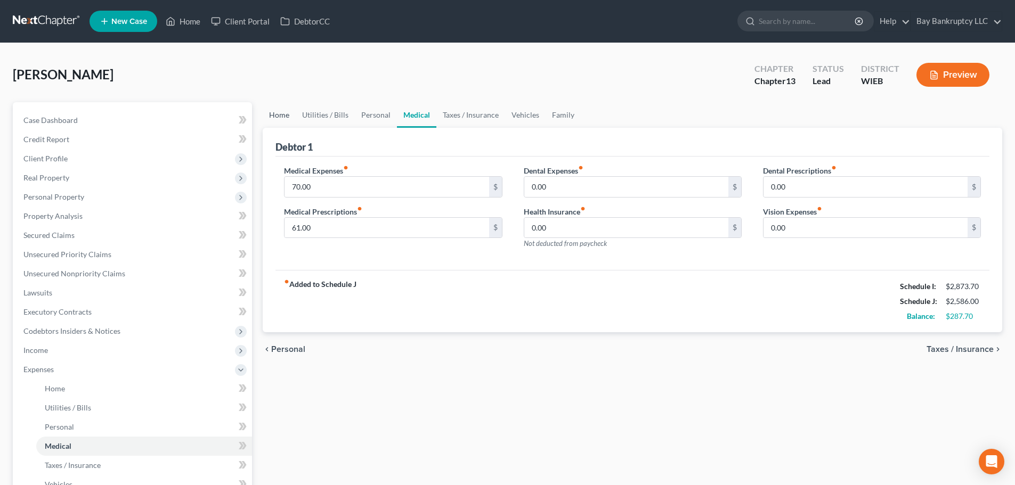
click at [275, 111] on link "Home" at bounding box center [279, 115] width 33 height 26
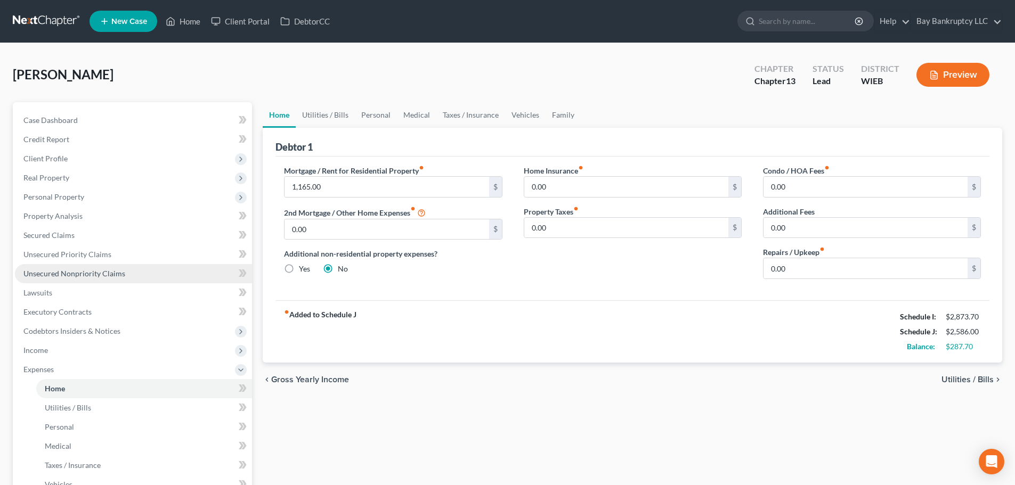
click at [117, 274] on span "Unsecured Nonpriority Claims" at bounding box center [74, 273] width 102 height 9
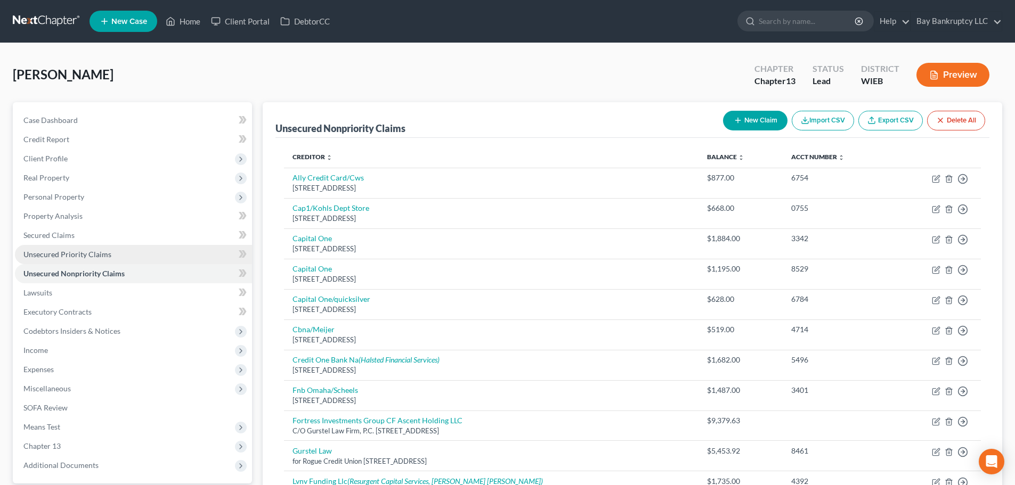
click at [82, 254] on span "Unsecured Priority Claims" at bounding box center [67, 254] width 88 height 9
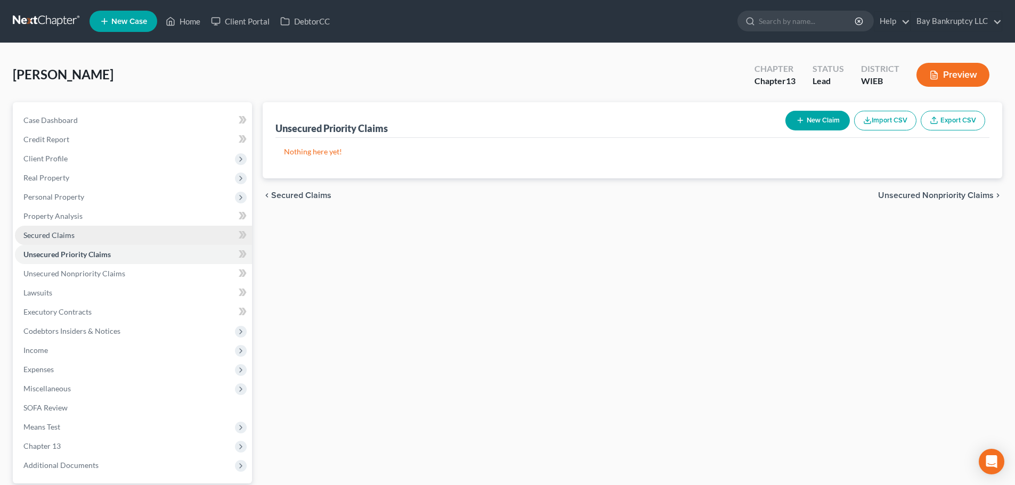
click at [60, 237] on span "Secured Claims" at bounding box center [48, 235] width 51 height 9
click at [102, 257] on span "Unsecured Priority Claims" at bounding box center [67, 254] width 88 height 9
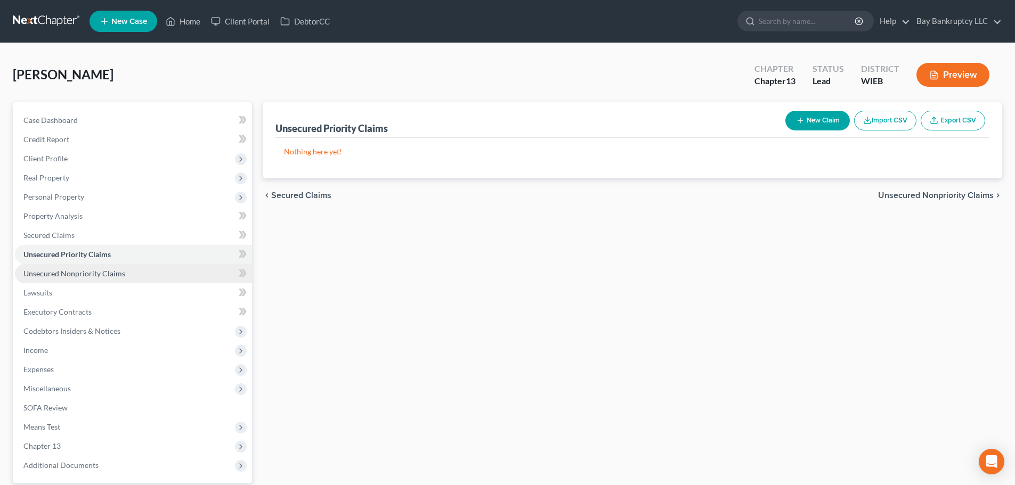
click at [107, 274] on span "Unsecured Nonpriority Claims" at bounding box center [74, 273] width 102 height 9
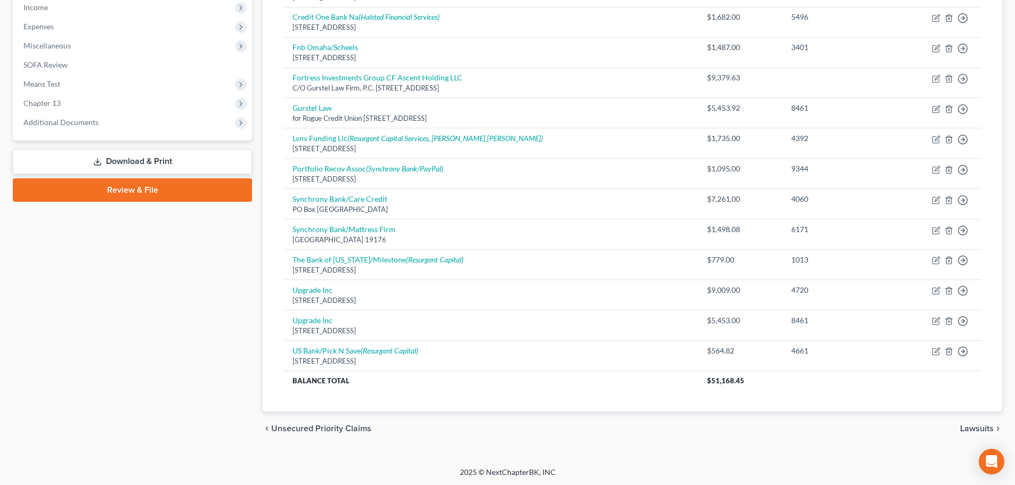
scroll to position [344, 0]
